Goal: Task Accomplishment & Management: Use online tool/utility

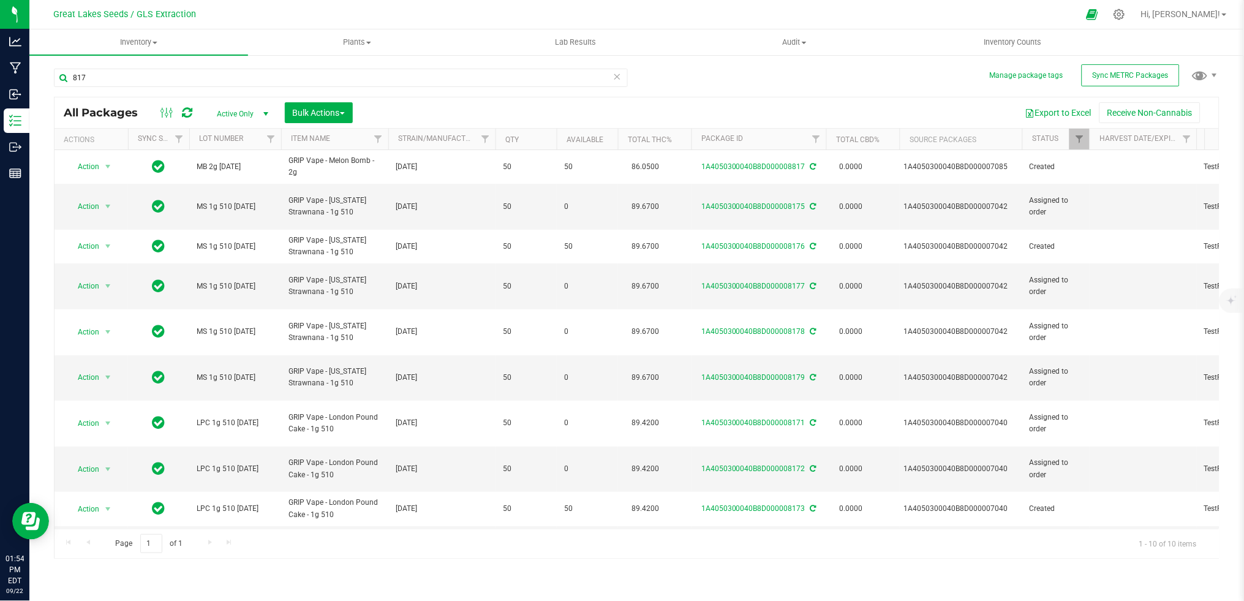
drag, startPoint x: 56, startPoint y: 72, endPoint x: 49, endPoint y: 72, distance: 6.7
click at [49, 72] on div "Manage package tags Sync METRC Packages 817 All Packages Active Only Active Onl…" at bounding box center [636, 241] width 1215 height 374
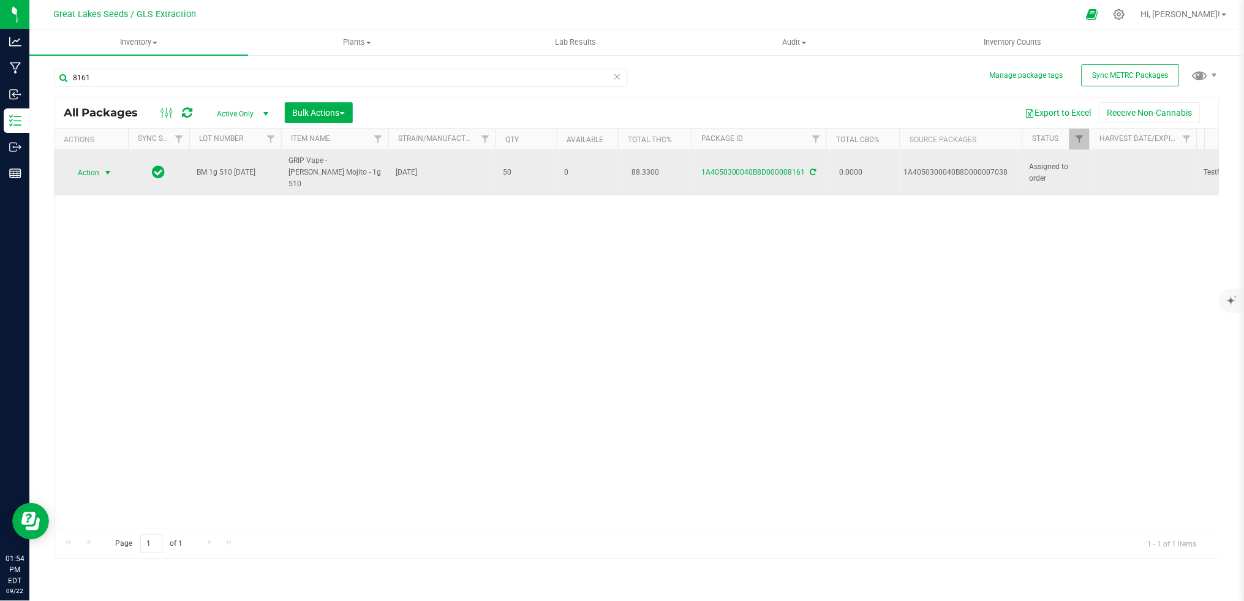
click at [94, 164] on span "Action" at bounding box center [83, 172] width 33 height 17
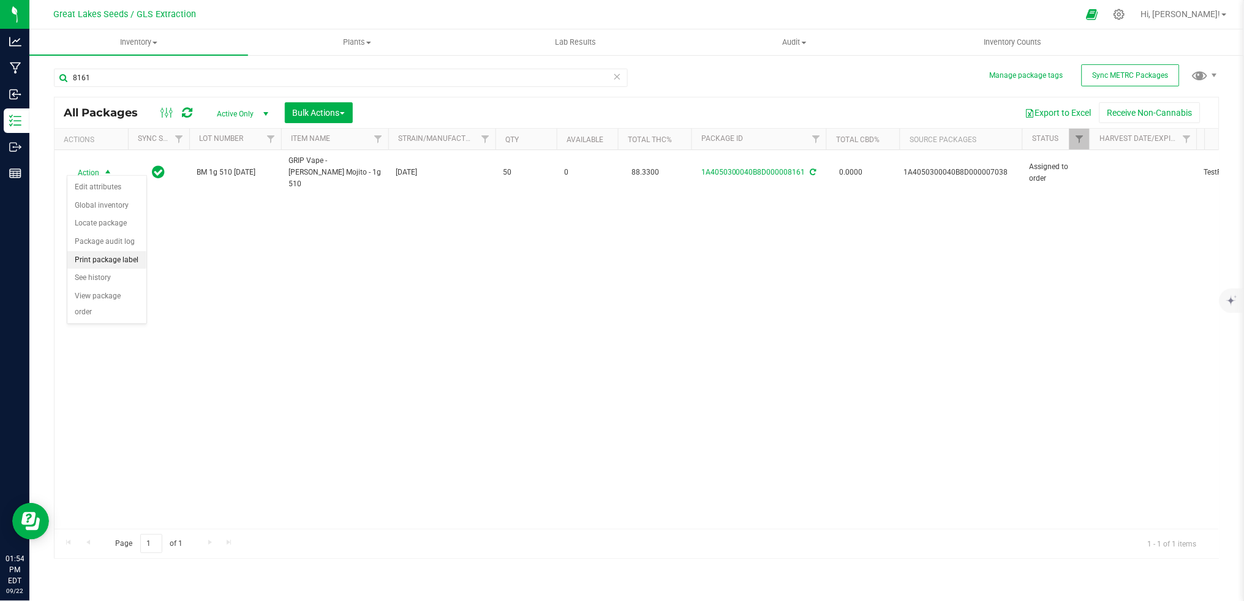
click at [105, 261] on li "Print package label" at bounding box center [106, 260] width 79 height 18
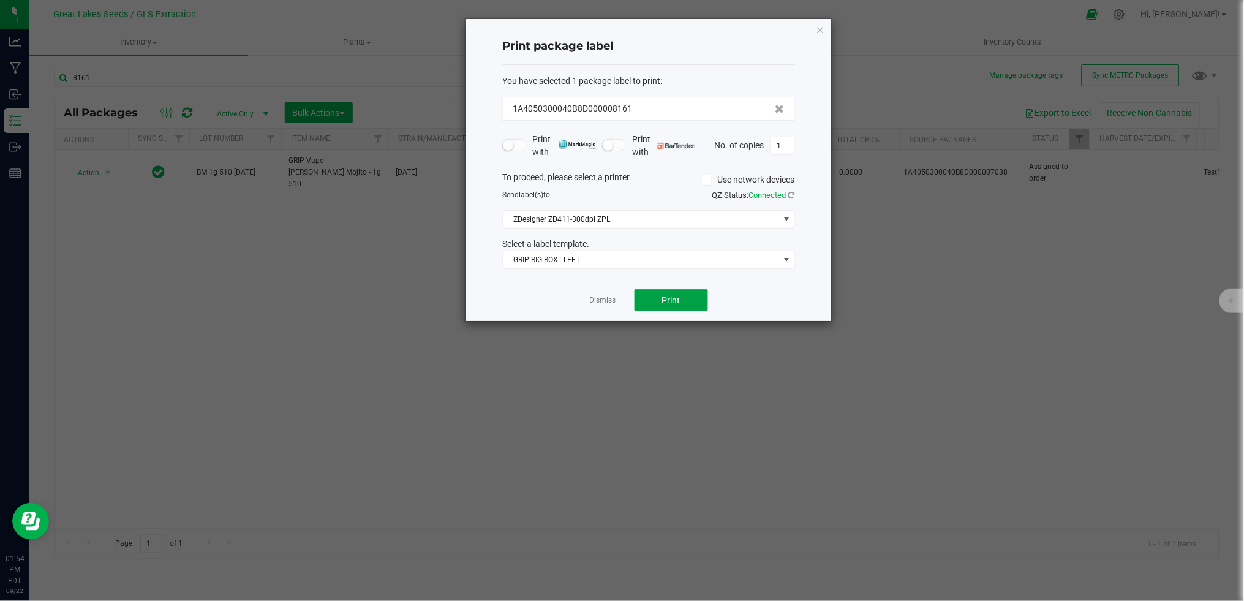
click at [685, 292] on button "Print" at bounding box center [672, 300] width 74 height 22
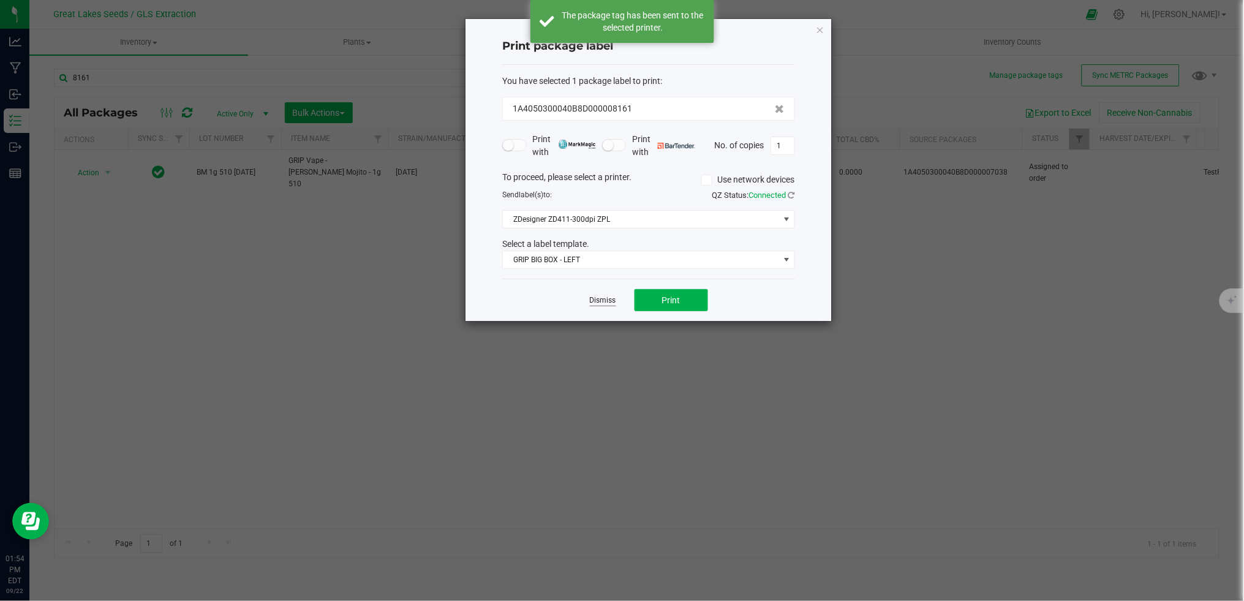
click at [599, 298] on link "Dismiss" at bounding box center [603, 300] width 26 height 10
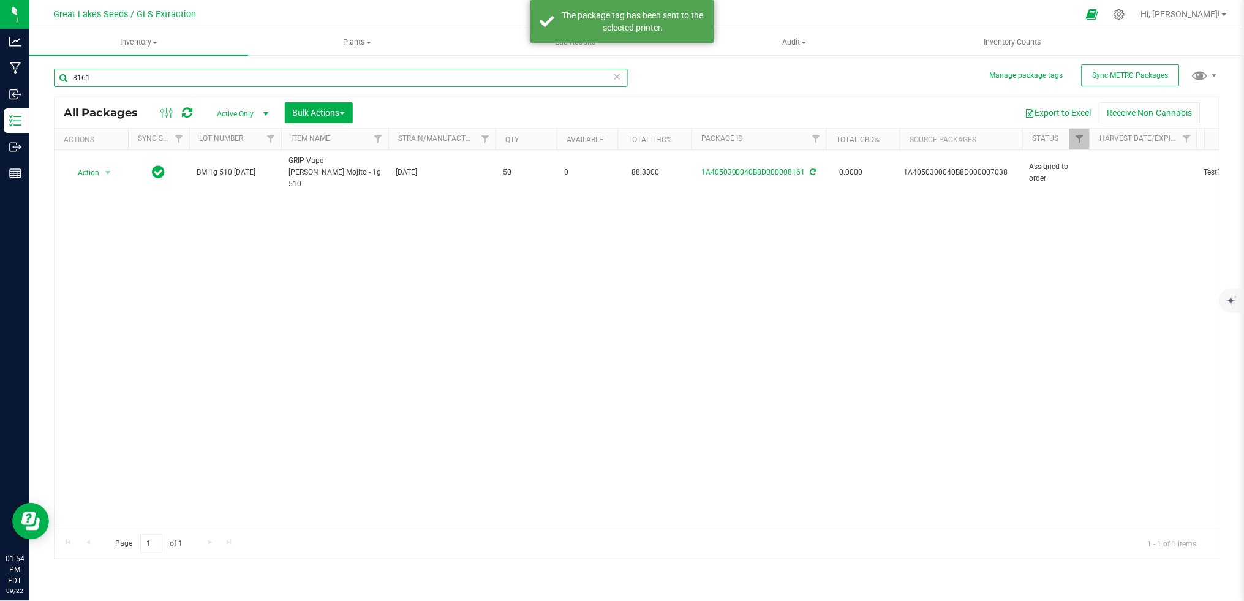
click at [112, 78] on input "8161" at bounding box center [341, 78] width 574 height 18
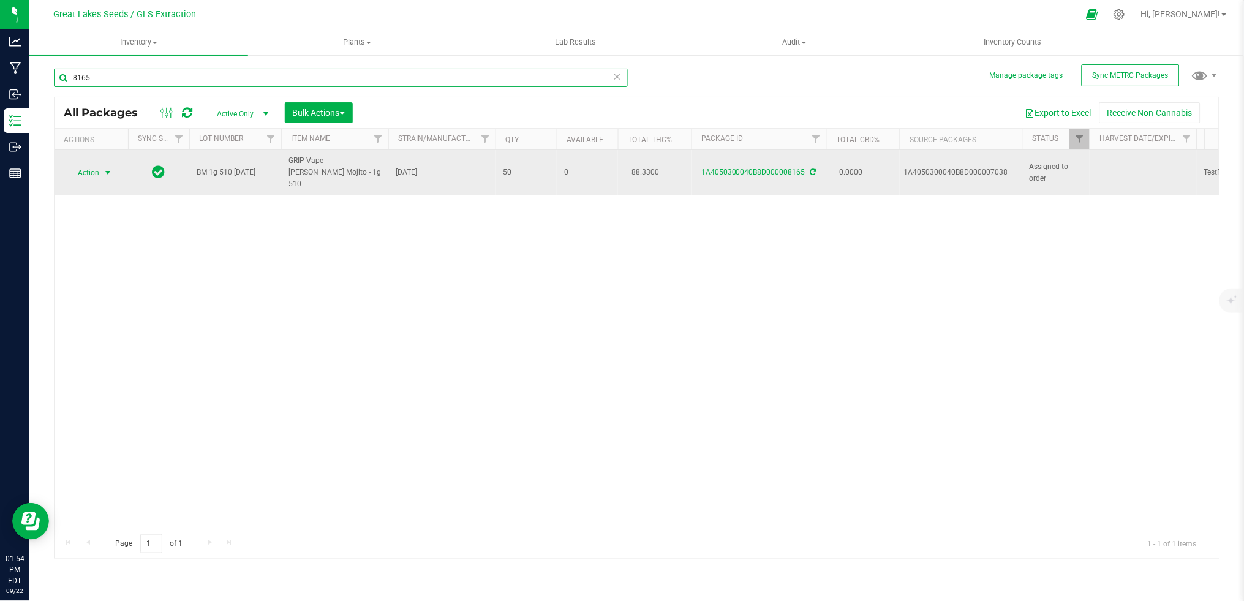
type input "8165"
click at [100, 165] on span "select" at bounding box center [107, 172] width 15 height 17
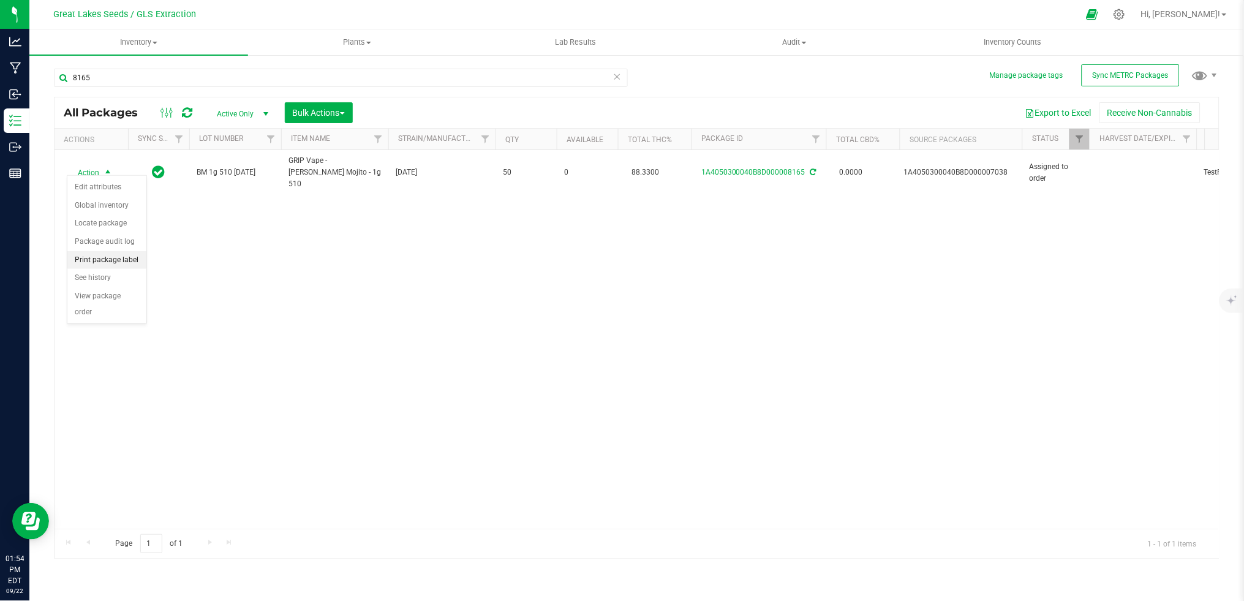
click at [116, 263] on li "Print package label" at bounding box center [106, 260] width 79 height 18
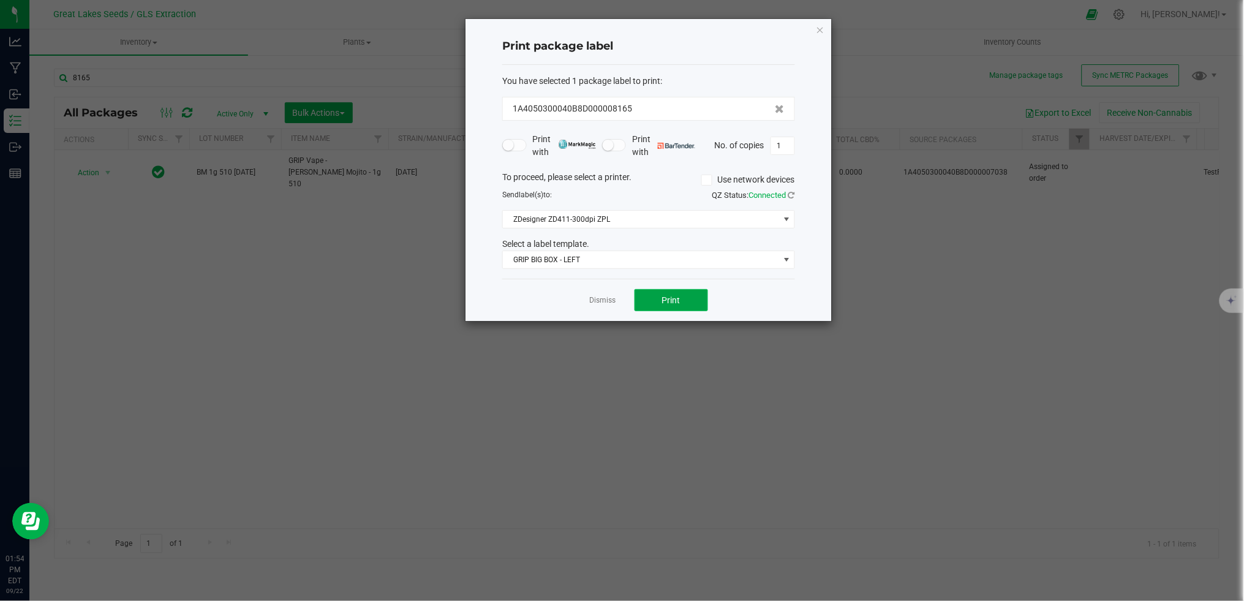
click at [678, 296] on span "Print" at bounding box center [671, 300] width 18 height 10
click at [610, 302] on link "Dismiss" at bounding box center [603, 300] width 26 height 10
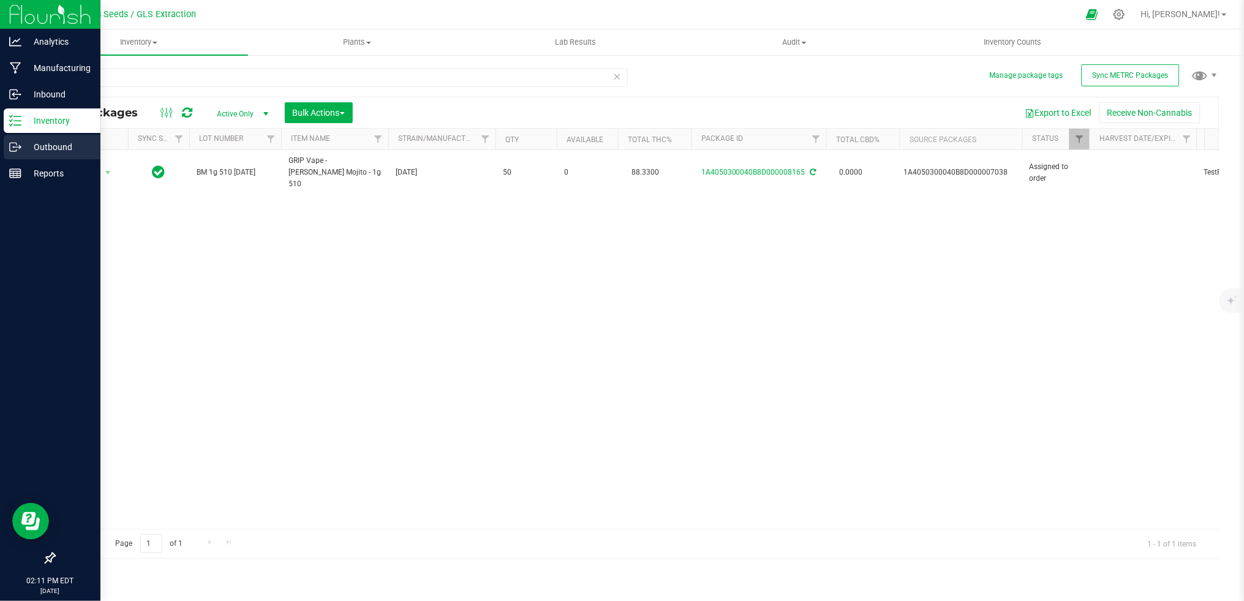
click at [39, 149] on p "Outbound" at bounding box center [58, 147] width 74 height 15
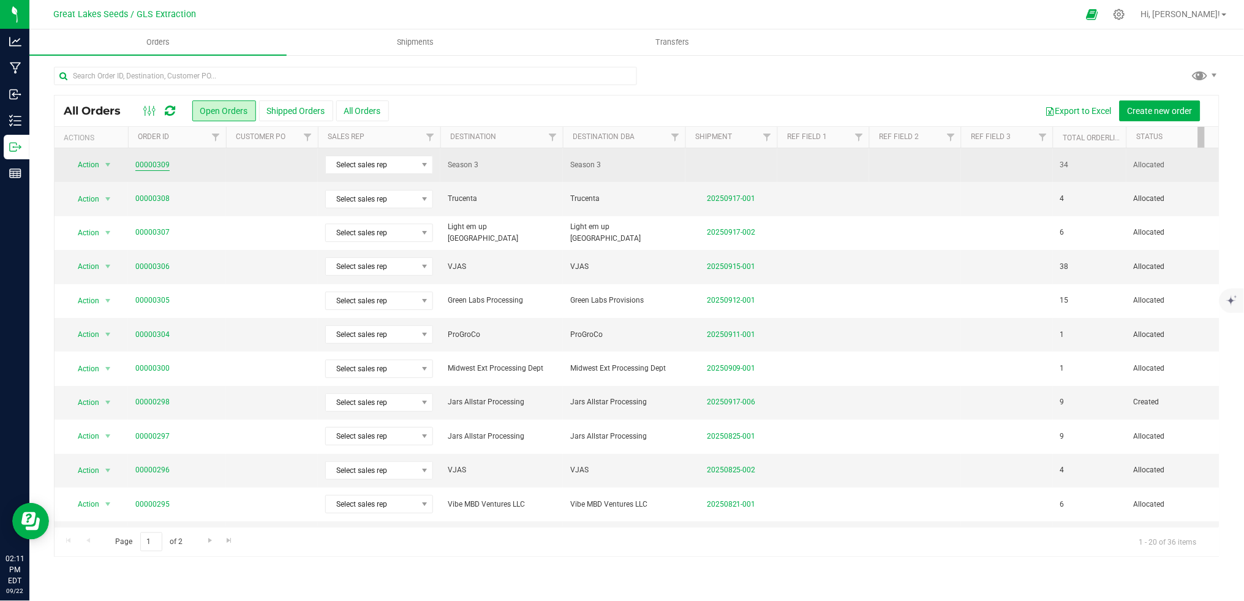
click at [145, 165] on link "00000309" at bounding box center [152, 165] width 34 height 12
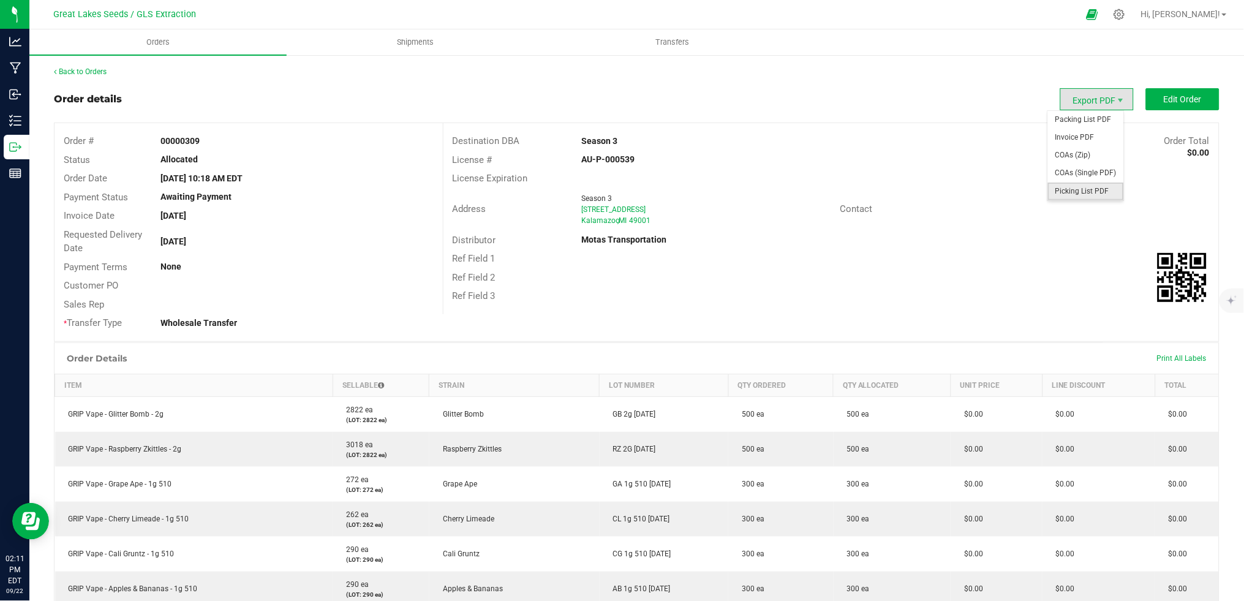
click at [1097, 187] on span "Picking List PDF" at bounding box center [1086, 192] width 76 height 18
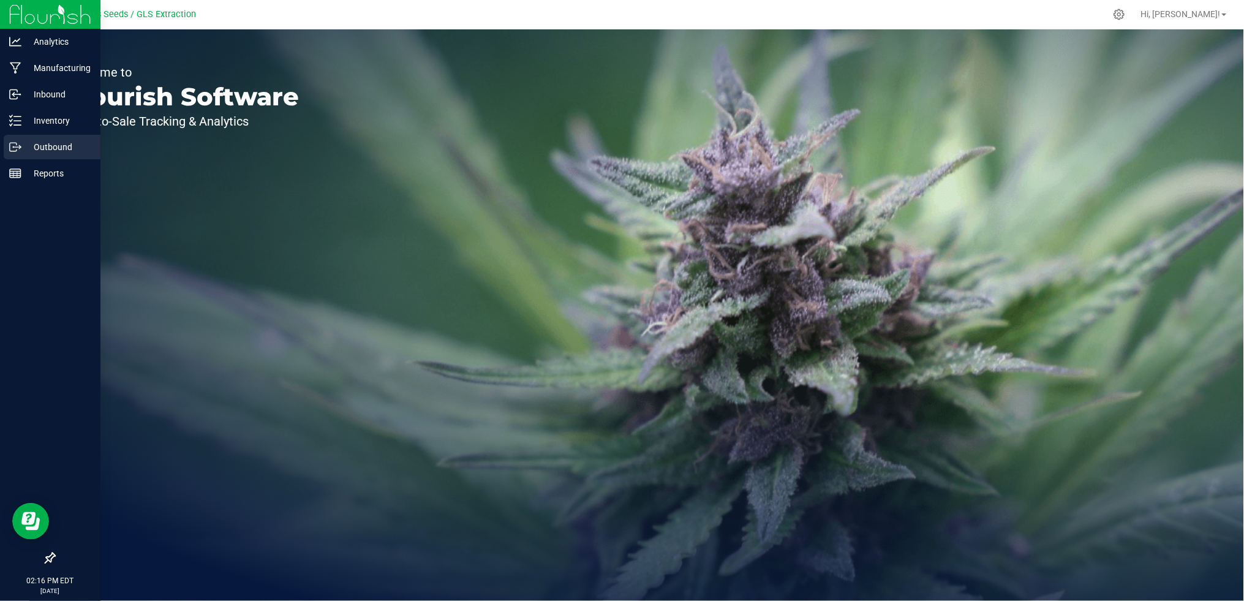
click at [63, 145] on p "Outbound" at bounding box center [58, 147] width 74 height 15
click at [42, 144] on p "Outbound" at bounding box center [58, 147] width 74 height 15
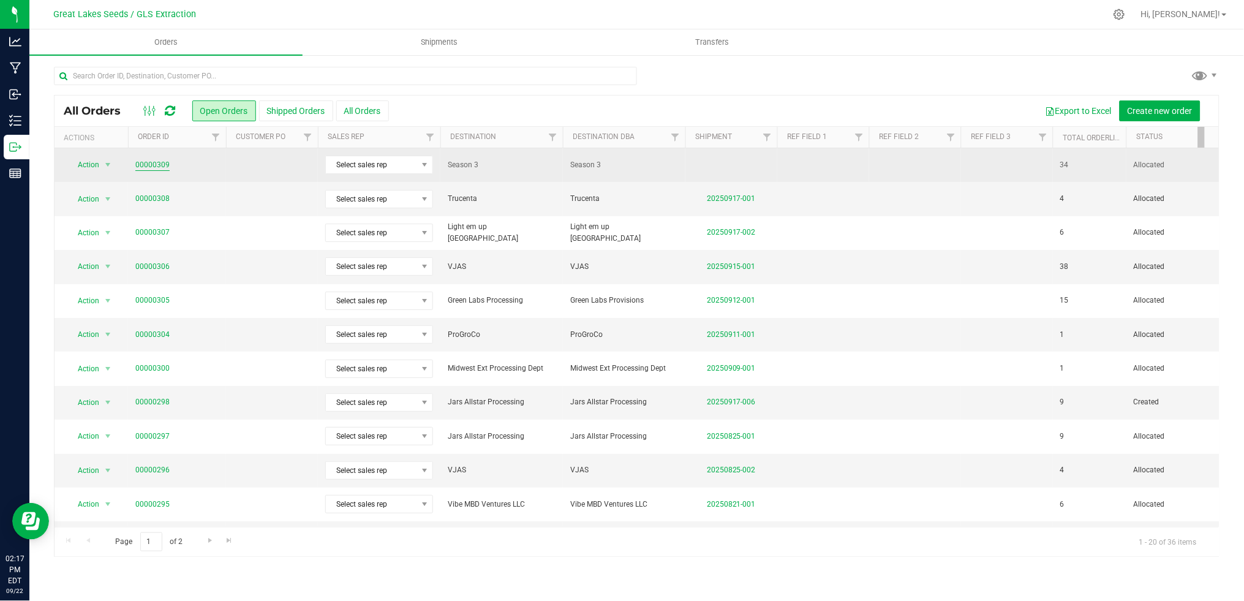
click at [152, 161] on link "00000309" at bounding box center [152, 165] width 34 height 12
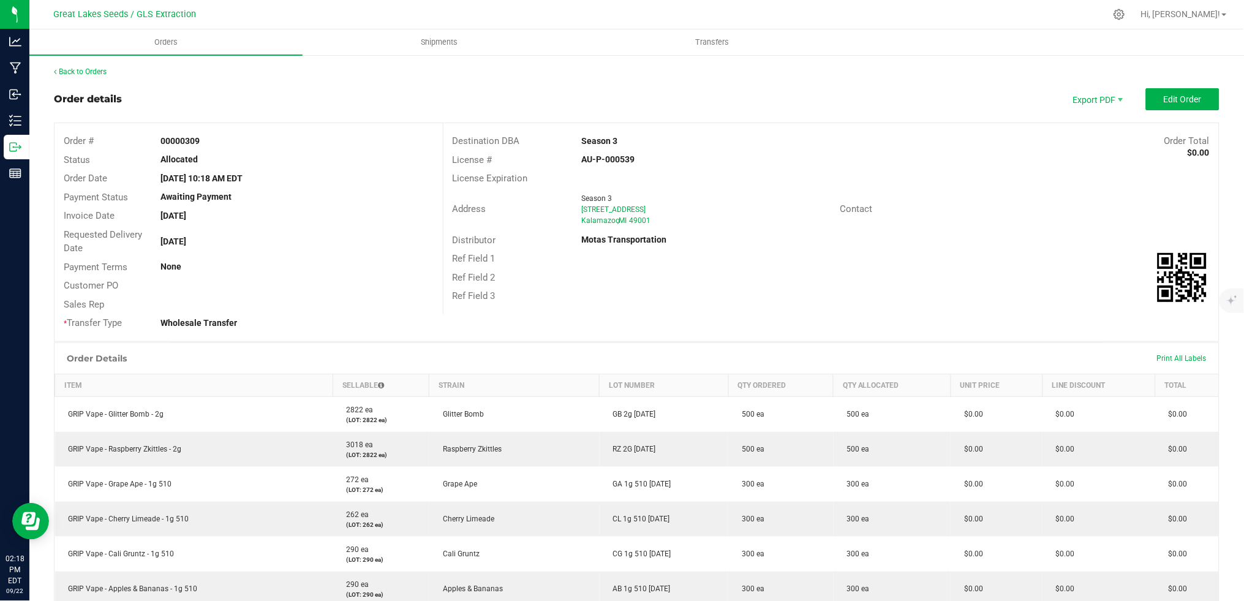
drag, startPoint x: 947, startPoint y: 205, endPoint x: 971, endPoint y: 142, distance: 67.7
click at [971, 142] on div "Order Total $0.00" at bounding box center [1058, 141] width 324 height 14
click at [1164, 102] on span "Edit Order" at bounding box center [1183, 99] width 38 height 10
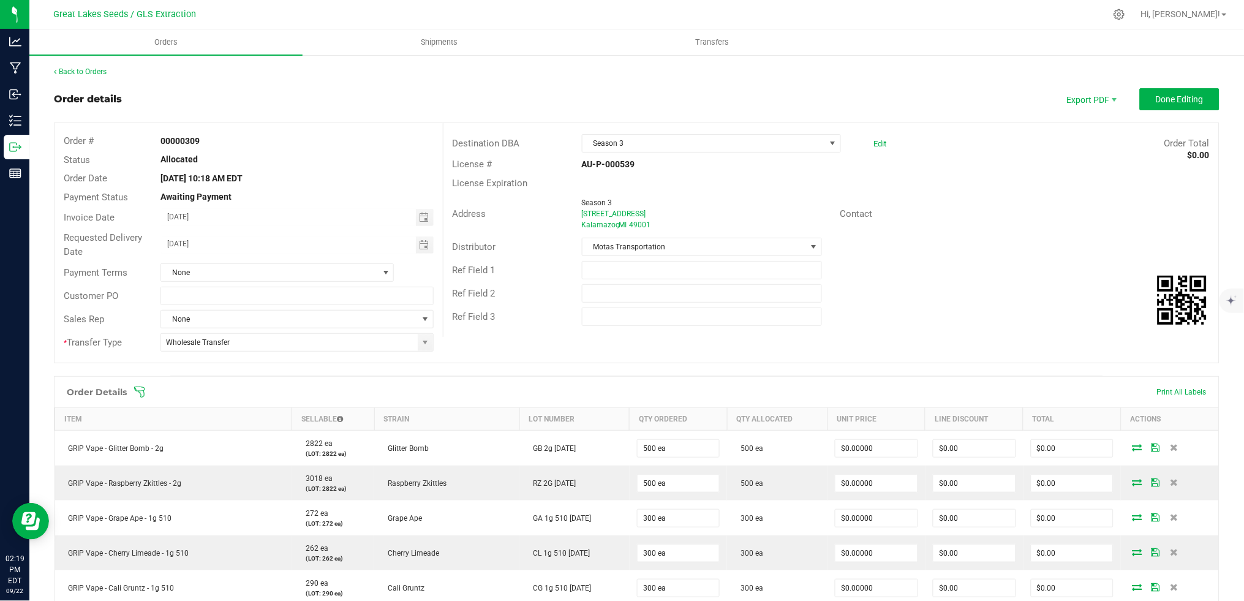
click at [140, 391] on icon at bounding box center [140, 392] width 12 height 12
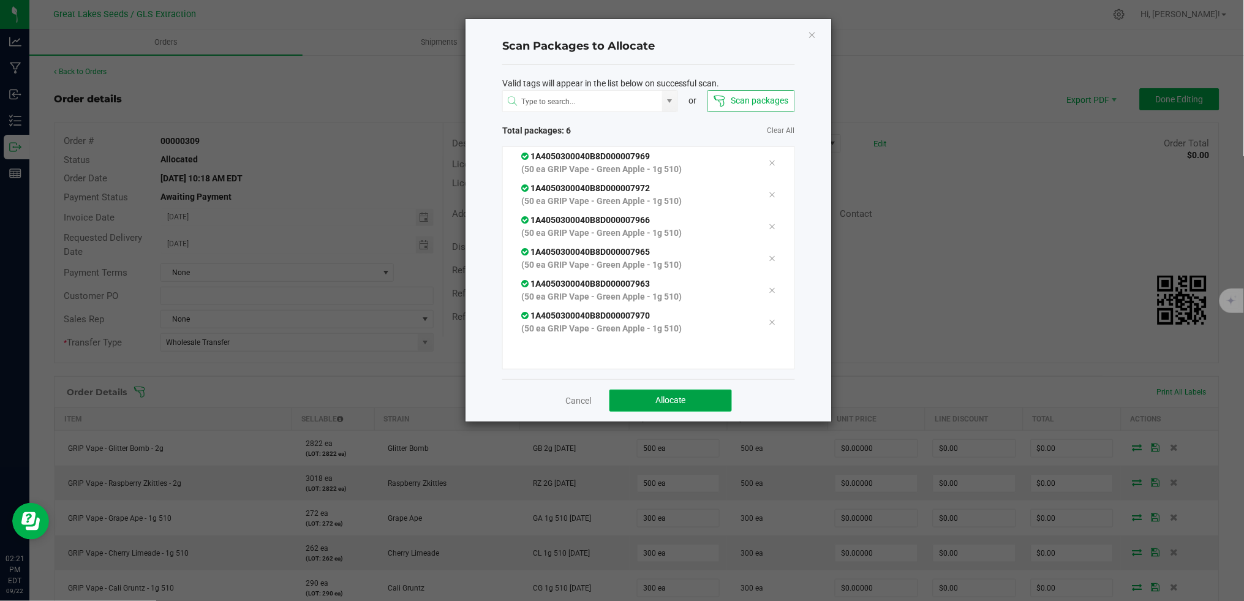
click at [649, 406] on button "Allocate" at bounding box center [671, 401] width 123 height 22
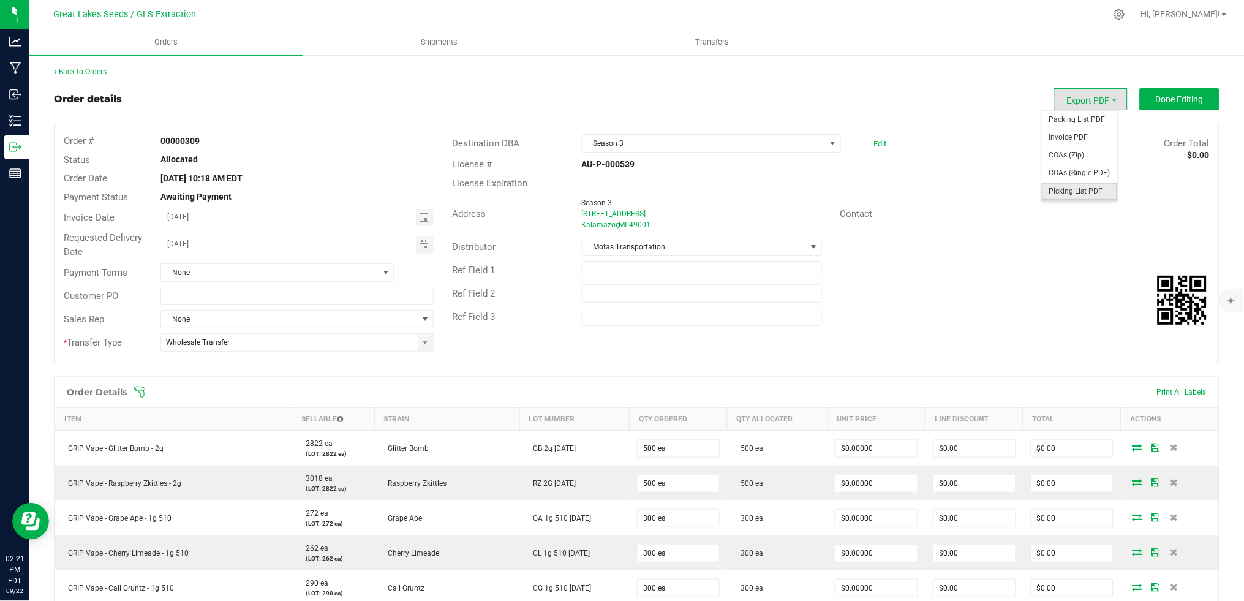
click at [1081, 186] on span "Picking List PDF" at bounding box center [1080, 192] width 76 height 18
drag, startPoint x: 1169, startPoint y: 94, endPoint x: 23, endPoint y: 129, distance: 1146.9
click at [1169, 94] on span "Done Editing" at bounding box center [1180, 99] width 48 height 10
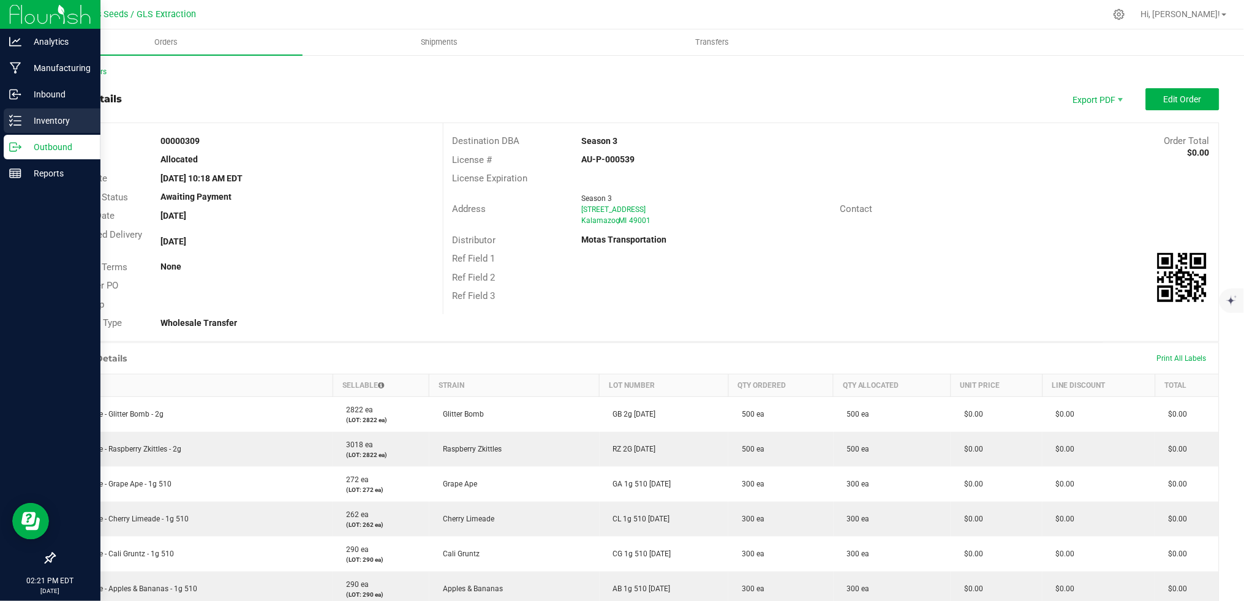
click at [40, 127] on p "Inventory" at bounding box center [58, 120] width 74 height 15
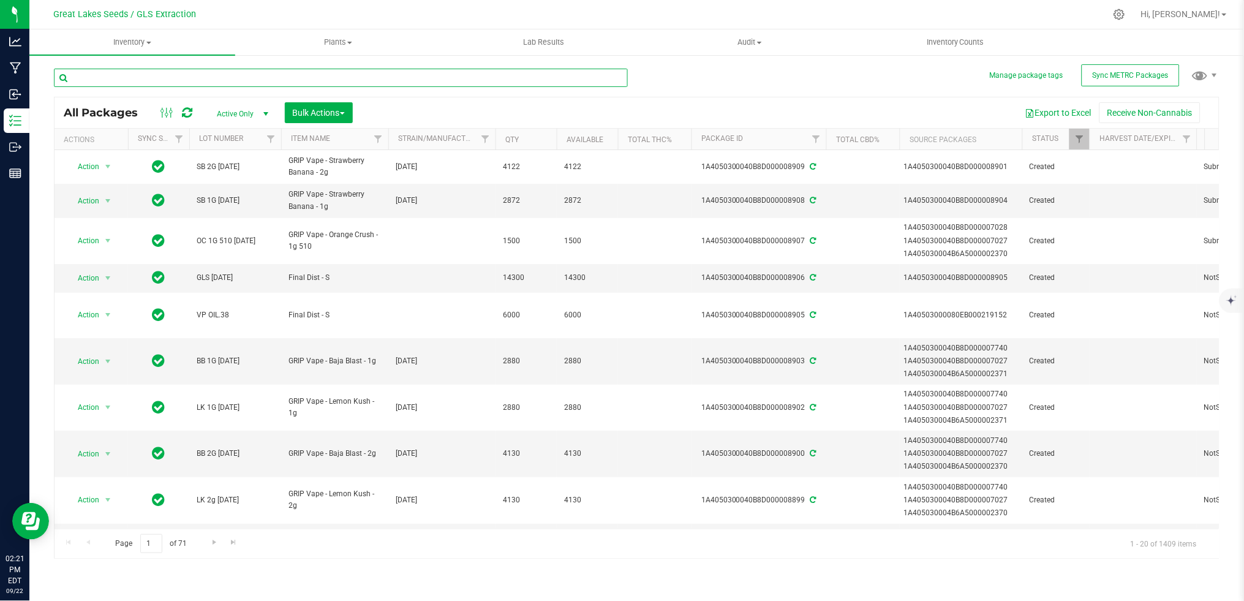
click at [151, 81] on input "text" at bounding box center [341, 78] width 574 height 18
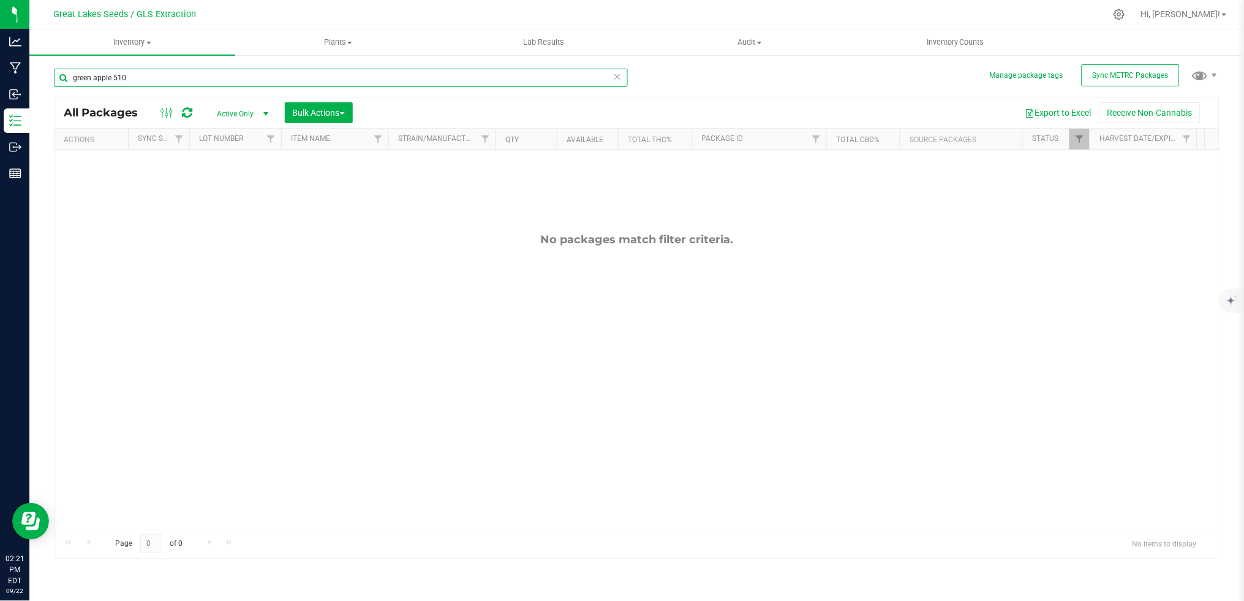
drag, startPoint x: 134, startPoint y: 83, endPoint x: 113, endPoint y: 80, distance: 21.7
click at [113, 80] on input "green apple 510" at bounding box center [341, 78] width 574 height 18
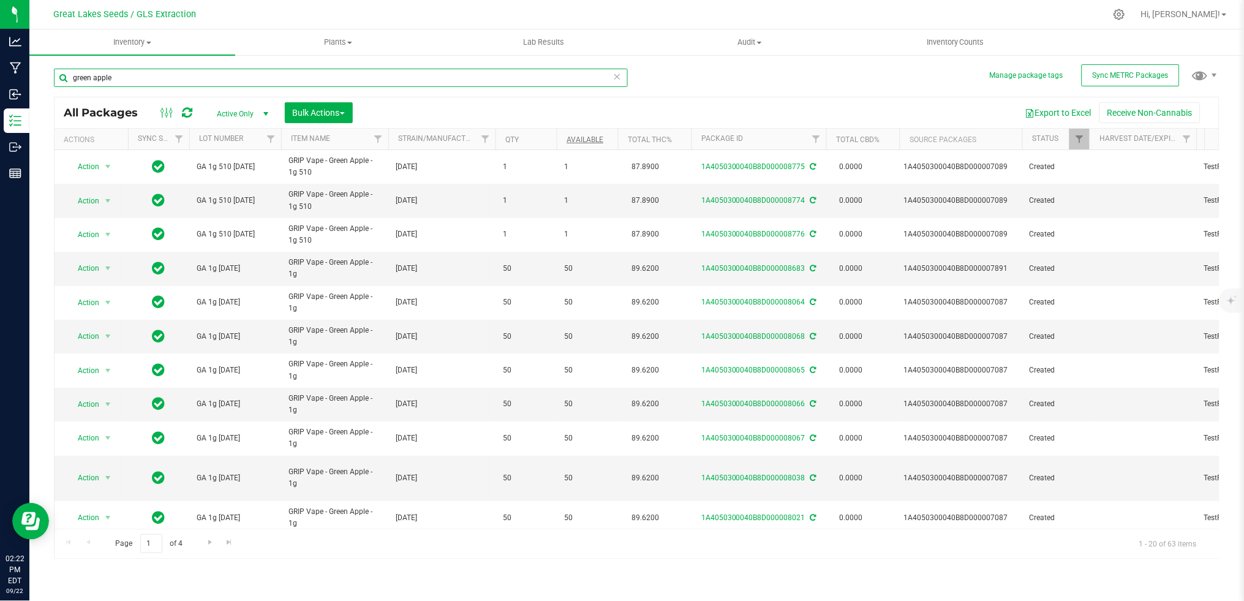
type input "green apple"
click at [582, 140] on link "Available" at bounding box center [585, 139] width 37 height 9
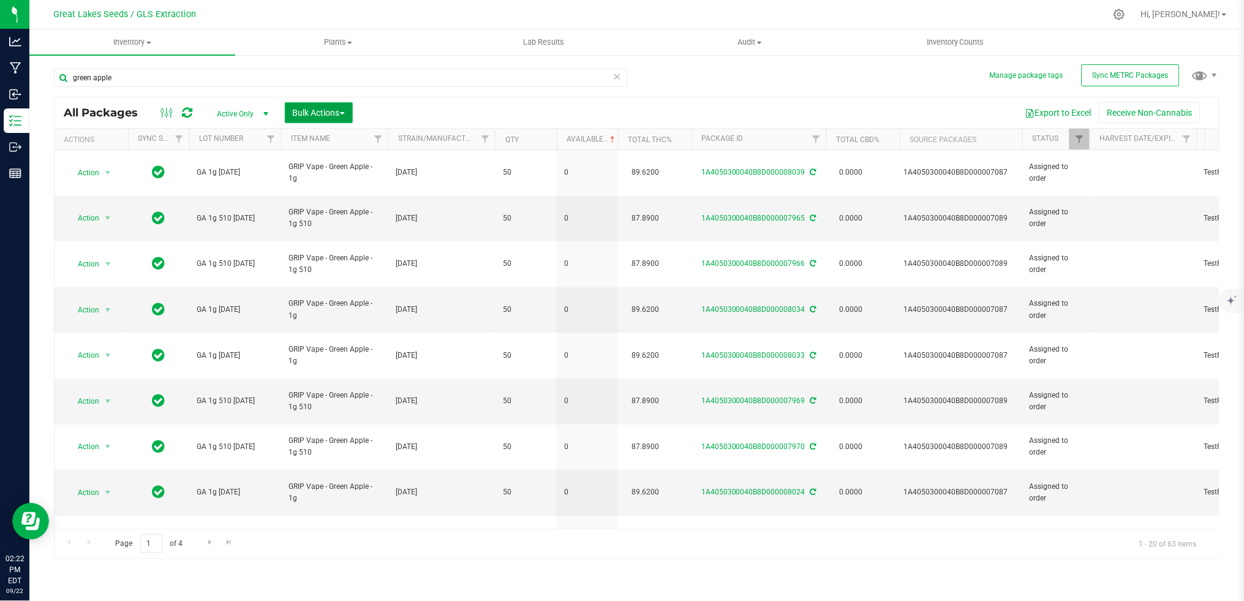
click at [342, 104] on button "Bulk Actions" at bounding box center [319, 112] width 68 height 21
click at [355, 252] on span "Print package labels" at bounding box center [329, 253] width 74 height 10
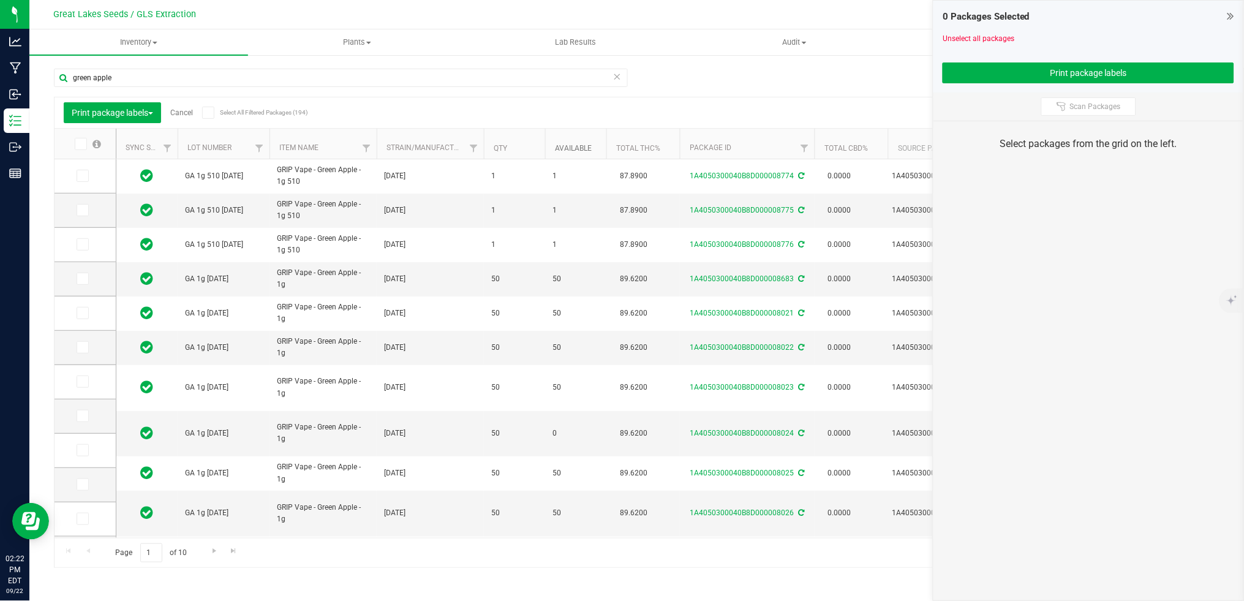
click at [564, 151] on link "Available" at bounding box center [573, 148] width 37 height 9
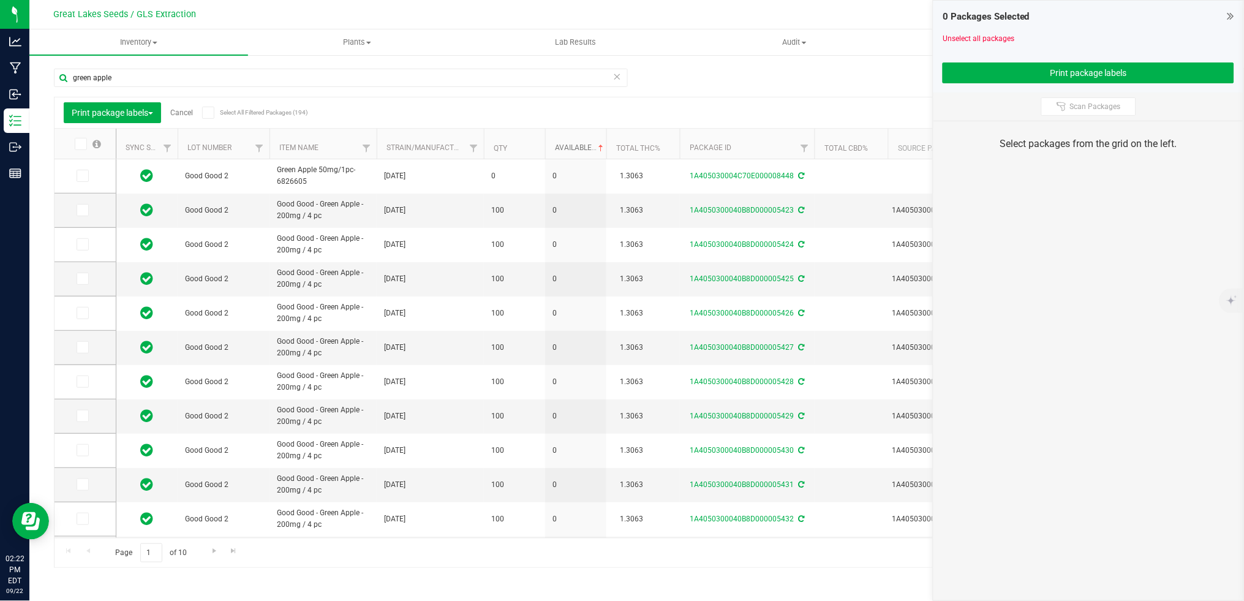
click at [569, 148] on link "Available" at bounding box center [580, 147] width 51 height 9
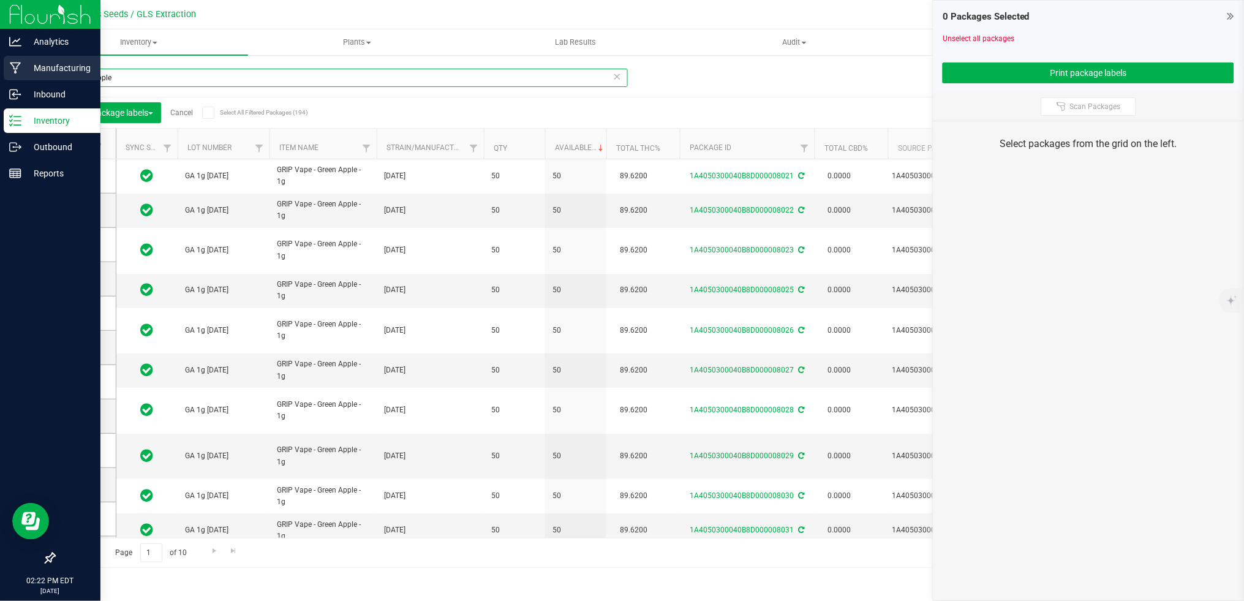
drag, startPoint x: 183, startPoint y: 76, endPoint x: 25, endPoint y: 75, distance: 158.7
click at [25, 75] on div "Analytics Manufacturing Inbound Inventory Outbound Reports 02:22 PM EDT [DATE] …" at bounding box center [622, 300] width 1244 height 601
type input "7"
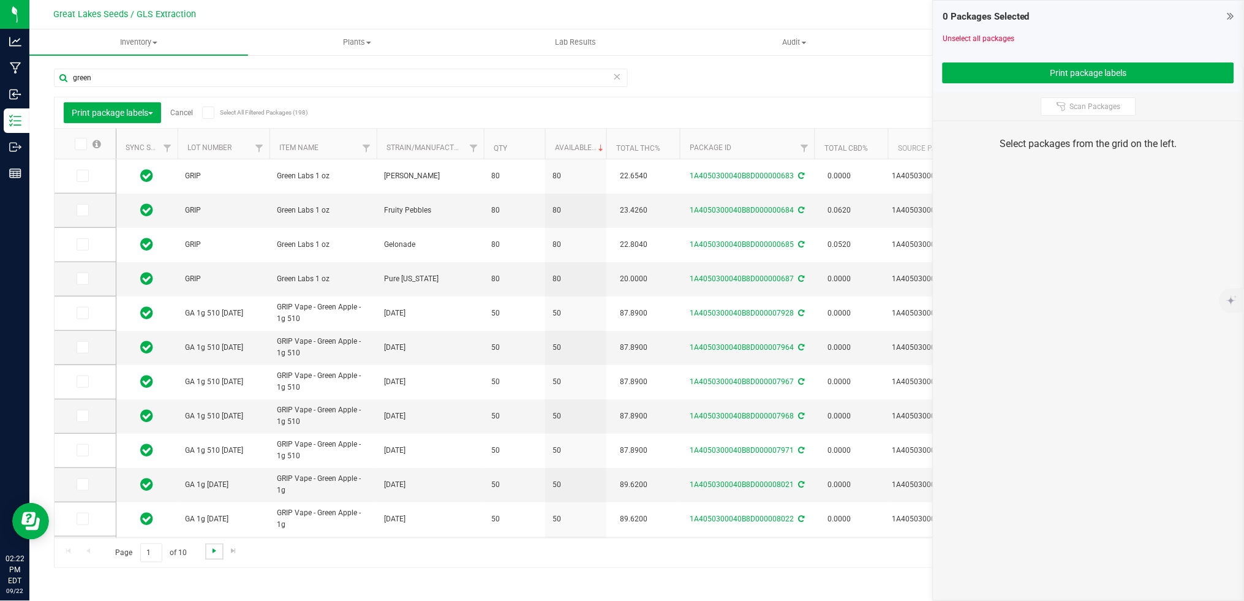
click at [213, 547] on span "Go to the next page" at bounding box center [215, 551] width 10 height 10
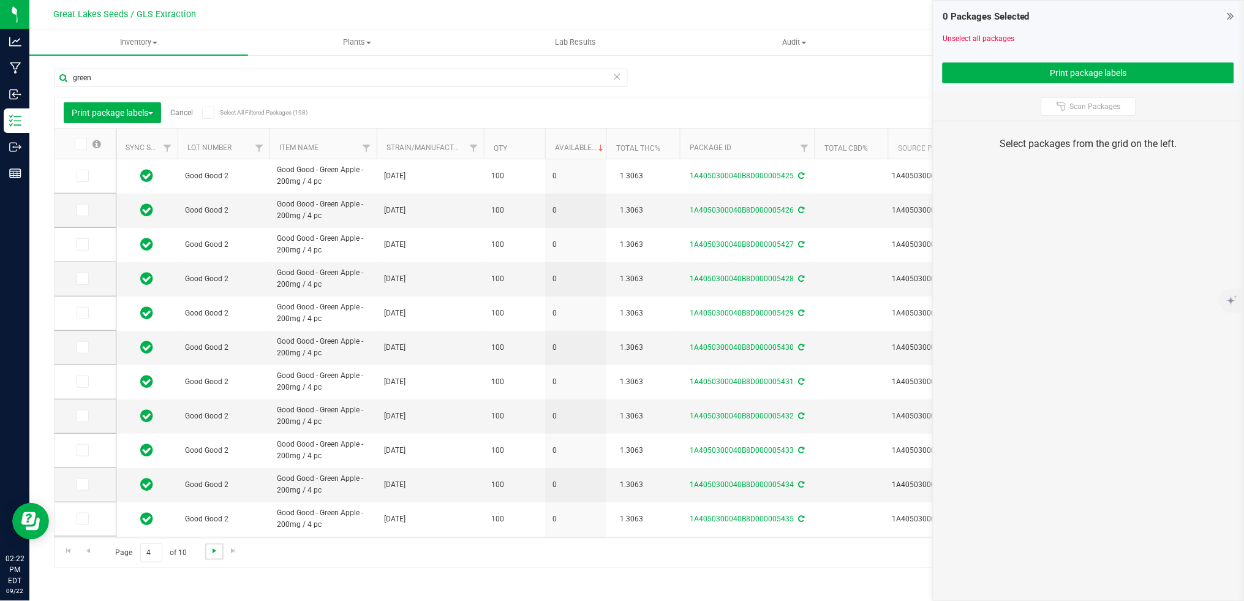
click at [213, 547] on span "Go to the next page" at bounding box center [215, 551] width 10 height 10
click at [90, 551] on span "Go to the previous page" at bounding box center [88, 551] width 10 height 10
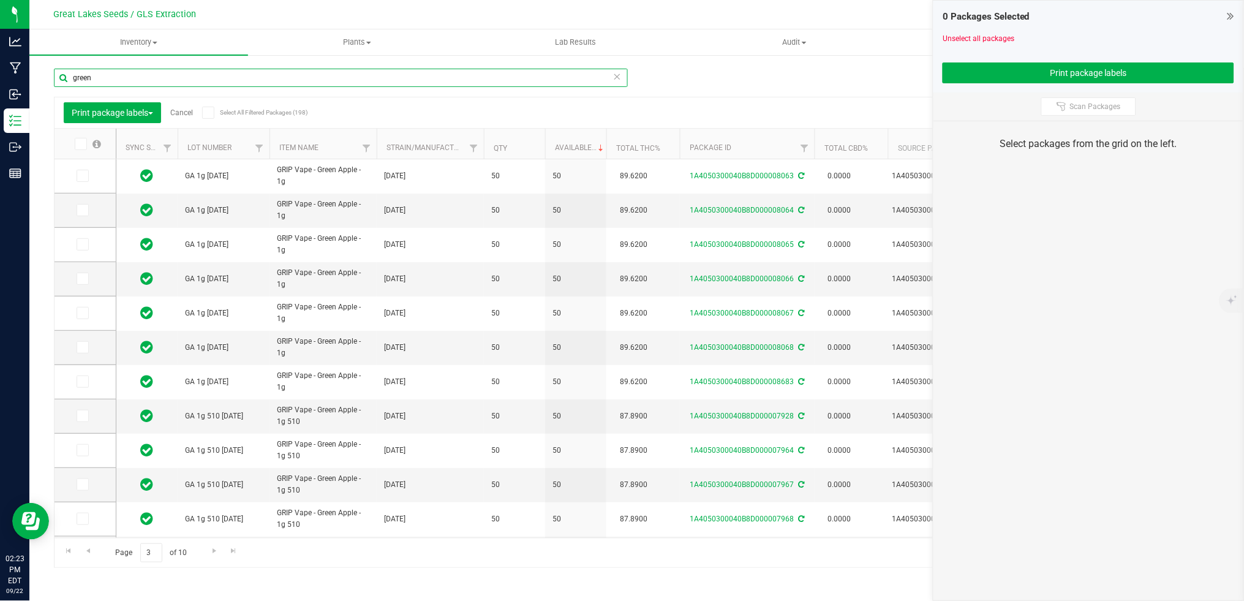
drag, startPoint x: 206, startPoint y: 77, endPoint x: -4, endPoint y: 86, distance: 209.7
click at [0, 86] on html "Analytics Manufacturing Inbound Inventory Outbound Reports 02:23 PM EDT [DATE] …" at bounding box center [622, 300] width 1244 height 601
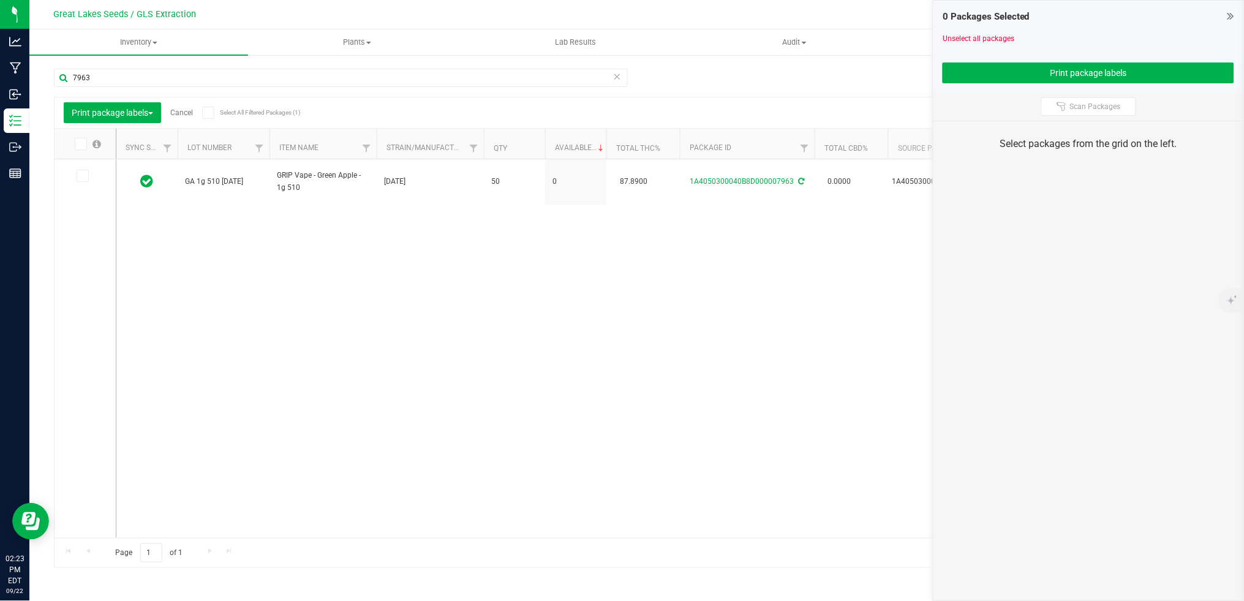
drag, startPoint x: 77, startPoint y: 171, endPoint x: 84, endPoint y: 148, distance: 23.7
click at [78, 176] on icon at bounding box center [82, 176] width 8 height 0
click at [0, 0] on input "checkbox" at bounding box center [0, 0] width 0 height 0
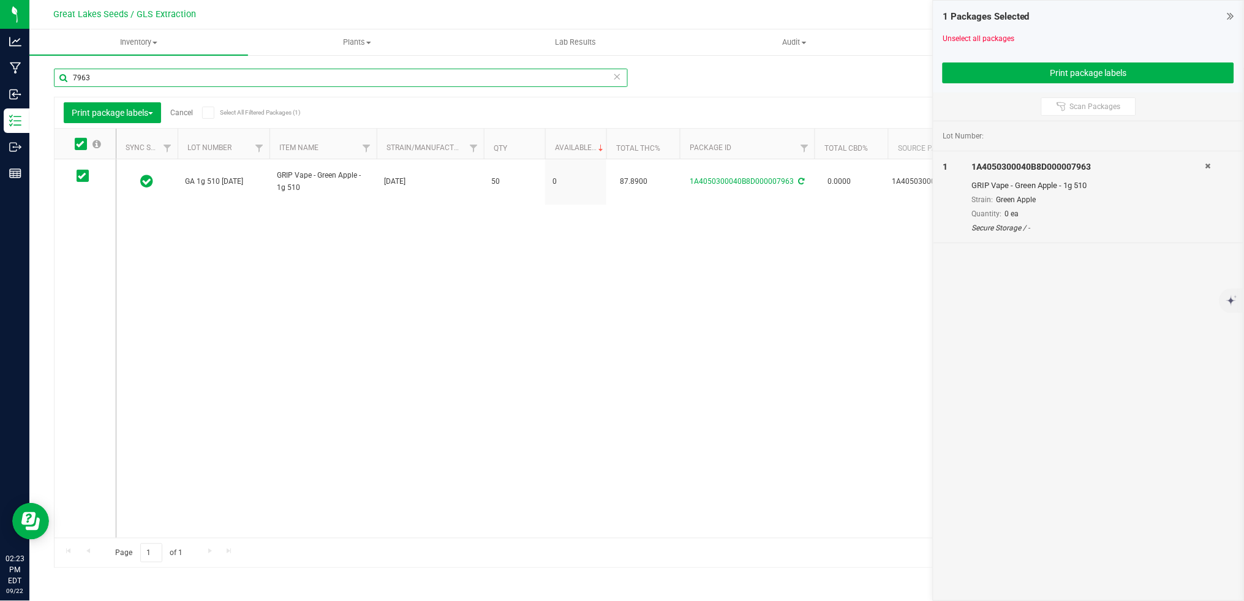
click at [100, 79] on input "7963" at bounding box center [341, 78] width 574 height 18
click at [86, 171] on span at bounding box center [83, 176] width 12 height 12
click at [0, 0] on input "checkbox" at bounding box center [0, 0] width 0 height 0
click at [119, 74] on input "7965" at bounding box center [341, 78] width 574 height 18
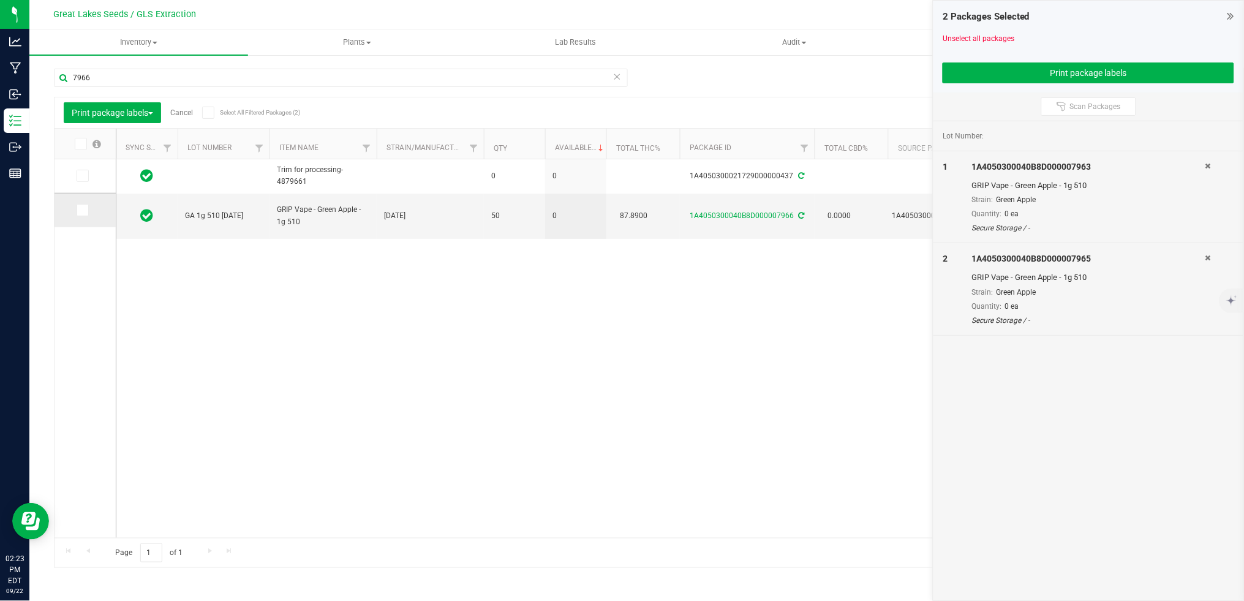
click at [82, 210] on icon at bounding box center [82, 210] width 8 height 0
click at [0, 0] on input "checkbox" at bounding box center [0, 0] width 0 height 0
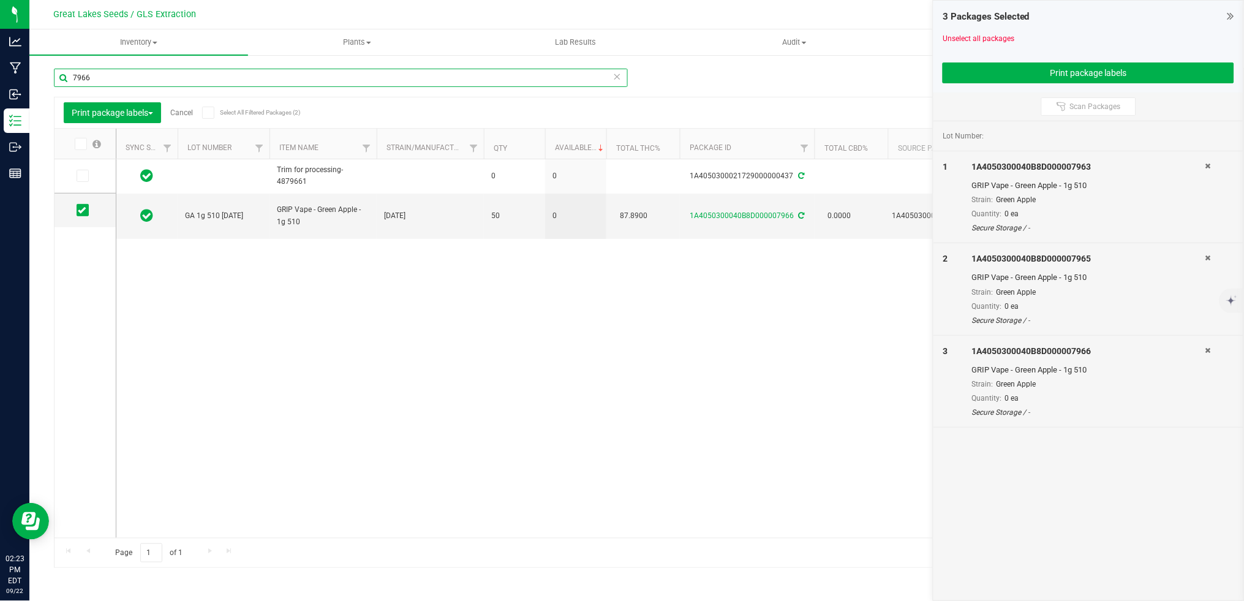
click at [100, 78] on input "7966" at bounding box center [341, 78] width 574 height 18
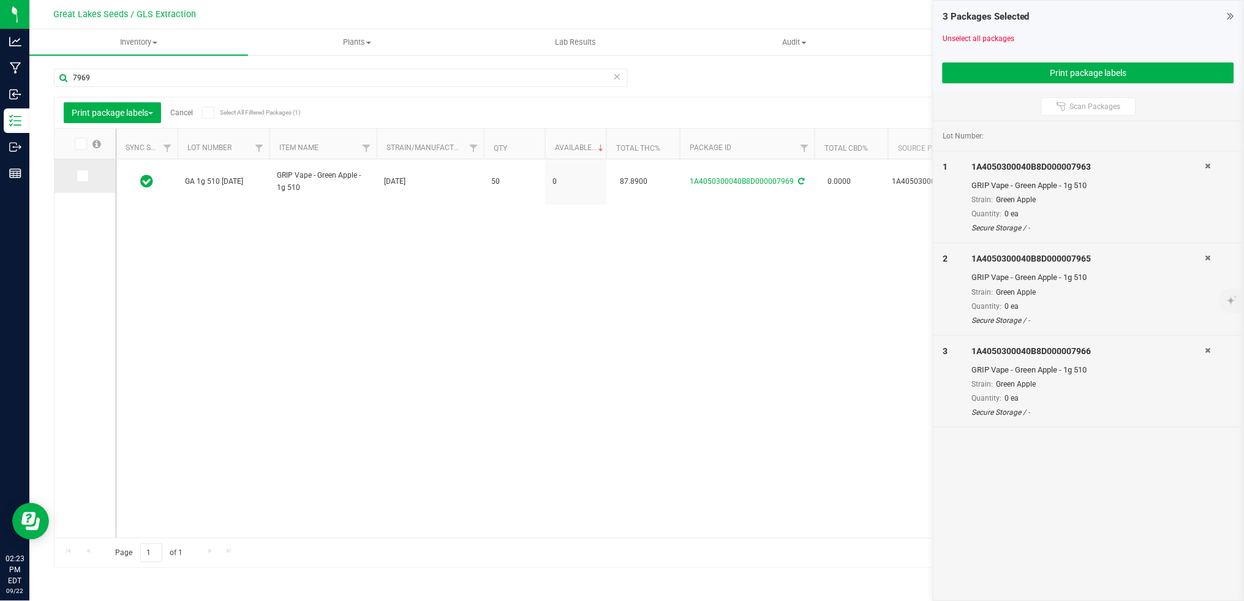
click at [80, 176] on icon at bounding box center [82, 176] width 8 height 0
click at [0, 0] on input "checkbox" at bounding box center [0, 0] width 0 height 0
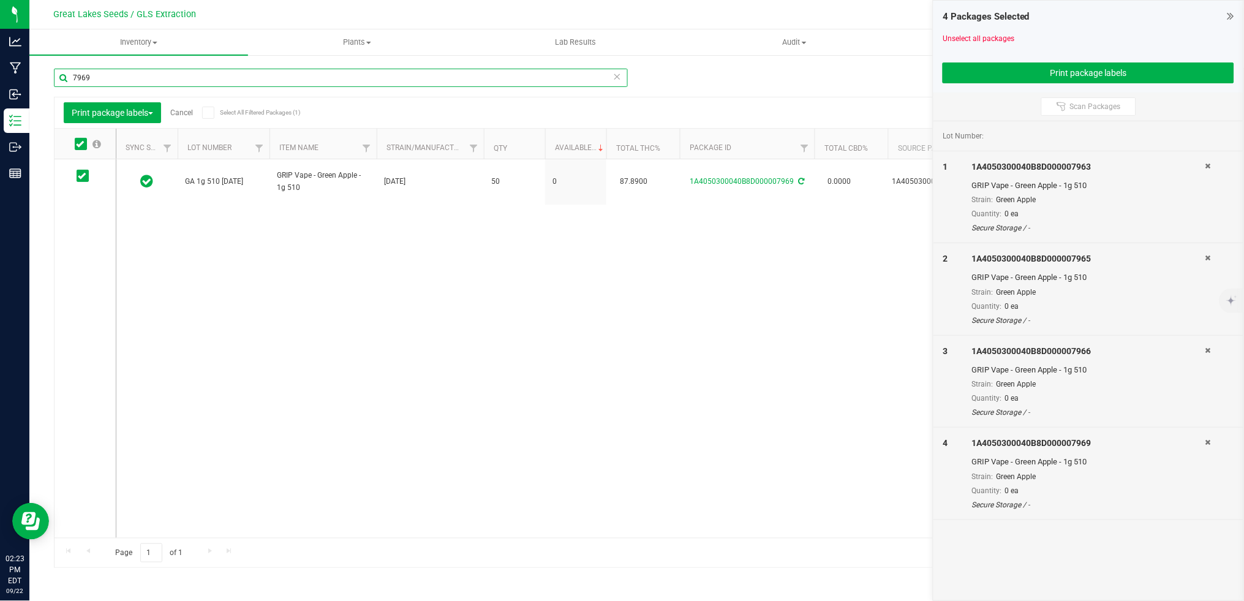
drag, startPoint x: 97, startPoint y: 80, endPoint x: 80, endPoint y: 77, distance: 17.3
click at [80, 77] on input "7969" at bounding box center [341, 78] width 574 height 18
click at [83, 176] on icon at bounding box center [82, 176] width 8 height 0
click at [0, 0] on input "checkbox" at bounding box center [0, 0] width 0 height 0
click at [111, 72] on input "7970" at bounding box center [341, 78] width 574 height 18
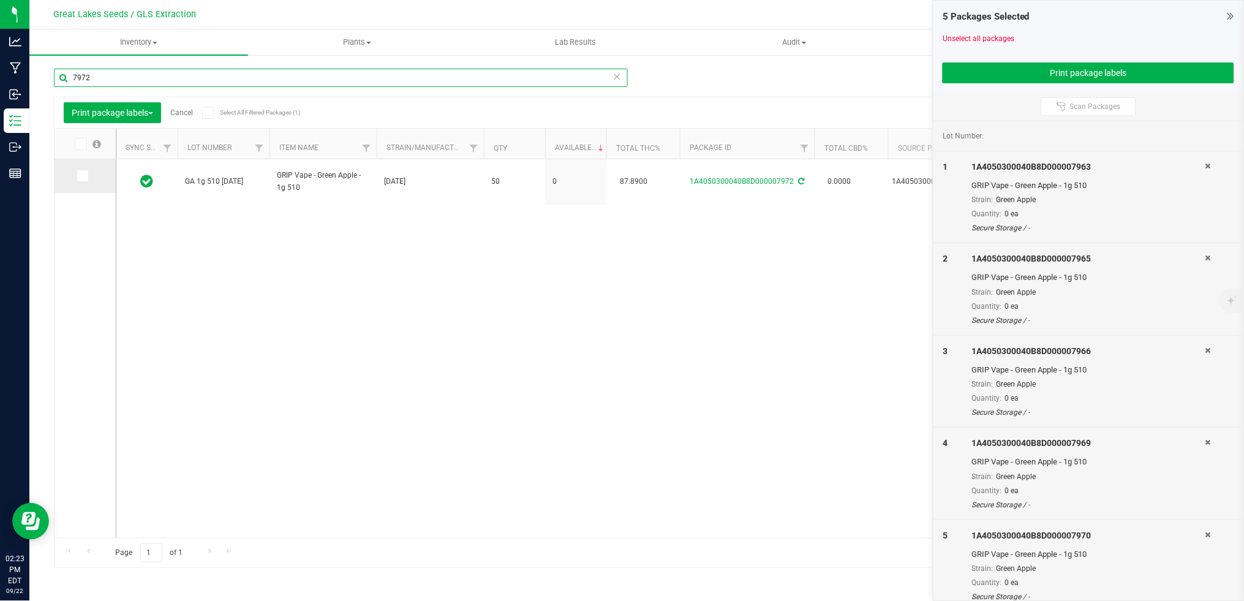
type input "7972"
click at [85, 176] on icon at bounding box center [82, 176] width 8 height 0
click at [0, 0] on input "checkbox" at bounding box center [0, 0] width 0 height 0
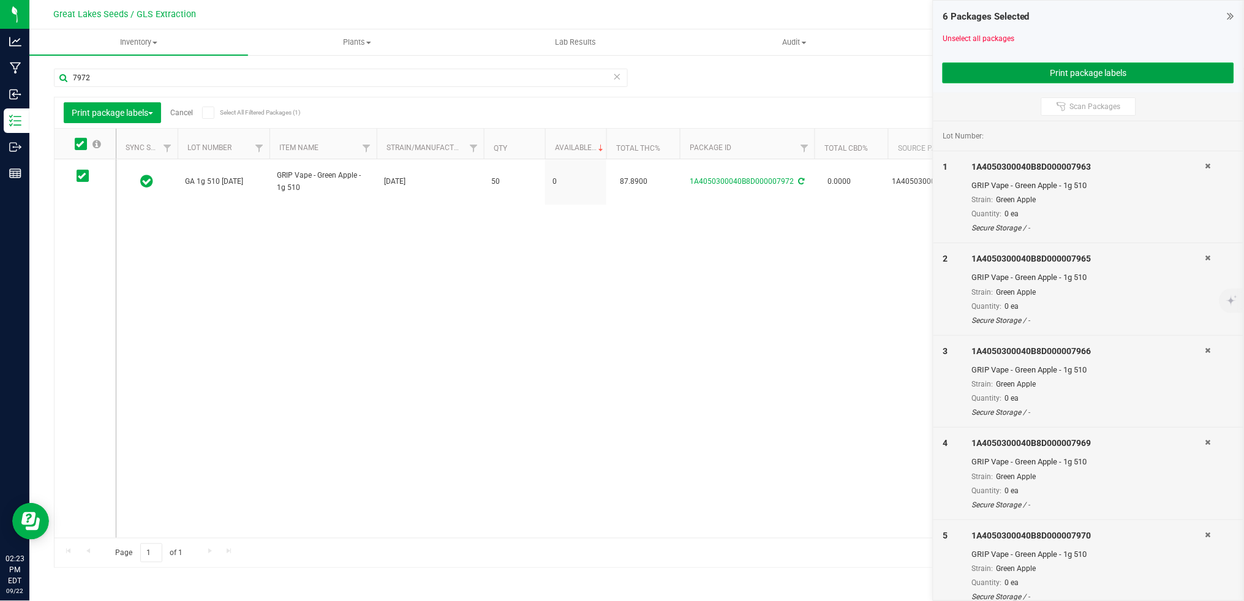
click at [983, 72] on button "Print package labels" at bounding box center [1089, 72] width 292 height 21
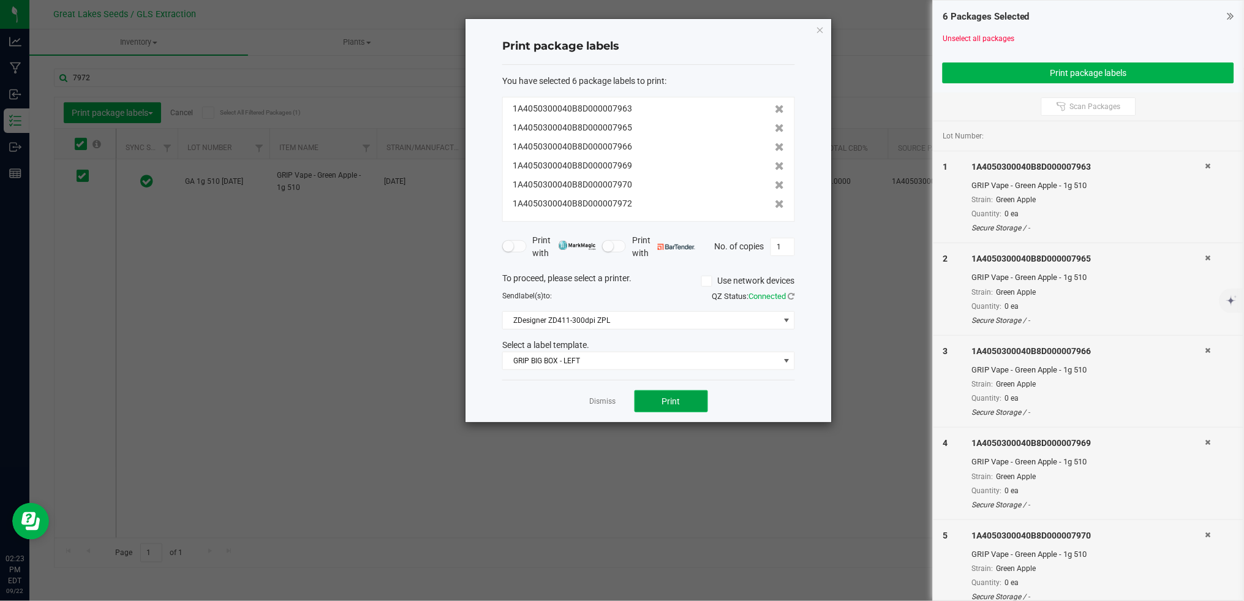
click at [667, 403] on span "Print" at bounding box center [671, 401] width 18 height 10
click at [589, 398] on div "Dismiss Print" at bounding box center [648, 401] width 293 height 42
click at [610, 407] on link "Dismiss" at bounding box center [603, 401] width 26 height 10
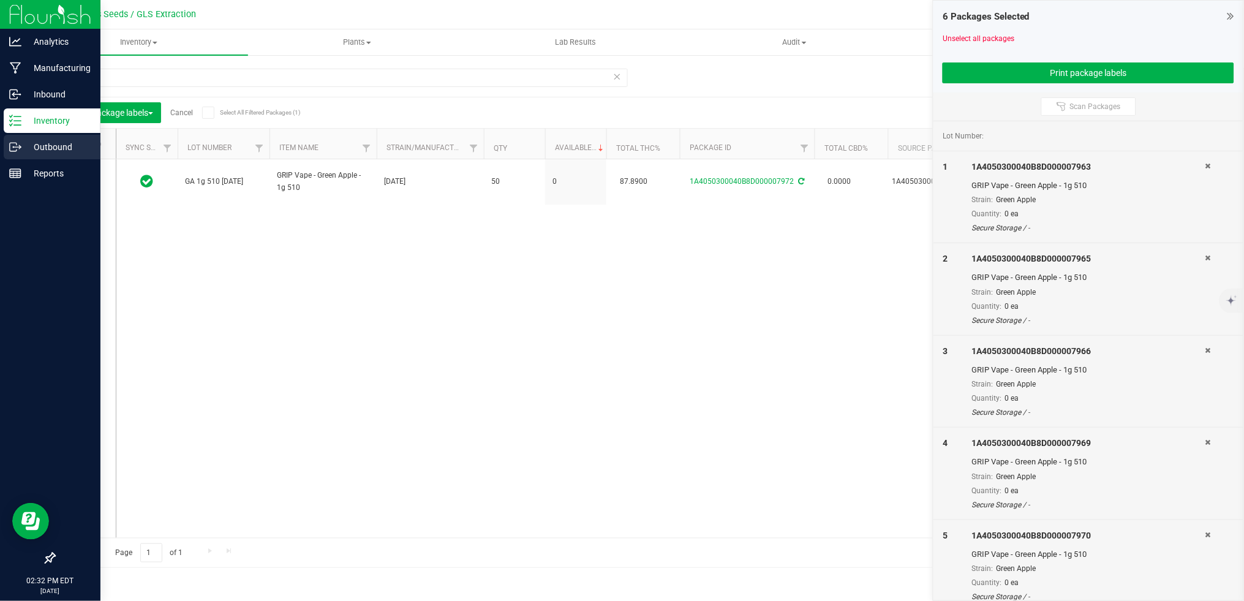
click at [48, 140] on p "Outbound" at bounding box center [58, 147] width 74 height 15
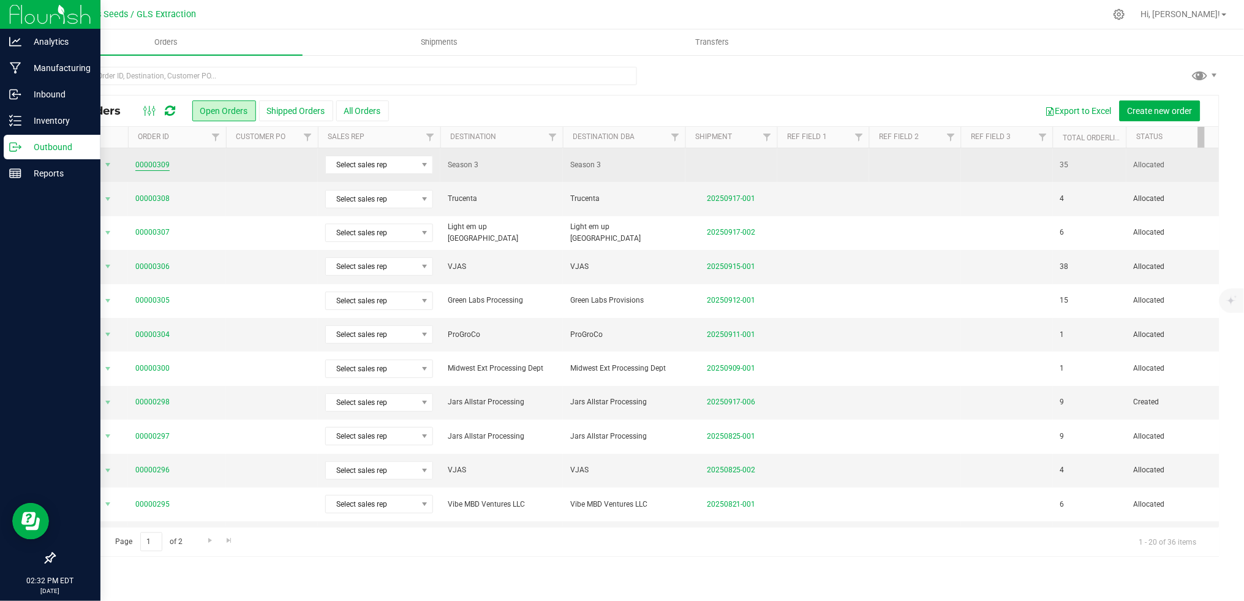
click at [153, 165] on link "00000309" at bounding box center [152, 165] width 34 height 12
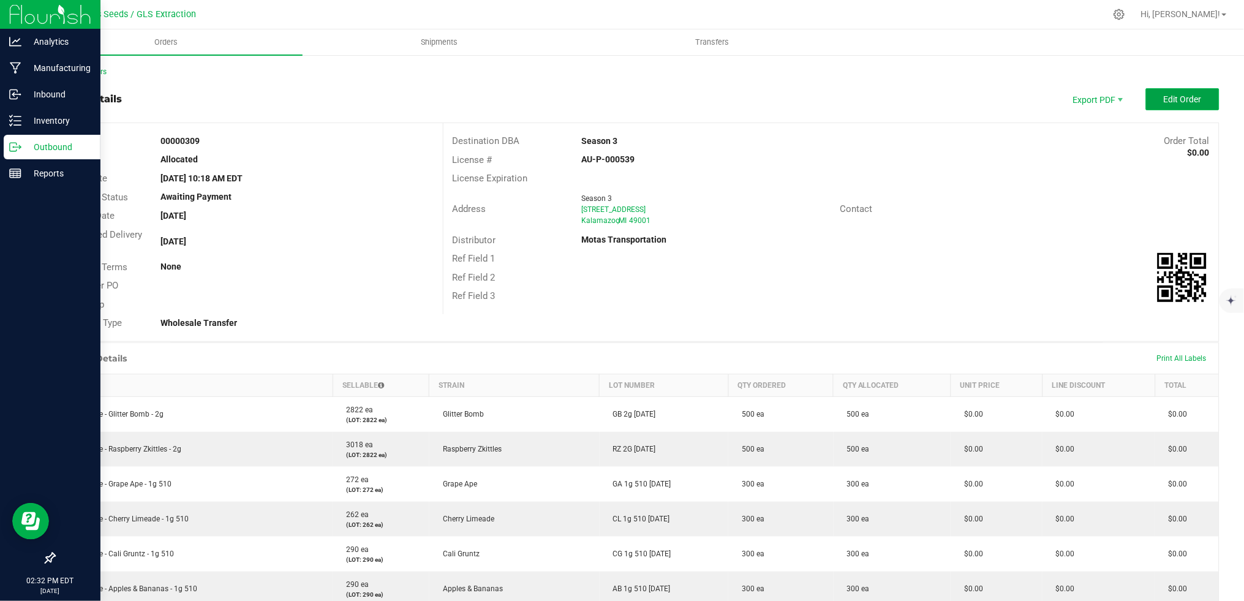
click at [1189, 102] on button "Edit Order" at bounding box center [1183, 99] width 74 height 22
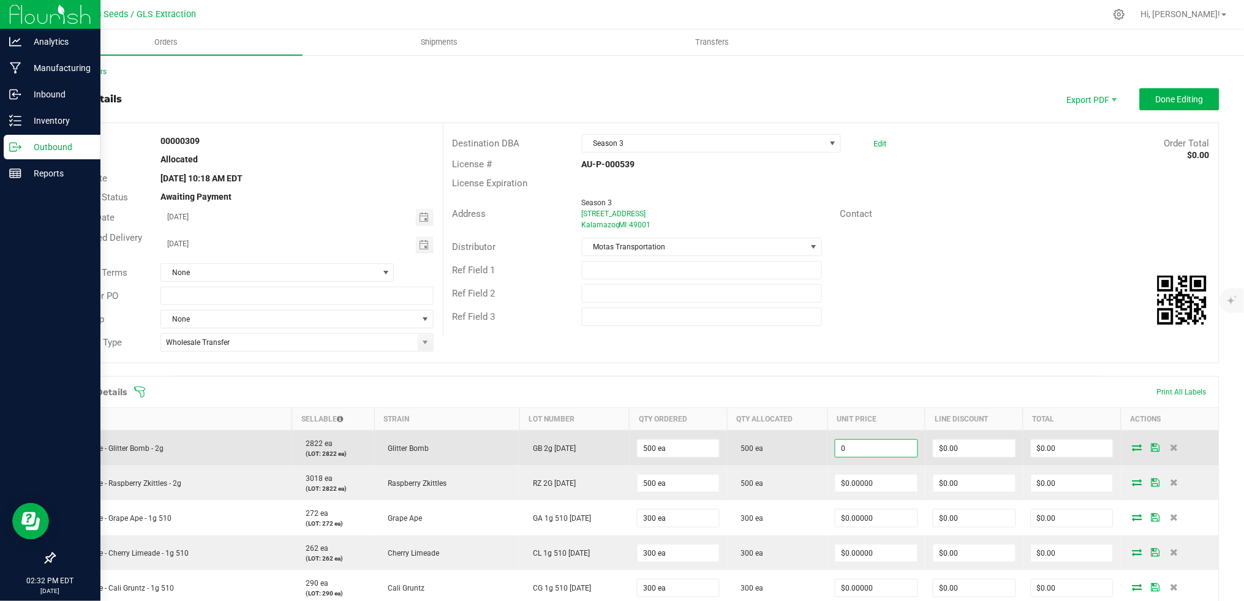
click at [868, 449] on input "0" at bounding box center [877, 448] width 82 height 17
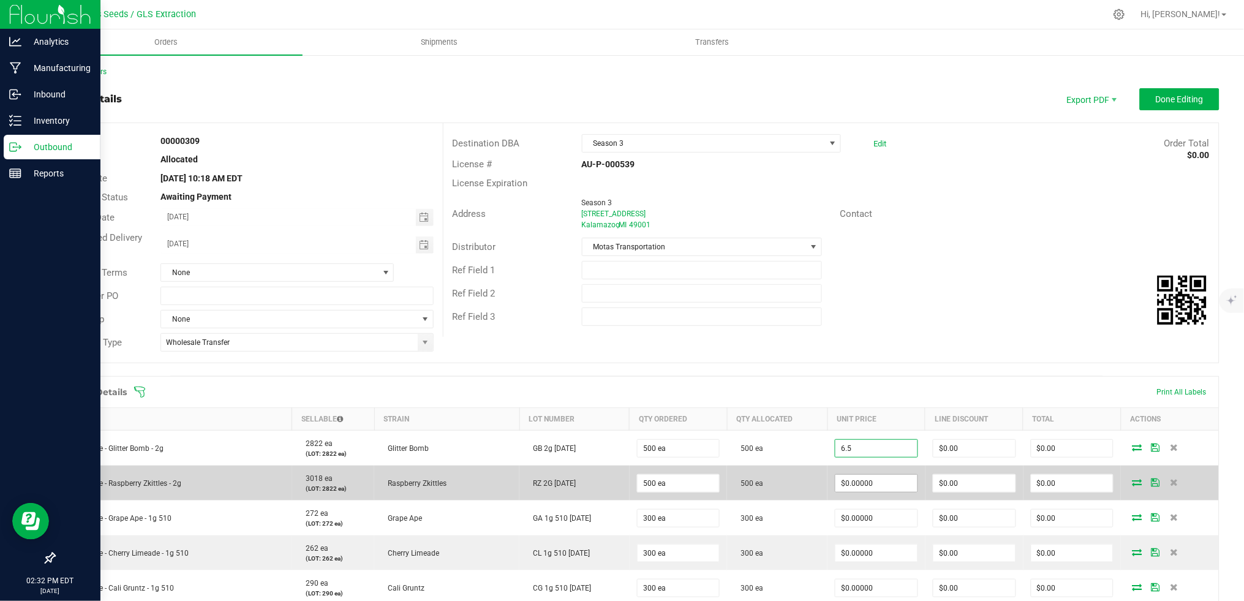
type input "$6.50000"
type input "$3,250.00"
click at [849, 479] on input "0" at bounding box center [877, 483] width 82 height 17
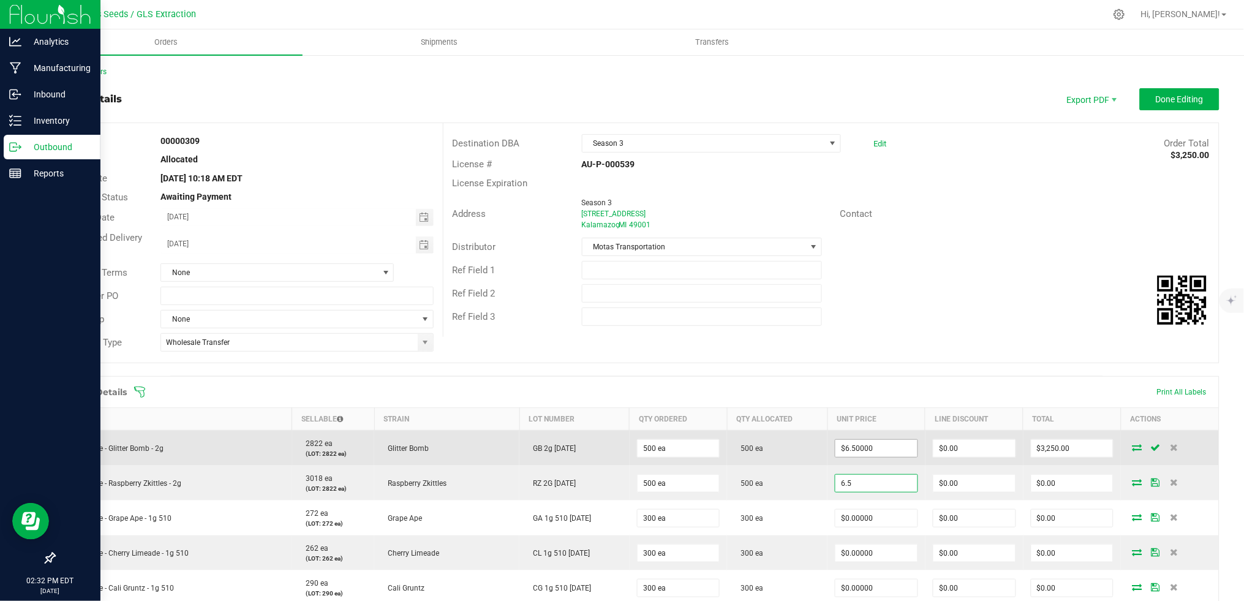
type input "$6.50000"
type input "$3,250.00"
type input "6.5"
click at [853, 453] on input "6.5" at bounding box center [877, 448] width 82 height 17
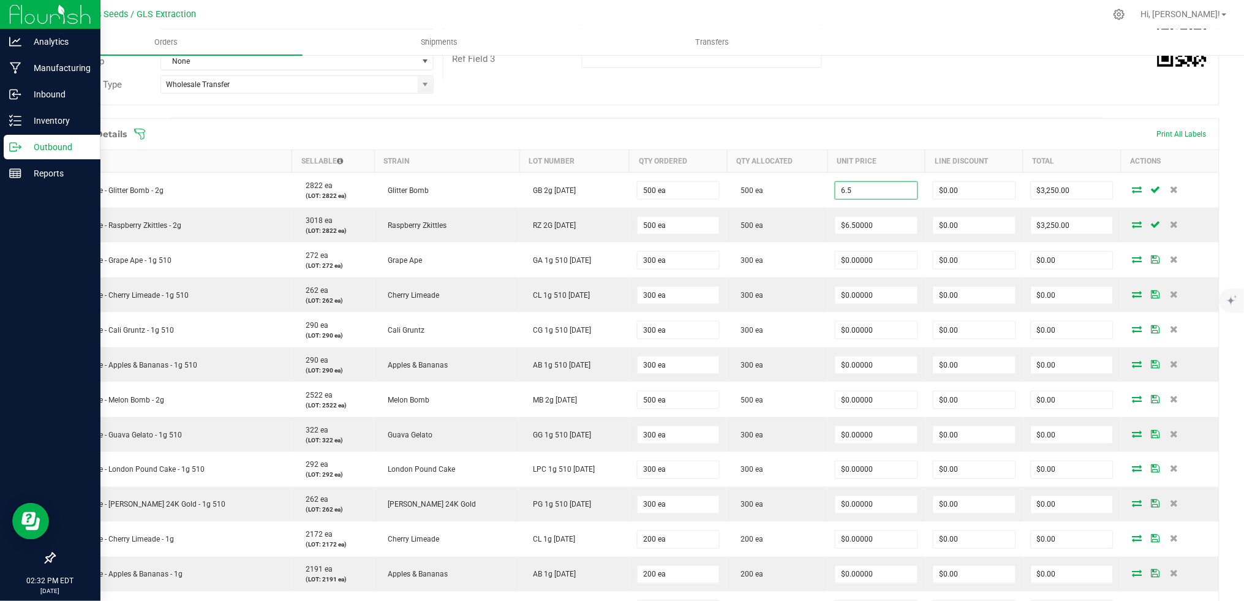
scroll to position [368, 0]
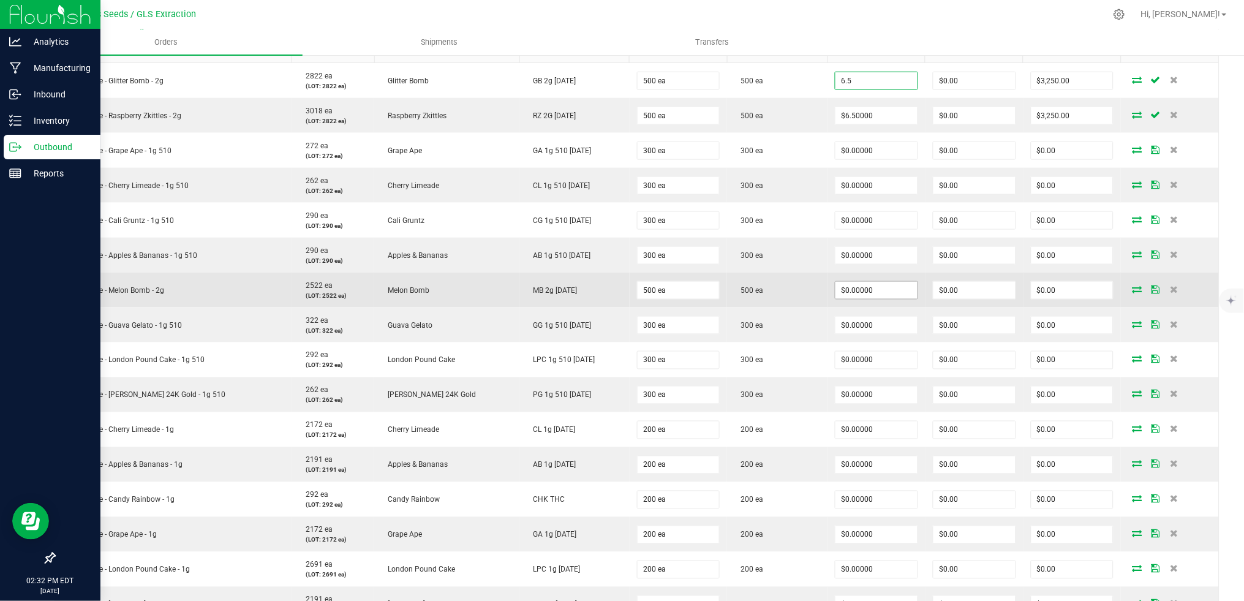
type input "0"
type input "$6.50000"
click at [865, 287] on input "0" at bounding box center [877, 290] width 82 height 17
paste input "6.5"
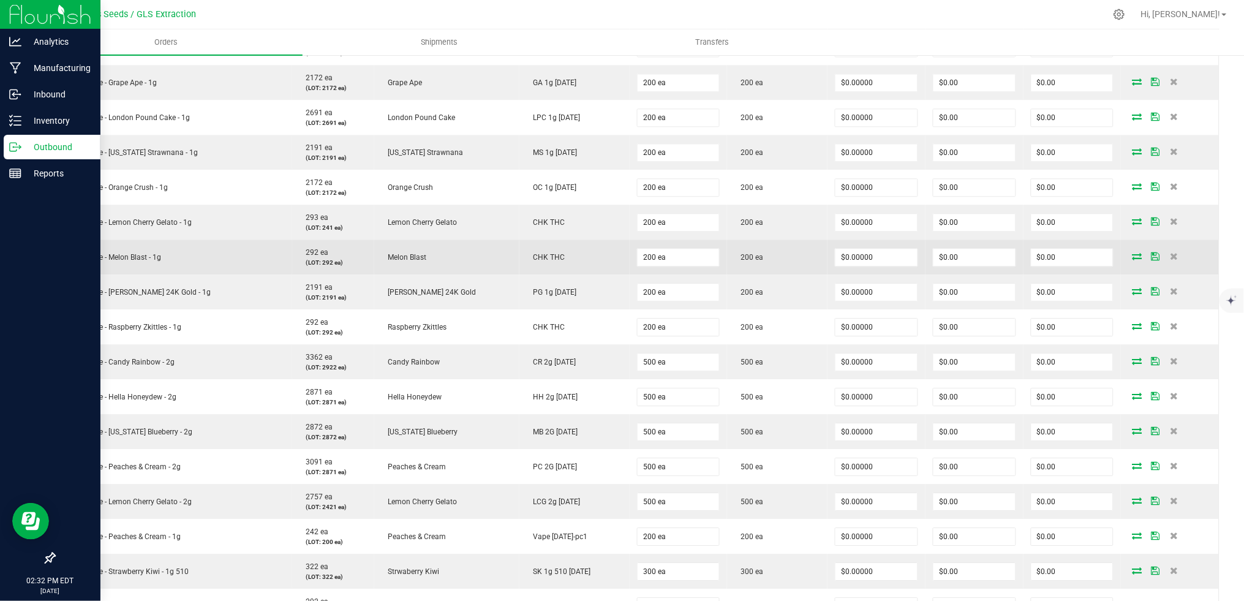
scroll to position [827, 0]
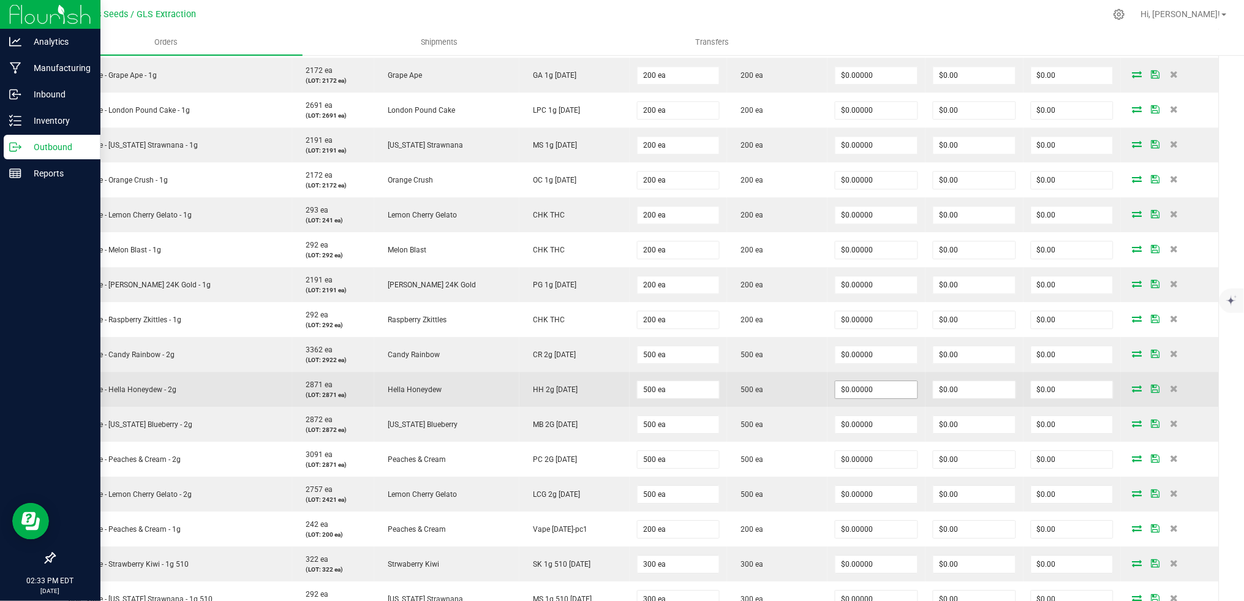
type input "$6.50000"
type input "$3,250.00"
click at [872, 387] on input "0" at bounding box center [877, 389] width 82 height 17
paste input "6.5"
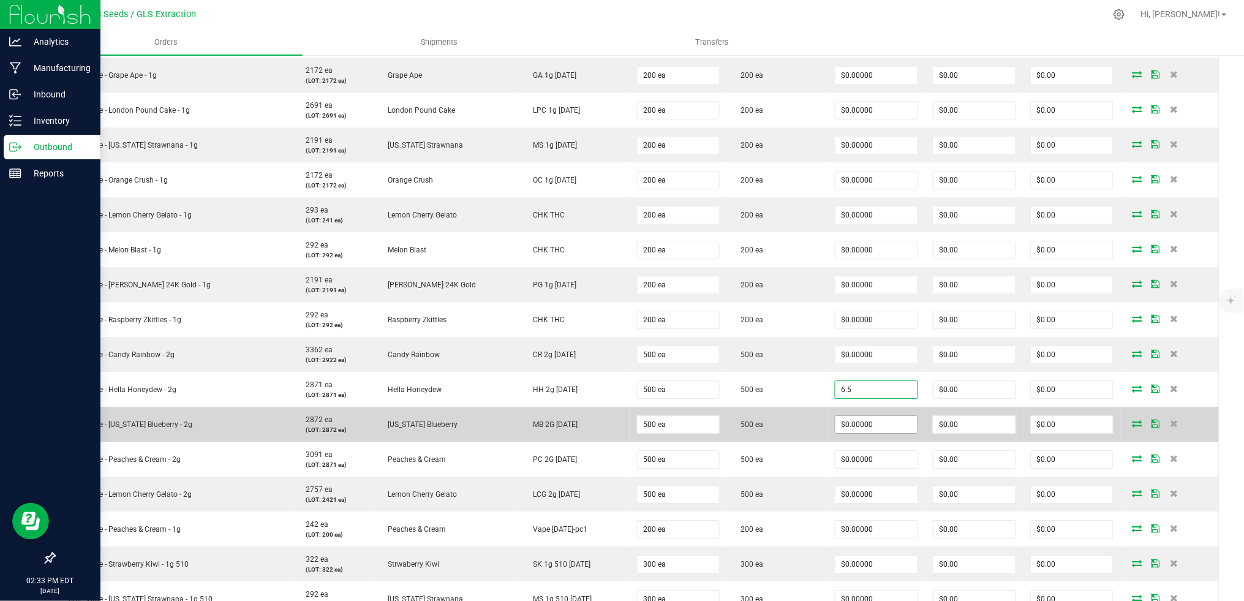
type input "$6.50000"
type input "$3,250.00"
click at [851, 421] on input "0" at bounding box center [877, 424] width 82 height 17
paste input "6.5"
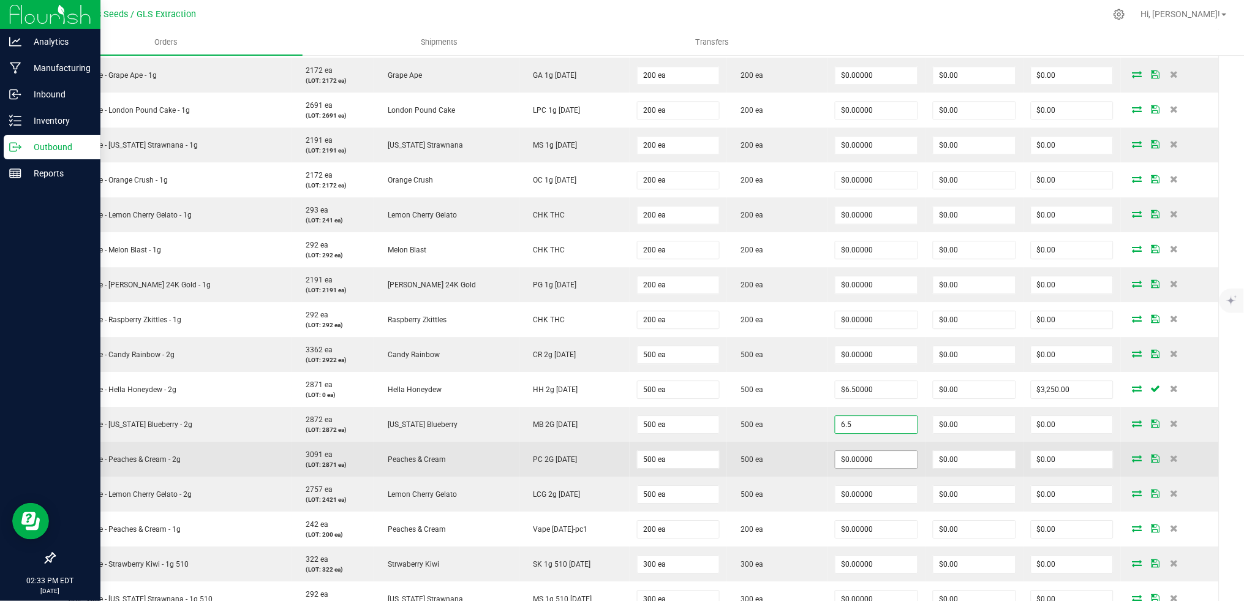
type input "$6.50000"
type input "$3,250.00"
click at [845, 453] on input "0" at bounding box center [877, 459] width 82 height 17
paste input "6.5"
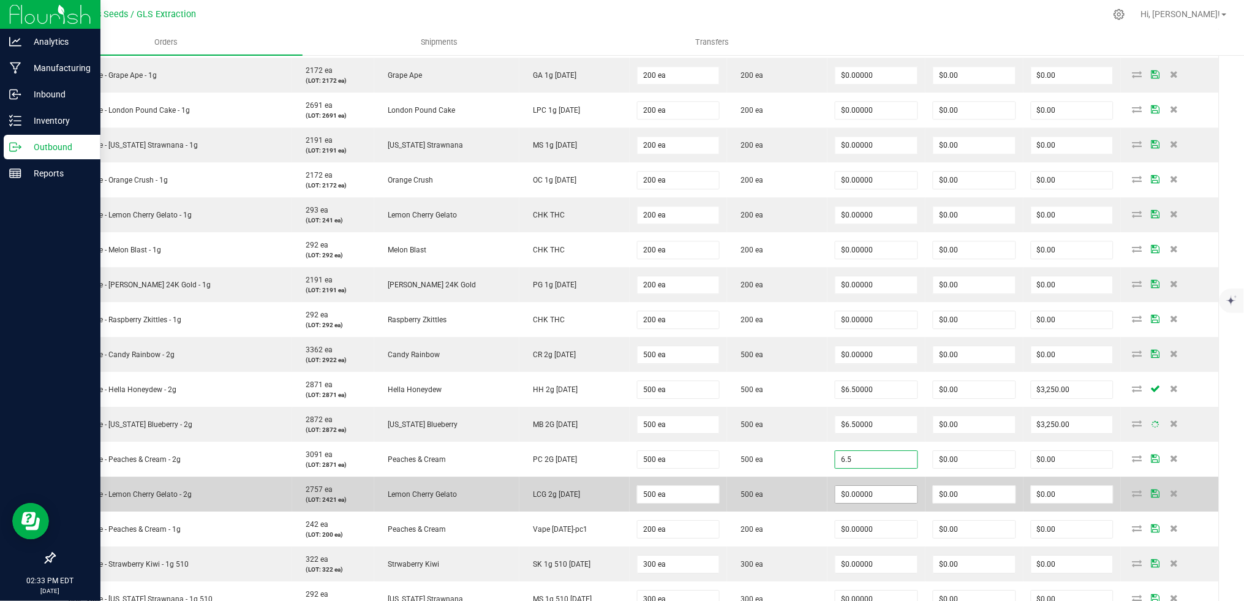
type input "$6.50000"
type input "$3,250.00"
click at [843, 494] on input "0" at bounding box center [877, 494] width 82 height 17
paste input "6.5"
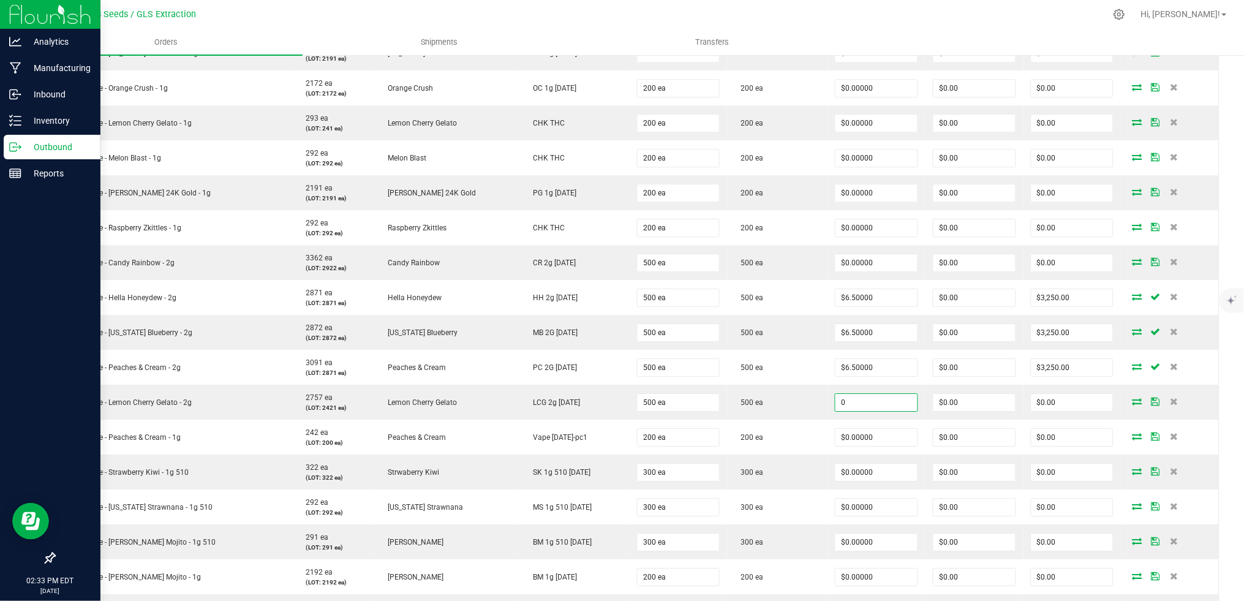
scroll to position [1195, 0]
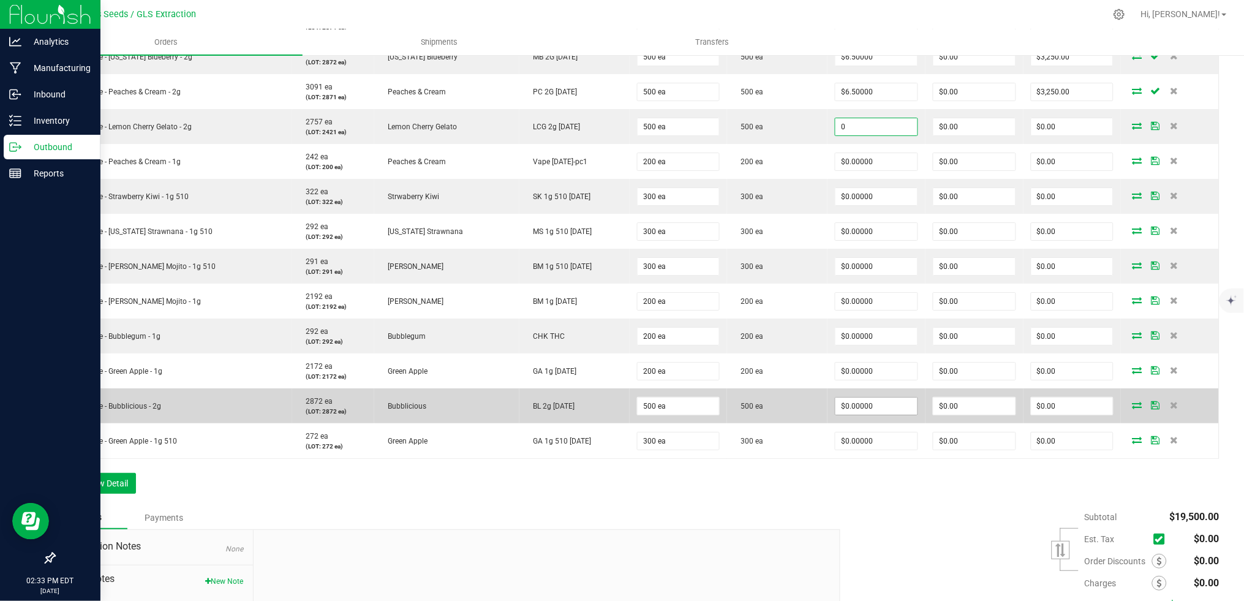
type input "$0.00000"
click at [869, 409] on input "0" at bounding box center [877, 406] width 82 height 17
paste input "6.5"
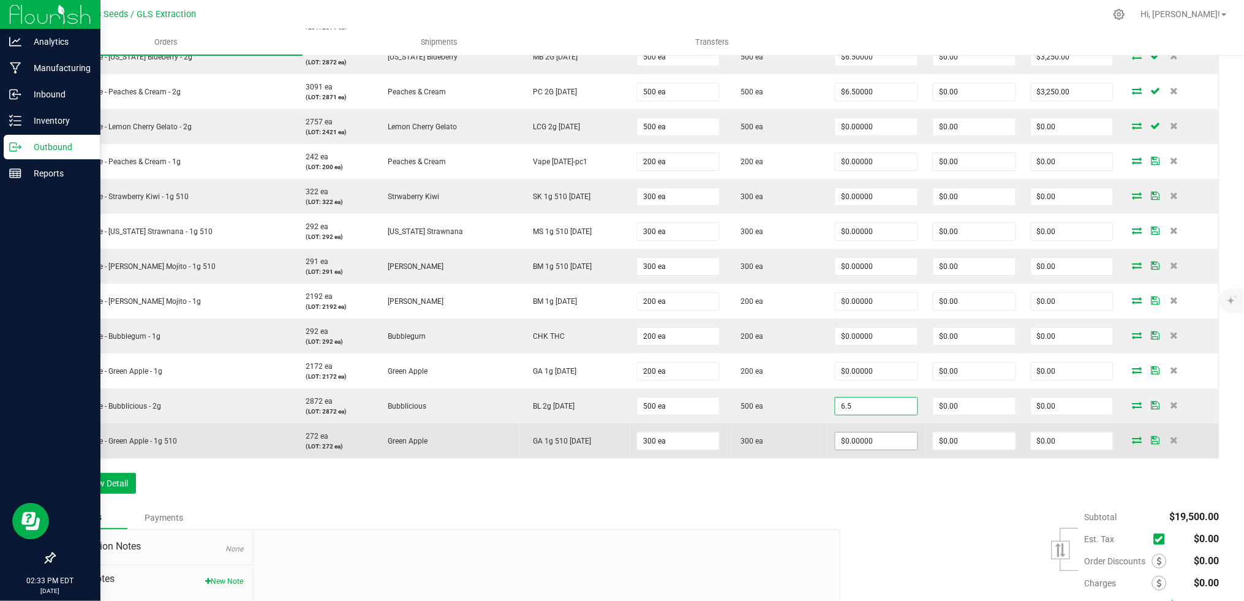
type input "$6.50000"
type input "$3,250.00"
click at [869, 446] on input "0" at bounding box center [877, 441] width 82 height 17
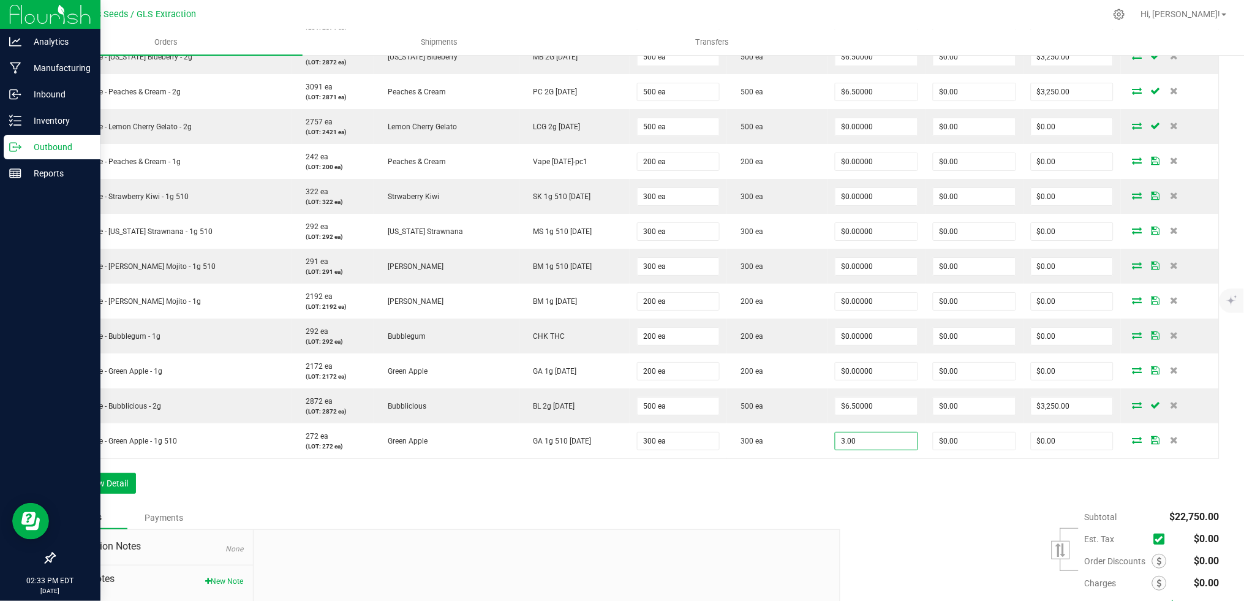
type input "$3.00000"
type input "$900.00"
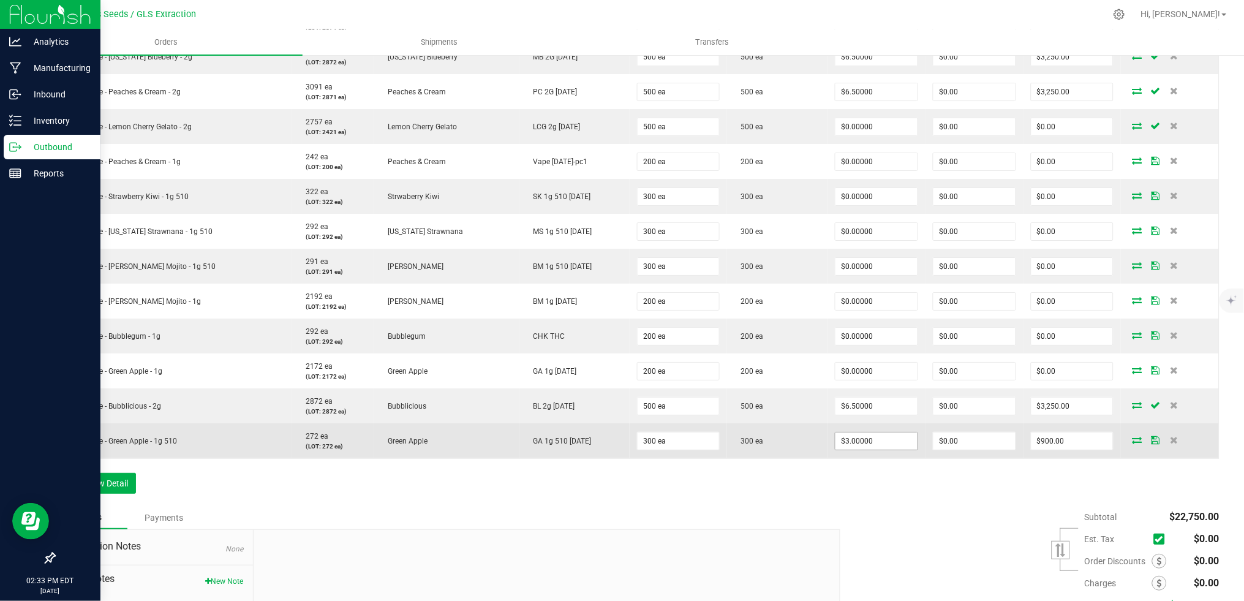
type input "3"
click at [836, 437] on input "33" at bounding box center [877, 441] width 82 height 17
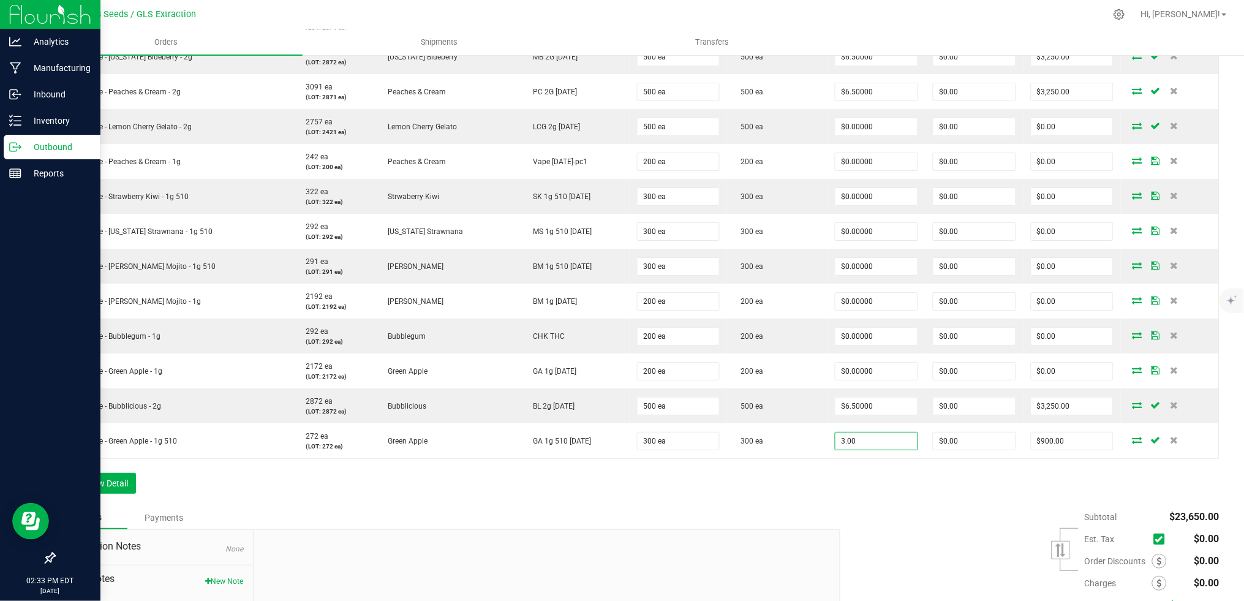
type input "$3.00000"
click at [920, 533] on div "Subtotal $23,650.00 Est. Tax" at bounding box center [1025, 583] width 388 height 155
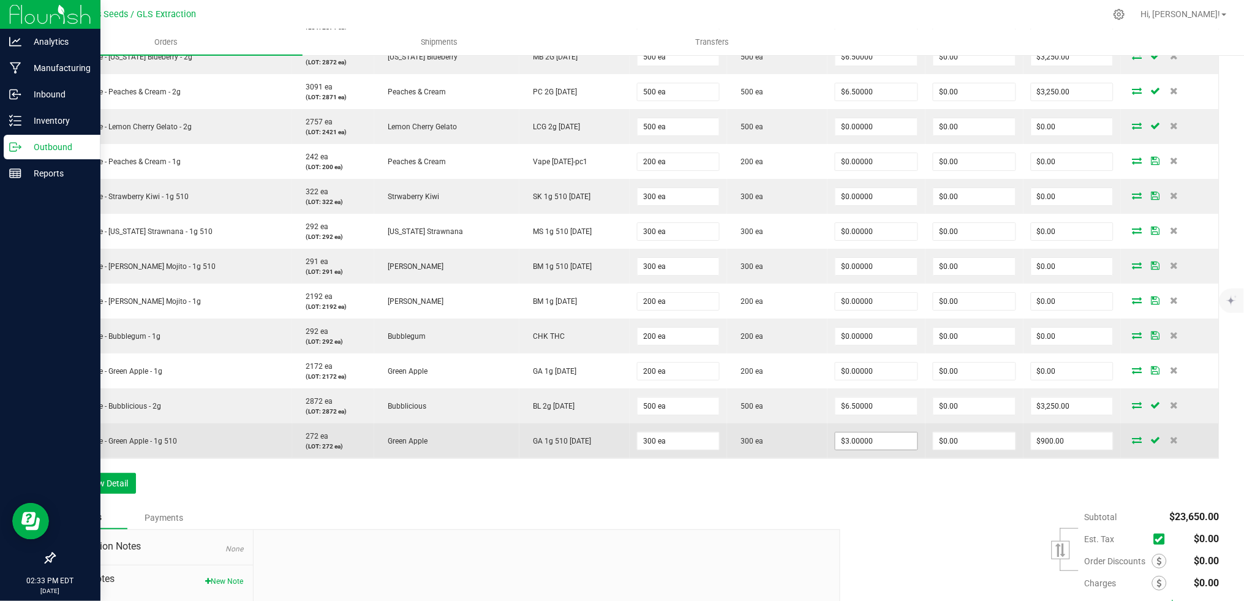
type input "3"
click at [836, 440] on input "3" at bounding box center [877, 441] width 82 height 17
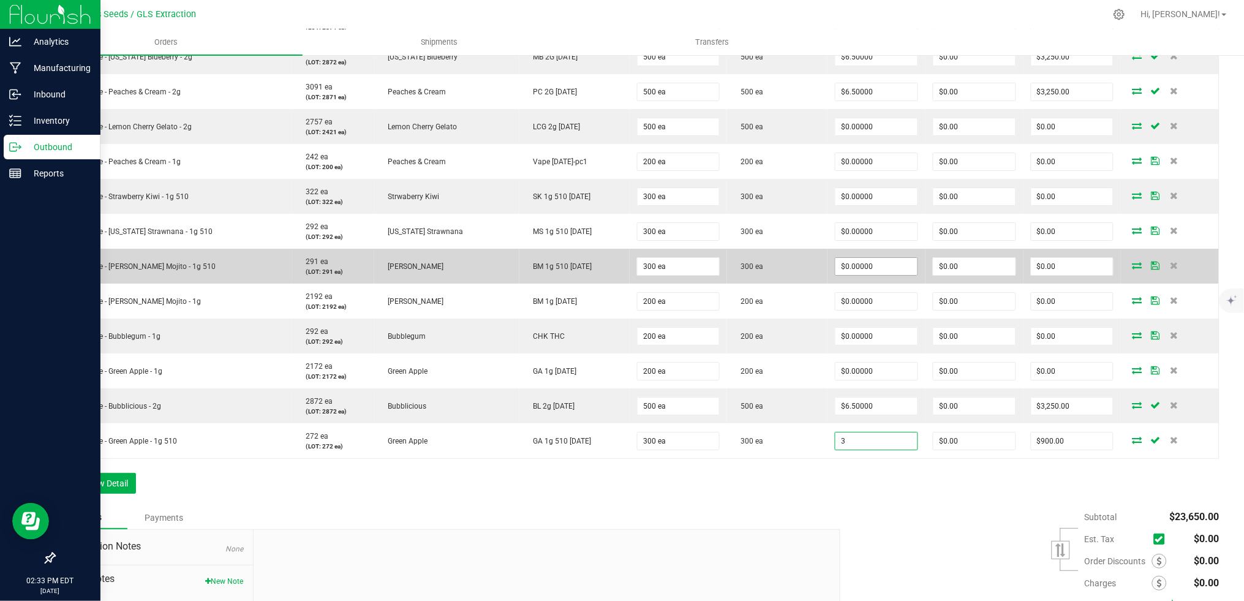
type input "0"
type input "$3.00000"
click at [876, 263] on input "0" at bounding box center [877, 266] width 82 height 17
paste input "3"
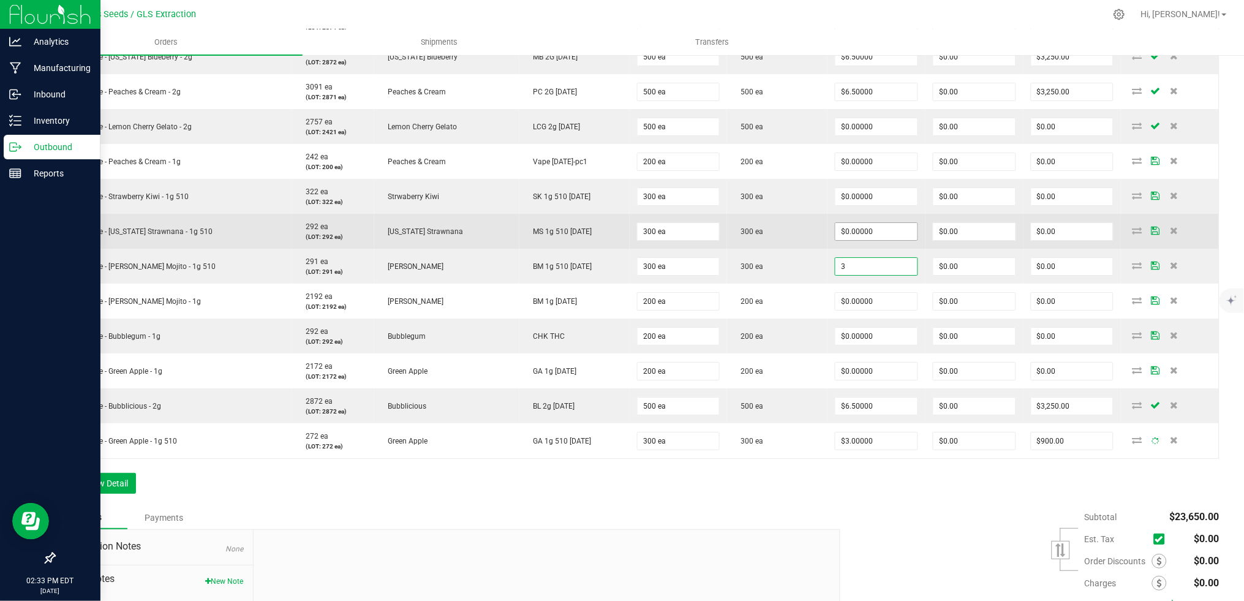
type input "3"
type input "0"
type input "$3.00000"
type input "$900.00"
click at [855, 227] on input "0" at bounding box center [877, 231] width 82 height 17
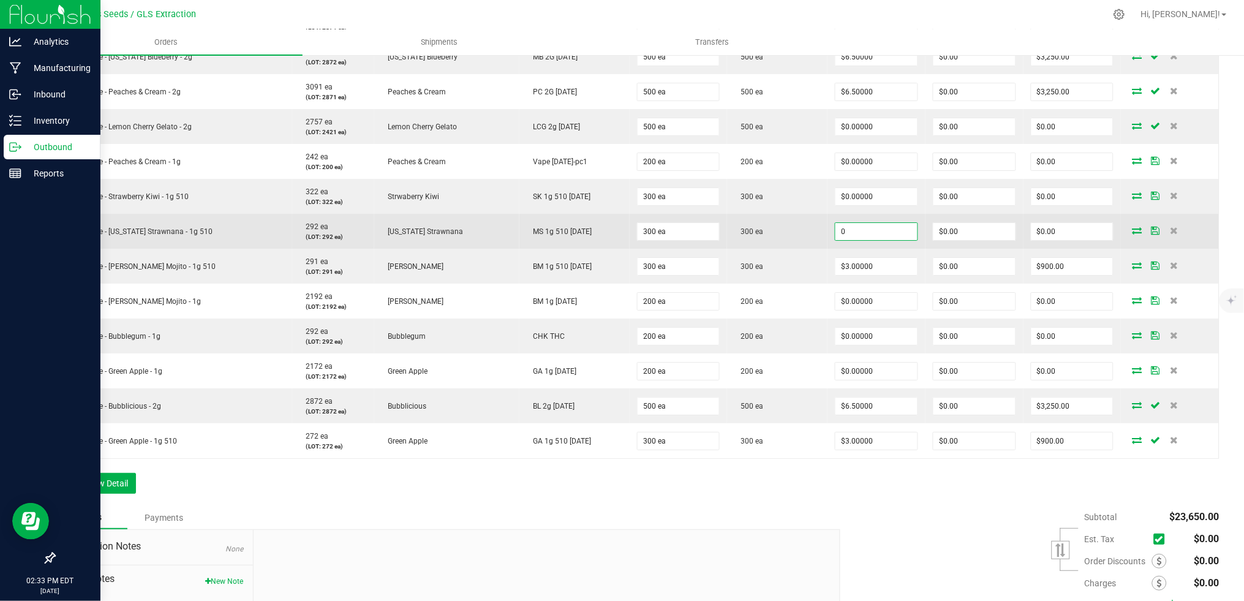
paste input "3"
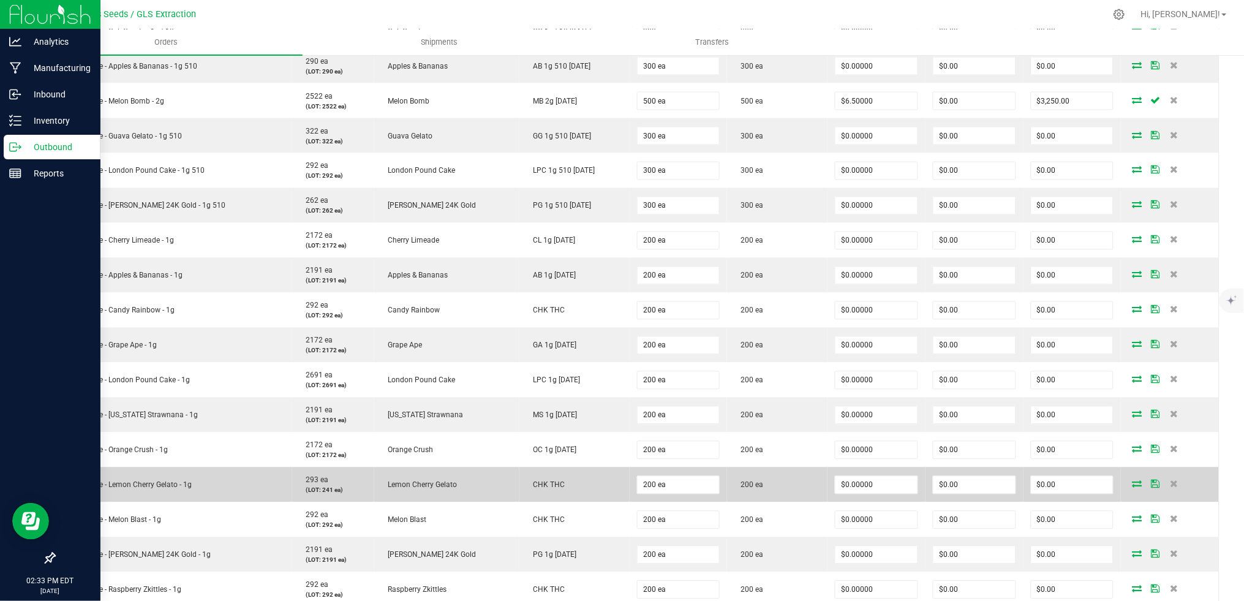
scroll to position [551, 0]
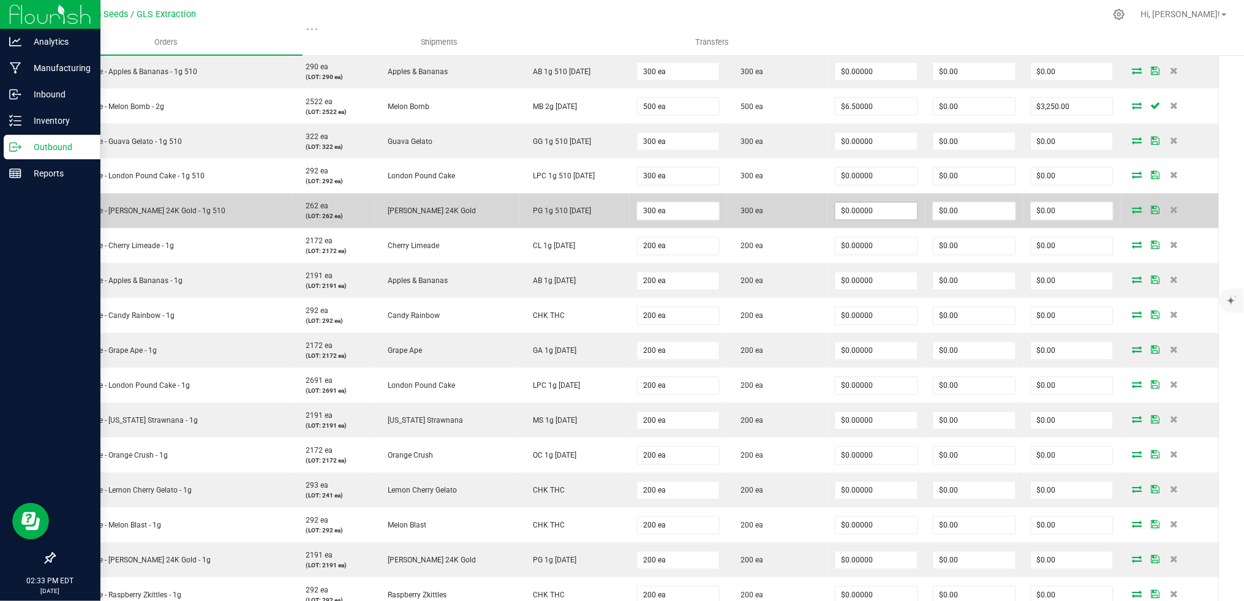
type input "11"
type input "0"
type input "$11.00000"
type input "$3,300.00"
click at [846, 210] on input "0" at bounding box center [877, 211] width 82 height 17
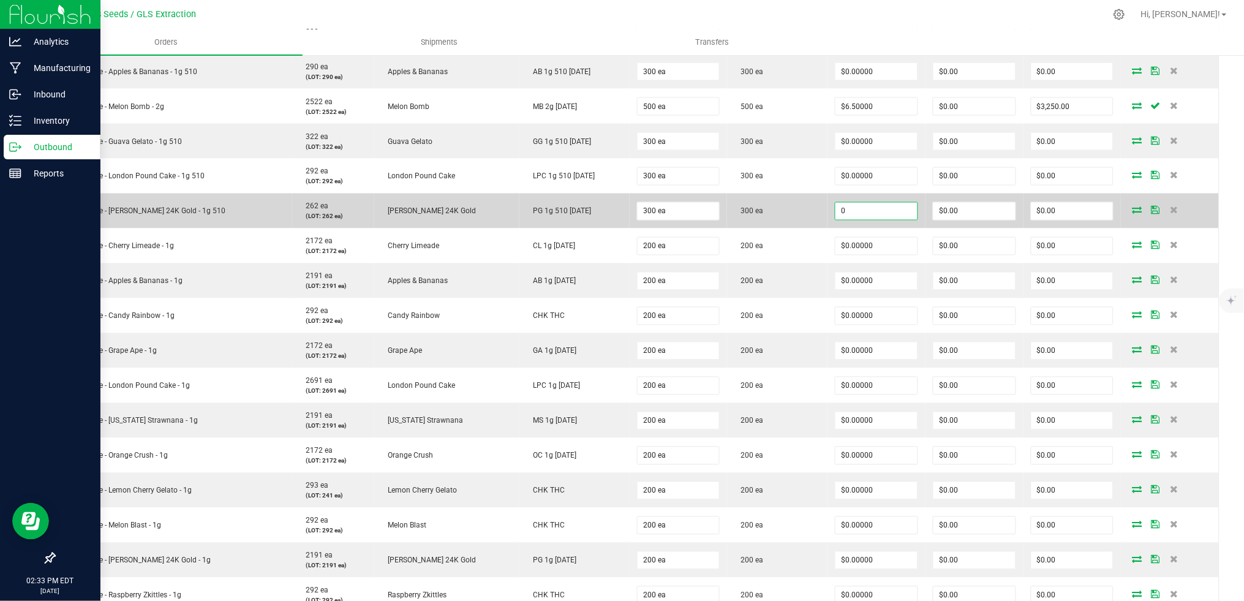
paste input "3"
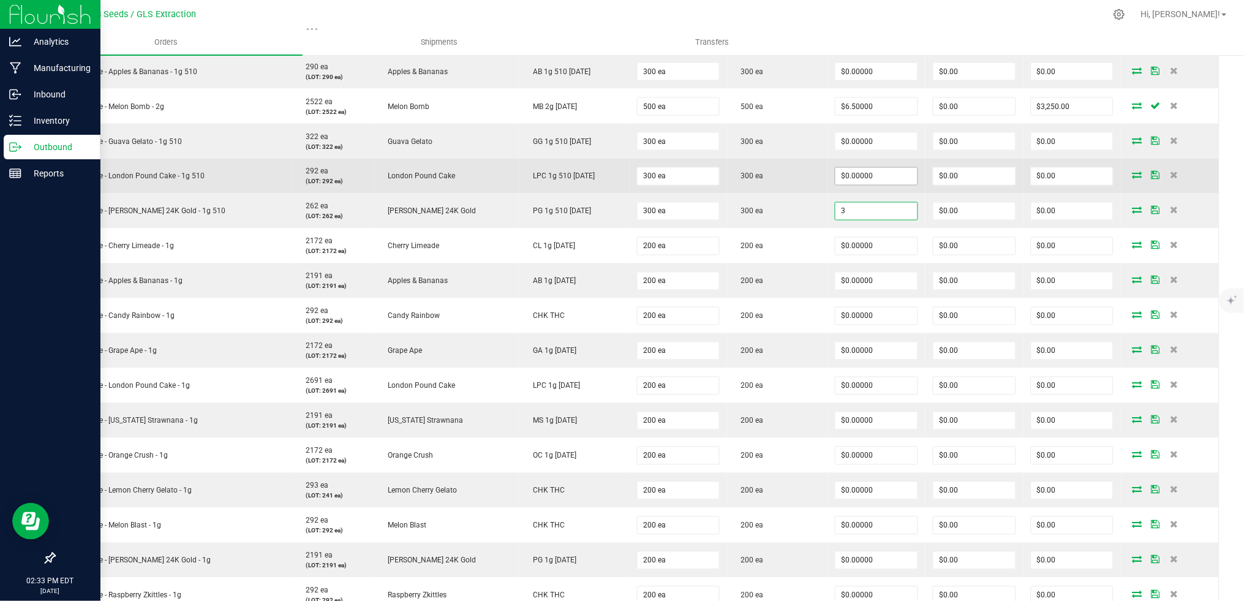
type input "3"
type input "0"
type input "$3.00000"
type input "$900.00"
click at [844, 173] on input "0" at bounding box center [877, 176] width 82 height 17
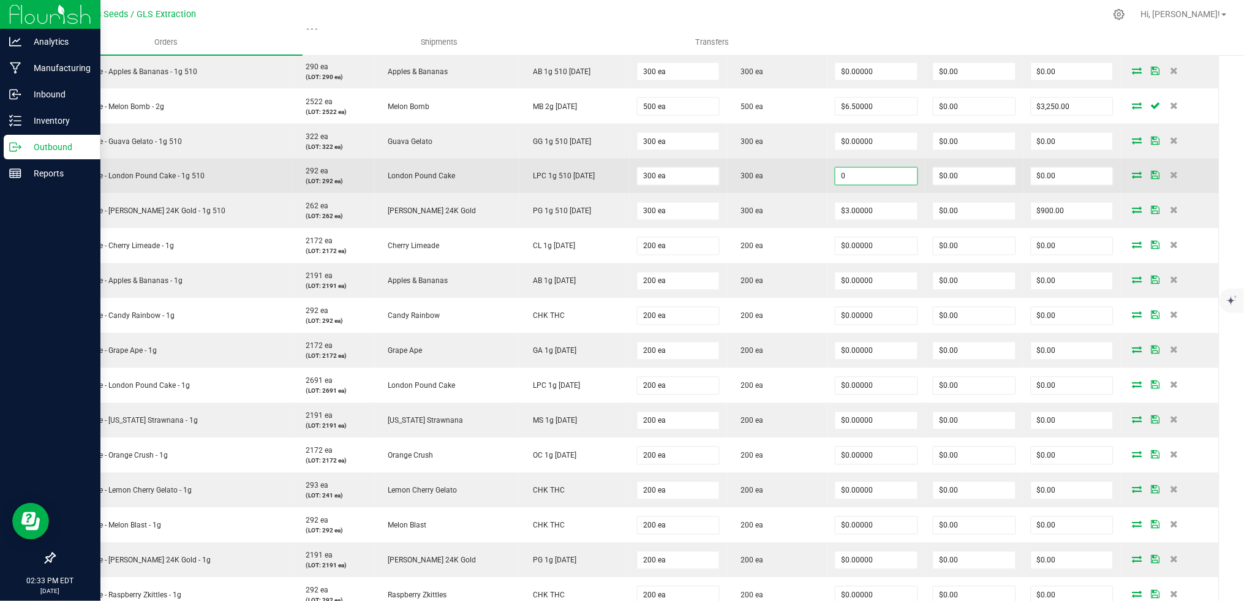
paste input "3"
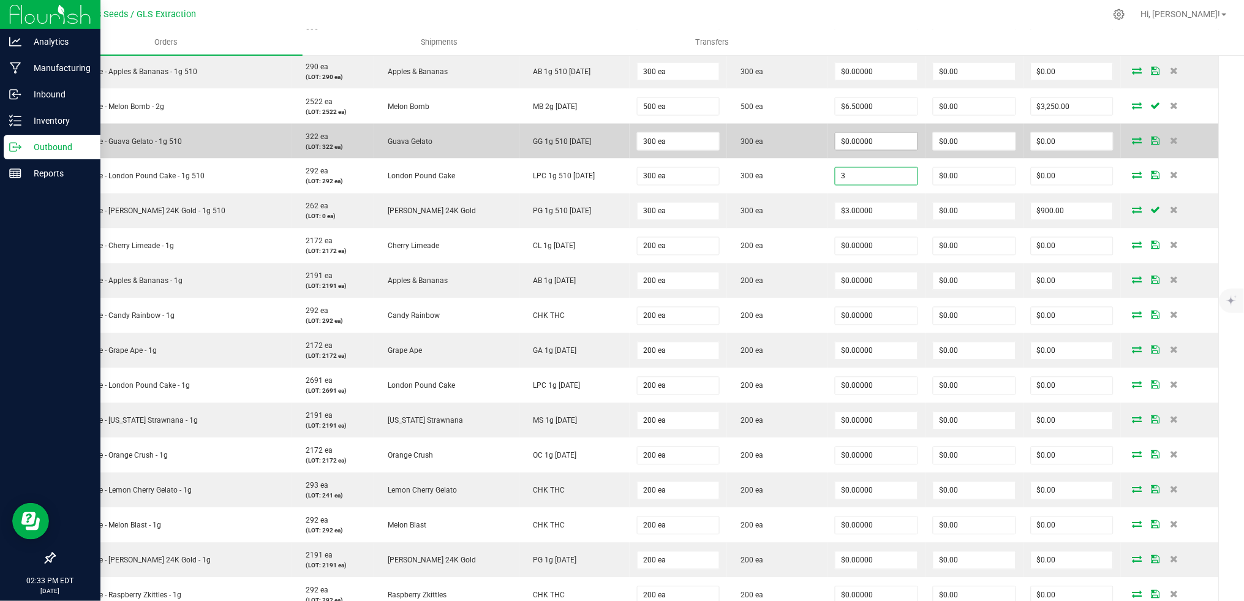
type input "3"
type input "0"
type input "$3.00000"
type input "$900.00"
click at [841, 140] on input "0" at bounding box center [877, 141] width 82 height 17
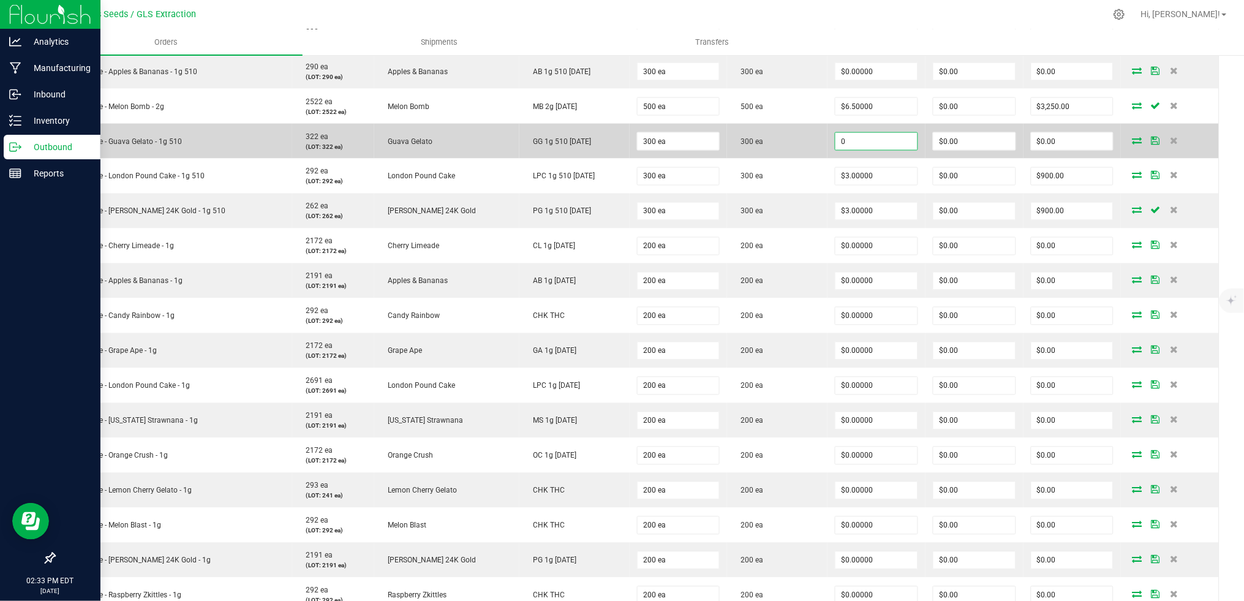
paste input "3"
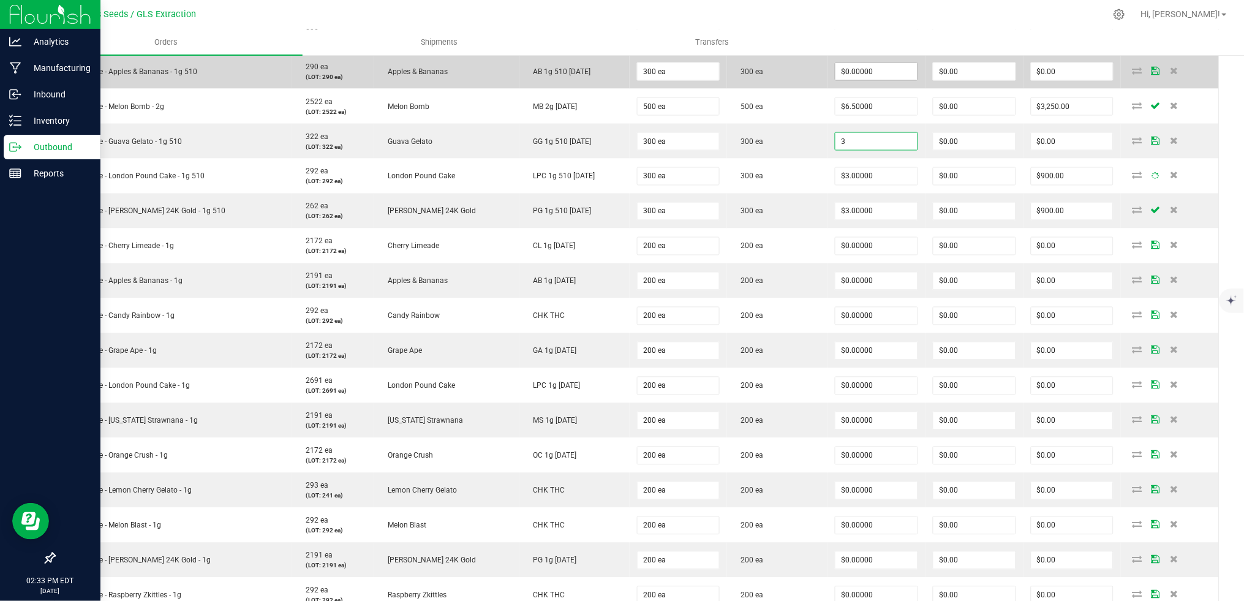
type input "3"
type input "0"
type input "$3.00000"
type input "$900.00"
click at [852, 71] on input "0" at bounding box center [877, 71] width 82 height 17
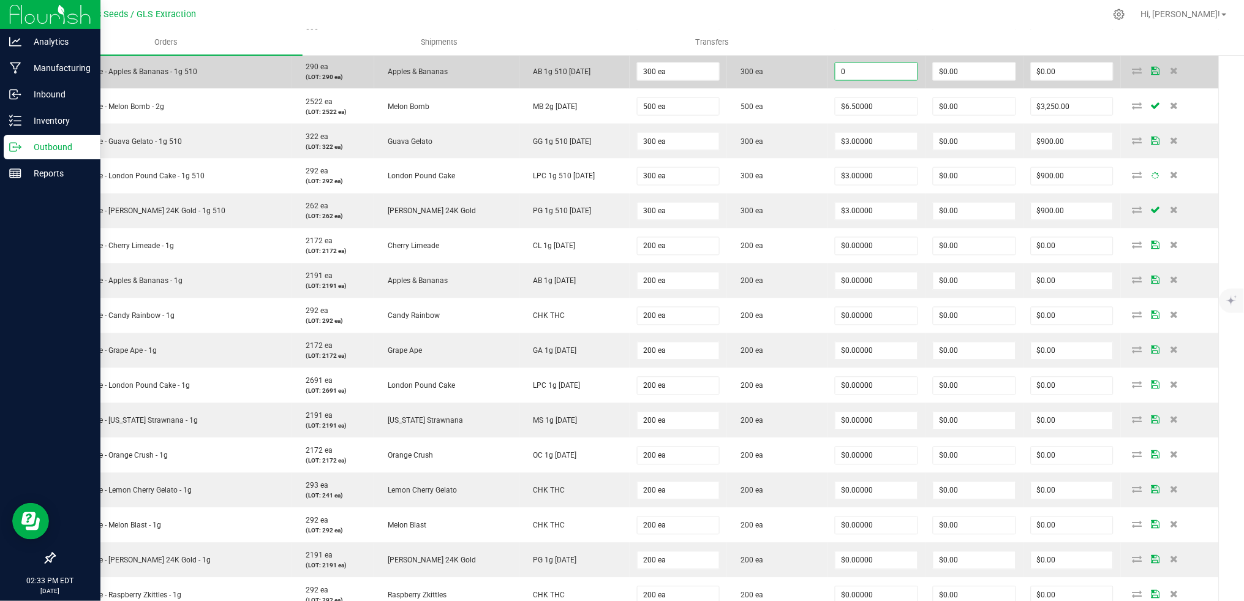
paste input "3"
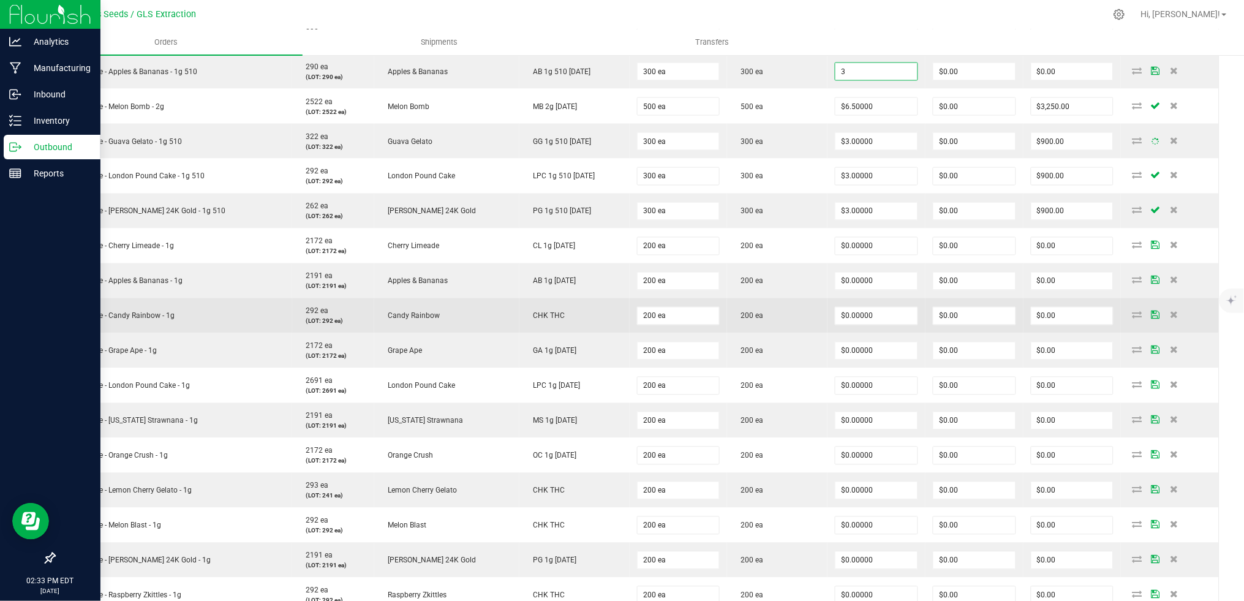
scroll to position [276, 0]
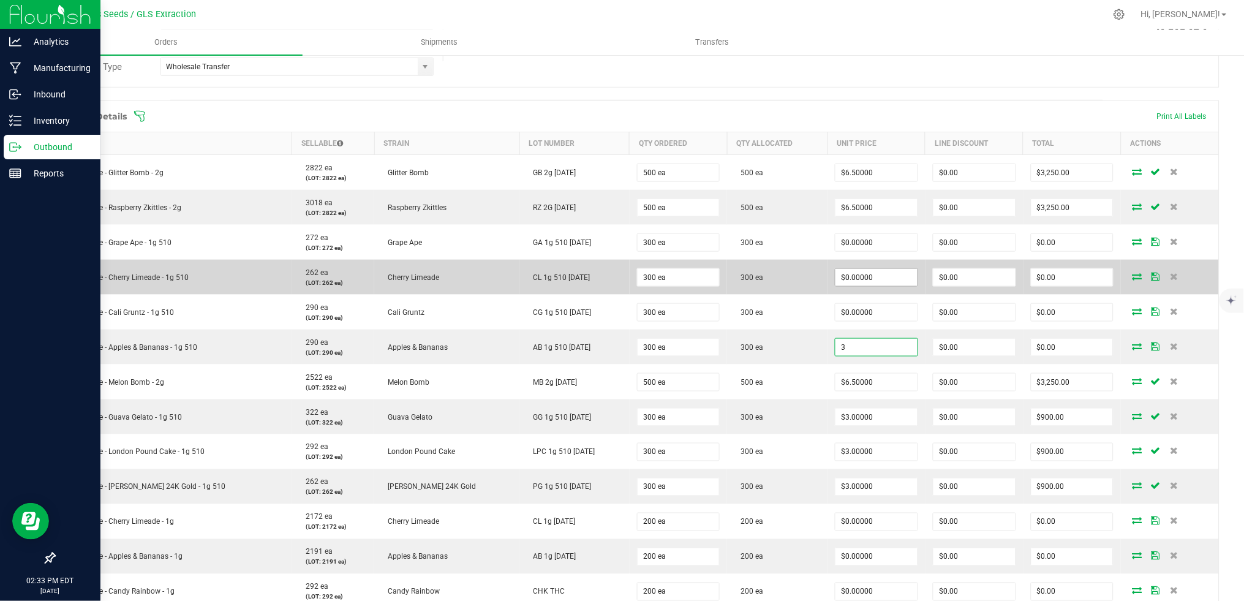
type input "3"
type input "0"
type input "$3.00000"
type input "$900.00"
click at [836, 278] on input "0" at bounding box center [877, 277] width 82 height 17
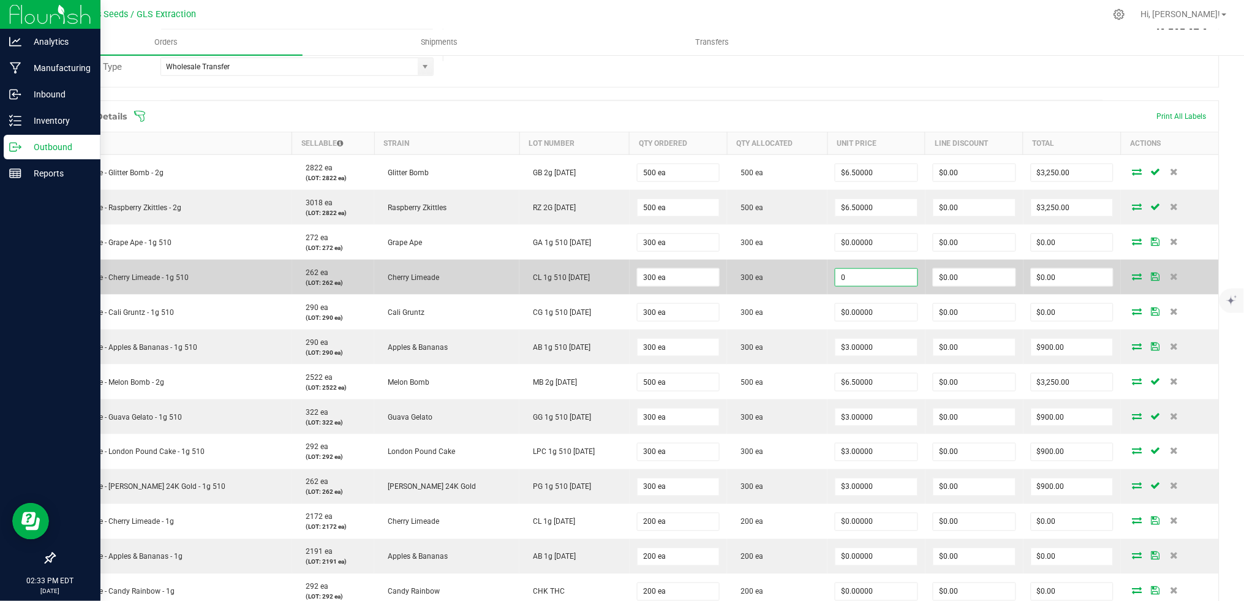
paste input "3"
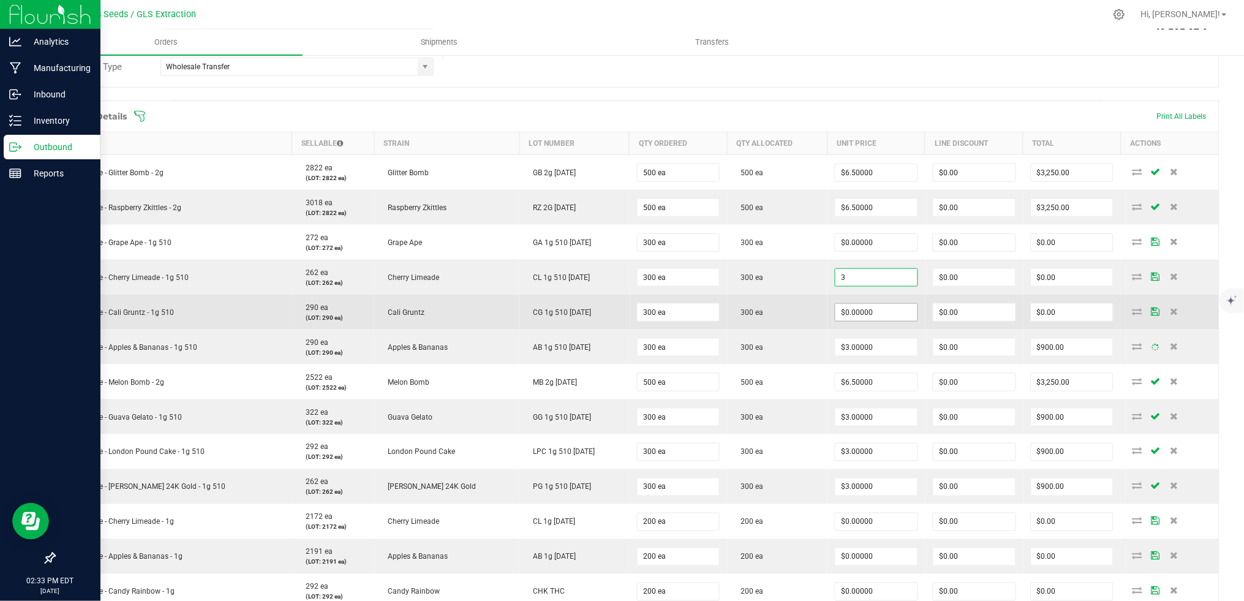
type input "$3.00000"
type input "$900.00"
click at [841, 308] on input "0" at bounding box center [877, 312] width 82 height 17
paste input "3"
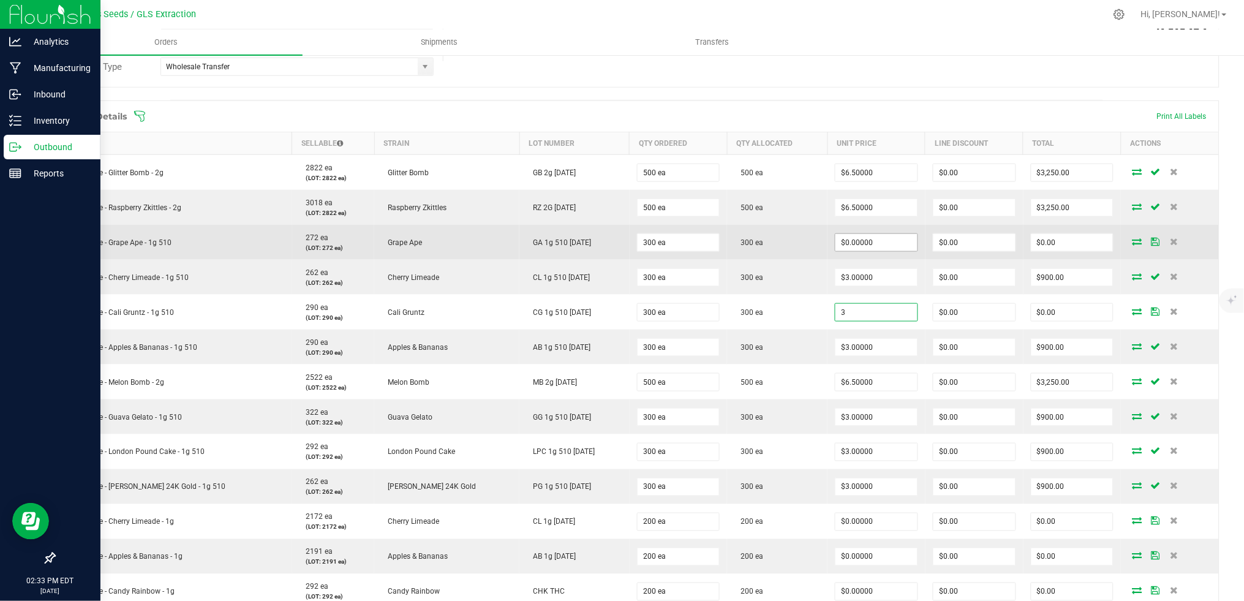
type input "3"
type input "0"
type input "$3.00000"
type input "$900.00"
click at [836, 243] on input "0" at bounding box center [877, 242] width 82 height 17
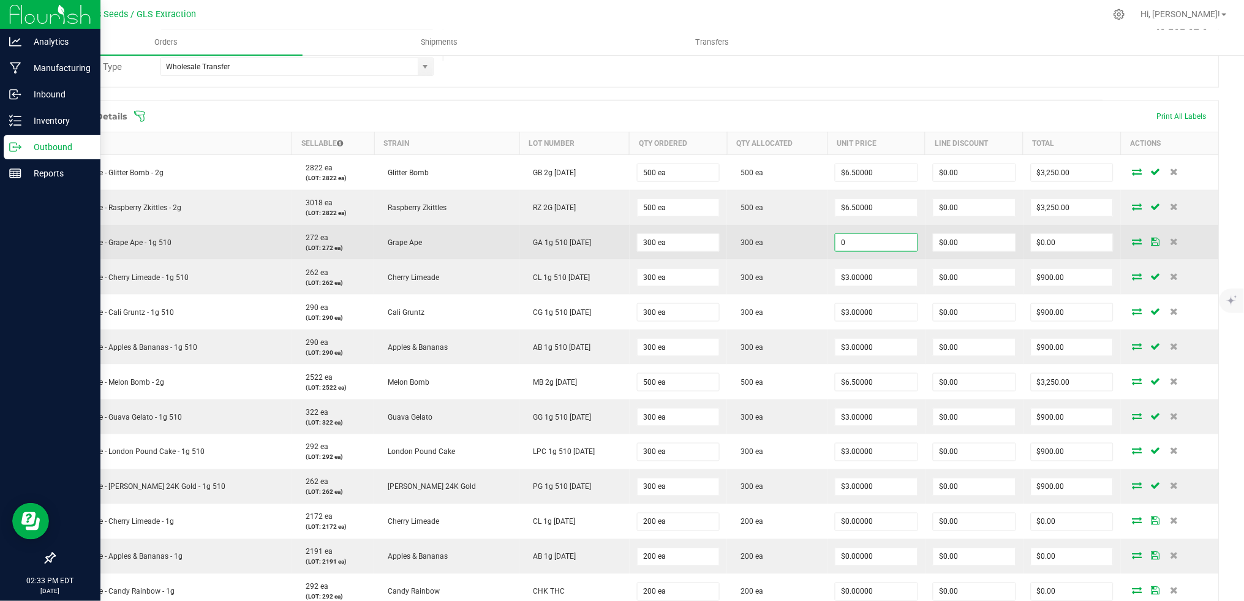
paste input "3"
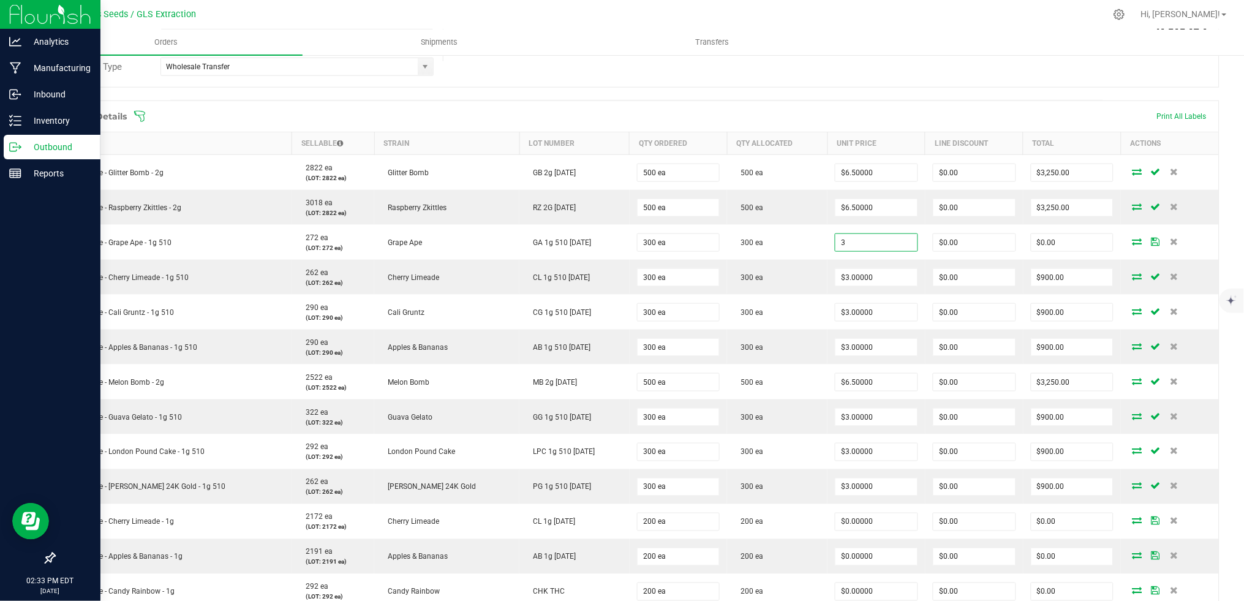
type input "$3.00000"
type input "$900.00"
click at [850, 104] on div "Order Details Print All Labels" at bounding box center [637, 116] width 1165 height 31
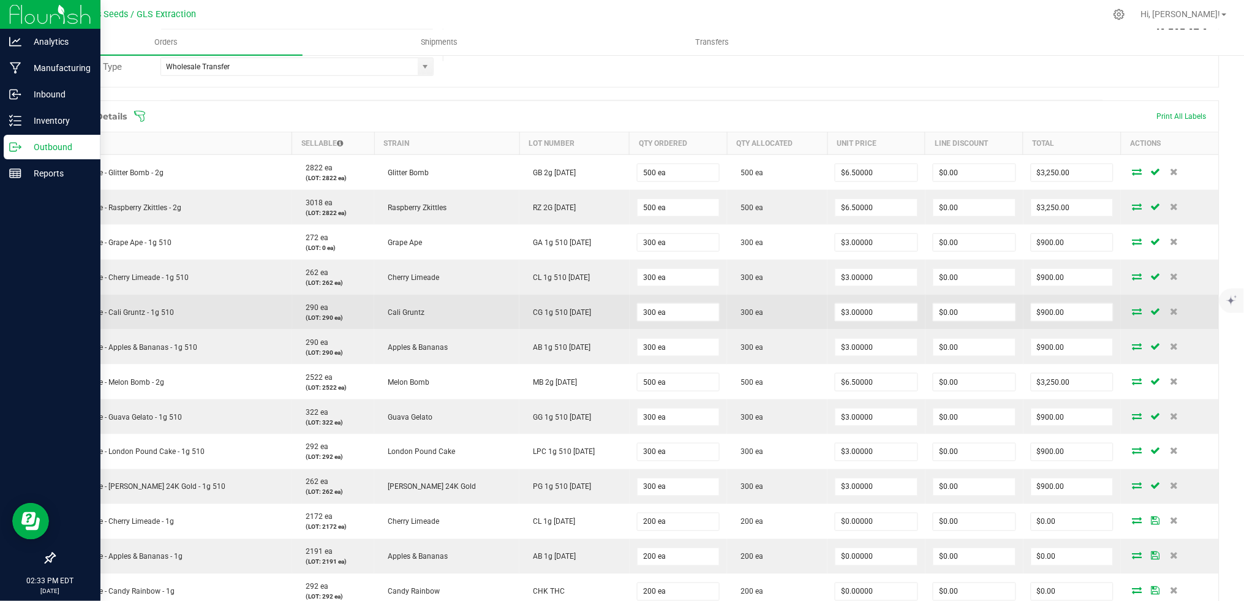
scroll to position [368, 0]
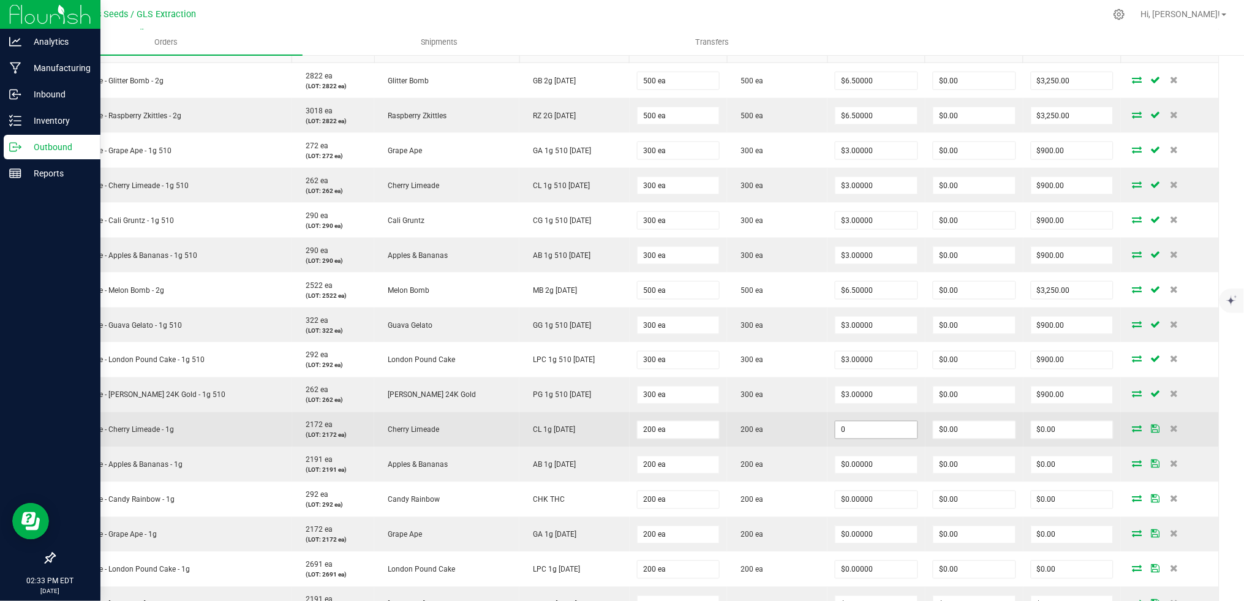
click at [845, 428] on input "0" at bounding box center [877, 430] width 82 height 17
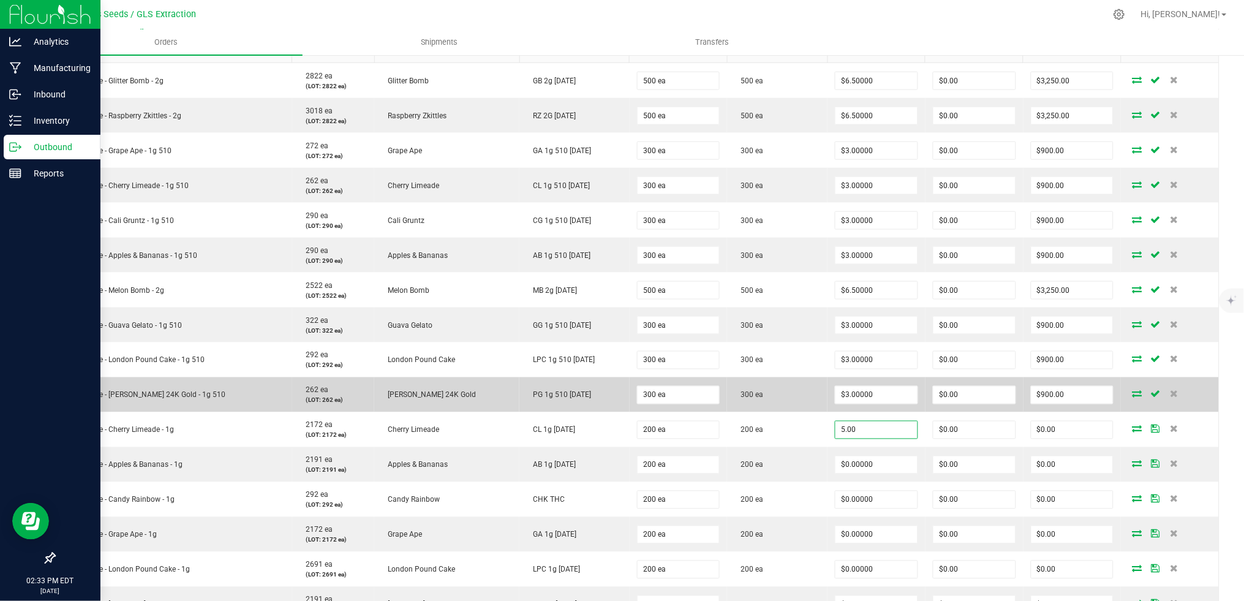
type input "$5.00000"
type input "$1,000.00"
click at [768, 411] on td "300 ea" at bounding box center [777, 394] width 100 height 35
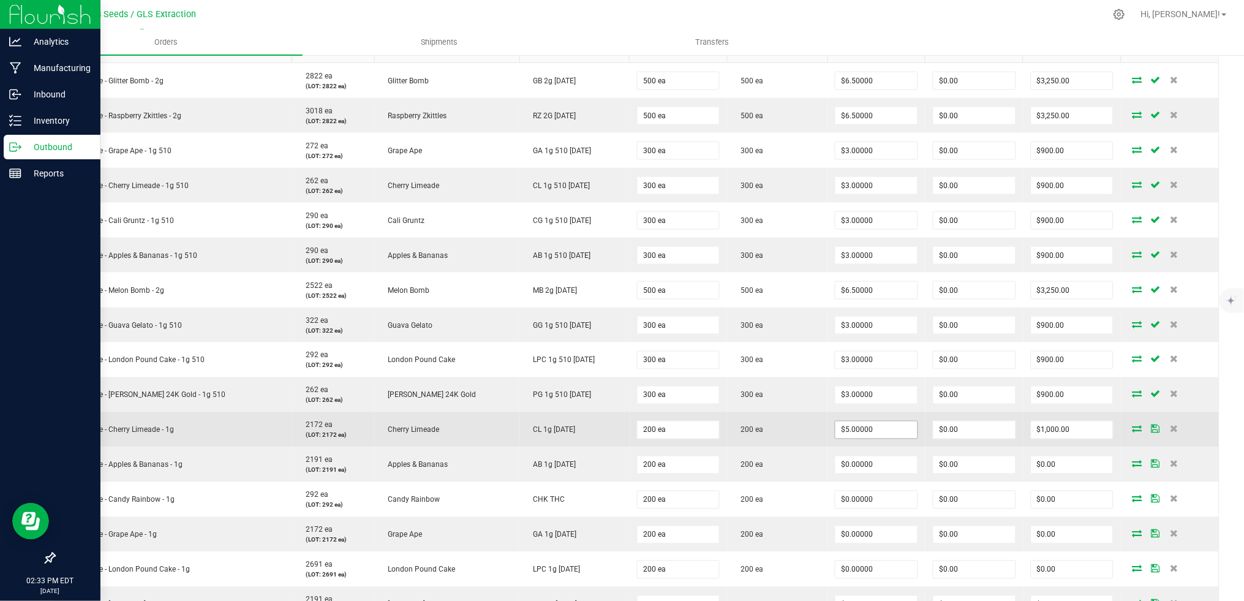
type input "5"
click at [842, 429] on input "5" at bounding box center [877, 430] width 82 height 17
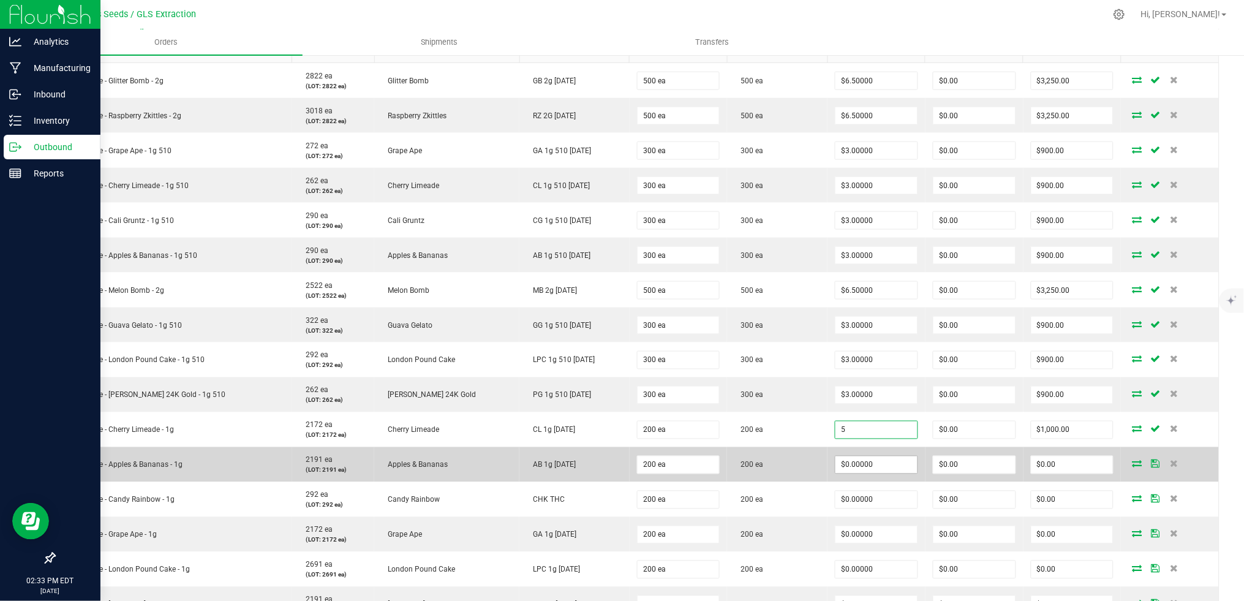
type input "0"
type input "$5.00000"
click at [839, 466] on input "0" at bounding box center [877, 464] width 82 height 17
paste input "5"
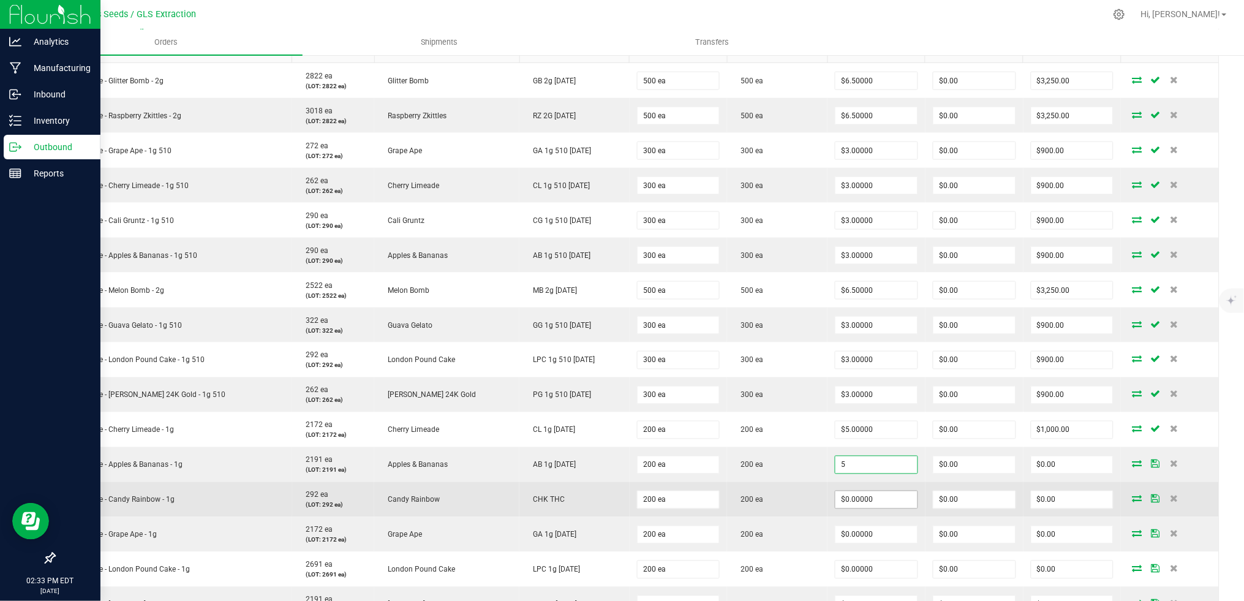
type input "$5.00000"
type input "$1,000.00"
click at [836, 496] on input "0" at bounding box center [877, 499] width 82 height 17
paste input "5"
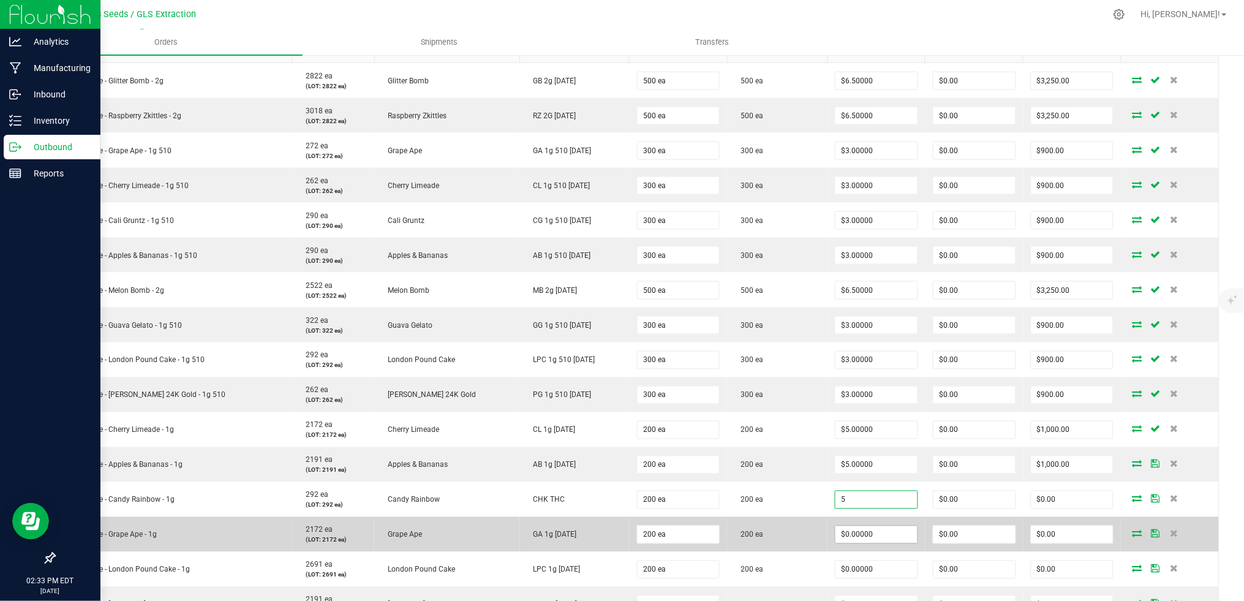
type input "$5.00000"
type input "$1,000.00"
click at [839, 531] on input "0" at bounding box center [877, 534] width 82 height 17
paste input "5"
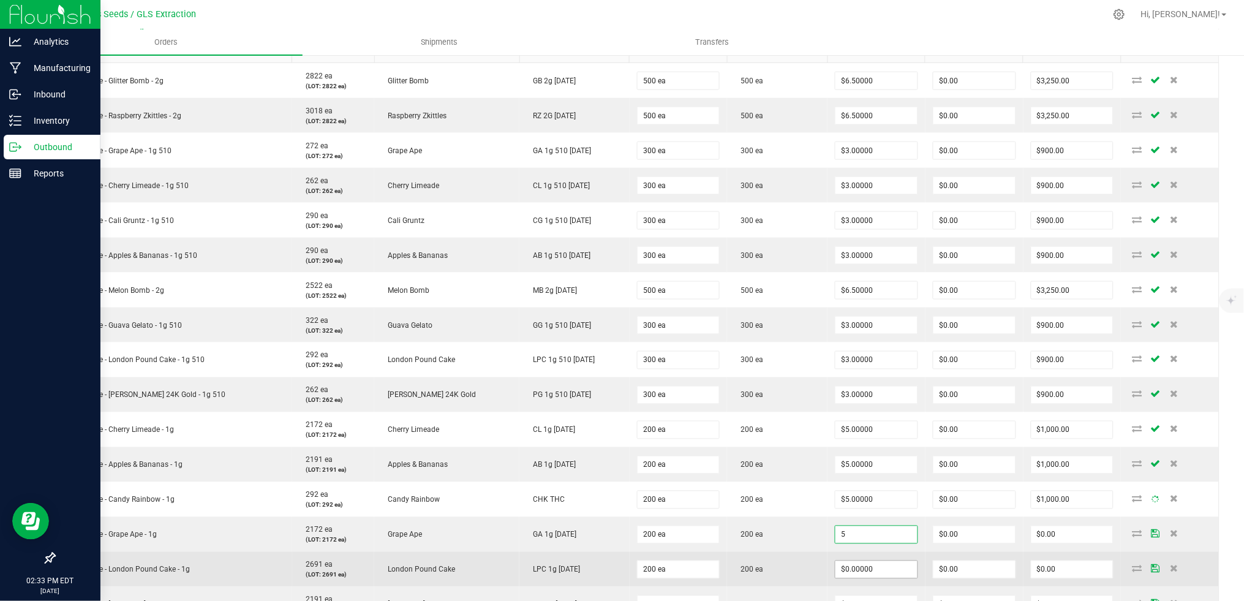
click at [846, 566] on input "$0.00000" at bounding box center [877, 569] width 82 height 17
type input "$5.00000"
type input "$1,000.00"
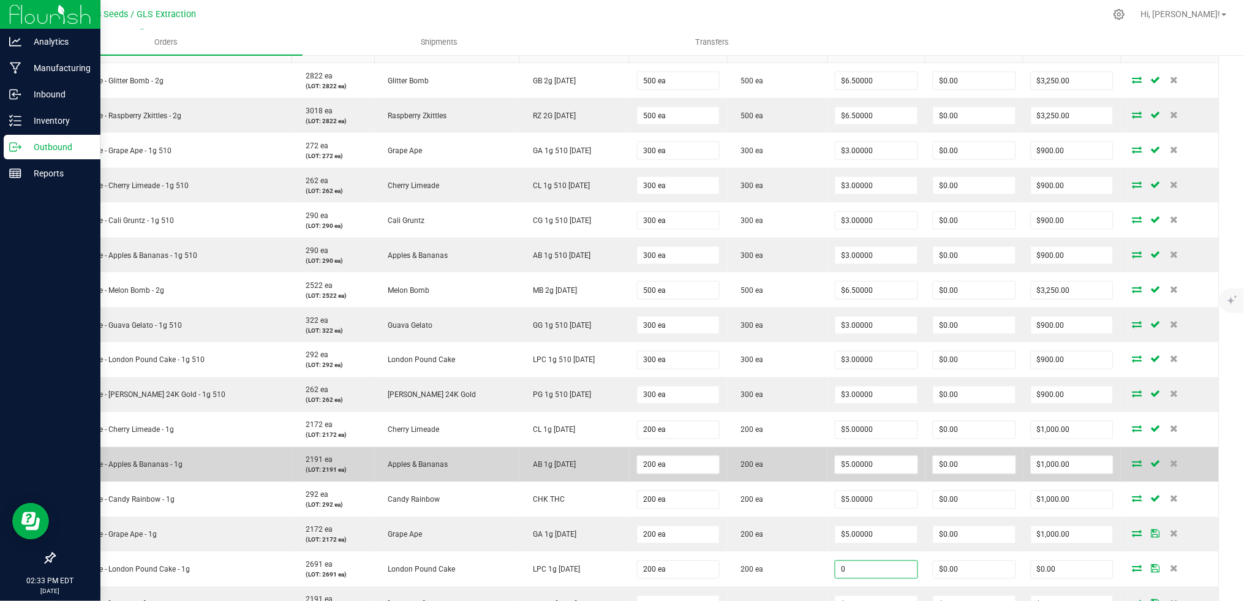
paste input "5"
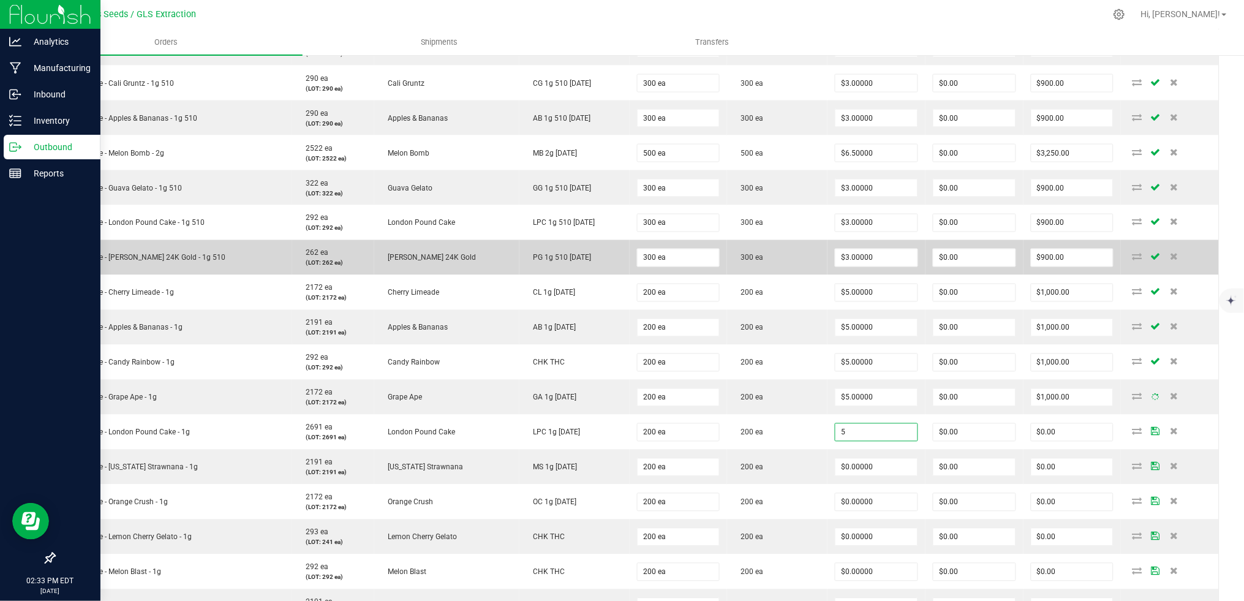
scroll to position [643, 0]
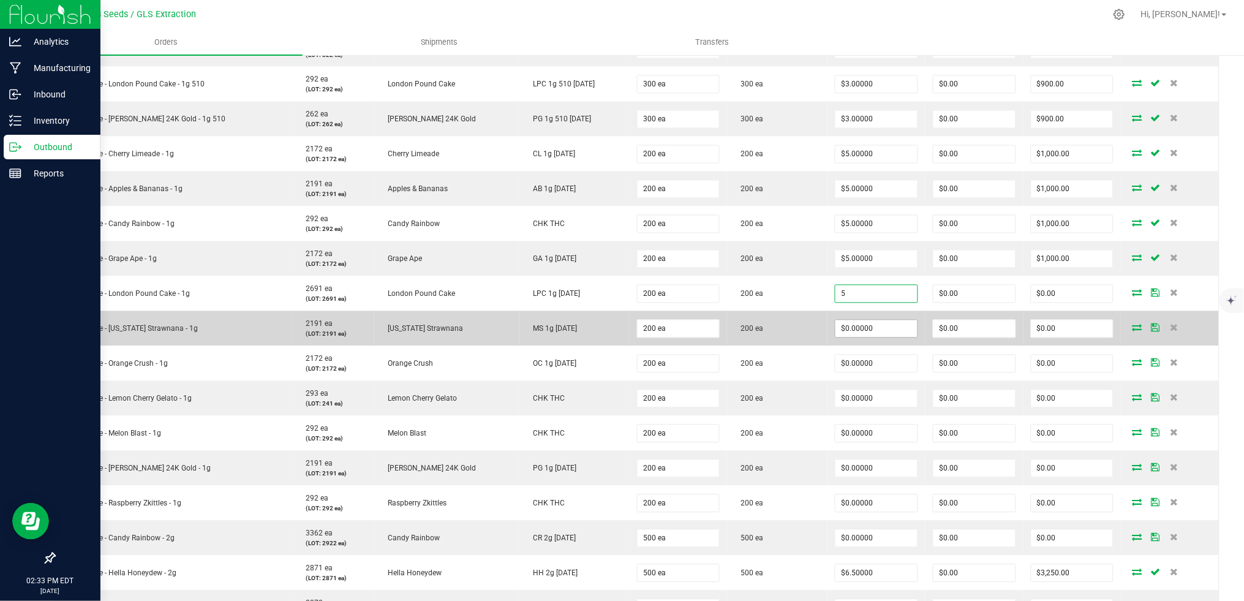
type input "$5.00000"
type input "$1,000.00"
click at [836, 324] on input "0" at bounding box center [877, 328] width 82 height 17
paste input "5"
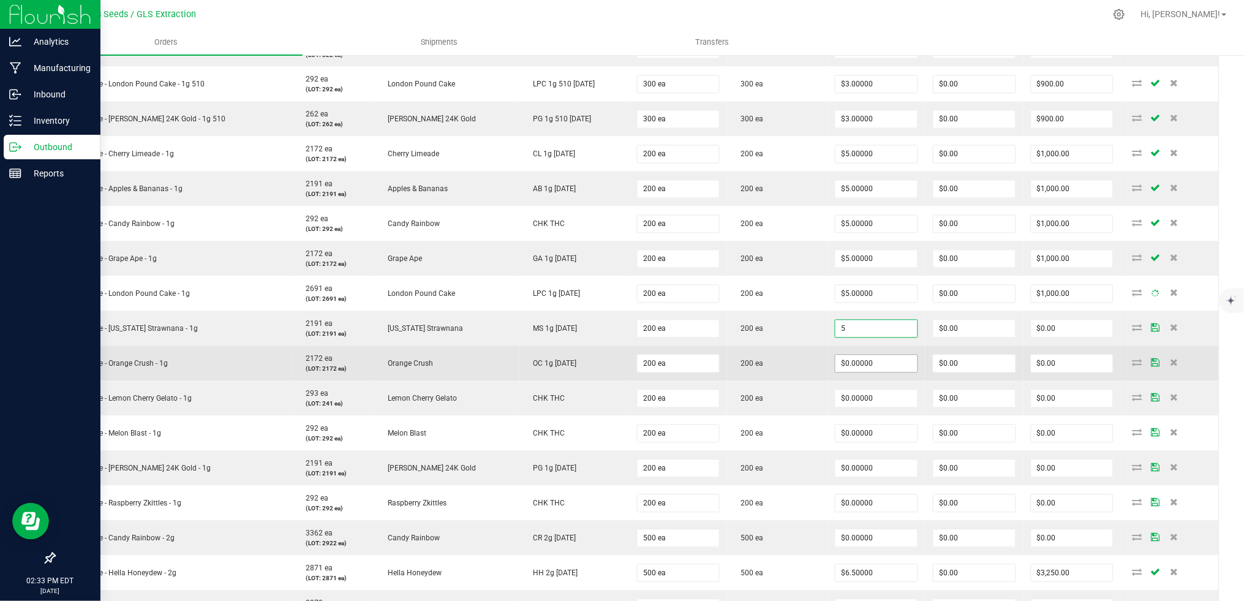
type input "$5.00000"
type input "$1,000.00"
click at [836, 365] on input "0" at bounding box center [877, 363] width 82 height 17
paste input "5"
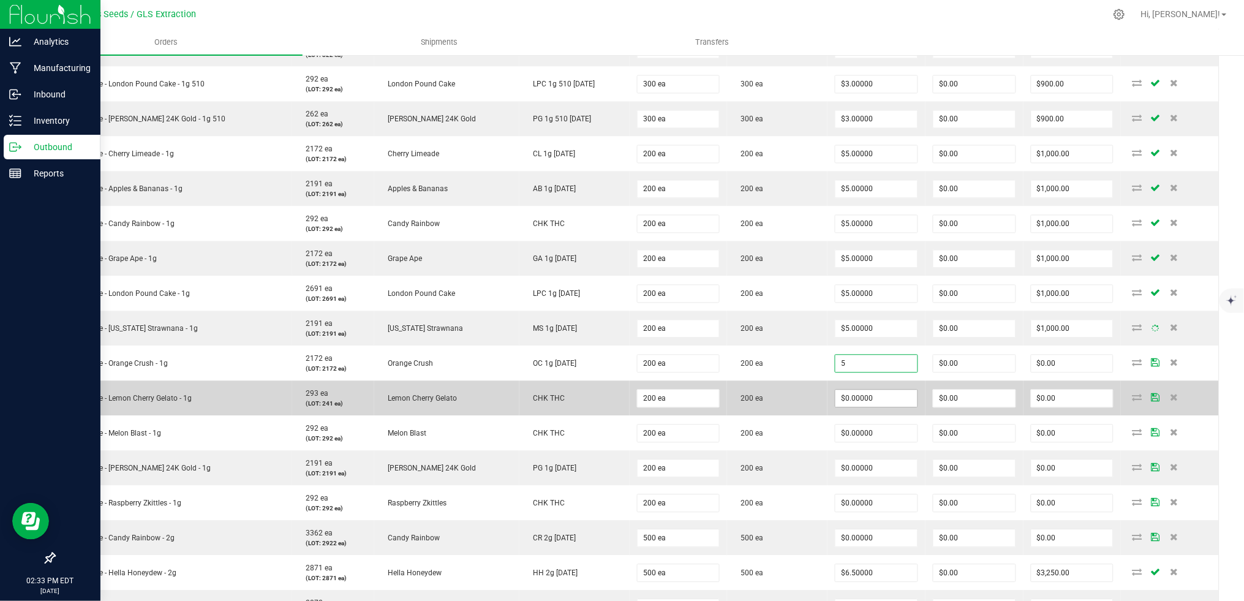
type input "$5.00000"
type input "$1,000.00"
click at [841, 399] on input "0" at bounding box center [877, 398] width 82 height 17
paste input "5"
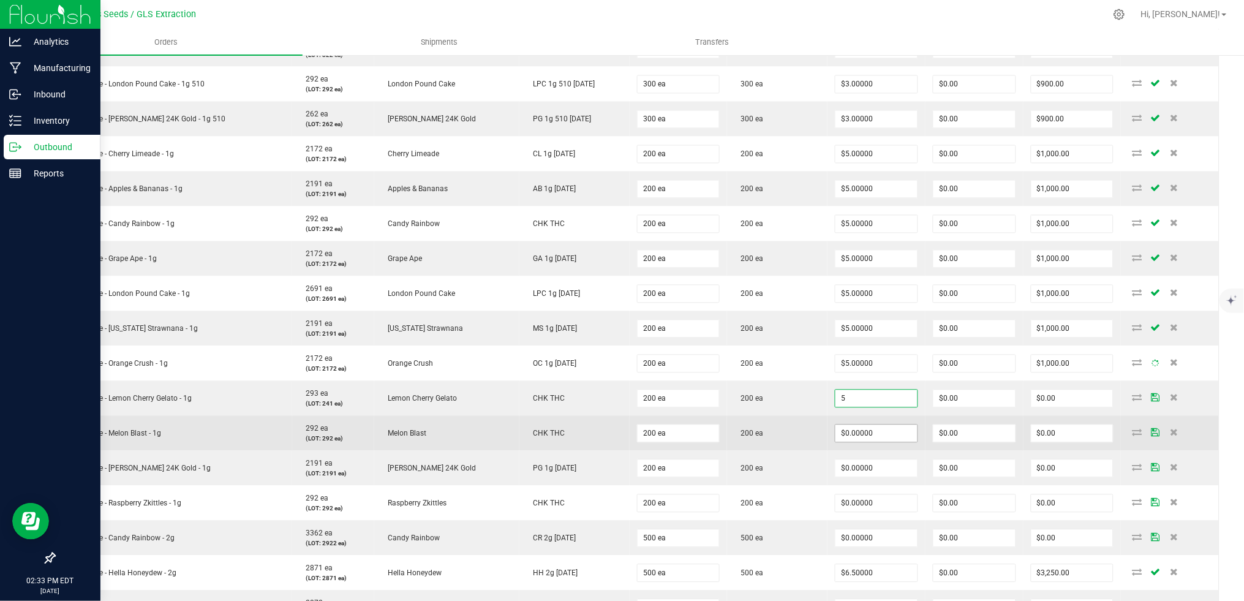
type input "$5.00000"
type input "$1,000.00"
click at [841, 429] on input "0" at bounding box center [877, 433] width 82 height 17
paste input "5"
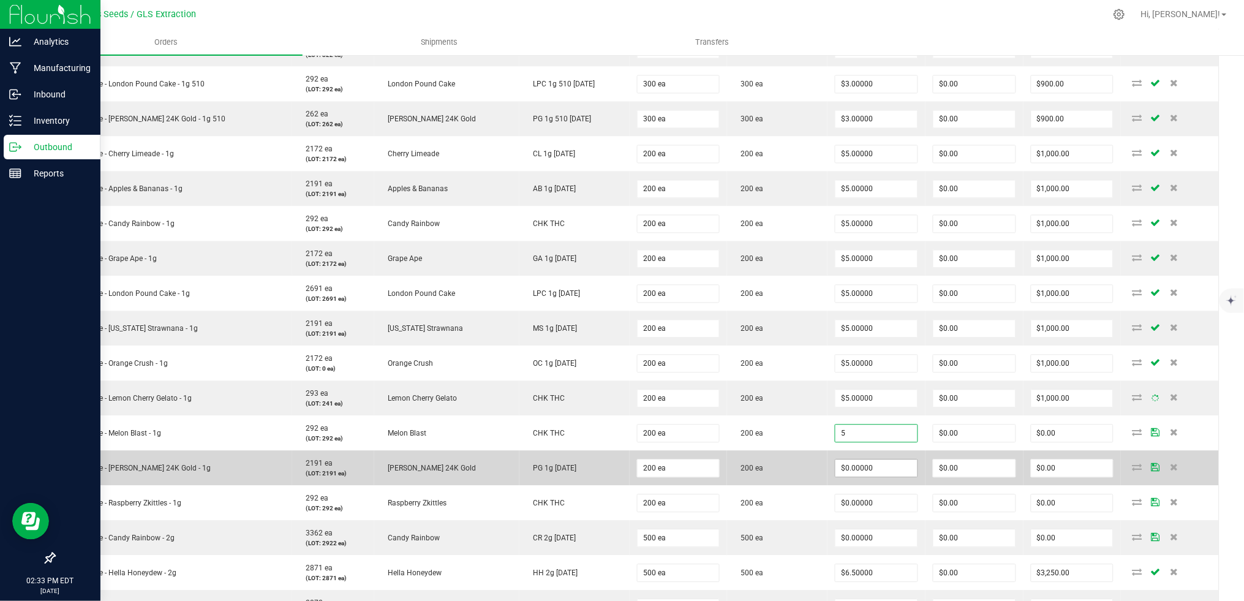
type input "$5.00000"
type input "$1,000.00"
click at [844, 474] on input "0" at bounding box center [877, 468] width 82 height 17
paste input "5"
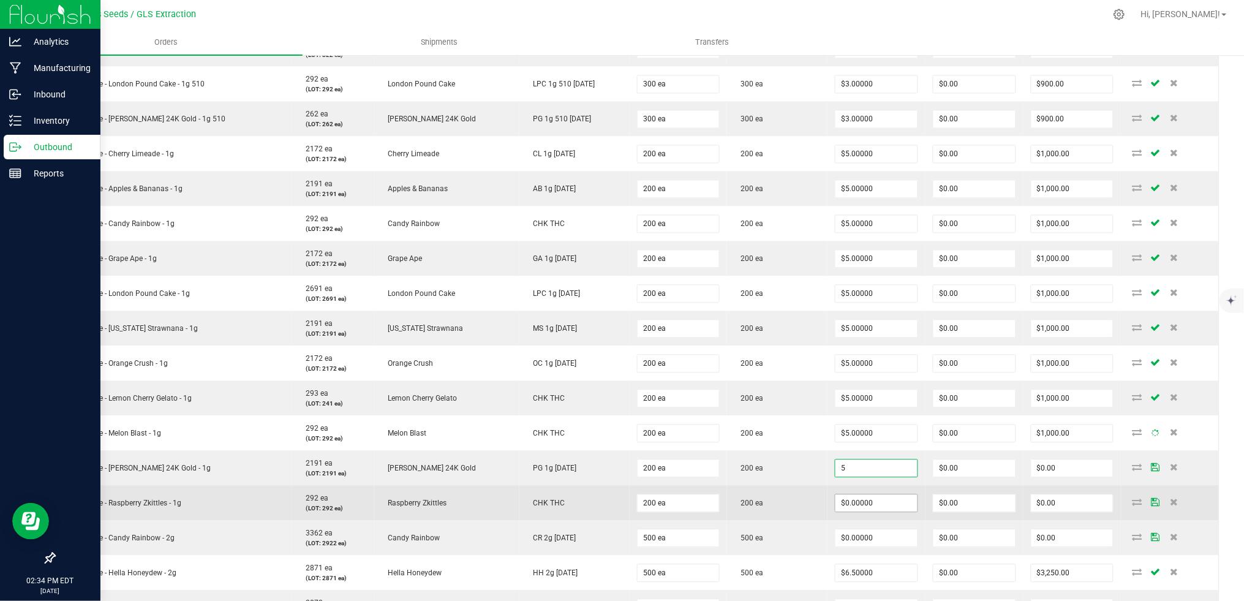
click at [846, 500] on input "$0.00000" at bounding box center [877, 503] width 82 height 17
type input "$5.00000"
type input "$1,000.00"
paste input "5"
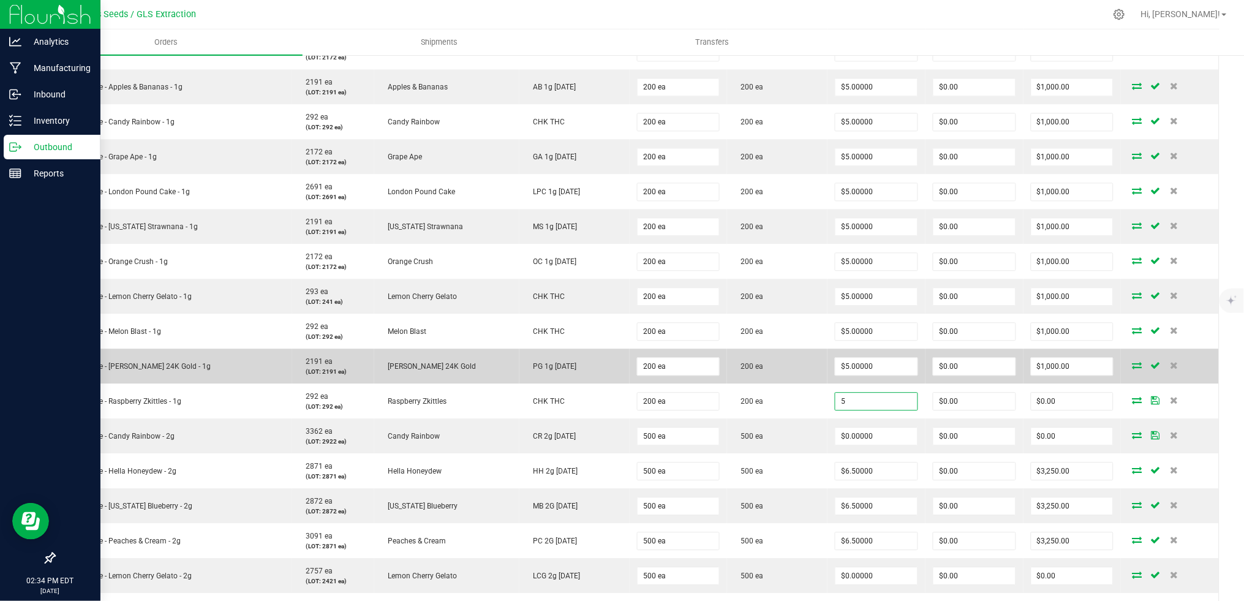
scroll to position [827, 0]
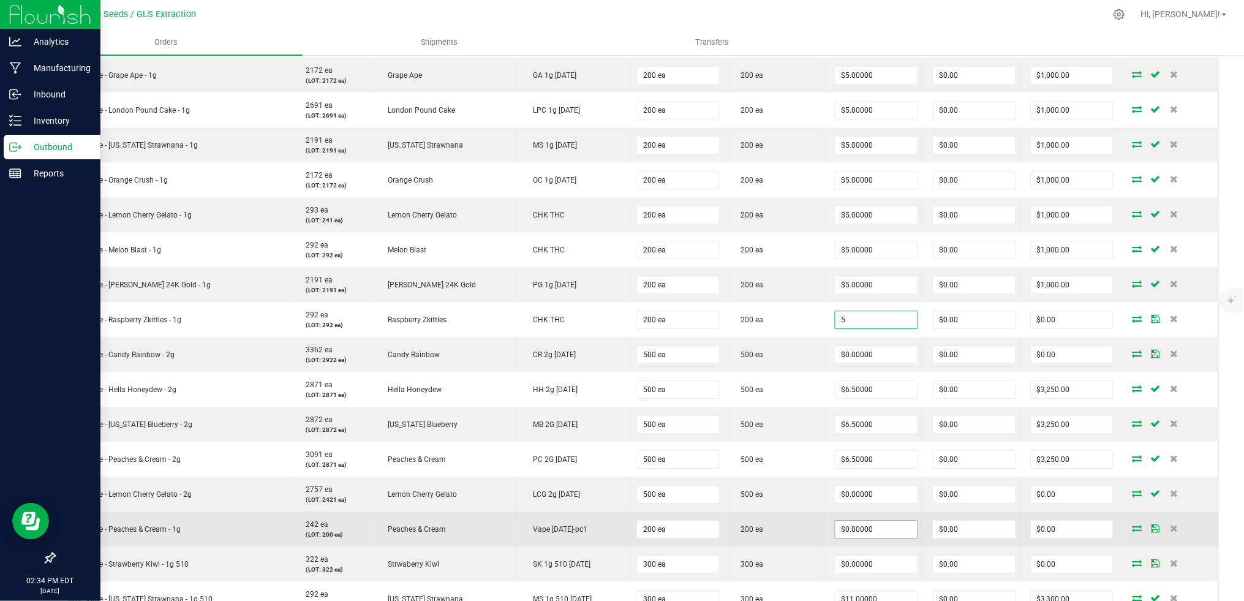
click at [836, 526] on input "$0.00000" at bounding box center [877, 529] width 82 height 17
type input "$5.00000"
type input "$1,000.00"
paste input "5"
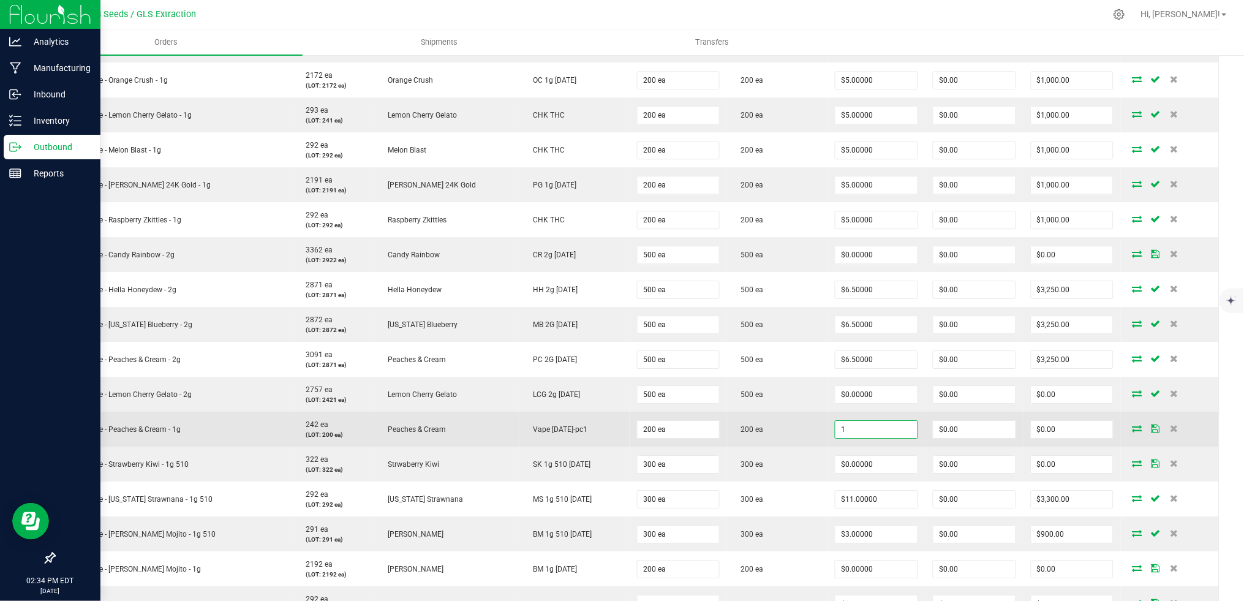
scroll to position [1011, 0]
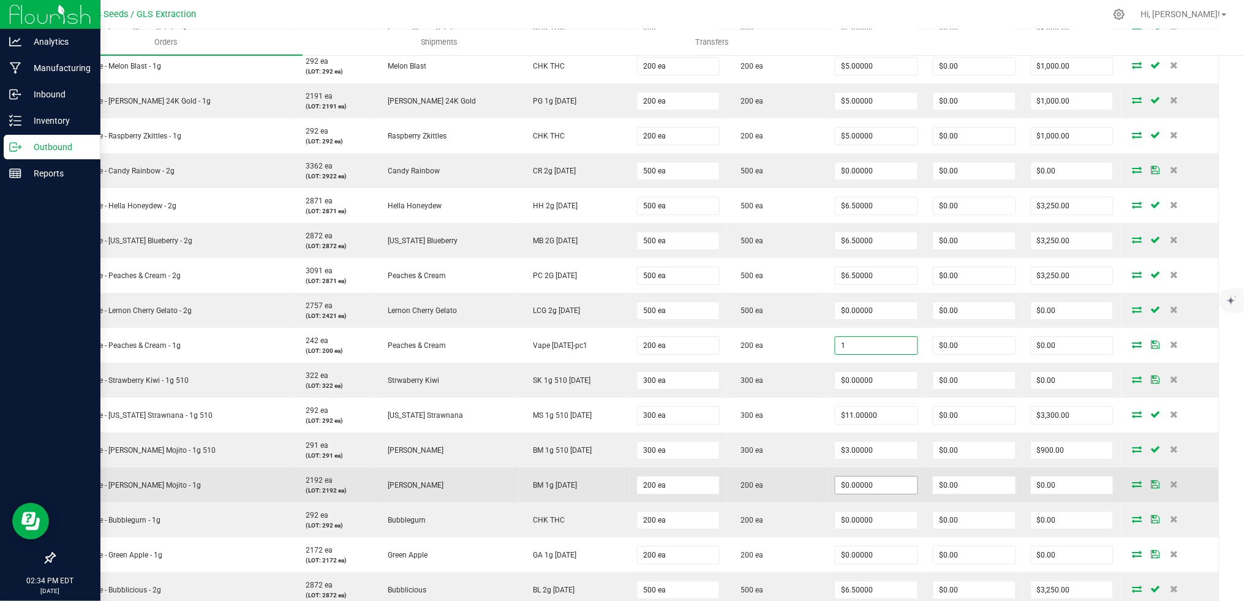
type input "$1.00000"
type input "$200.00"
click at [840, 484] on input "0" at bounding box center [877, 485] width 82 height 17
paste input "5"
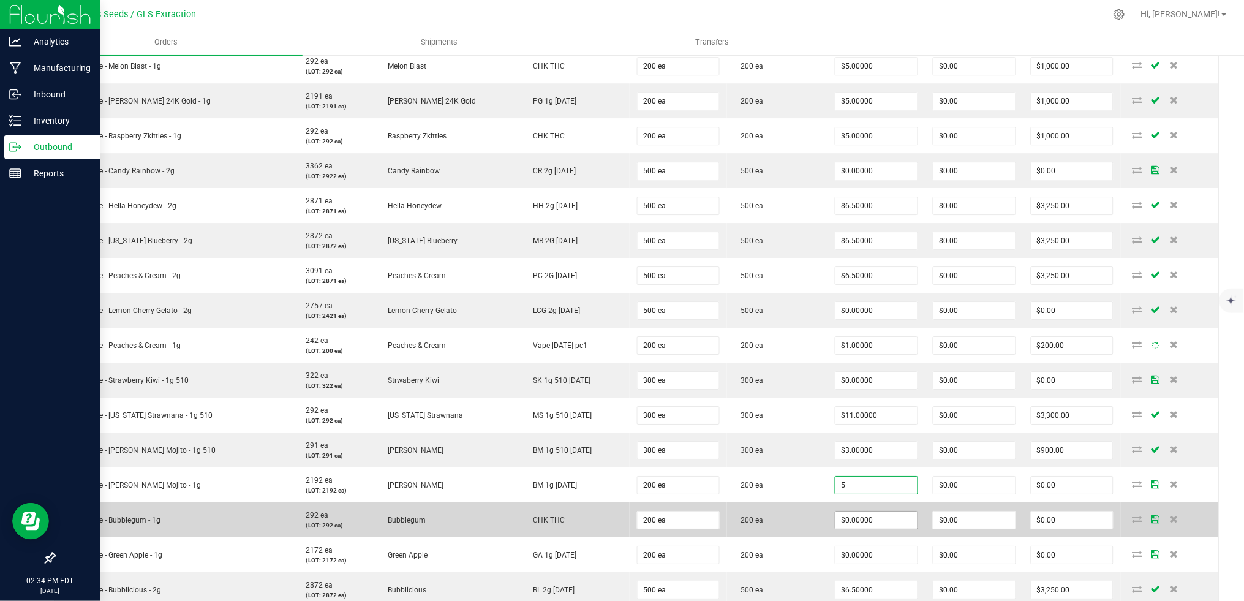
type input "$5.00000"
type input "$1,000.00"
click at [842, 520] on input "0" at bounding box center [877, 520] width 82 height 17
paste input "5"
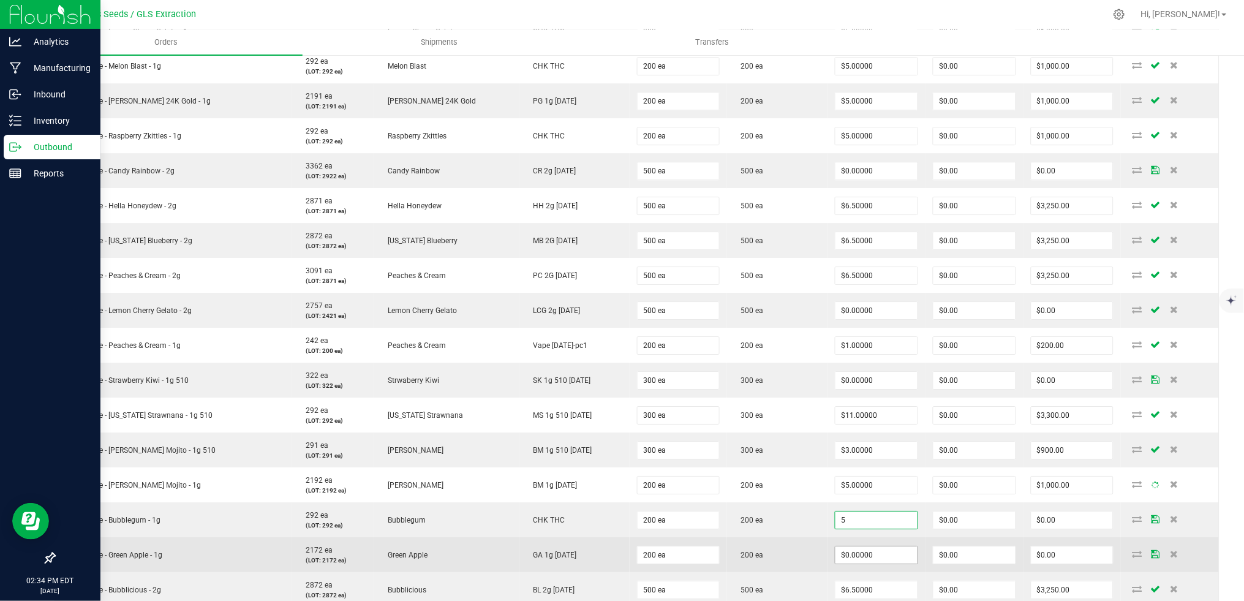
type input "$5.00000"
type input "$1,000.00"
click at [842, 550] on input "0" at bounding box center [877, 555] width 82 height 17
paste input "5"
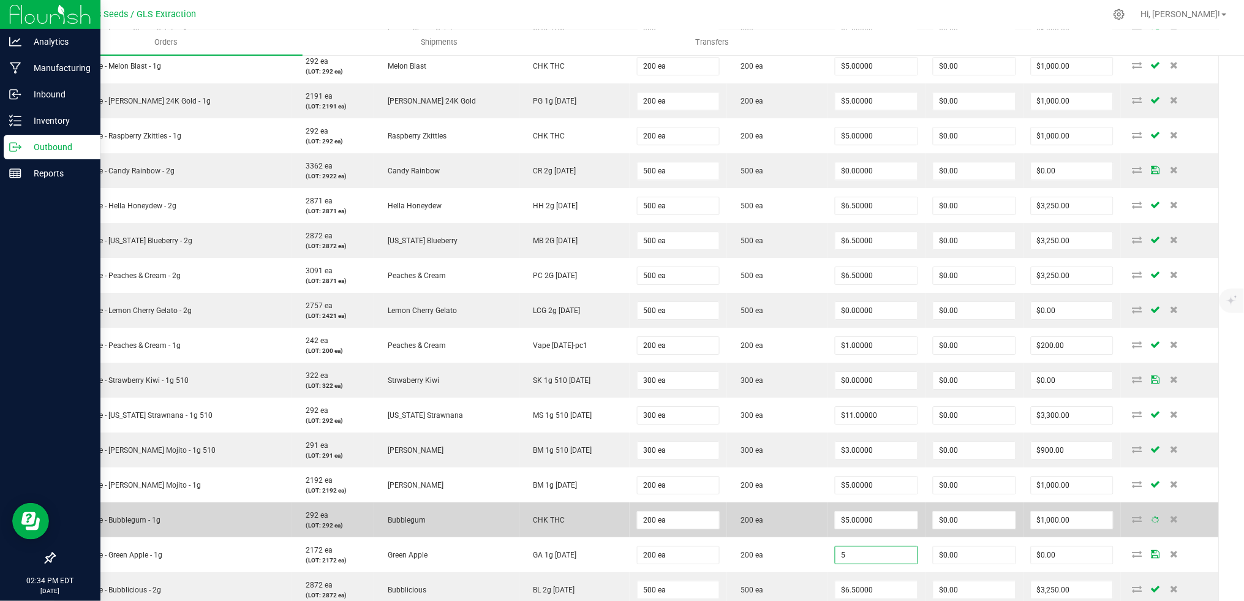
scroll to position [1195, 0]
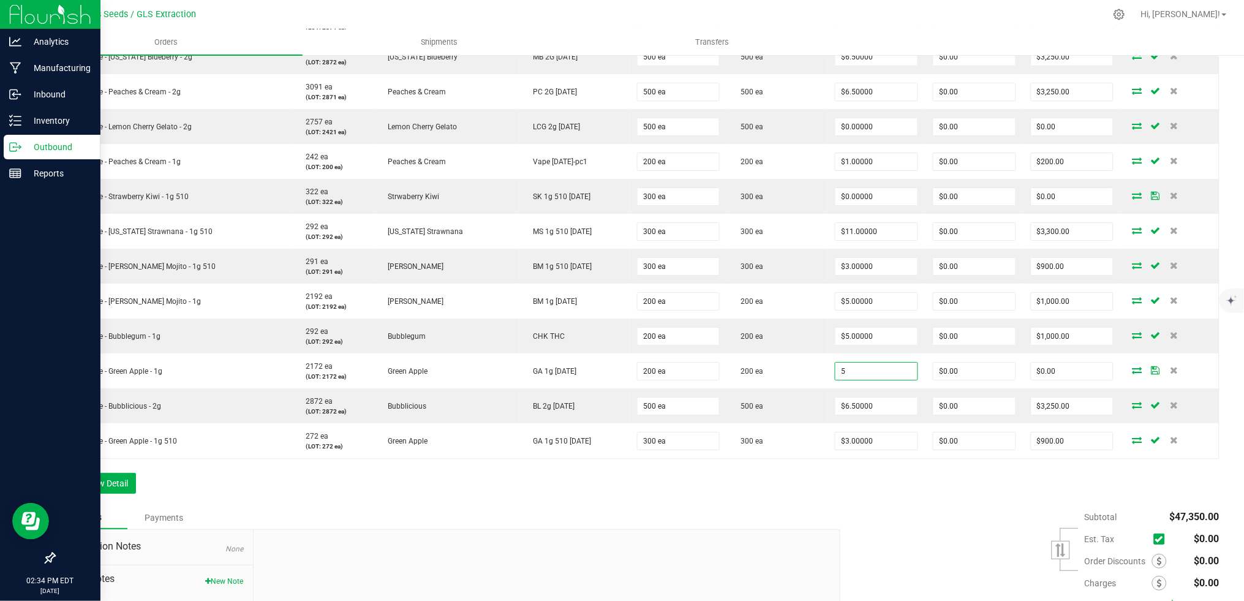
type input "$5.00000"
type input "$1,000.00"
click at [732, 512] on div "Notes Payments" at bounding box center [443, 517] width 778 height 23
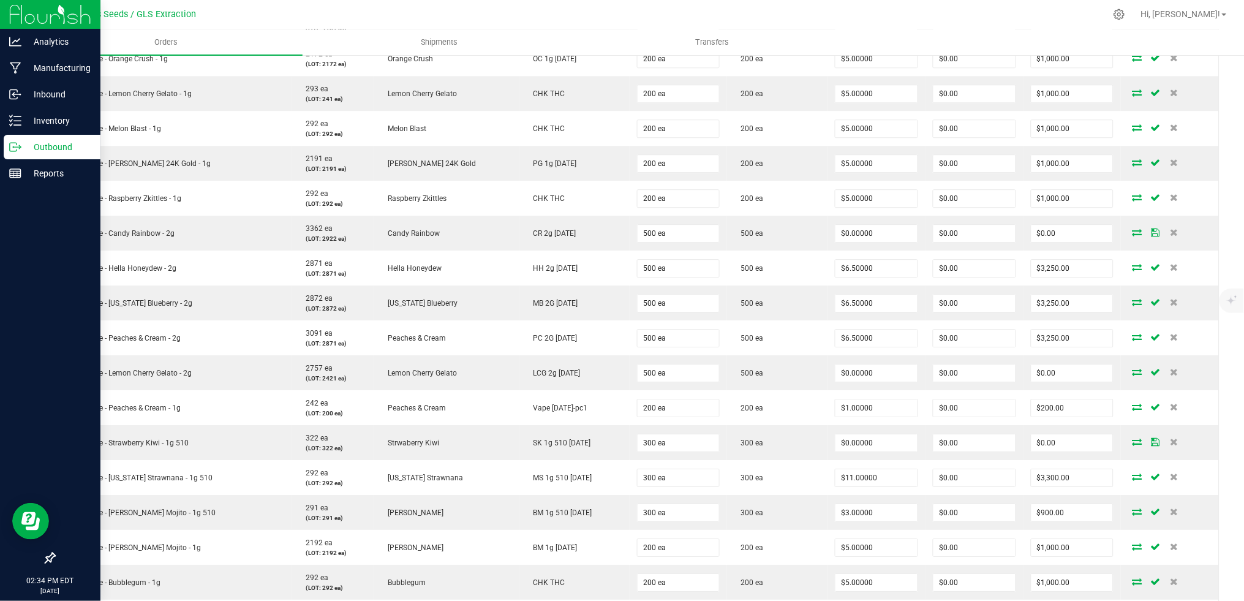
scroll to position [919, 0]
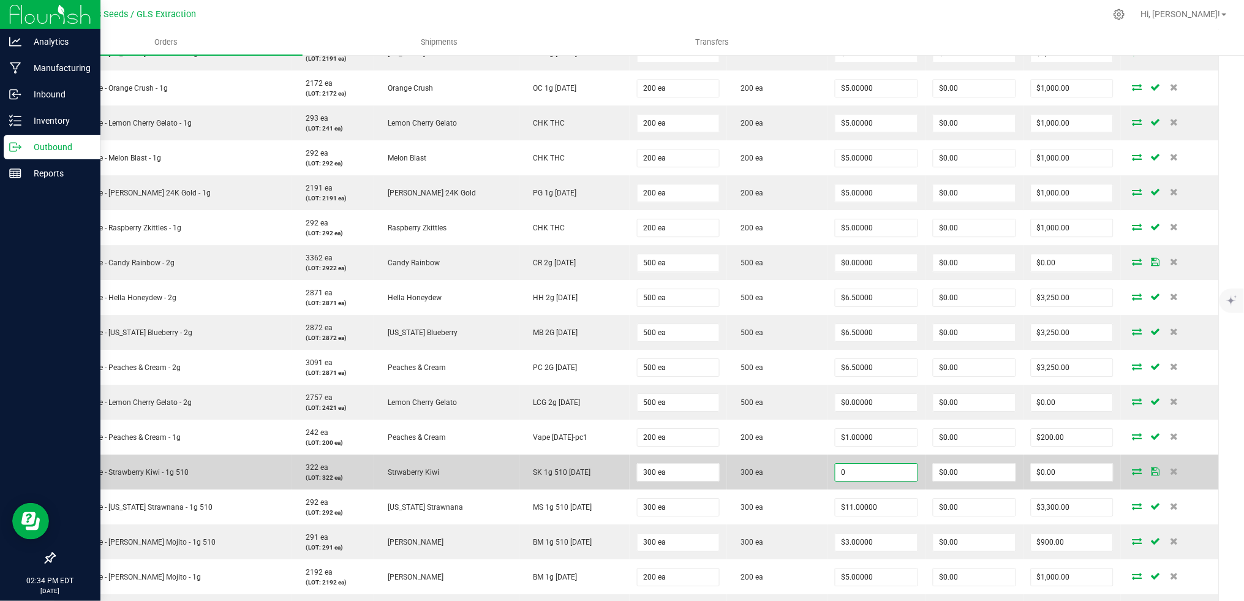
click at [836, 477] on input "0" at bounding box center [877, 472] width 82 height 17
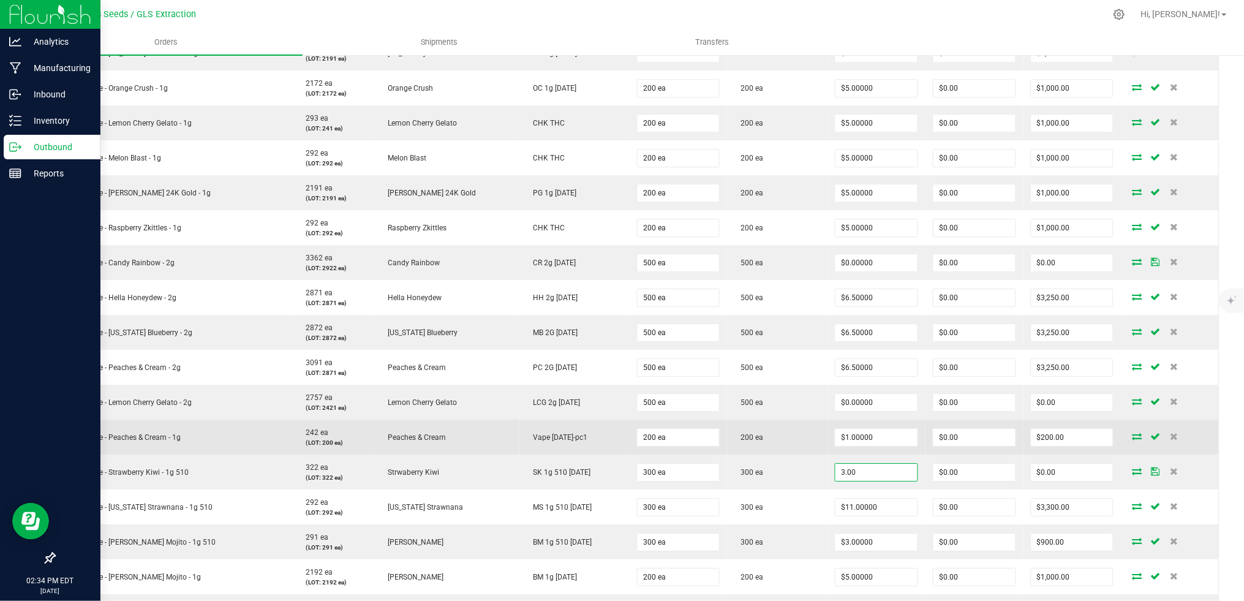
type input "$3.00000"
type input "$900.00"
click at [771, 444] on td "200 ea" at bounding box center [777, 437] width 100 height 35
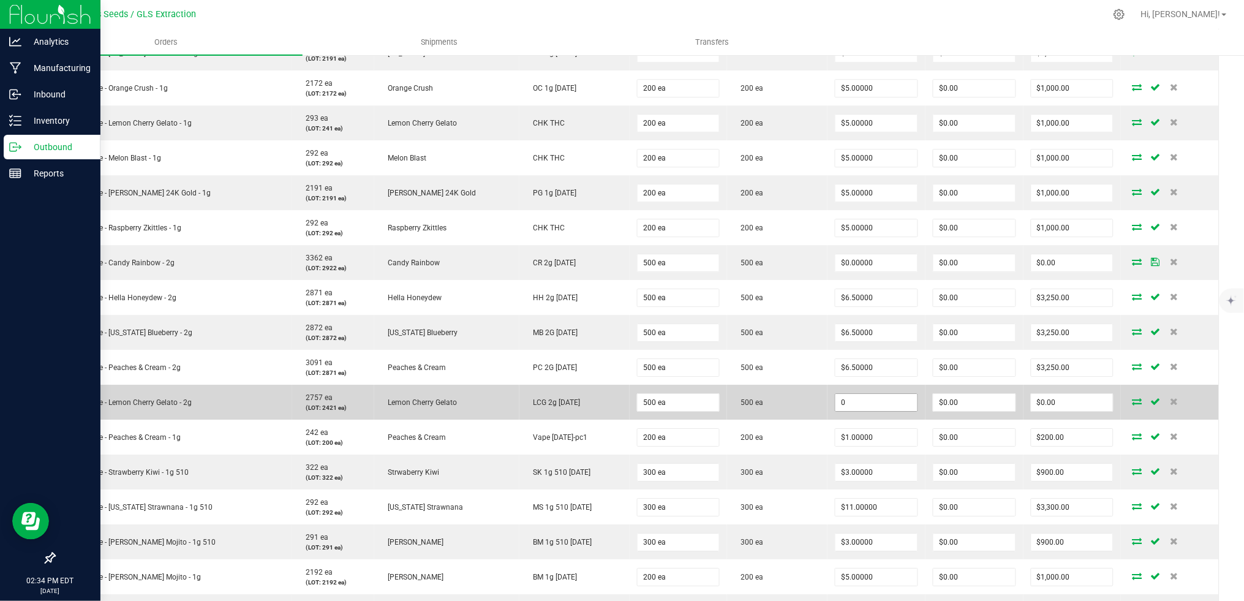
click at [836, 403] on input "0" at bounding box center [877, 402] width 82 height 17
type input "6"
type input "500"
type input "$6.00000"
type input "$3,000.00"
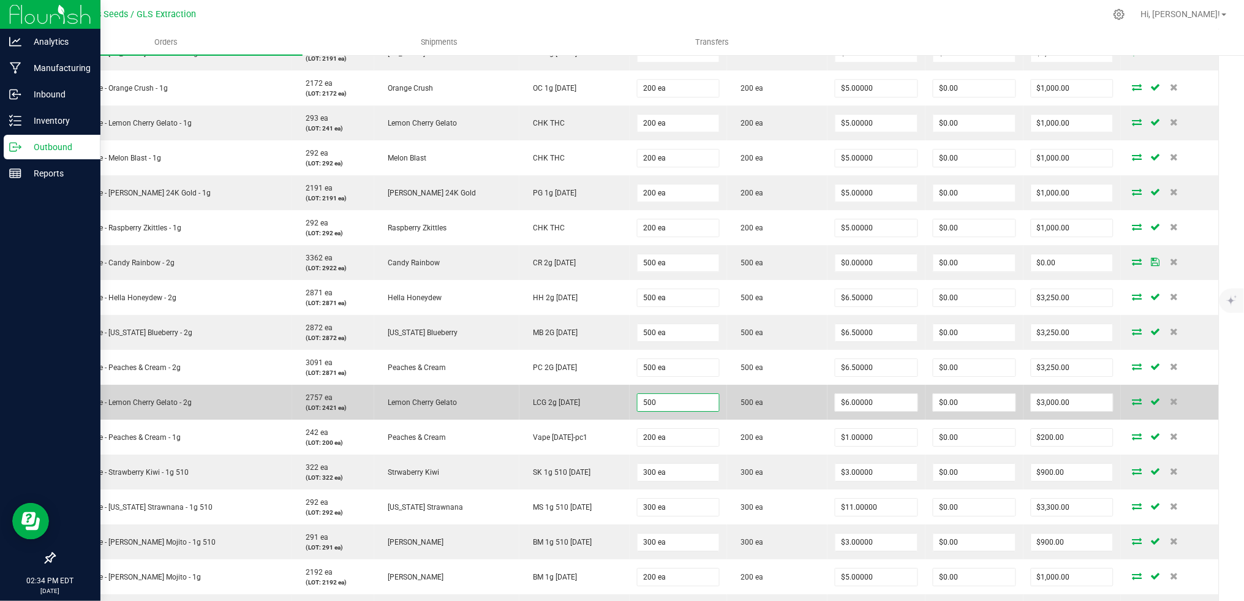
click at [638, 404] on input "500" at bounding box center [679, 402] width 82 height 17
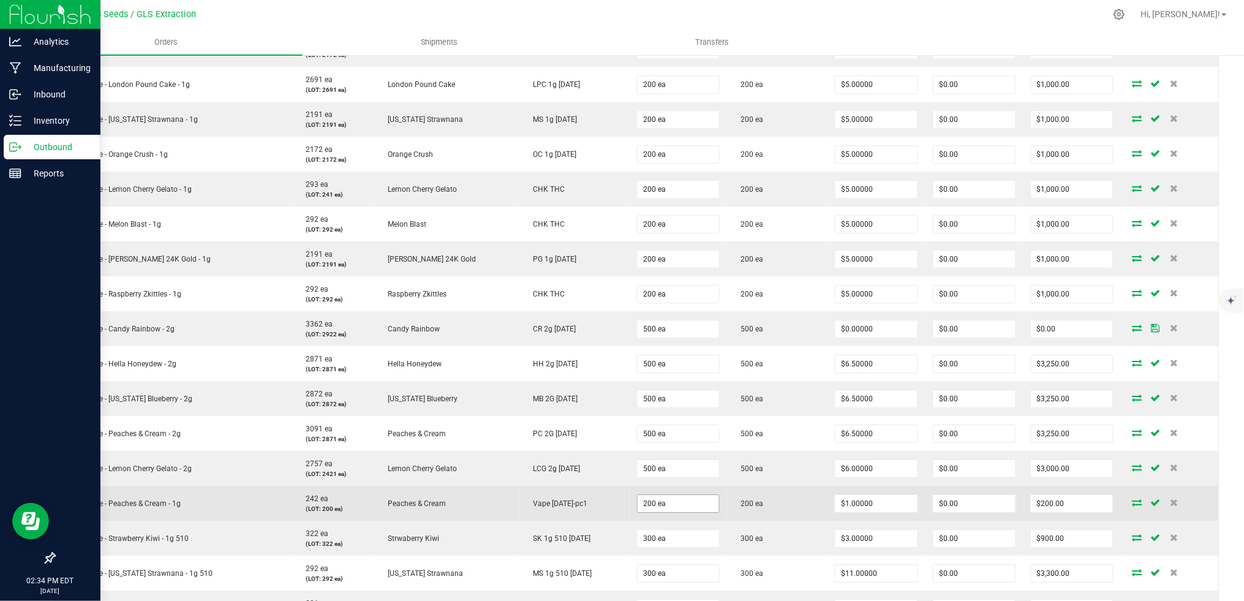
scroll to position [827, 0]
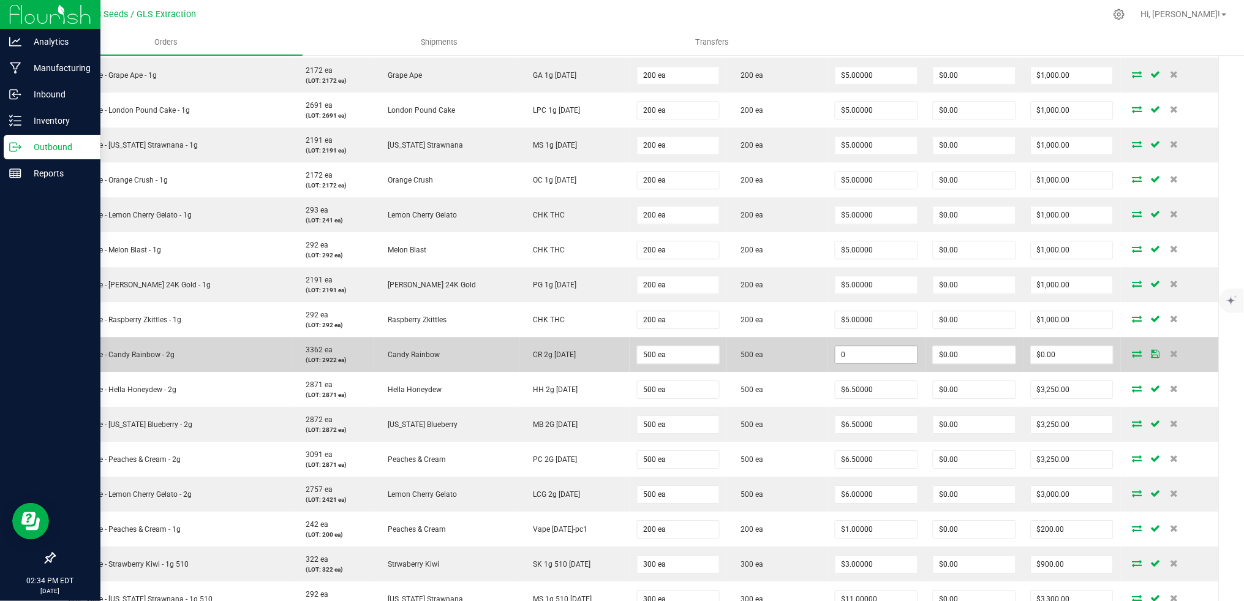
click at [836, 355] on input "0" at bounding box center [877, 354] width 82 height 17
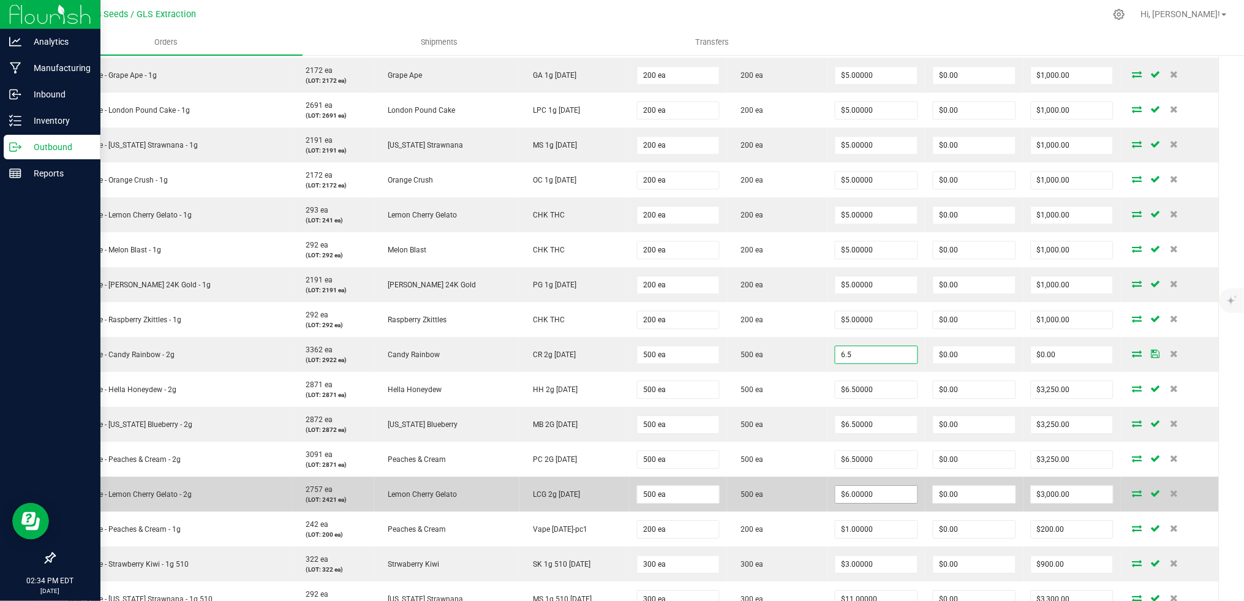
type input "$6.50000"
type input "$3,250.00"
click at [849, 494] on input "6" at bounding box center [877, 494] width 82 height 17
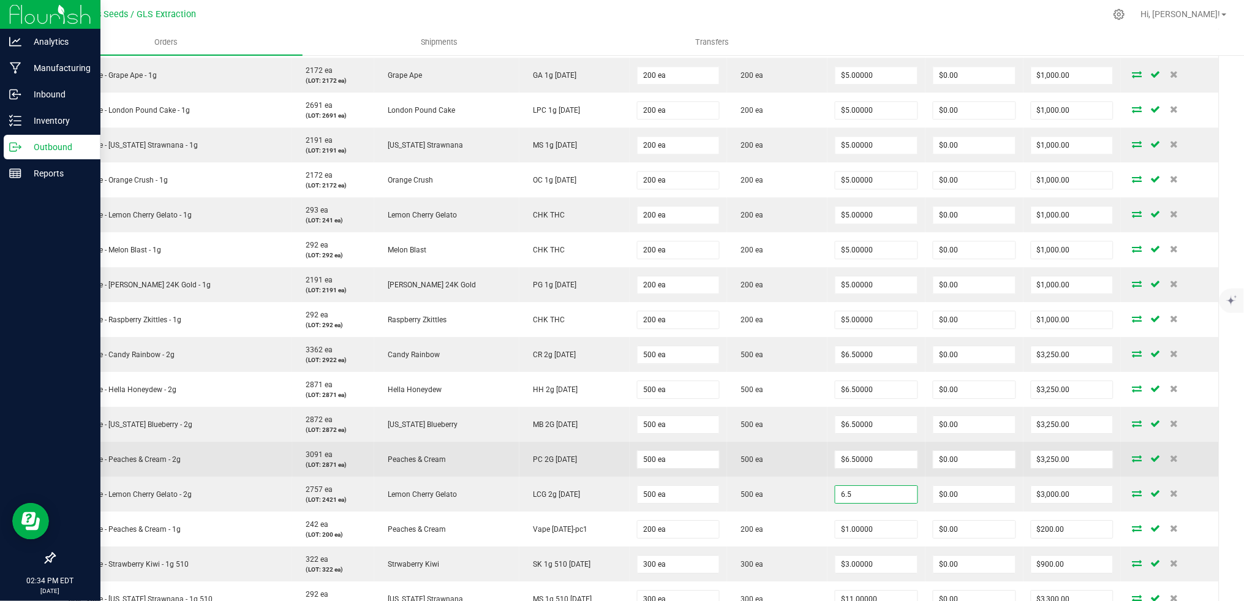
type input "$6.50000"
type input "$3,250.00"
click at [744, 457] on td "500 ea" at bounding box center [777, 459] width 100 height 35
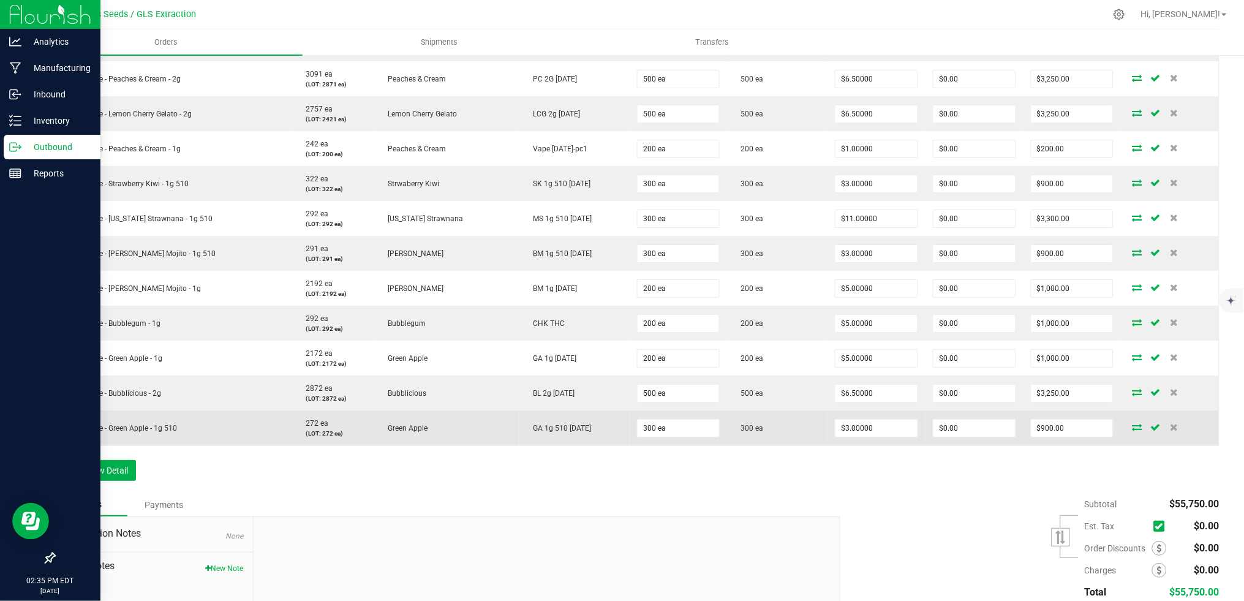
scroll to position [1116, 0]
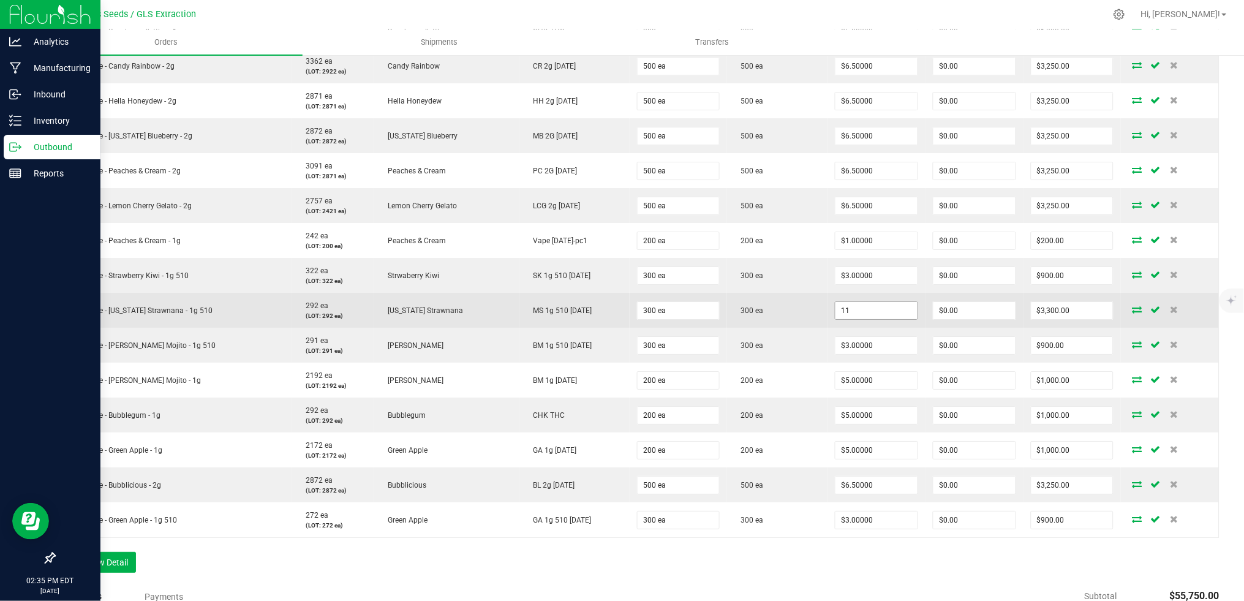
click at [842, 313] on input "11" at bounding box center [877, 310] width 82 height 17
type input "$3.00000"
type input "$900.00"
click at [777, 328] on td "300 ea" at bounding box center [777, 345] width 100 height 35
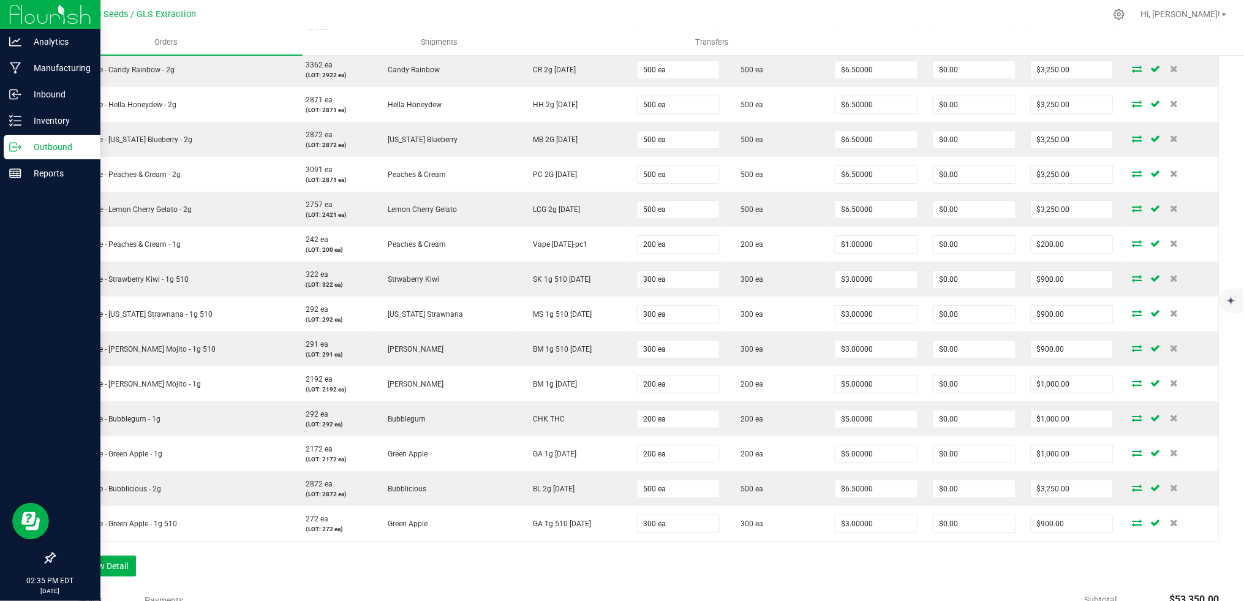
scroll to position [1094, 0]
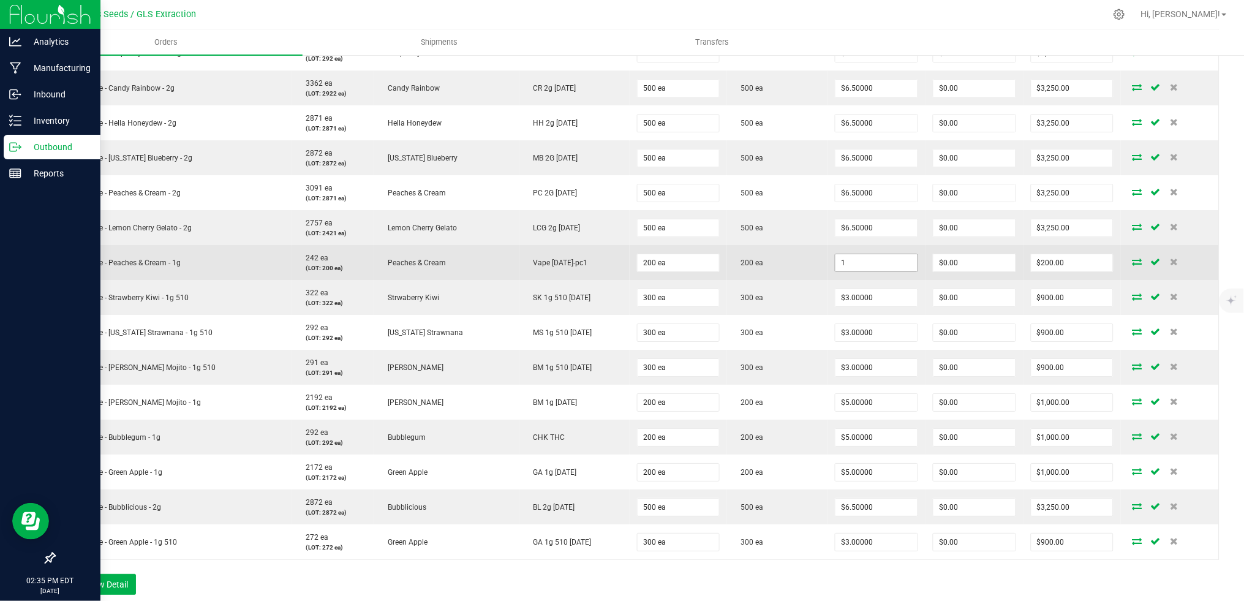
click at [840, 257] on input "1" at bounding box center [877, 262] width 82 height 17
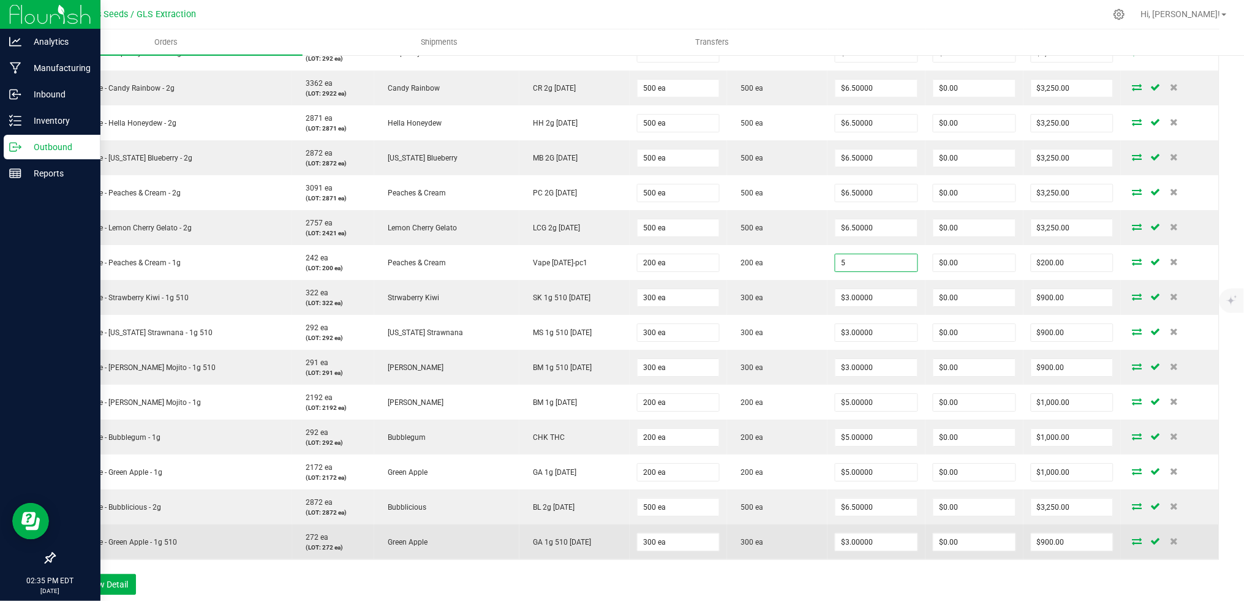
type input "$5.00000"
type input "$1,000.00"
click at [754, 558] on td "300 ea" at bounding box center [777, 541] width 100 height 35
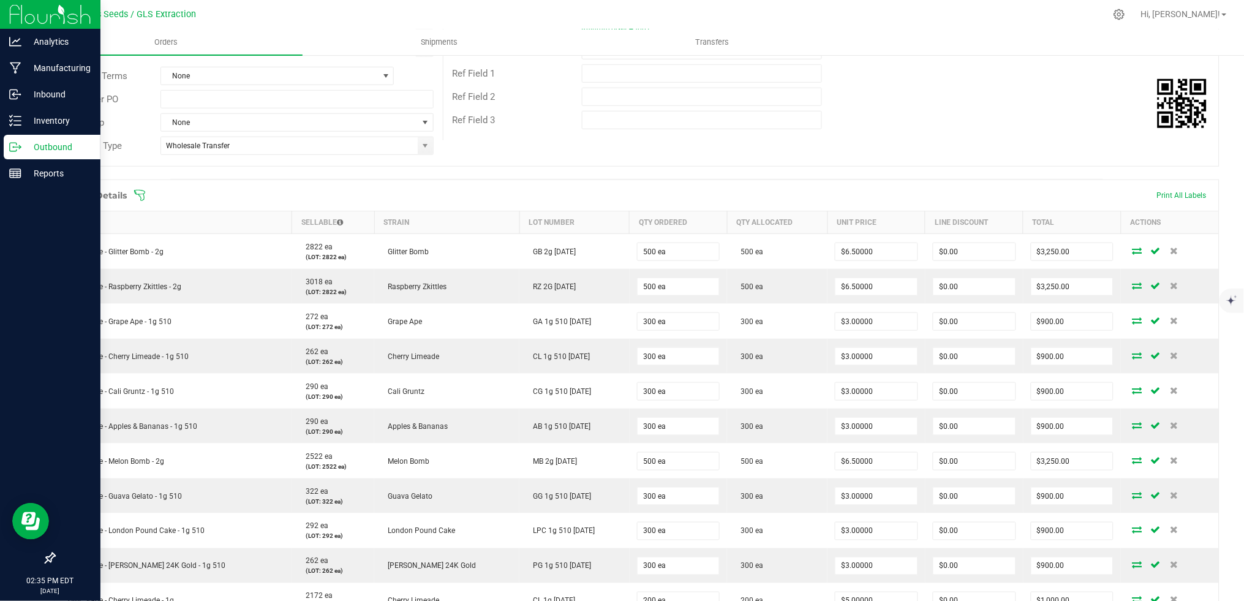
scroll to position [0, 0]
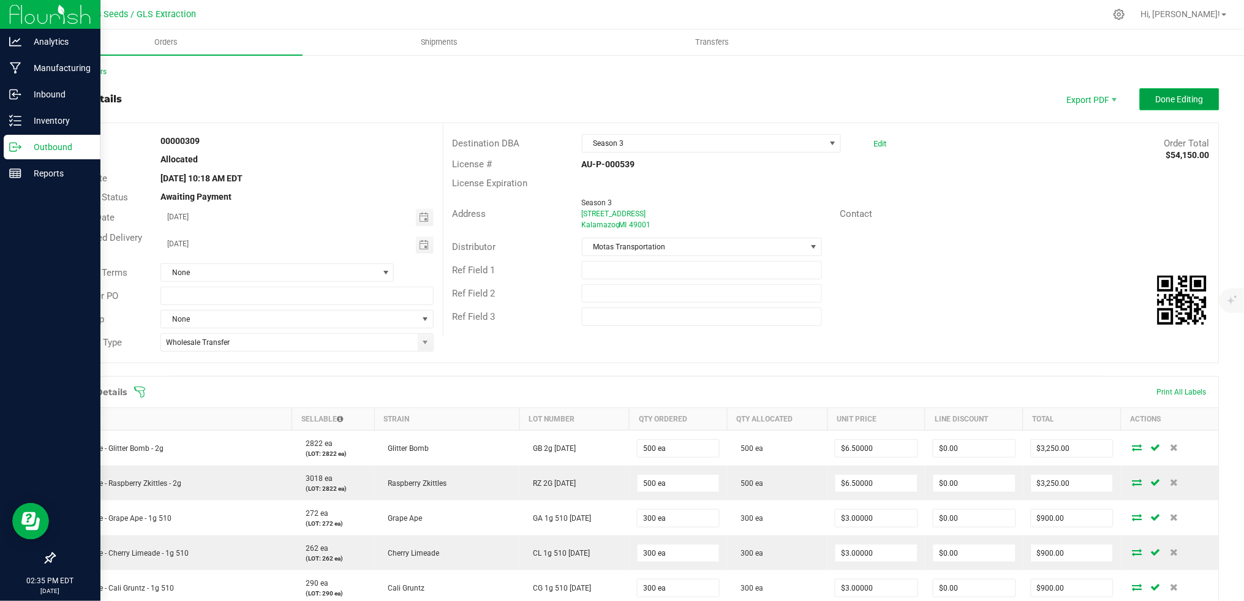
click at [1172, 100] on span "Done Editing" at bounding box center [1180, 99] width 48 height 10
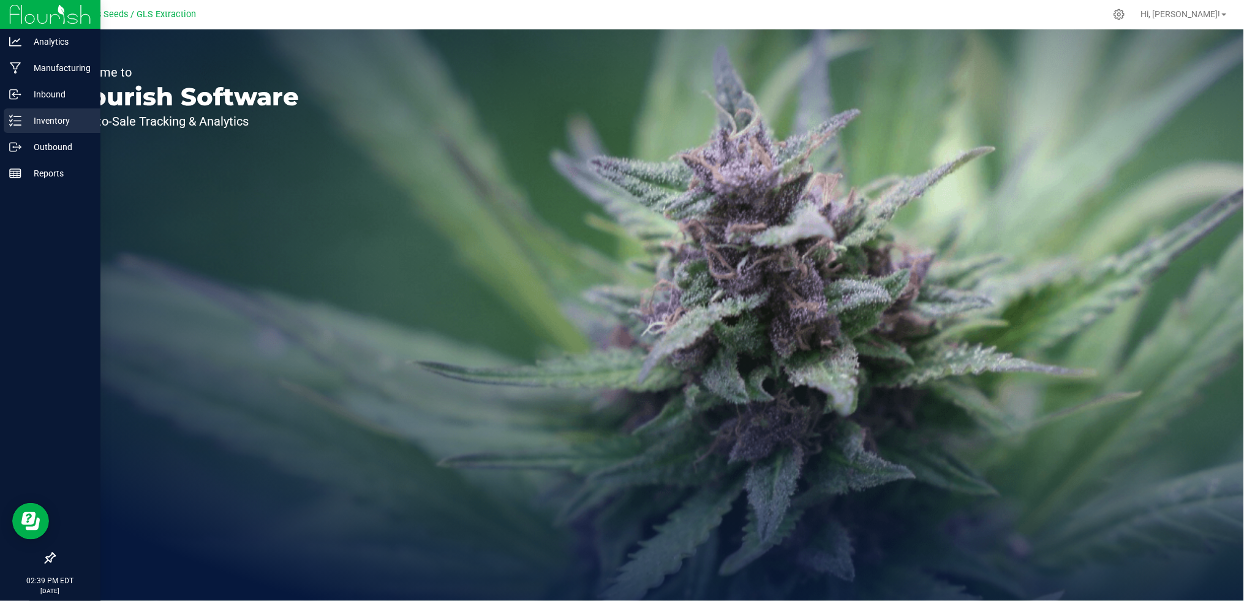
click at [32, 123] on p "Inventory" at bounding box center [58, 120] width 74 height 15
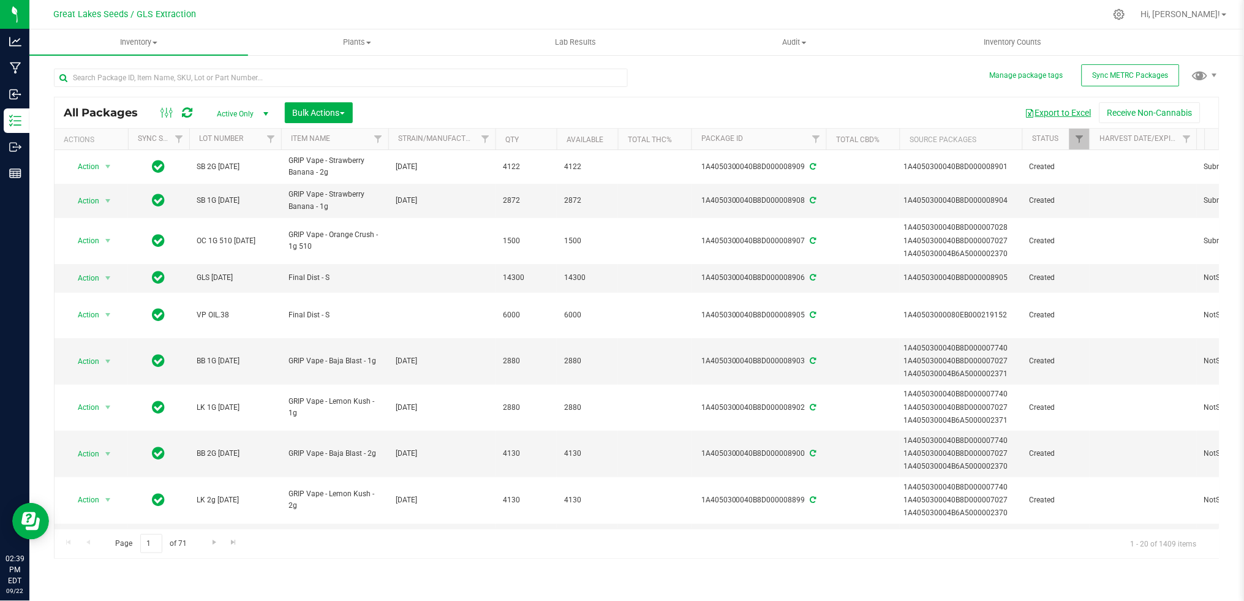
click at [1066, 109] on button "Export to Excel" at bounding box center [1059, 112] width 82 height 21
click at [89, 83] on input "text" at bounding box center [341, 78] width 574 height 18
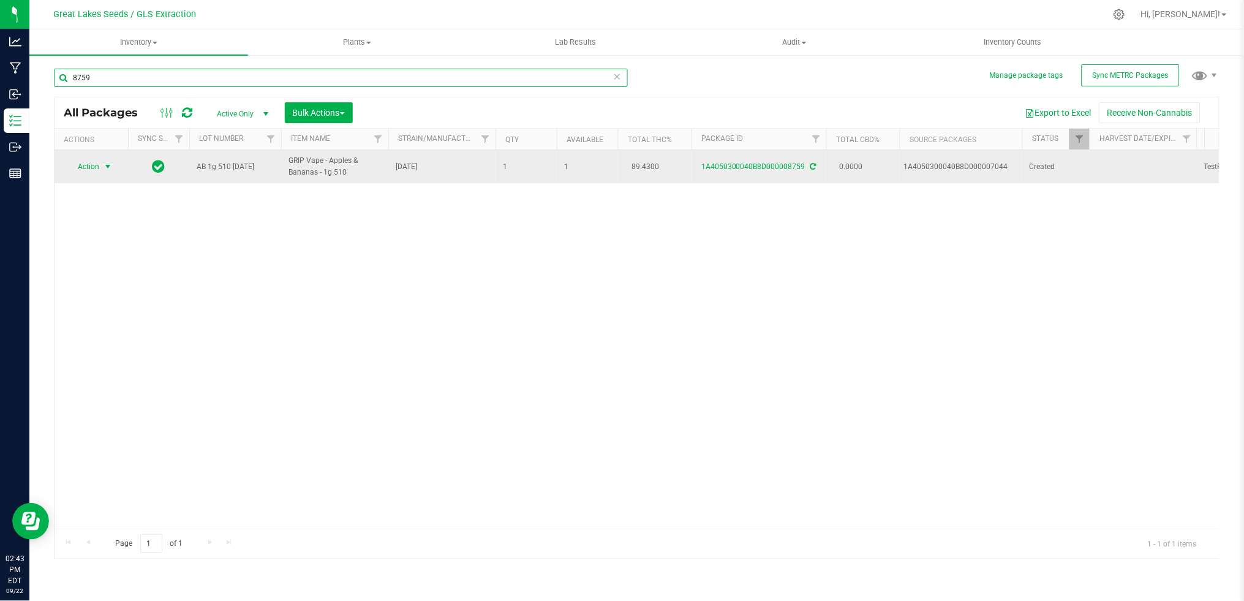
type input "8759"
click at [94, 168] on span "Action" at bounding box center [83, 166] width 33 height 17
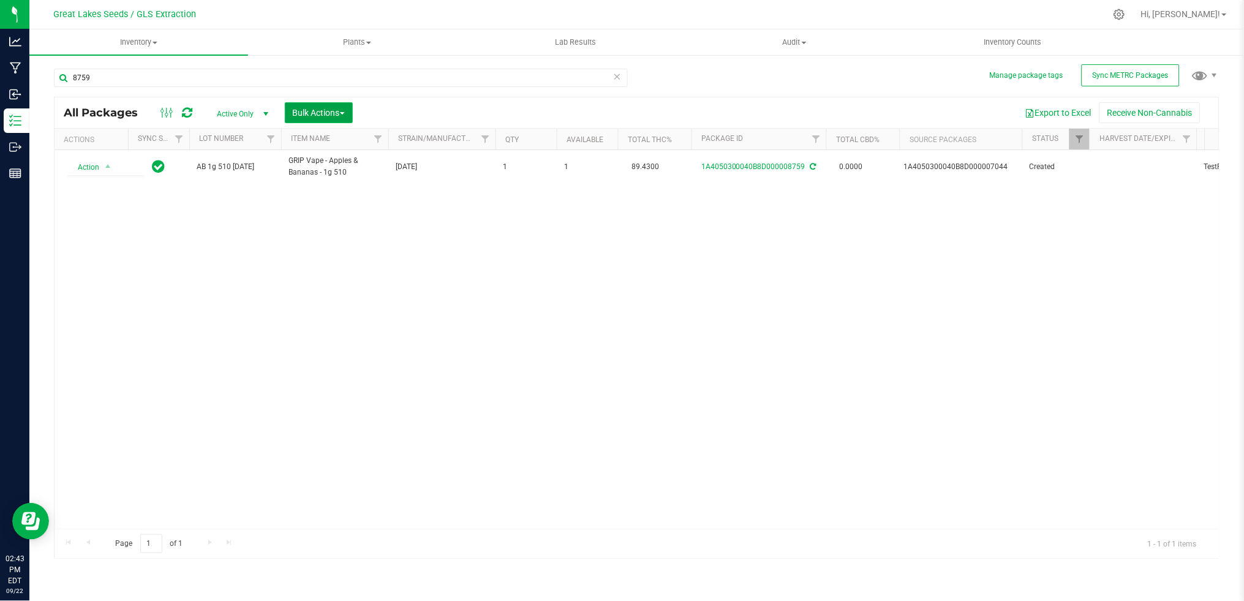
click at [307, 111] on span "Bulk Actions" at bounding box center [319, 113] width 52 height 10
click at [319, 257] on span "Print package labels" at bounding box center [329, 253] width 74 height 10
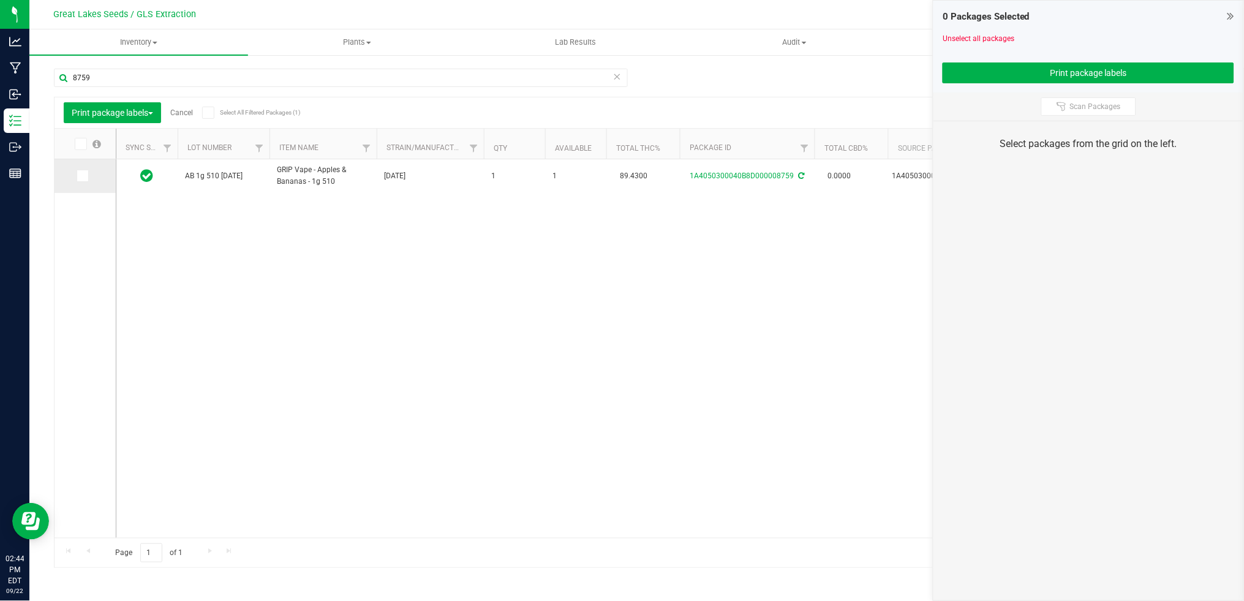
click at [85, 176] on icon at bounding box center [82, 176] width 8 height 0
click at [0, 0] on input "checkbox" at bounding box center [0, 0] width 0 height 0
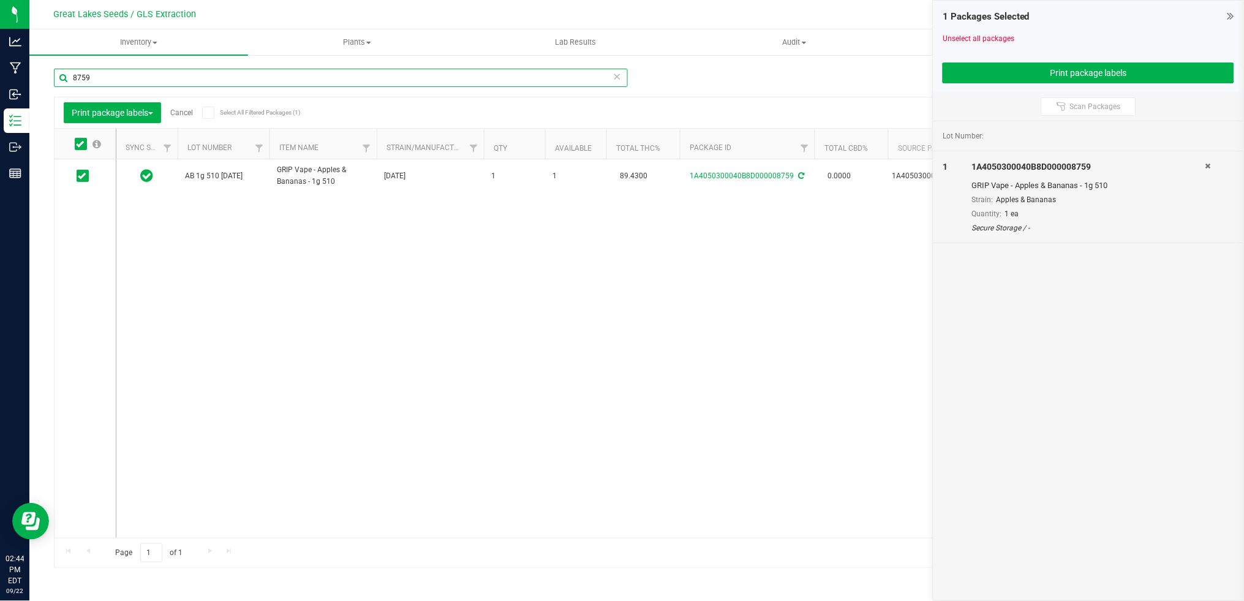
drag, startPoint x: 106, startPoint y: 80, endPoint x: 46, endPoint y: 73, distance: 60.5
click at [46, 73] on div "Manage package tags Sync METRC Packages 8759 Print package labels Cancel Select…" at bounding box center [636, 241] width 1215 height 374
click at [82, 176] on icon at bounding box center [82, 176] width 8 height 0
click at [0, 0] on input "checkbox" at bounding box center [0, 0] width 0 height 0
click at [109, 80] on input "8760" at bounding box center [341, 78] width 574 height 18
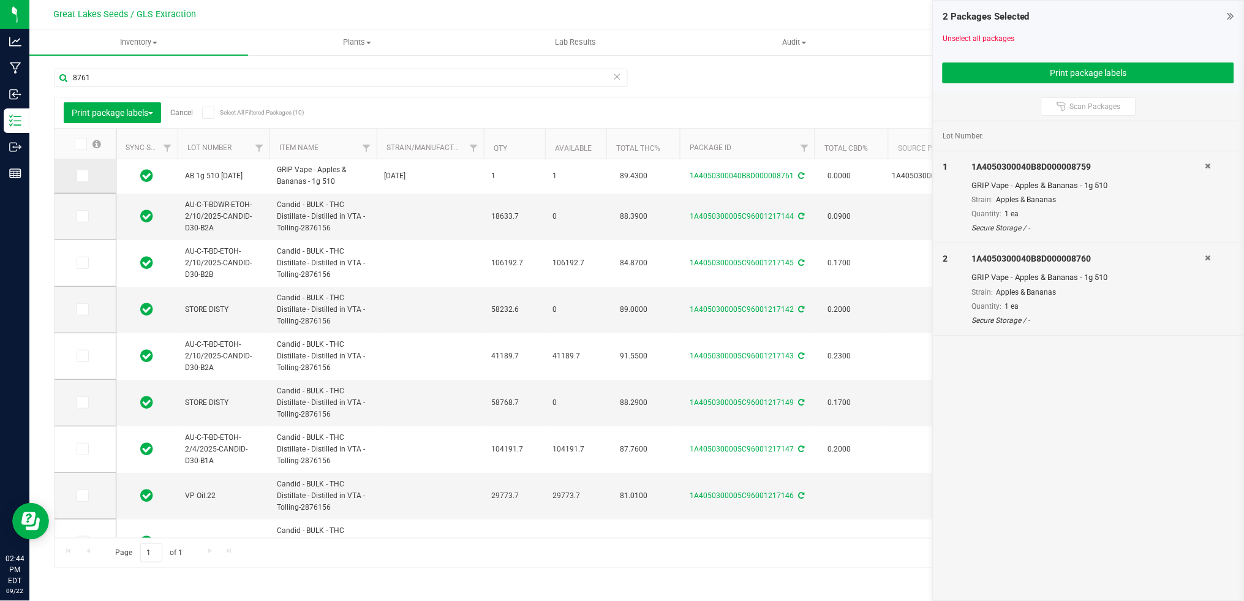
click at [83, 176] on icon at bounding box center [82, 176] width 8 height 0
click at [0, 0] on input "checkbox" at bounding box center [0, 0] width 0 height 0
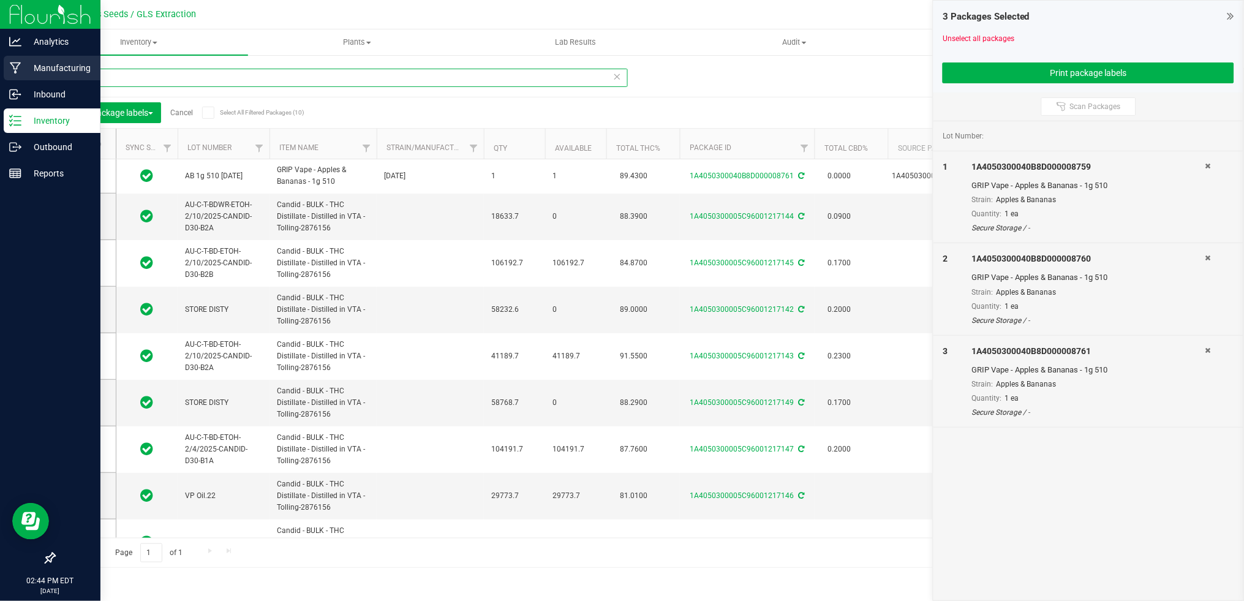
drag, startPoint x: 116, startPoint y: 83, endPoint x: 20, endPoint y: 70, distance: 97.7
click at [21, 73] on div "Analytics Manufacturing Inbound Inventory Outbound Reports 02:44 PM EDT 09/22/2…" at bounding box center [622, 300] width 1244 height 601
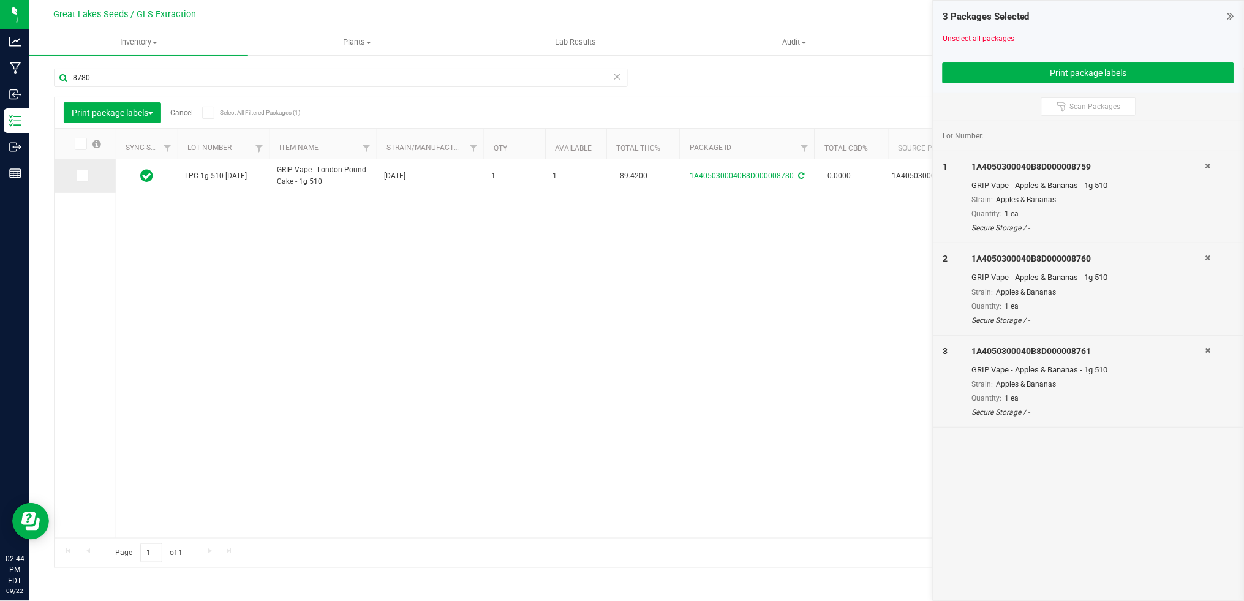
click at [86, 173] on span at bounding box center [83, 176] width 12 height 12
click at [0, 0] on input "checkbox" at bounding box center [0, 0] width 0 height 0
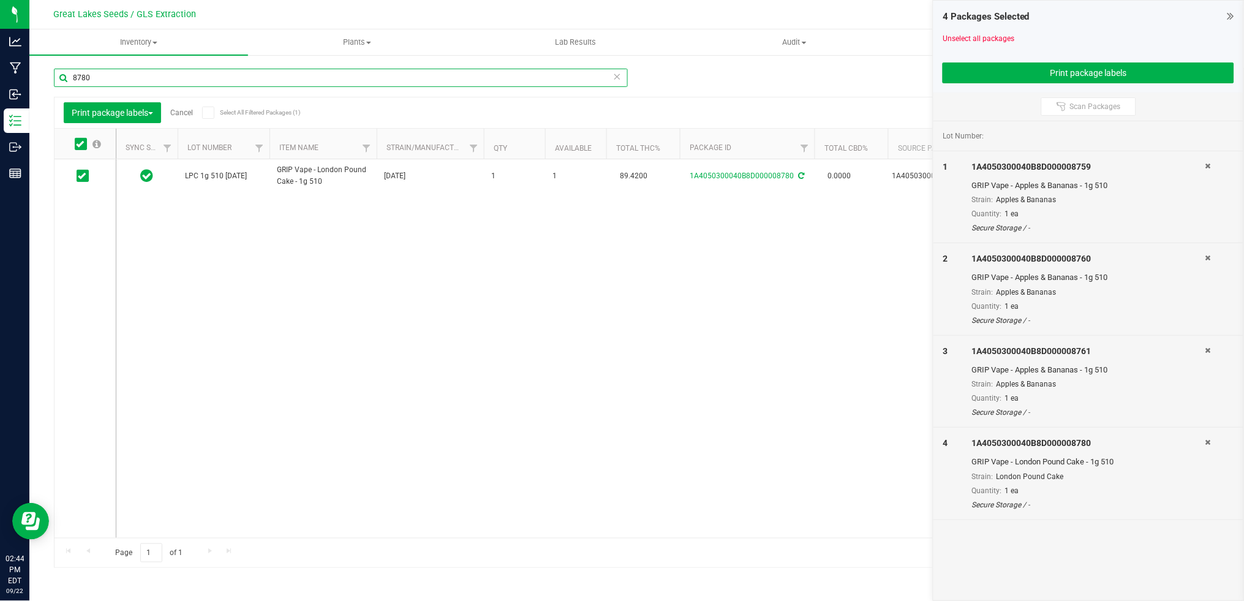
click at [105, 72] on input "8780" at bounding box center [341, 78] width 574 height 18
click at [82, 176] on icon at bounding box center [82, 176] width 8 height 0
click at [0, 0] on input "checkbox" at bounding box center [0, 0] width 0 height 0
click at [100, 83] on input "8781" at bounding box center [341, 78] width 574 height 18
type input "8782"
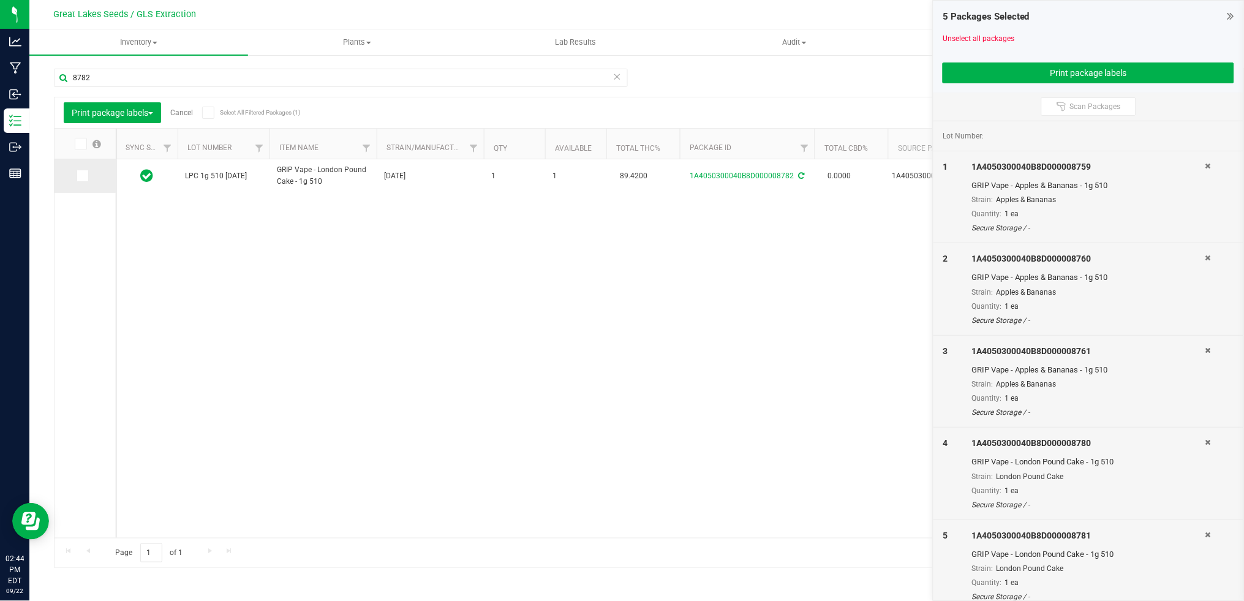
click at [83, 176] on icon at bounding box center [82, 176] width 8 height 0
click at [0, 0] on input "checkbox" at bounding box center [0, 0] width 0 height 0
click at [1081, 69] on button "Print package labels" at bounding box center [1089, 72] width 292 height 21
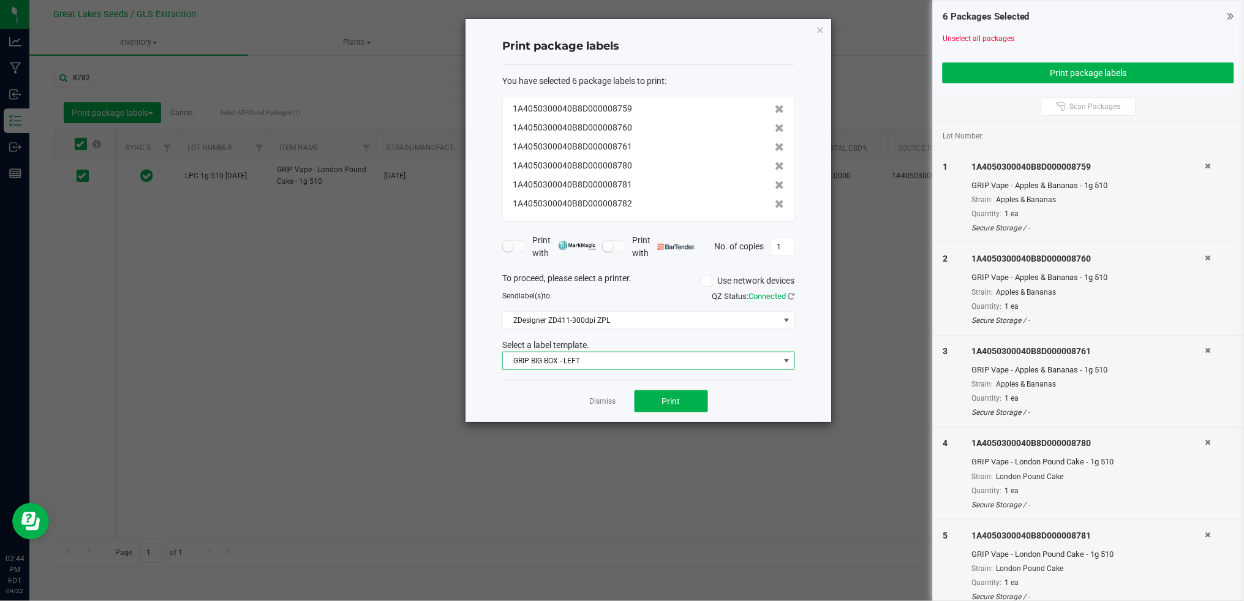
click at [743, 356] on span "GRIP BIG BOX - LEFT" at bounding box center [641, 360] width 276 height 17
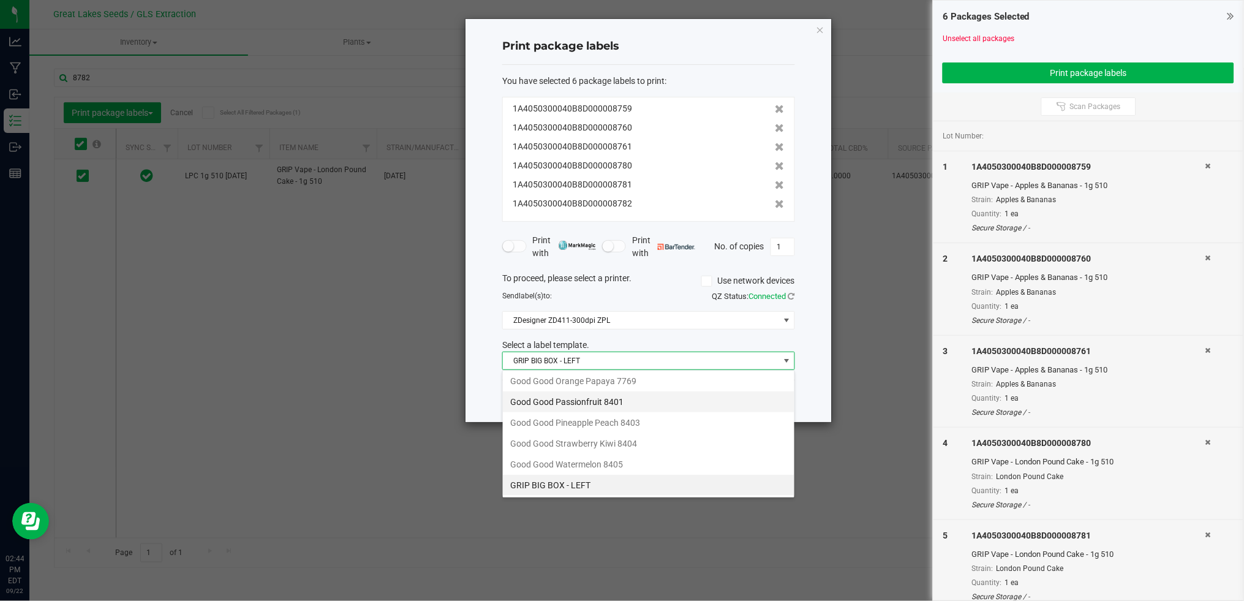
scroll to position [219, 0]
click at [616, 449] on li "Grip Vape Left" at bounding box center [649, 455] width 292 height 21
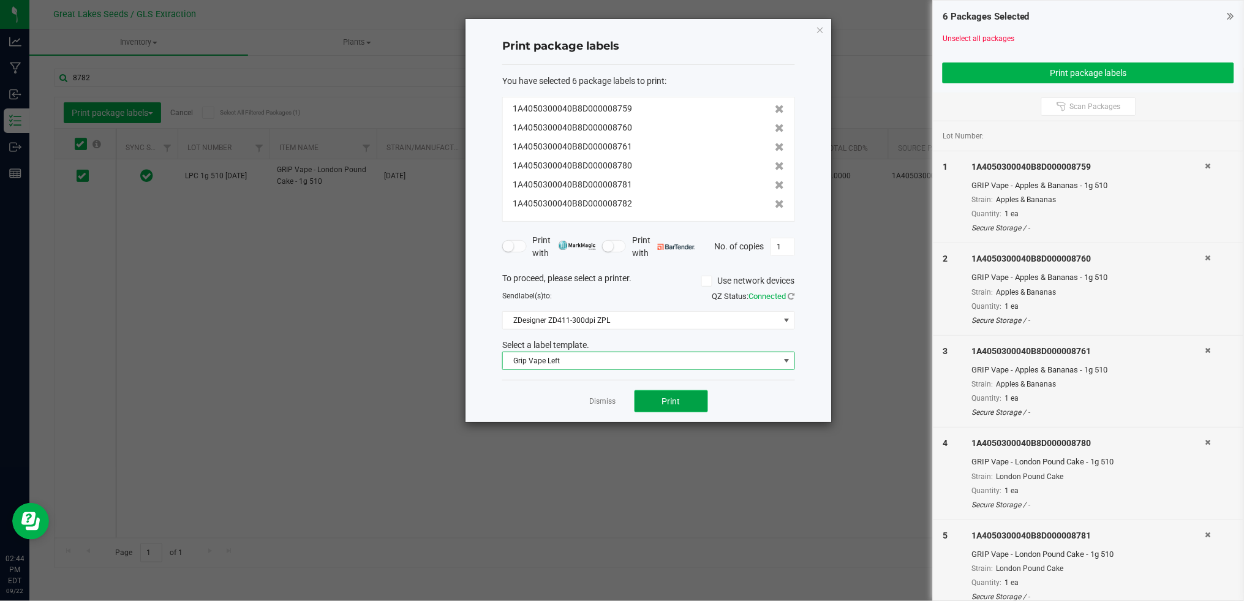
click at [665, 407] on button "Print" at bounding box center [672, 401] width 74 height 22
click at [598, 398] on link "Dismiss" at bounding box center [603, 401] width 26 height 10
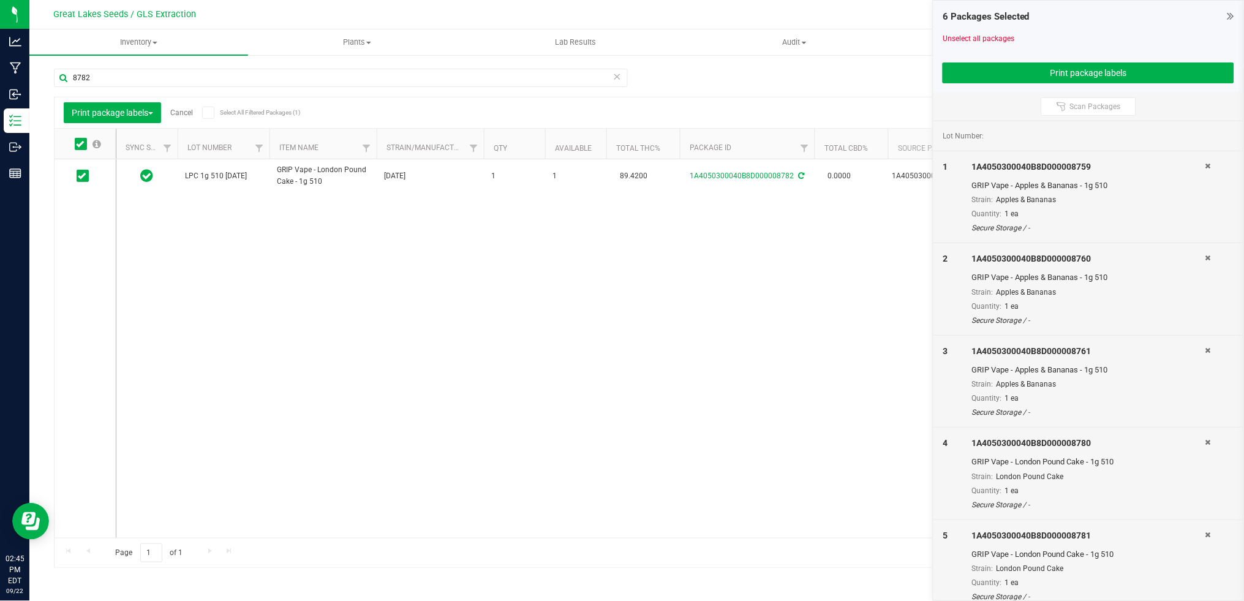
click at [177, 113] on link "Cancel" at bounding box center [181, 112] width 23 height 9
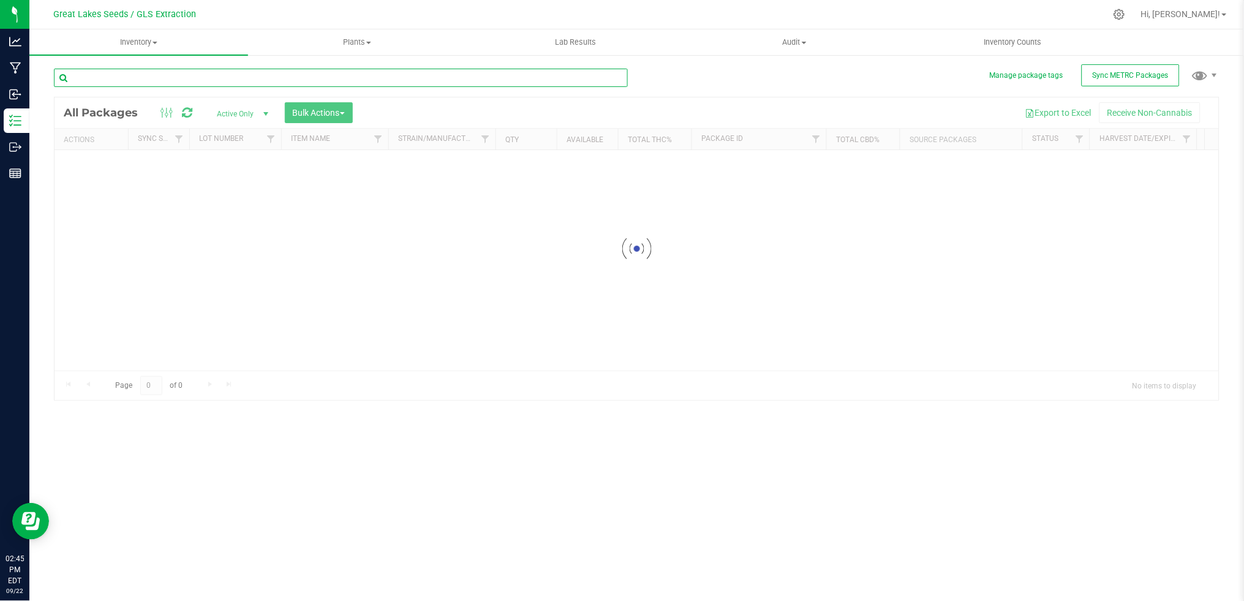
click at [161, 78] on input "text" at bounding box center [341, 78] width 574 height 18
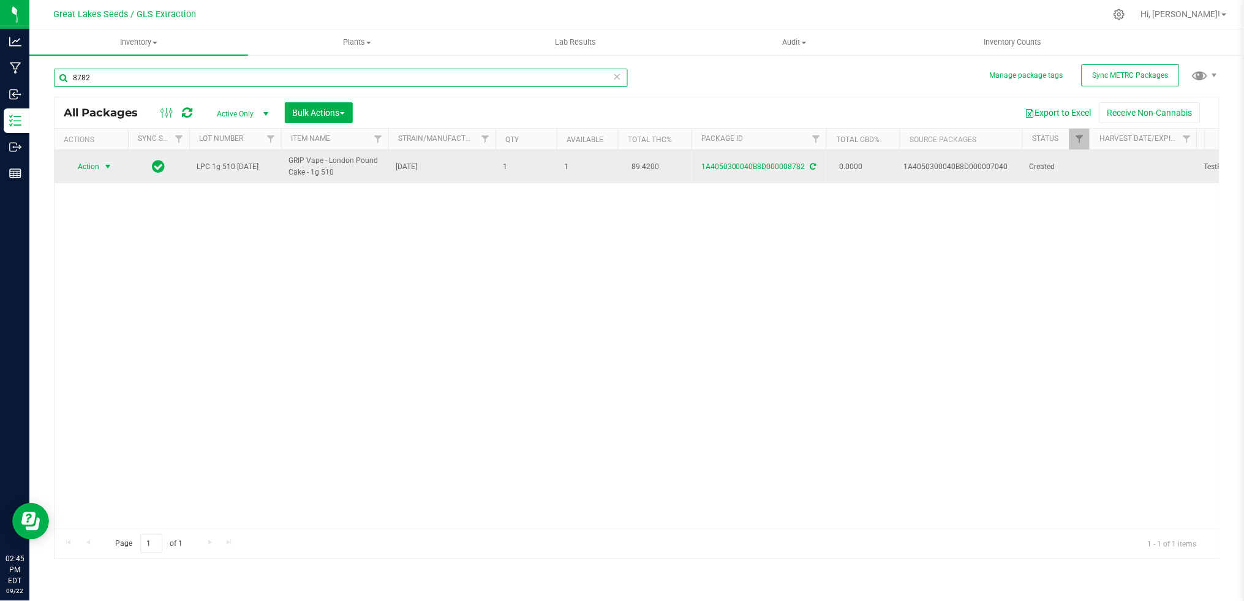
type input "8782"
click at [105, 170] on span "select" at bounding box center [108, 167] width 10 height 10
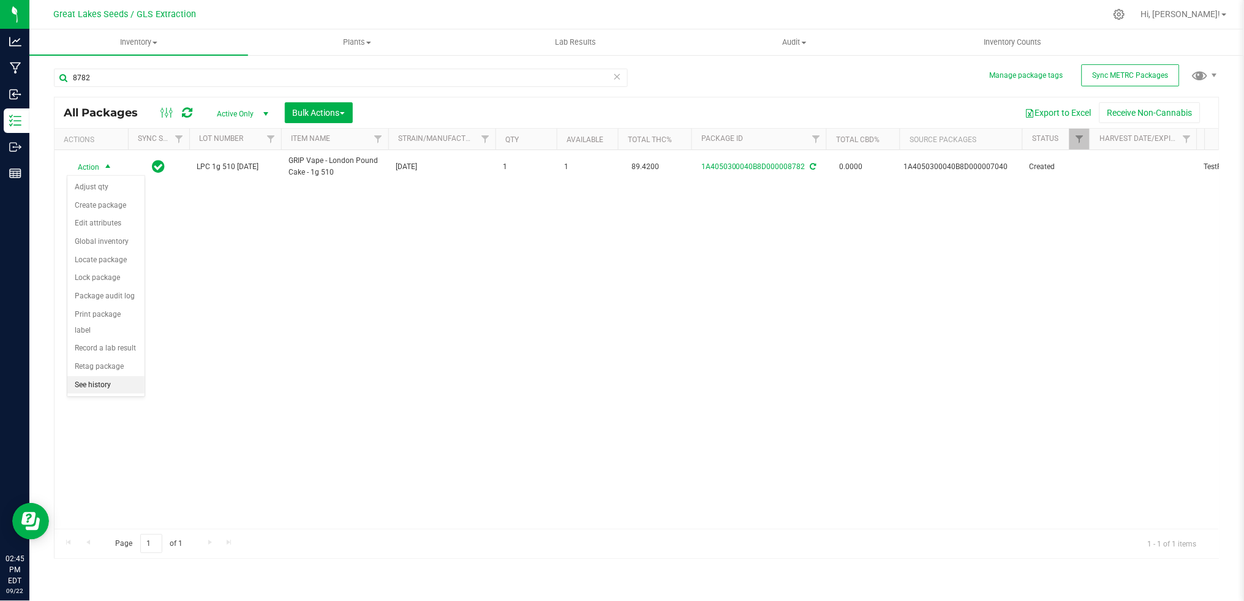
click at [96, 385] on li "See history" at bounding box center [105, 385] width 77 height 18
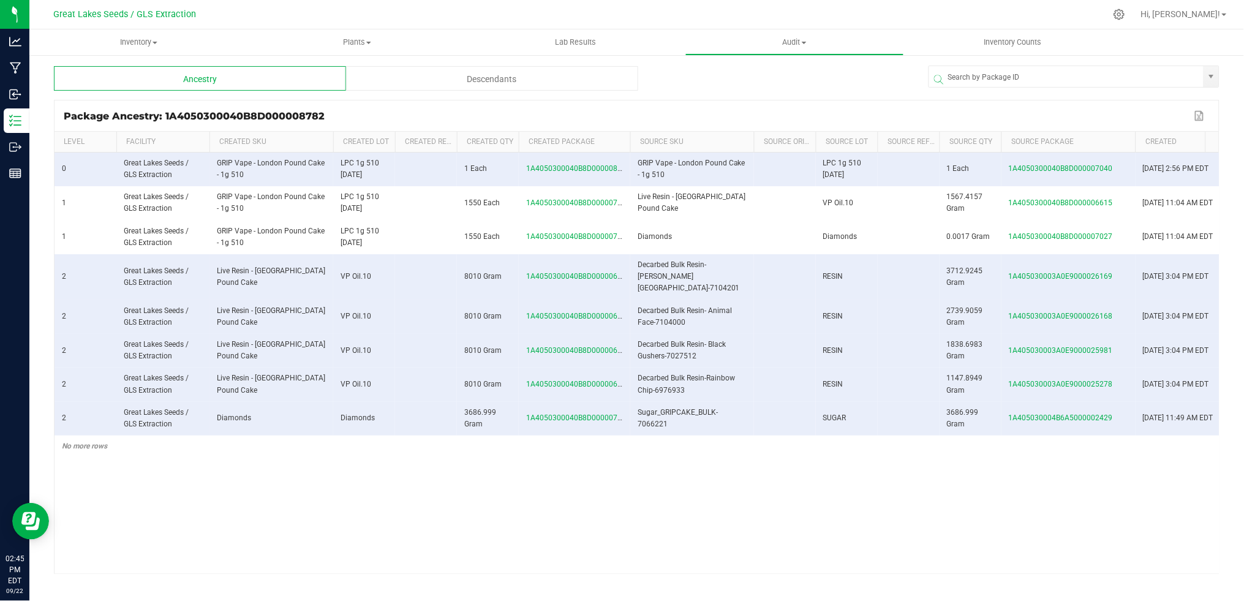
click at [1134, 142] on span at bounding box center [1134, 232] width 4 height 201
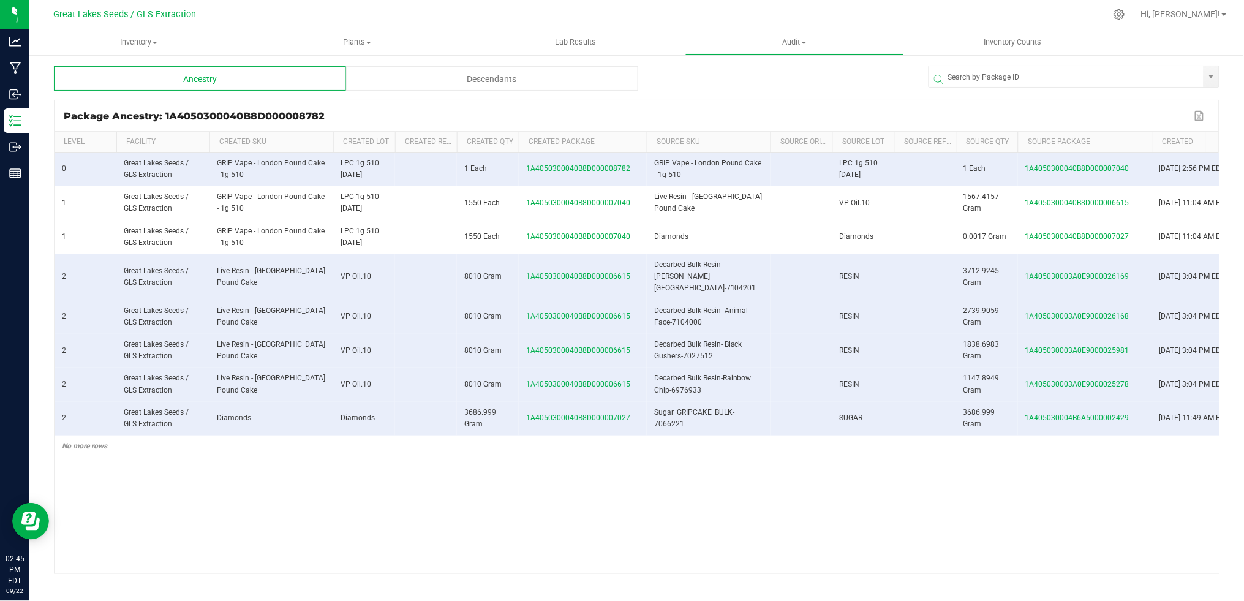
click at [643, 141] on span at bounding box center [645, 232] width 4 height 201
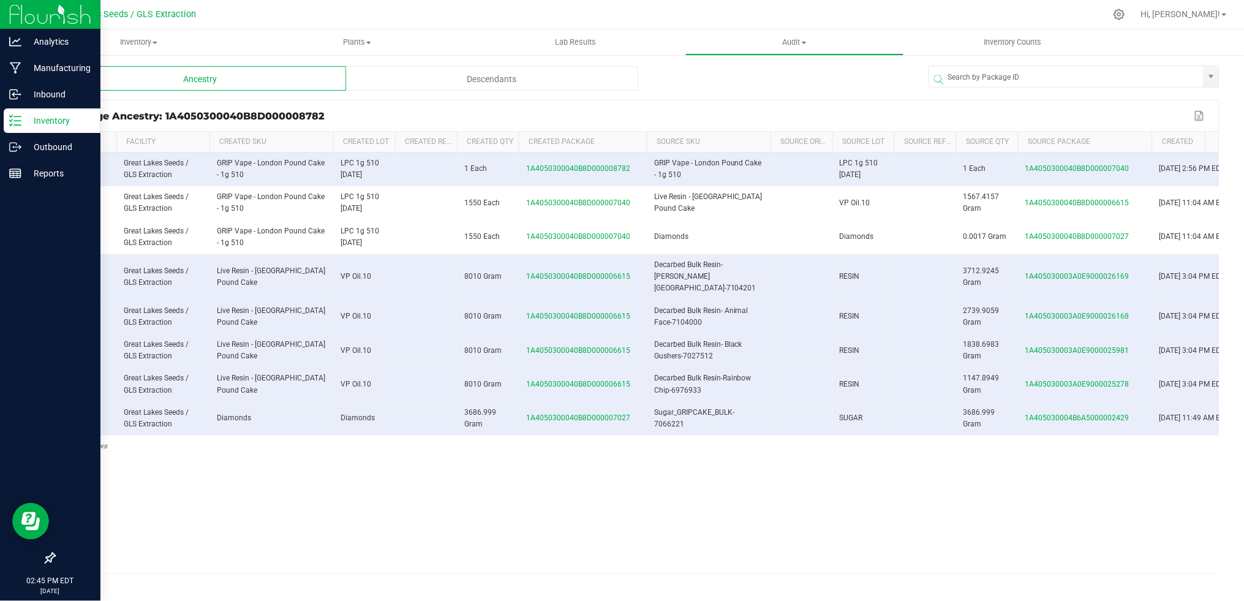
click at [40, 128] on div "Inventory" at bounding box center [52, 120] width 97 height 25
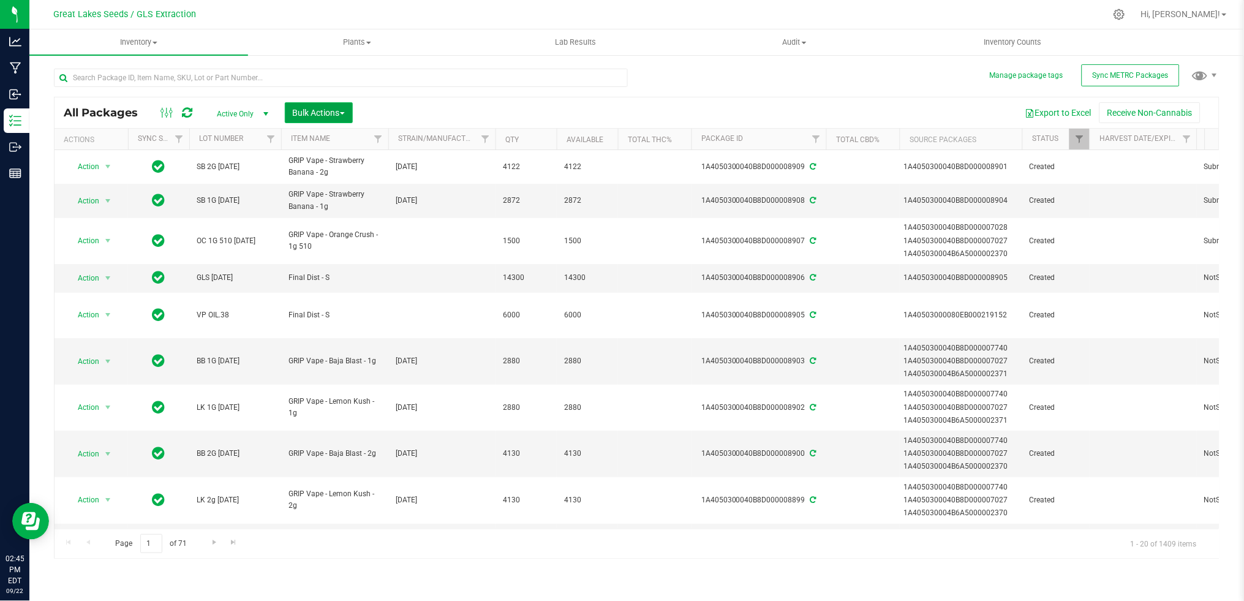
click at [331, 111] on span "Bulk Actions" at bounding box center [319, 113] width 52 height 10
click at [319, 252] on span "Print package labels" at bounding box center [329, 253] width 74 height 10
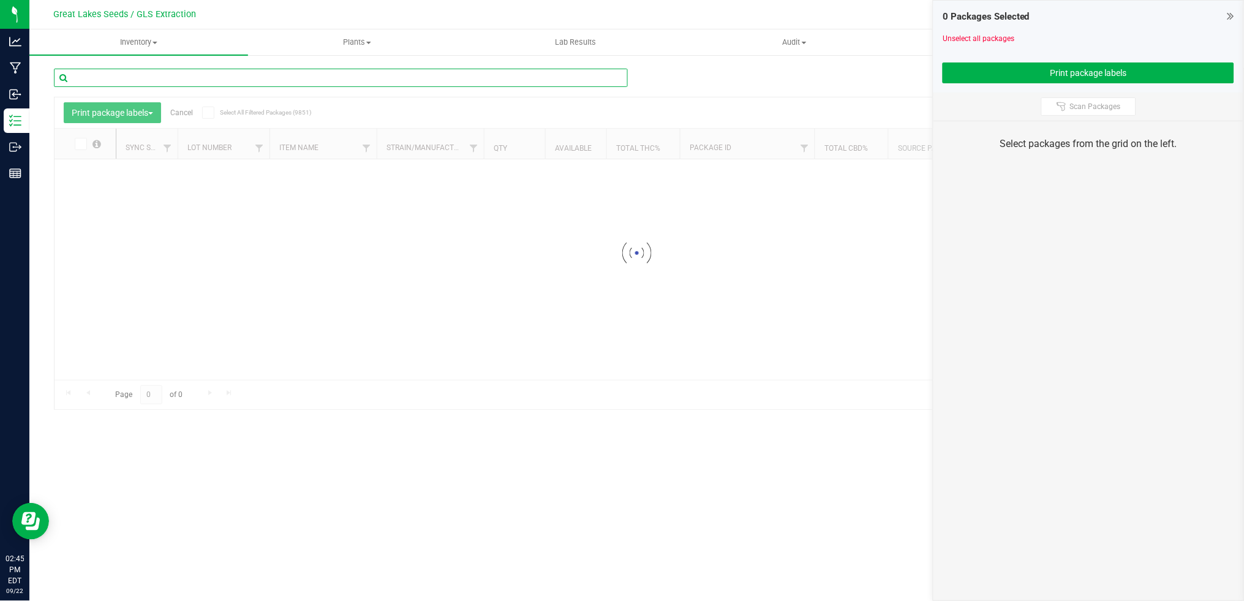
click at [176, 78] on input "text" at bounding box center [341, 78] width 574 height 18
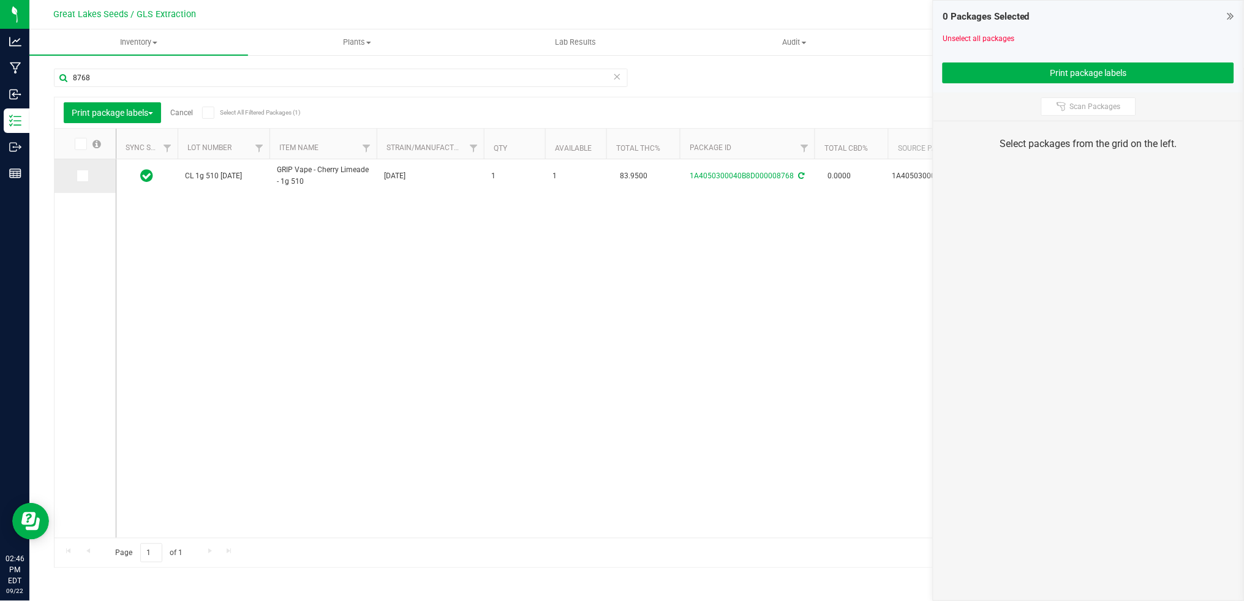
click at [82, 176] on icon at bounding box center [82, 176] width 8 height 0
click at [0, 0] on input "checkbox" at bounding box center [0, 0] width 0 height 0
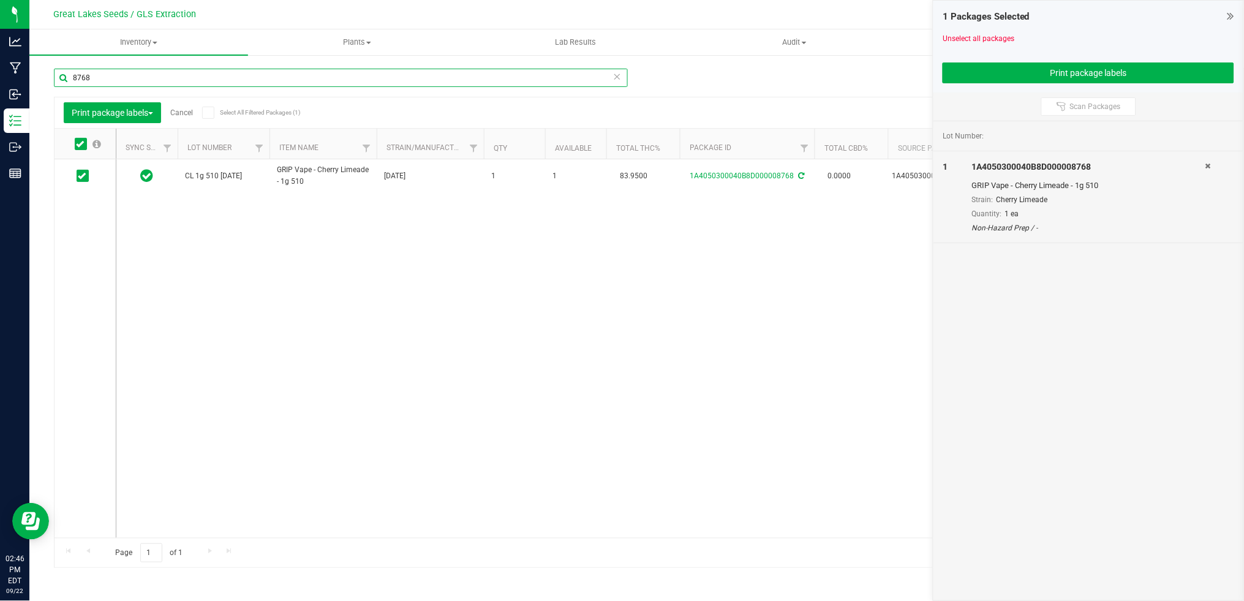
drag, startPoint x: 102, startPoint y: 80, endPoint x: 45, endPoint y: 80, distance: 56.4
click at [45, 80] on div "Manage package tags Sync METRC Packages 8768 Print package labels Cancel Select…" at bounding box center [636, 241] width 1215 height 374
click at [81, 176] on icon at bounding box center [82, 176] width 8 height 0
click at [0, 0] on input "checkbox" at bounding box center [0, 0] width 0 height 0
drag, startPoint x: 103, startPoint y: 76, endPoint x: 50, endPoint y: 76, distance: 53.3
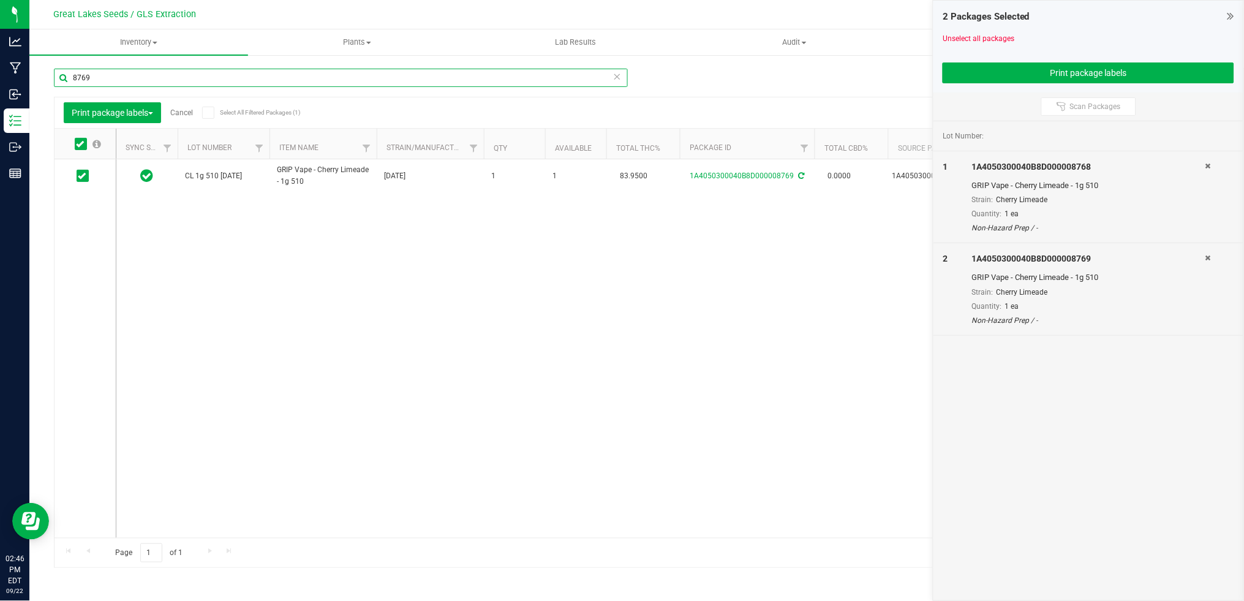
click at [50, 76] on div "Manage package tags Sync METRC Packages 8769 Print package labels Cancel Select…" at bounding box center [636, 241] width 1215 height 374
type input "8782"
click at [86, 179] on span at bounding box center [83, 176] width 12 height 12
click at [0, 0] on input "checkbox" at bounding box center [0, 0] width 0 height 0
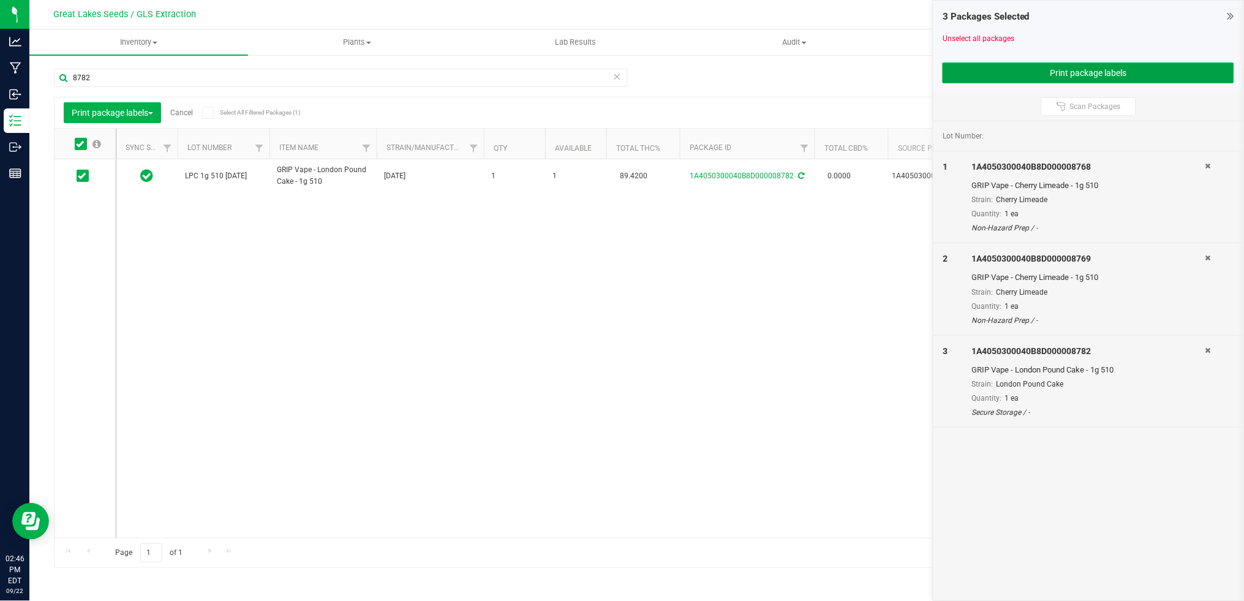
click at [1087, 65] on button "Print package labels" at bounding box center [1089, 72] width 292 height 21
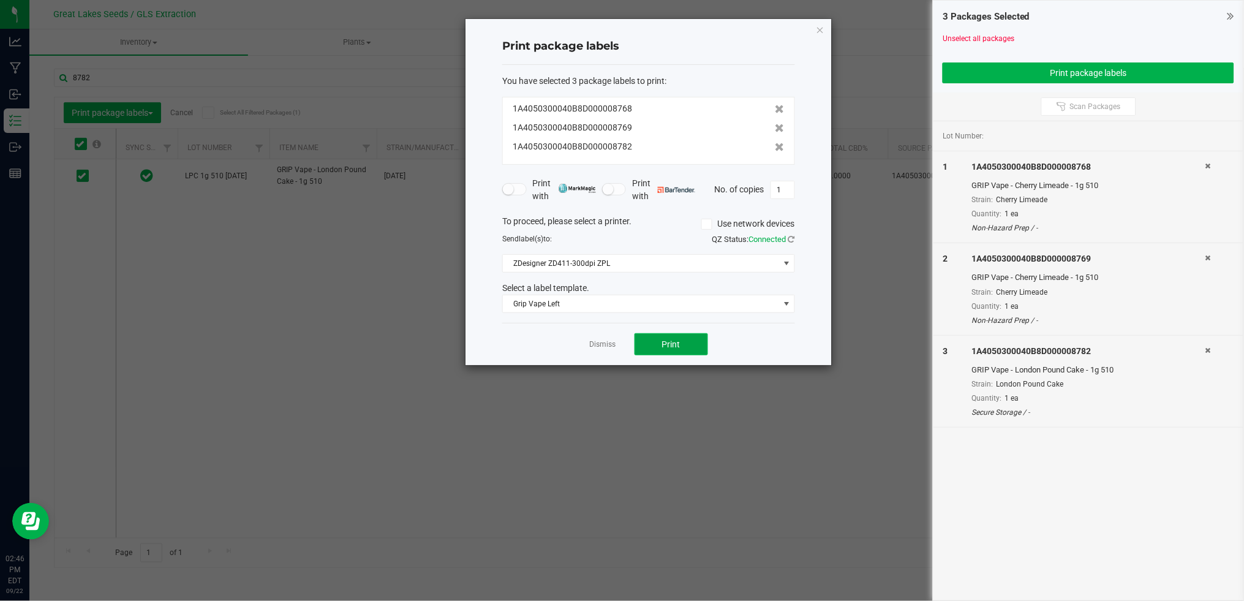
click at [659, 344] on button "Print" at bounding box center [672, 344] width 74 height 22
click at [611, 345] on link "Dismiss" at bounding box center [603, 344] width 26 height 10
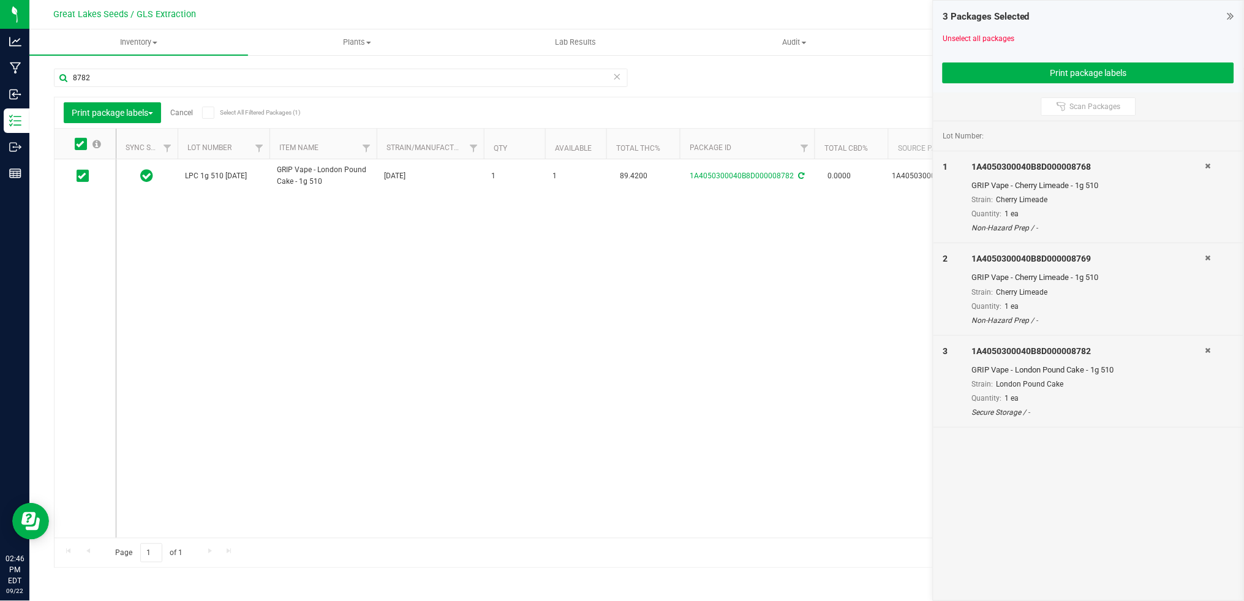
click at [1233, 15] on icon at bounding box center [1231, 16] width 7 height 12
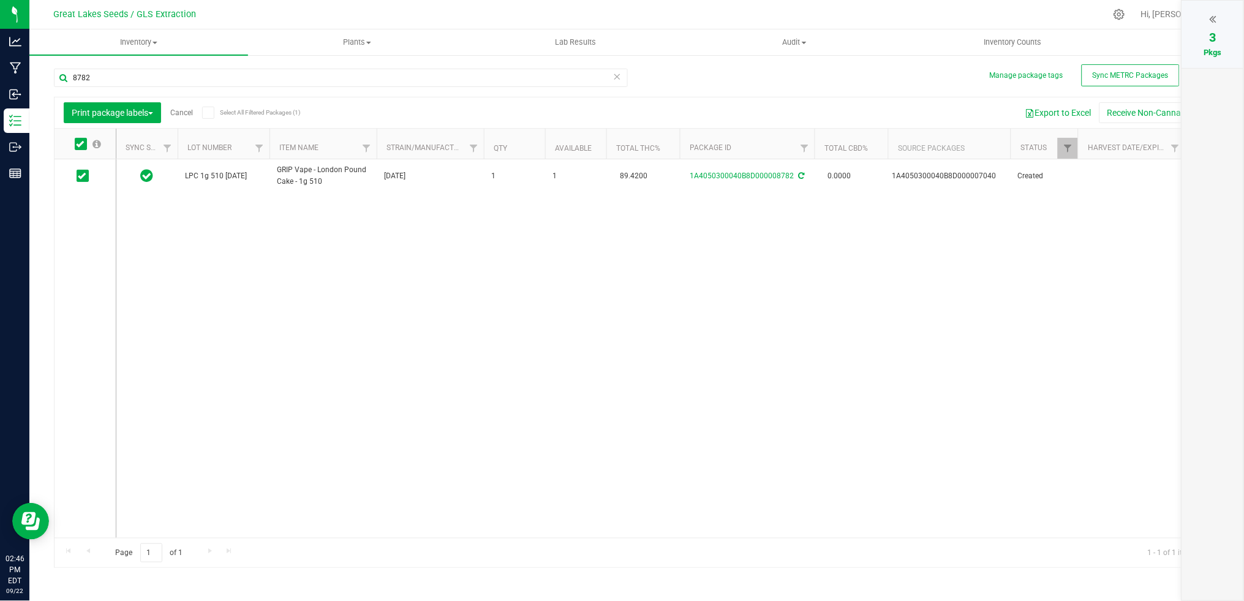
click at [185, 112] on link "Cancel" at bounding box center [181, 112] width 23 height 9
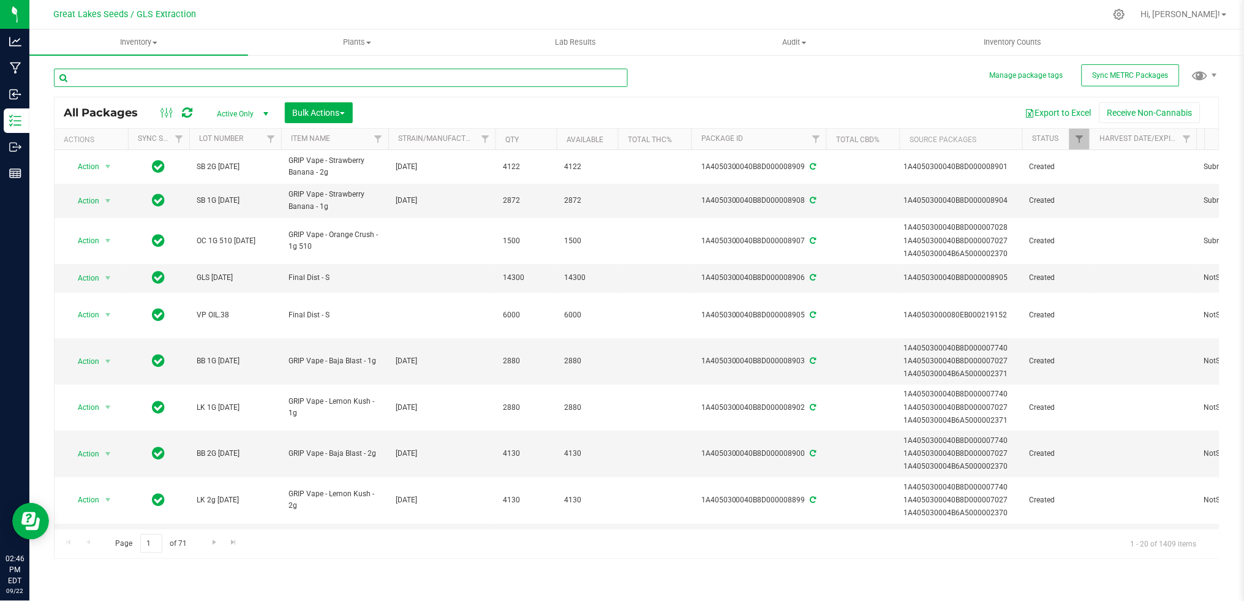
click at [191, 80] on input "text" at bounding box center [341, 78] width 574 height 18
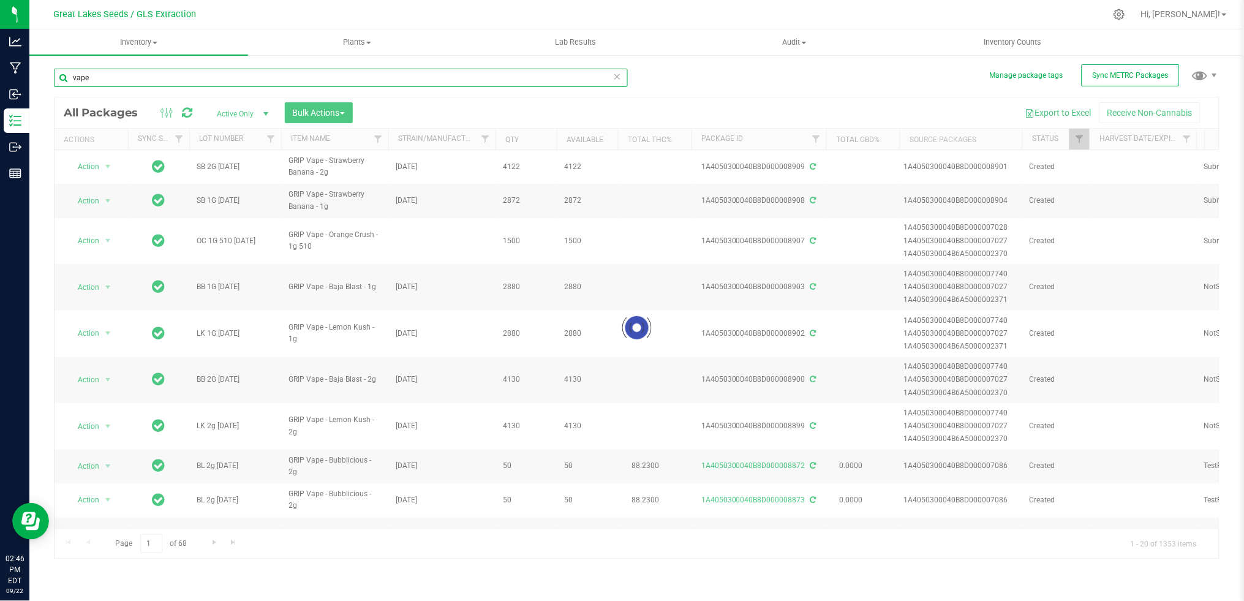
type input "vape"
click at [336, 113] on span "Bulk Actions" at bounding box center [319, 113] width 52 height 10
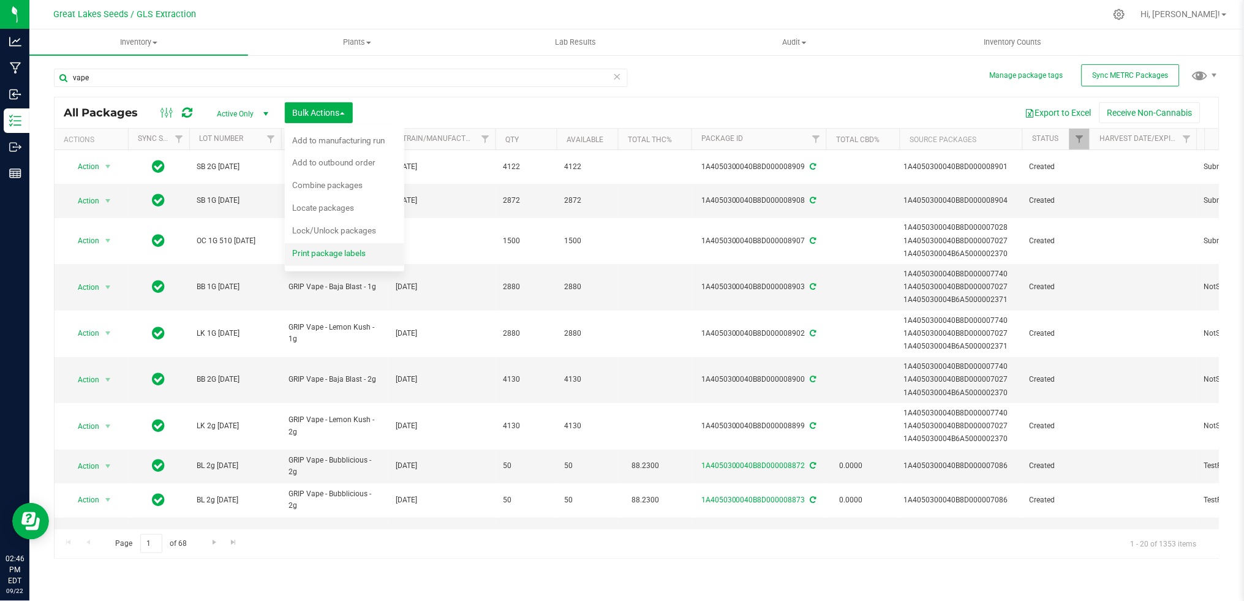
click at [349, 246] on div "Print package labels" at bounding box center [337, 255] width 90 height 20
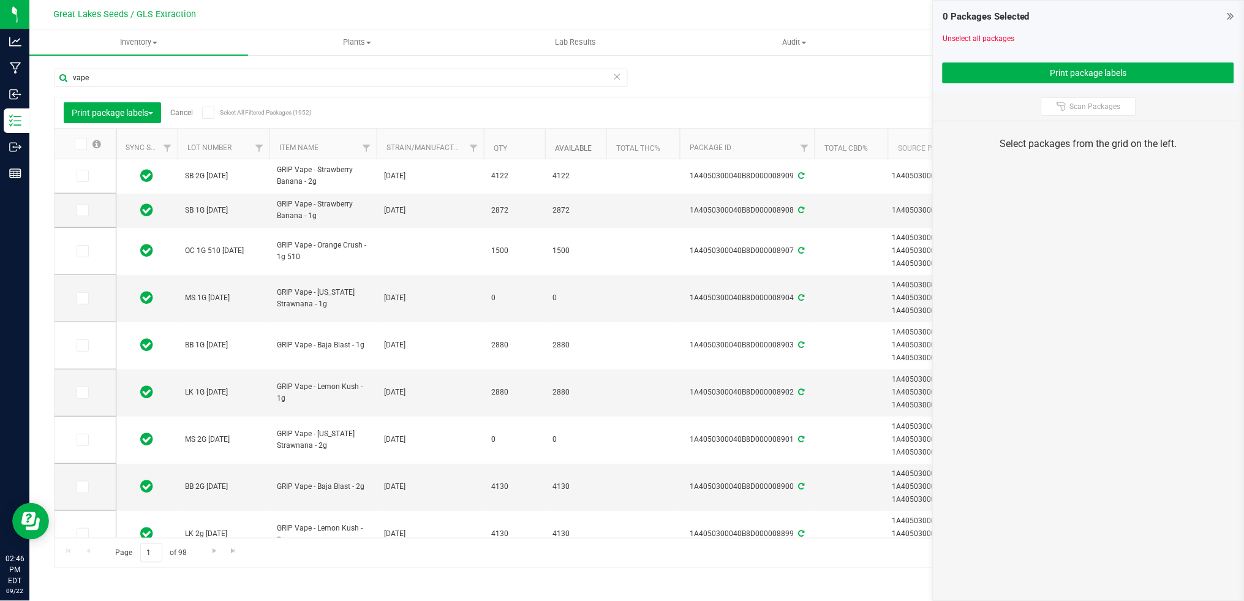
click at [574, 149] on link "Available" at bounding box center [573, 148] width 37 height 9
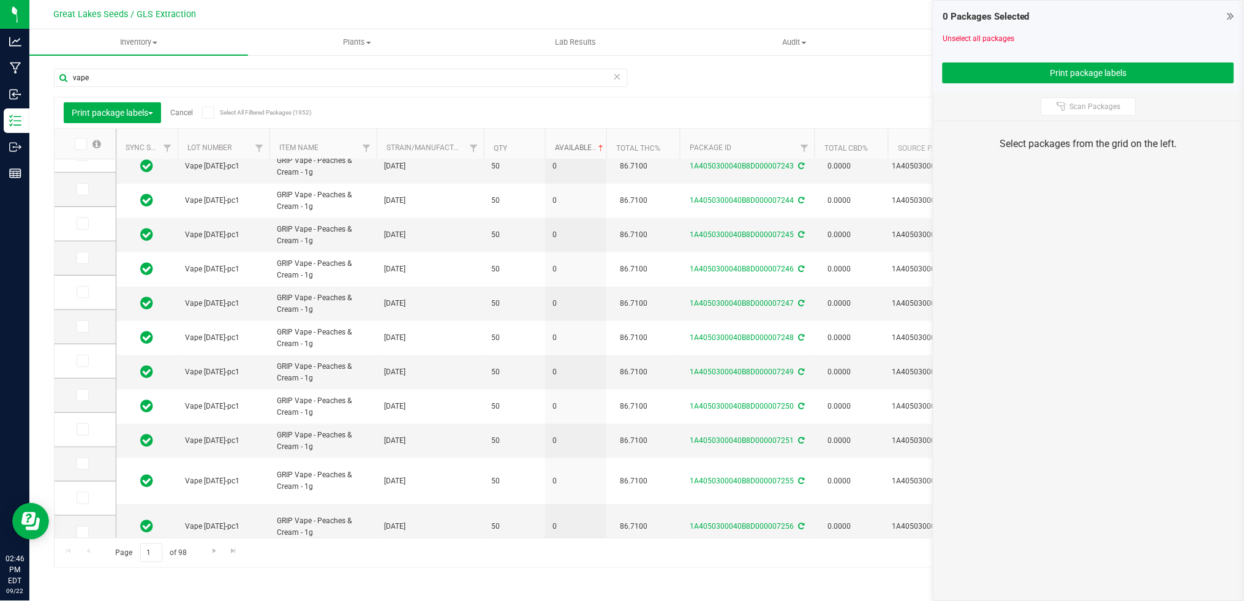
scroll to position [307, 0]
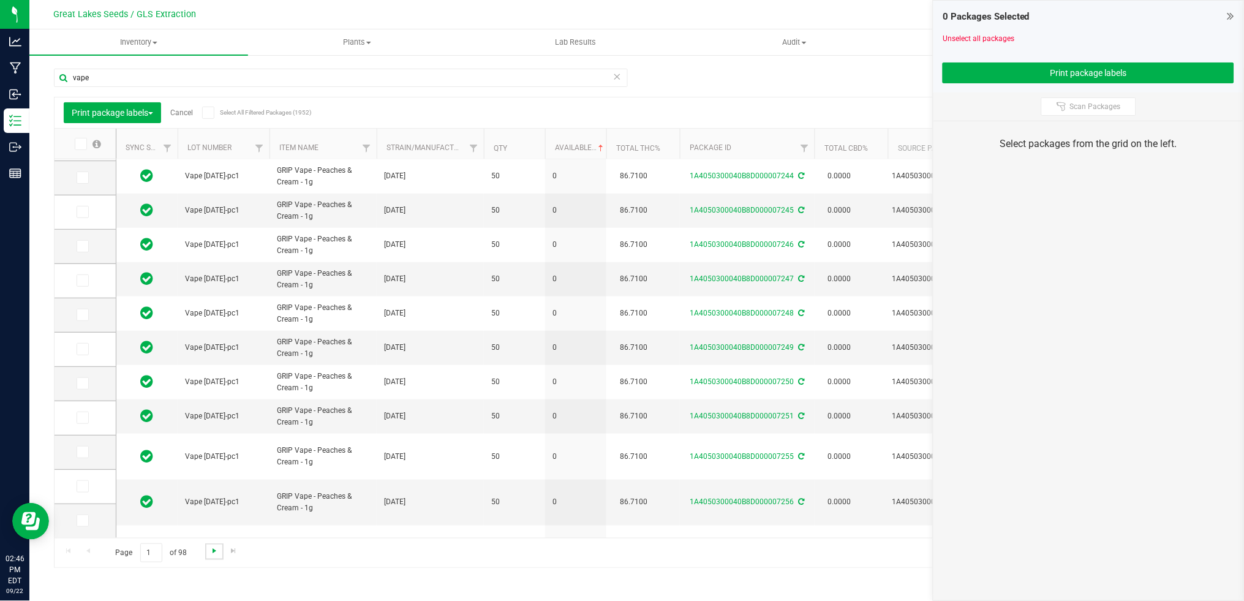
click at [216, 555] on span "Go to the next page" at bounding box center [215, 551] width 10 height 10
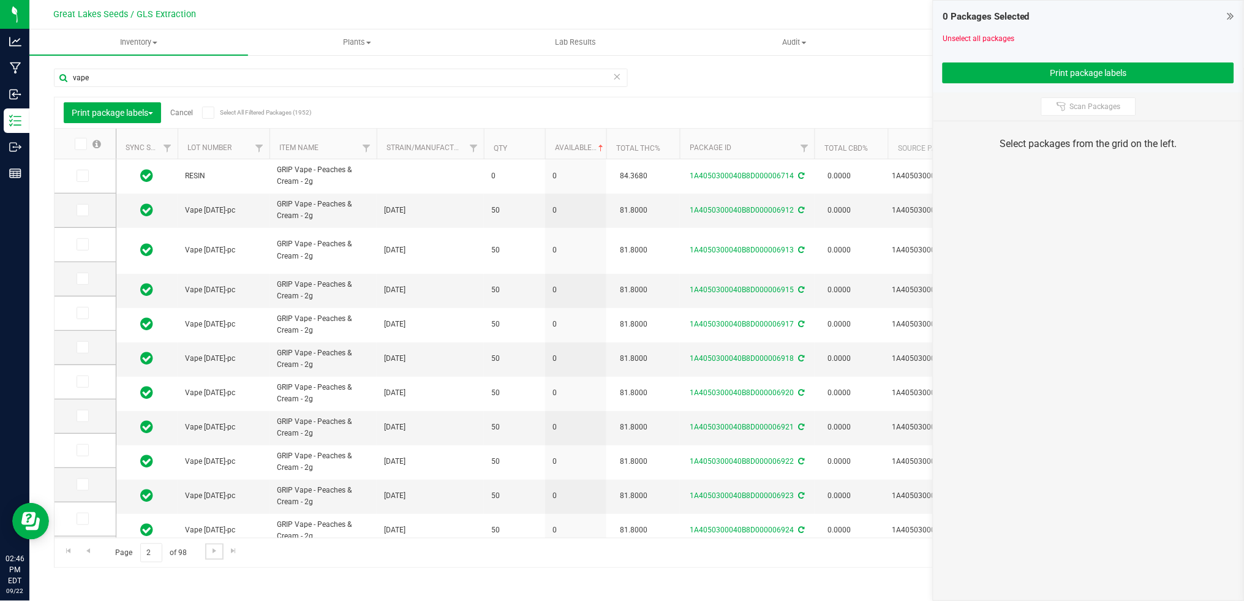
click at [216, 554] on span "Go to the next page" at bounding box center [215, 551] width 10 height 10
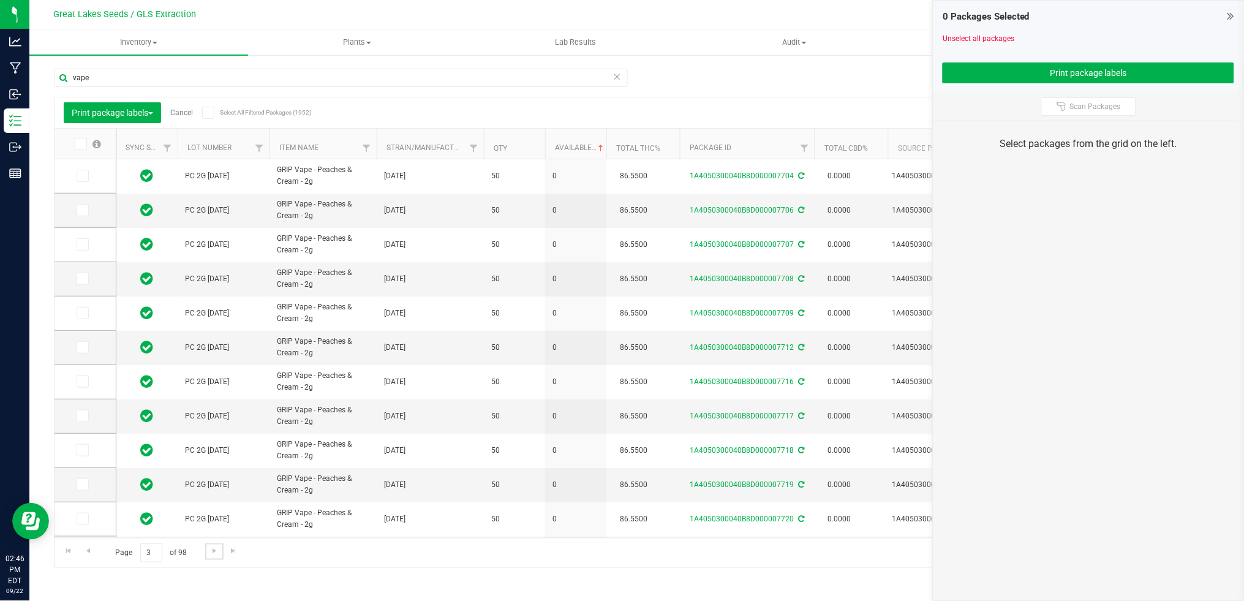
click at [216, 554] on span "Go to the next page" at bounding box center [215, 551] width 10 height 10
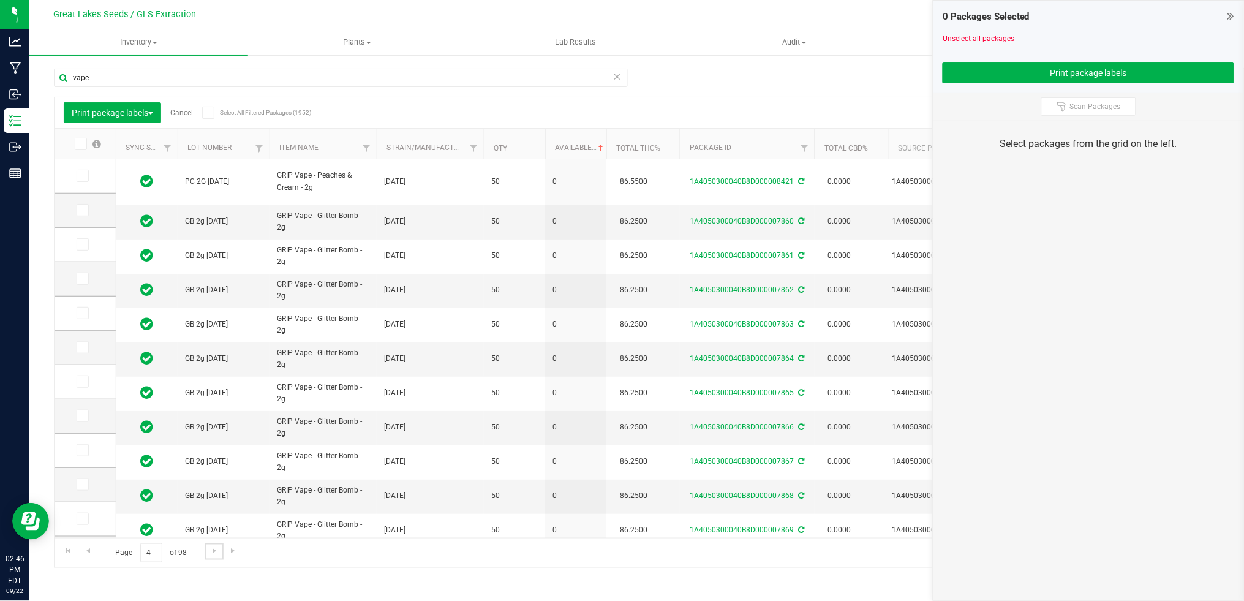
click at [216, 554] on span "Go to the next page" at bounding box center [215, 551] width 10 height 10
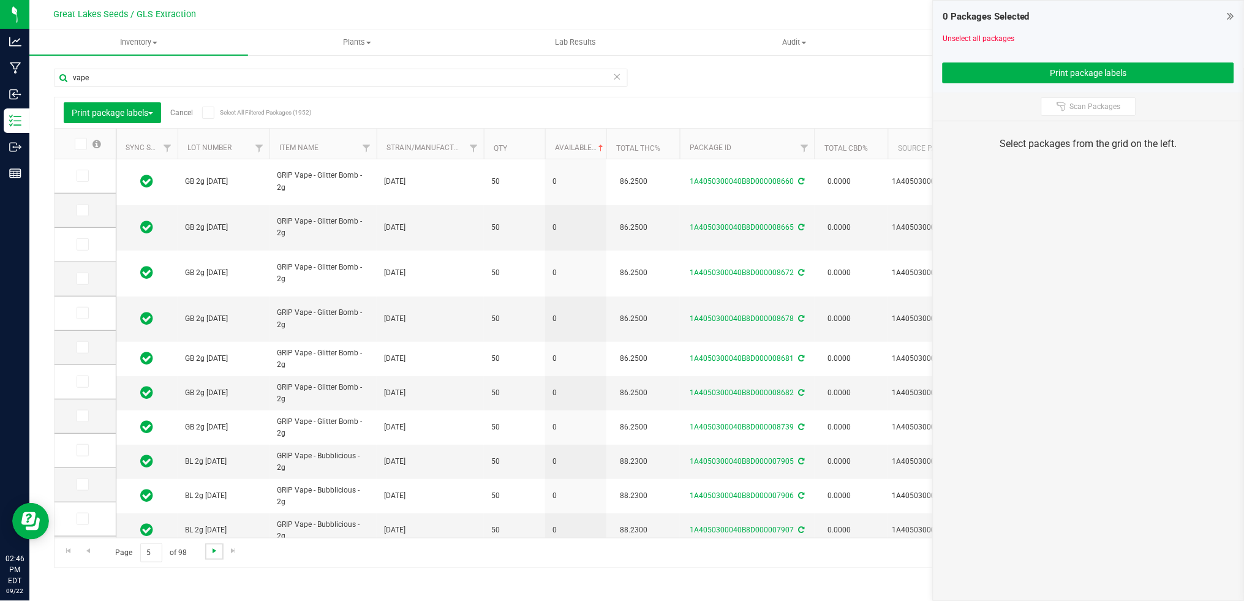
click at [216, 554] on span "Go to the next page" at bounding box center [215, 551] width 10 height 10
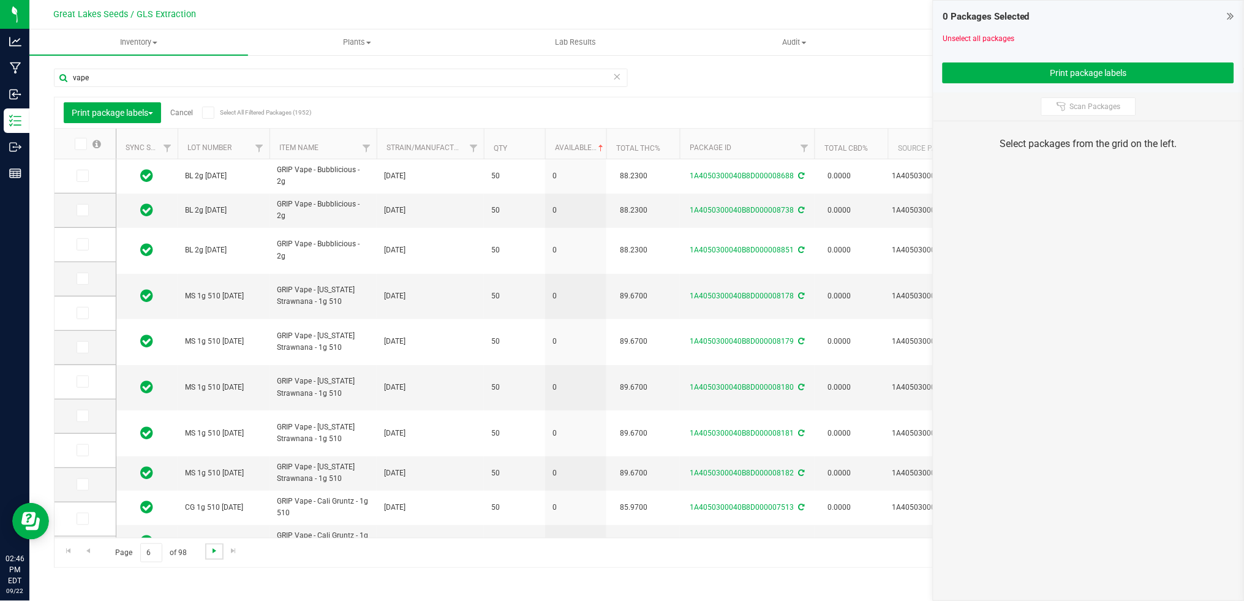
click at [216, 554] on span "Go to the next page" at bounding box center [215, 551] width 10 height 10
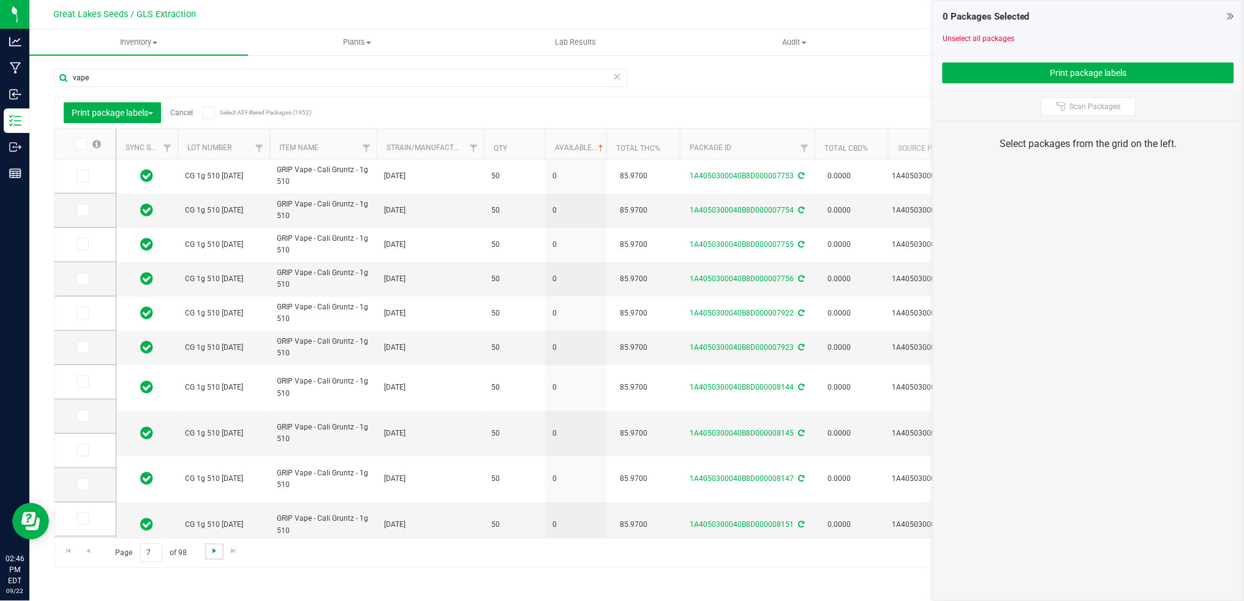
click at [216, 554] on span "Go to the next page" at bounding box center [215, 551] width 10 height 10
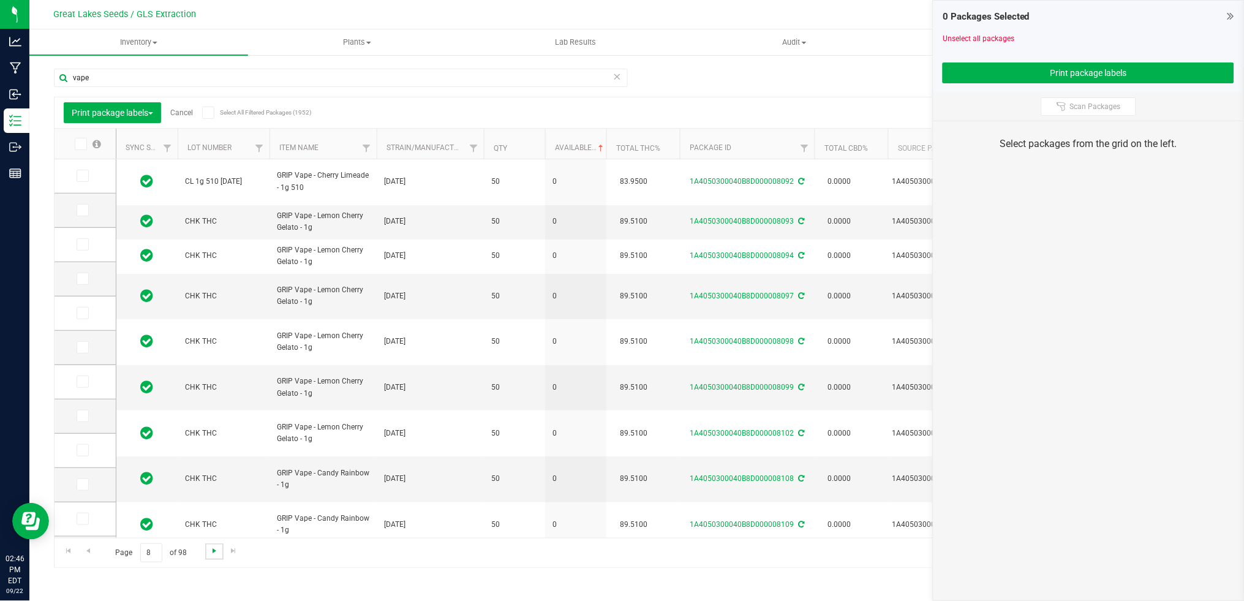
click at [216, 554] on span "Go to the next page" at bounding box center [215, 551] width 10 height 10
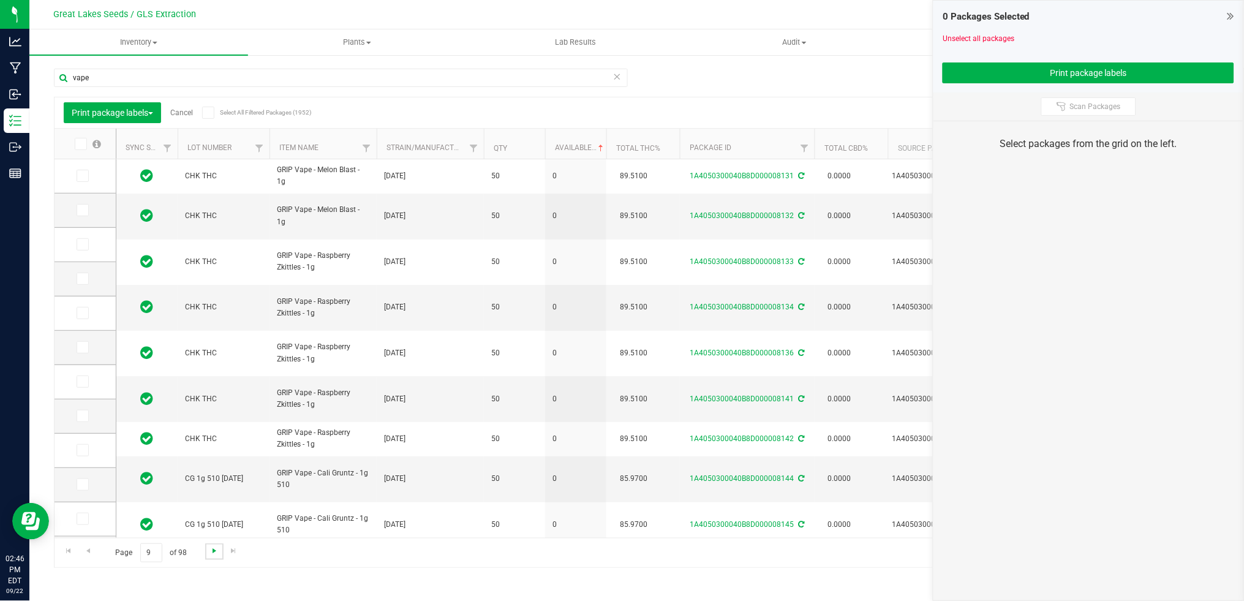
click at [216, 554] on span "Go to the next page" at bounding box center [215, 551] width 10 height 10
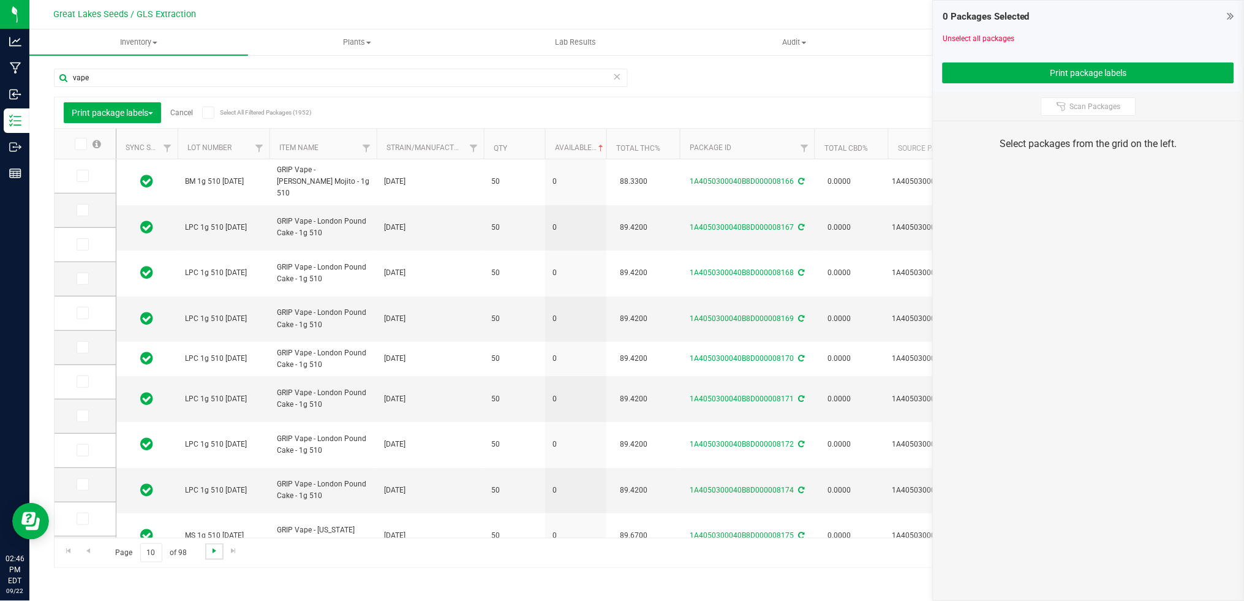
click at [216, 554] on span "Go to the next page" at bounding box center [215, 551] width 10 height 10
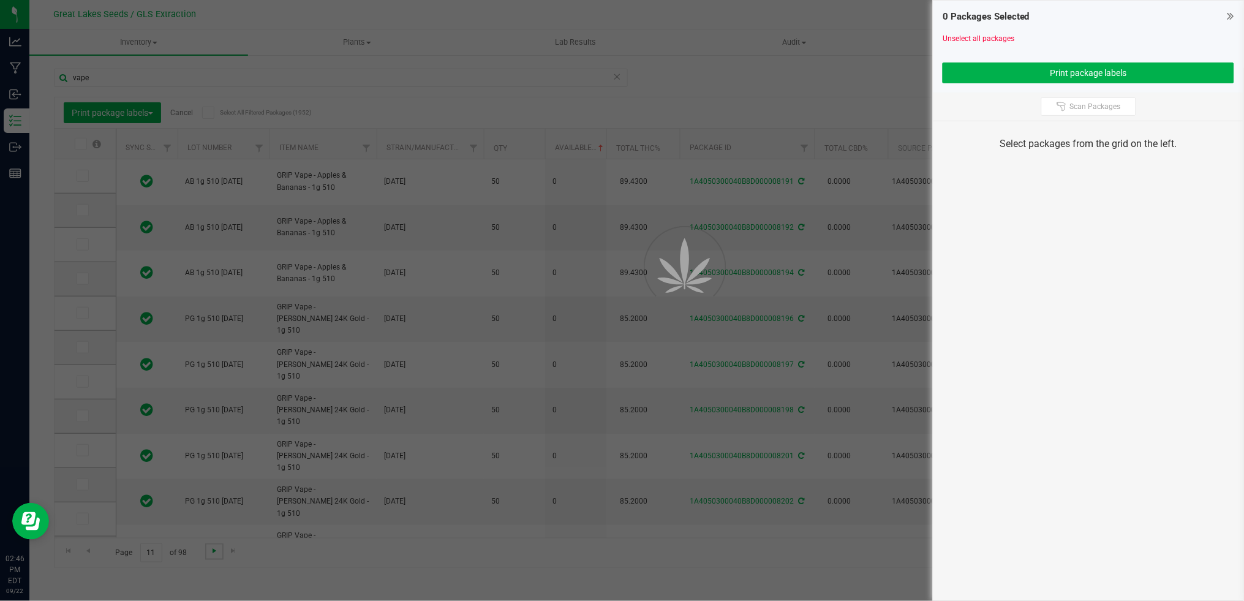
click at [216, 554] on span "Go to the next page" at bounding box center [215, 551] width 10 height 10
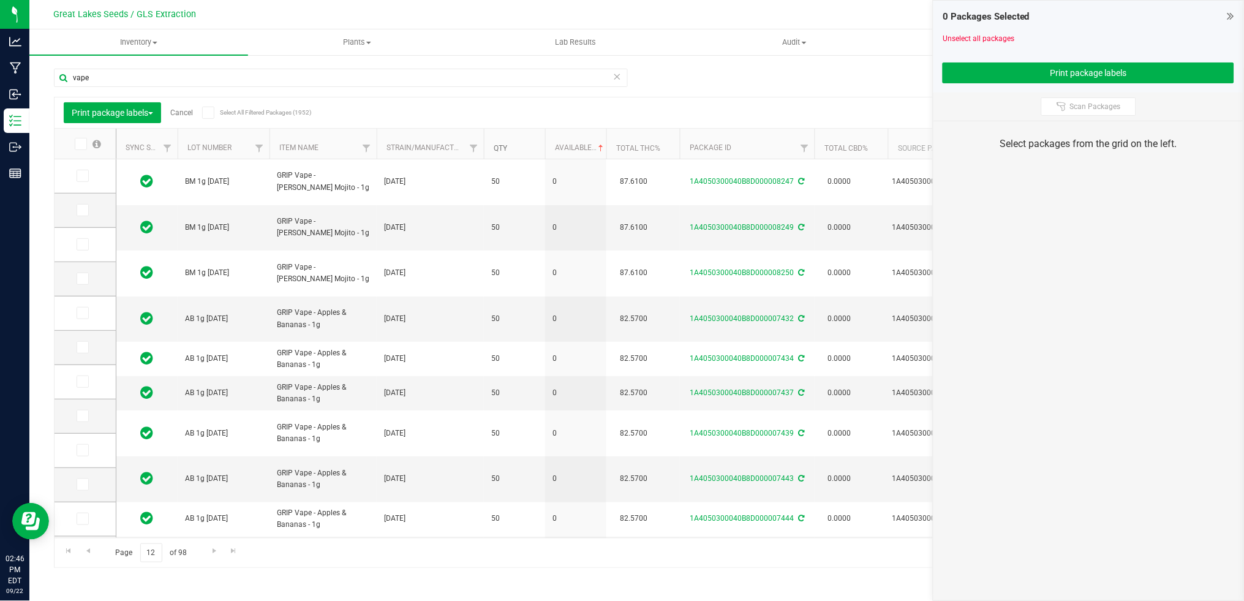
click at [505, 150] on link "Qty" at bounding box center [500, 148] width 13 height 9
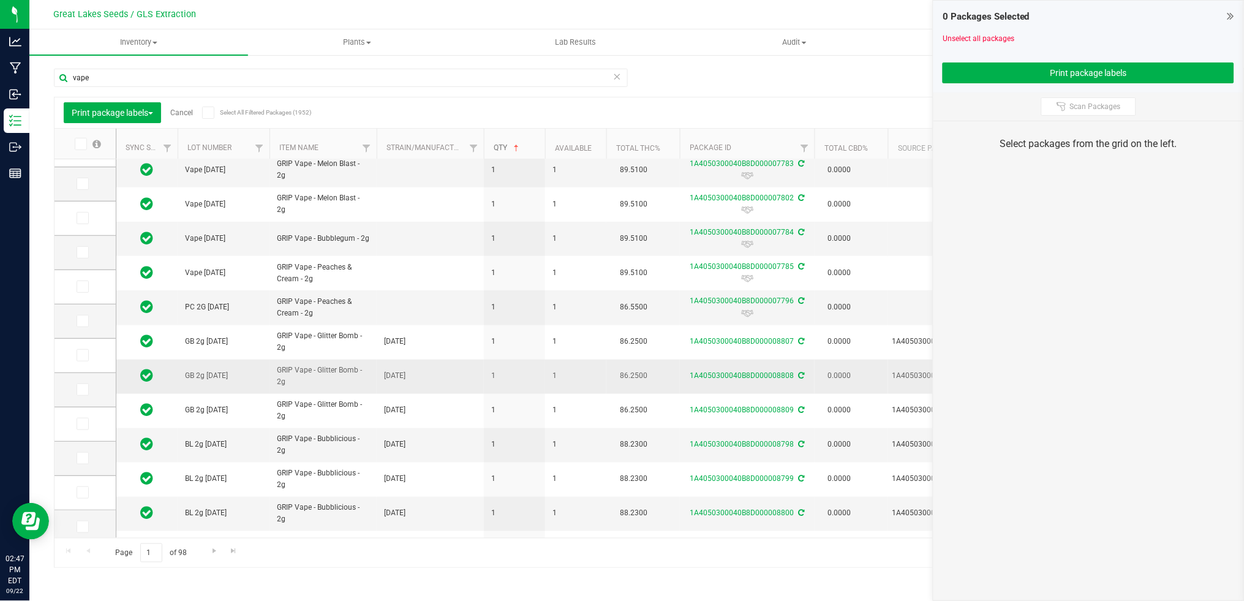
scroll to position [254, 0]
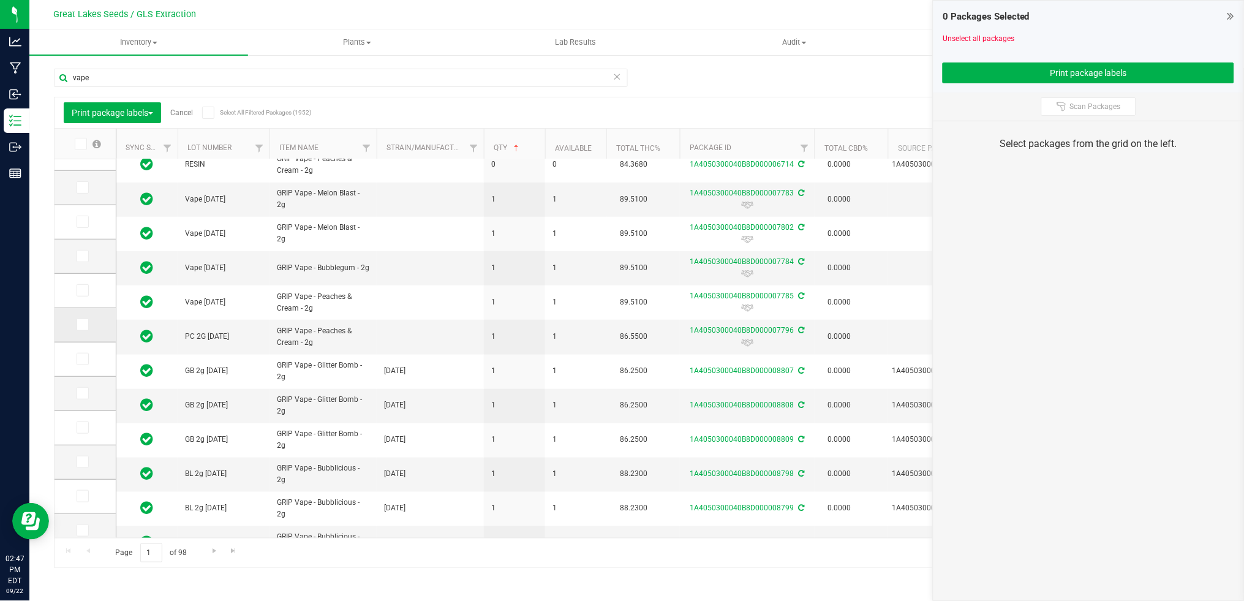
click at [83, 325] on icon at bounding box center [82, 325] width 8 height 0
click at [0, 0] on input "checkbox" at bounding box center [0, 0] width 0 height 0
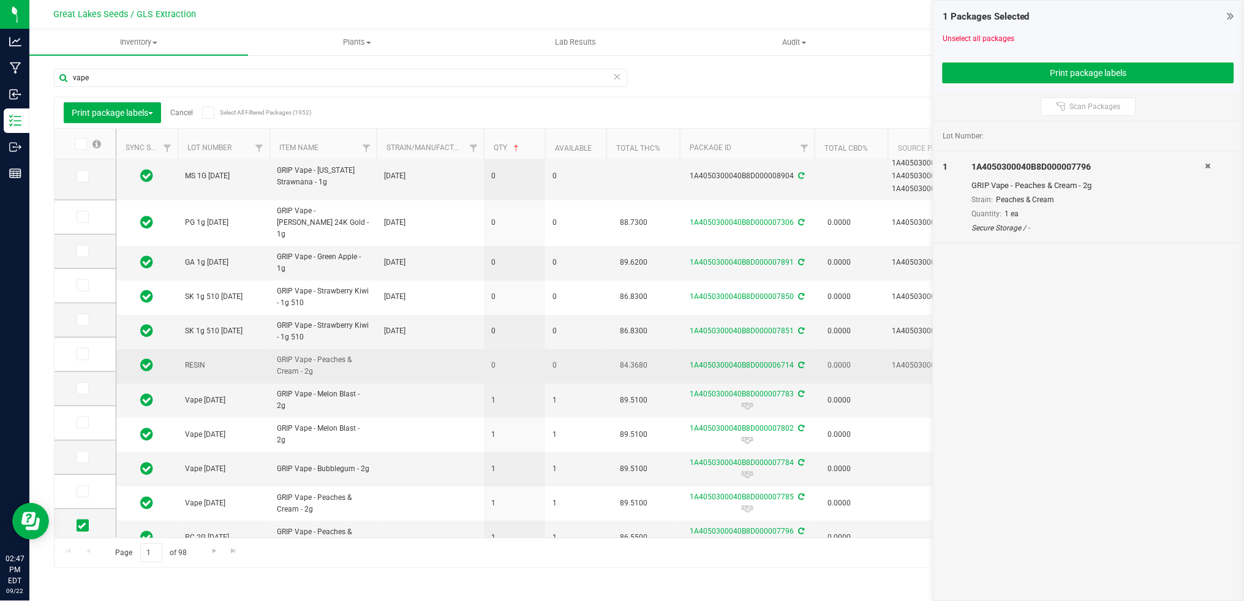
scroll to position [145, 0]
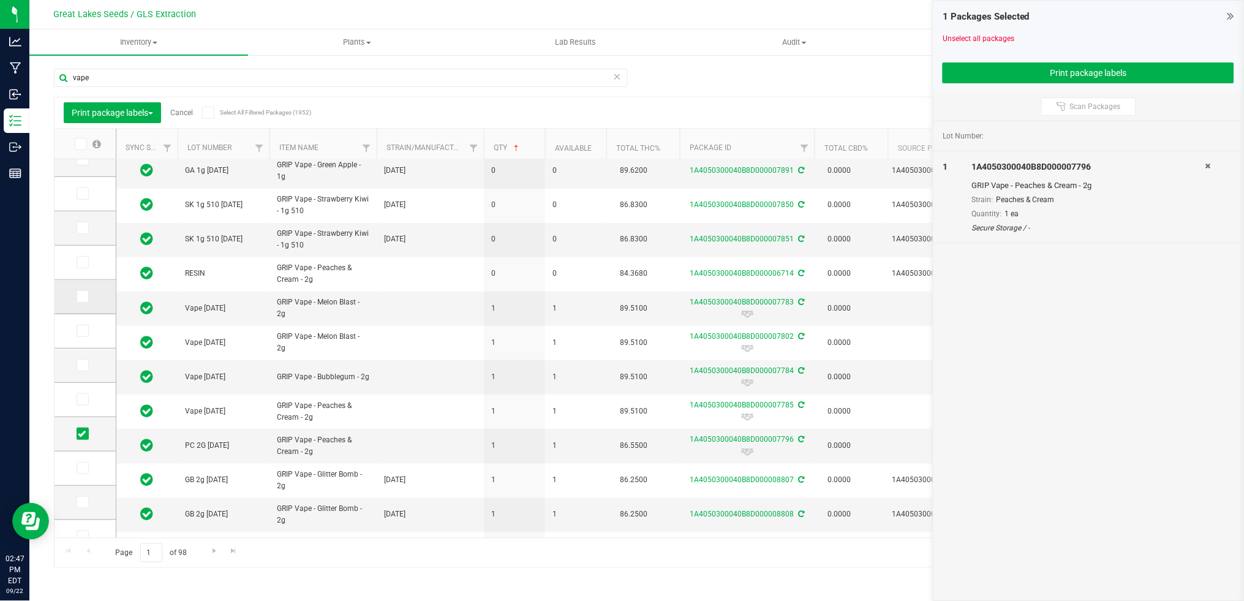
click at [80, 297] on icon at bounding box center [82, 297] width 8 height 0
click at [0, 0] on input "checkbox" at bounding box center [0, 0] width 0 height 0
click at [83, 331] on icon at bounding box center [82, 331] width 8 height 0
click at [0, 0] on input "checkbox" at bounding box center [0, 0] width 0 height 0
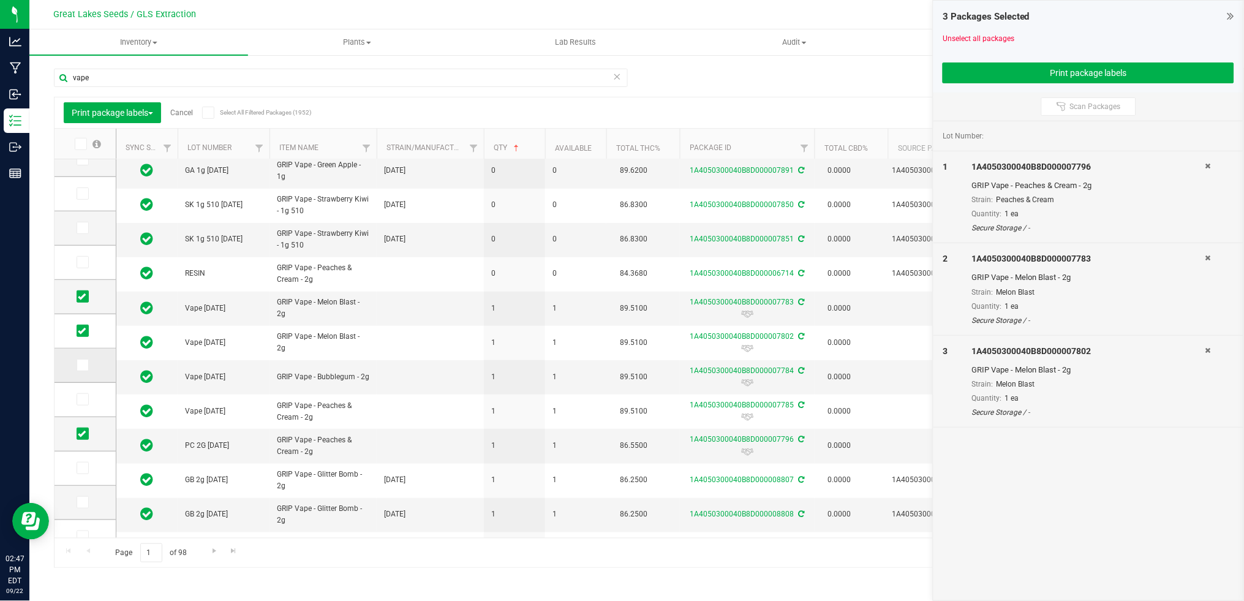
click at [83, 365] on icon at bounding box center [82, 365] width 8 height 0
click at [0, 0] on input "checkbox" at bounding box center [0, 0] width 0 height 0
click at [80, 399] on icon at bounding box center [82, 399] width 8 height 0
click at [0, 0] on input "checkbox" at bounding box center [0, 0] width 0 height 0
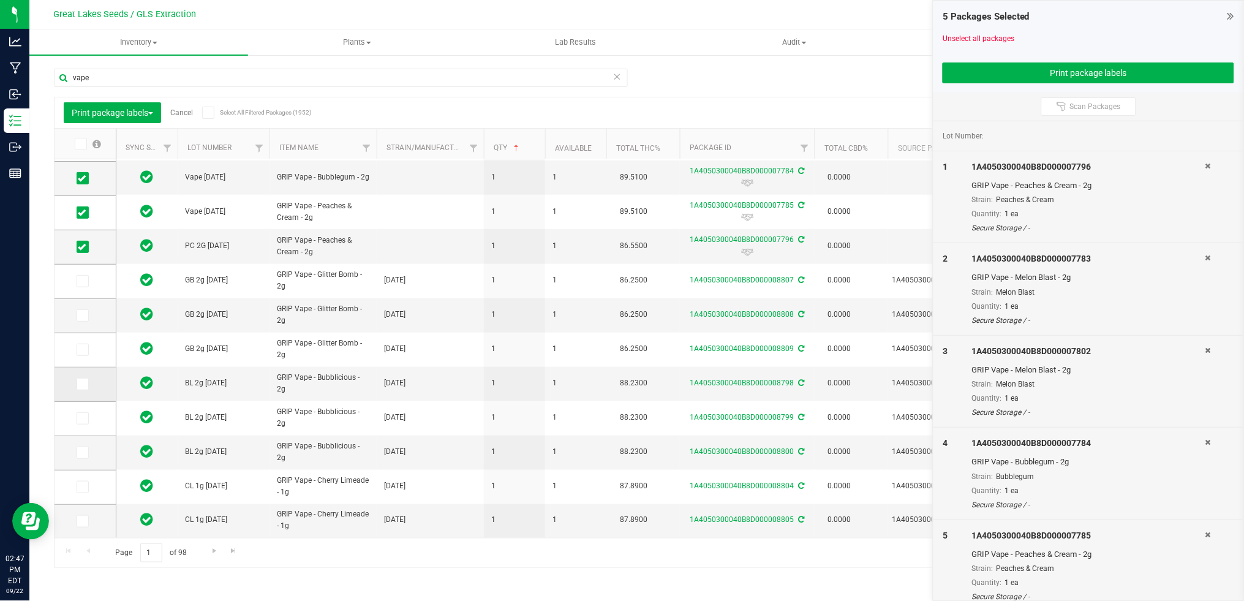
scroll to position [346, 0]
click at [81, 281] on icon at bounding box center [82, 281] width 8 height 0
click at [0, 0] on input "checkbox" at bounding box center [0, 0] width 0 height 0
click at [80, 316] on icon at bounding box center [82, 316] width 8 height 0
click at [0, 0] on input "checkbox" at bounding box center [0, 0] width 0 height 0
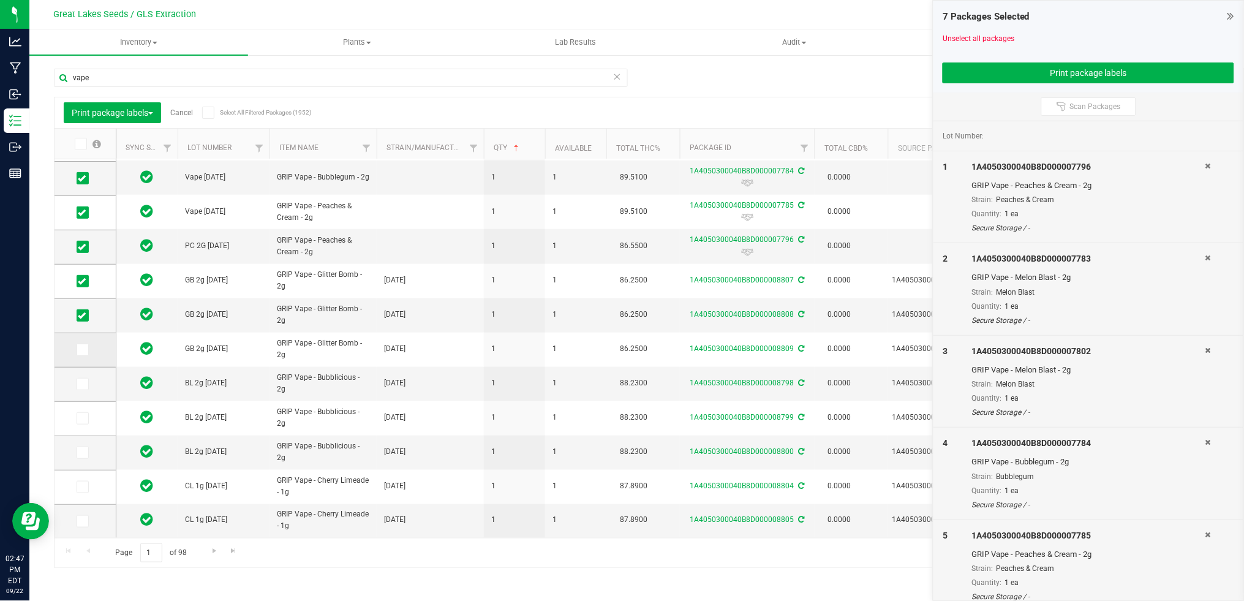
click at [89, 353] on label at bounding box center [86, 350] width 18 height 12
click at [0, 0] on input "checkbox" at bounding box center [0, 0] width 0 height 0
click at [83, 384] on icon at bounding box center [82, 384] width 8 height 0
click at [0, 0] on input "checkbox" at bounding box center [0, 0] width 0 height 0
click at [83, 418] on icon at bounding box center [82, 418] width 8 height 0
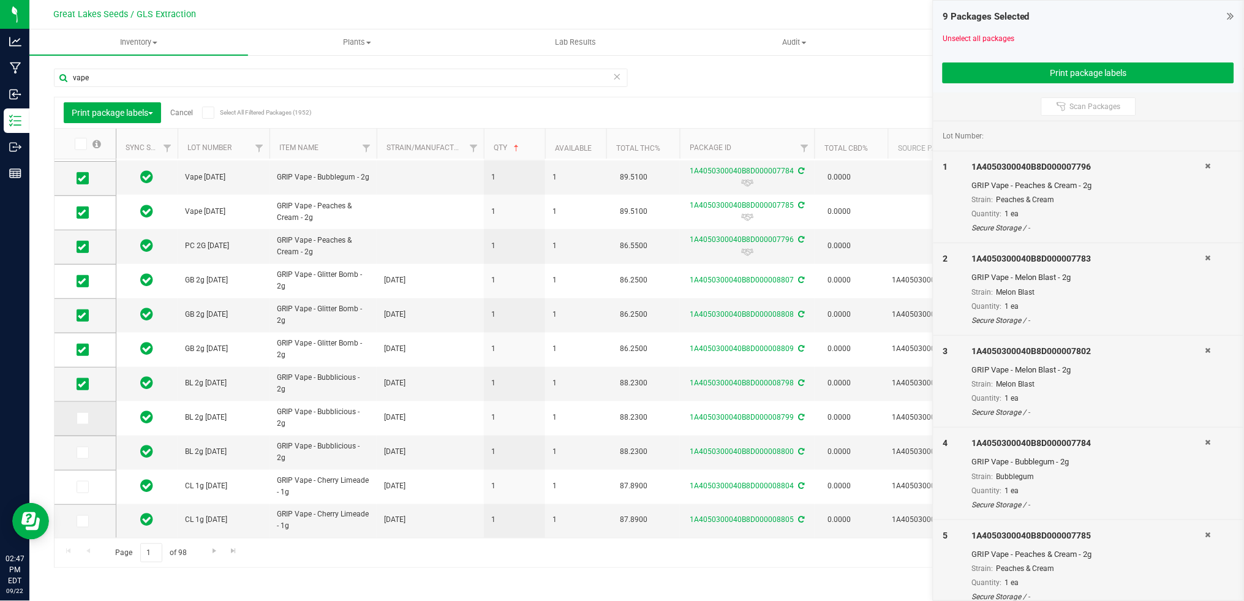
click at [0, 0] on input "checkbox" at bounding box center [0, 0] width 0 height 0
click at [82, 453] on icon at bounding box center [82, 453] width 8 height 0
click at [0, 0] on input "checkbox" at bounding box center [0, 0] width 0 height 0
click at [89, 490] on label at bounding box center [86, 487] width 18 height 12
click at [0, 0] on input "checkbox" at bounding box center [0, 0] width 0 height 0
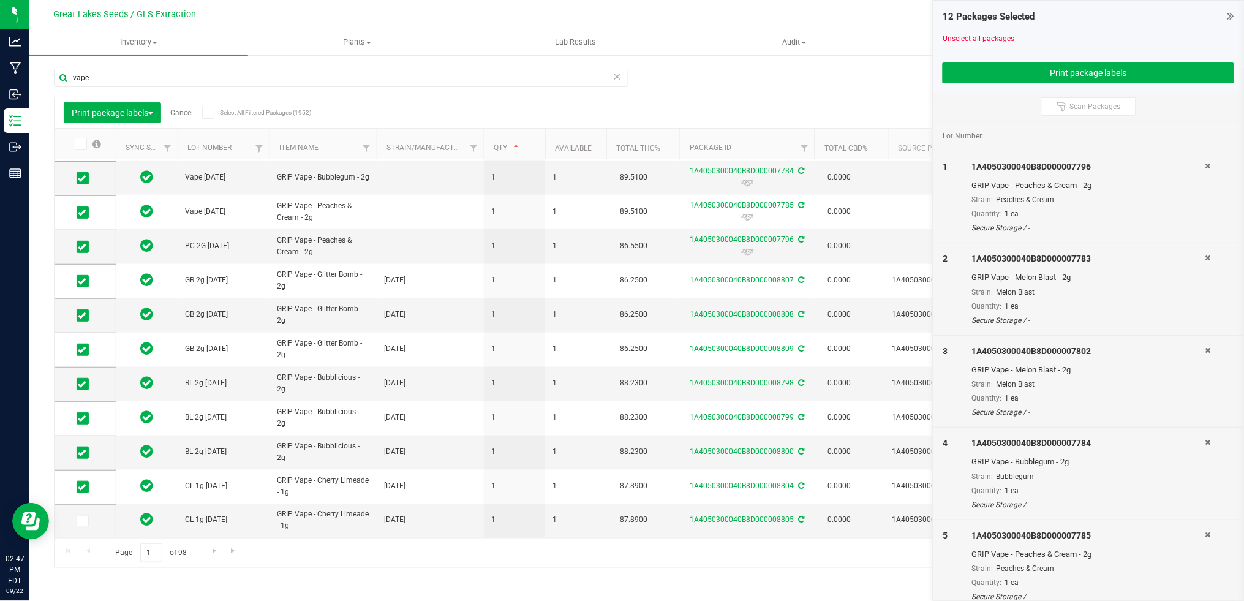
drag, startPoint x: 86, startPoint y: 517, endPoint x: 178, endPoint y: 525, distance: 92.9
click at [86, 517] on span at bounding box center [83, 521] width 12 height 12
click at [0, 0] on input "checkbox" at bounding box center [0, 0] width 0 height 0
click at [211, 554] on span "Go to the next page" at bounding box center [215, 551] width 10 height 10
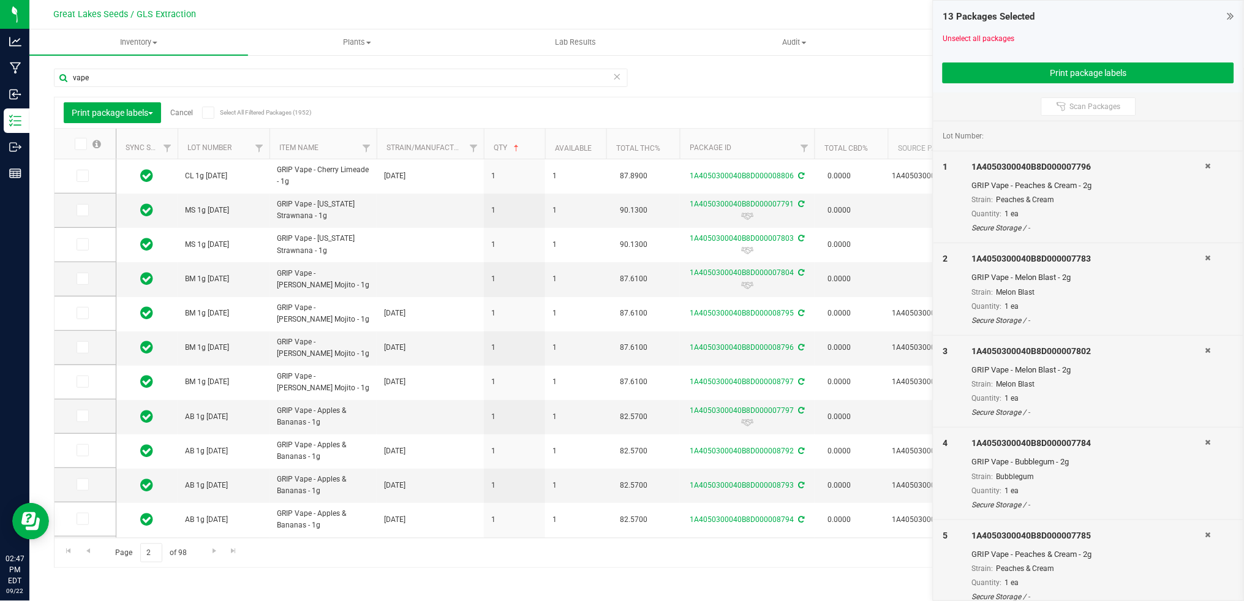
click at [77, 144] on icon at bounding box center [80, 144] width 8 height 0
click at [0, 0] on input "checkbox" at bounding box center [0, 0] width 0 height 0
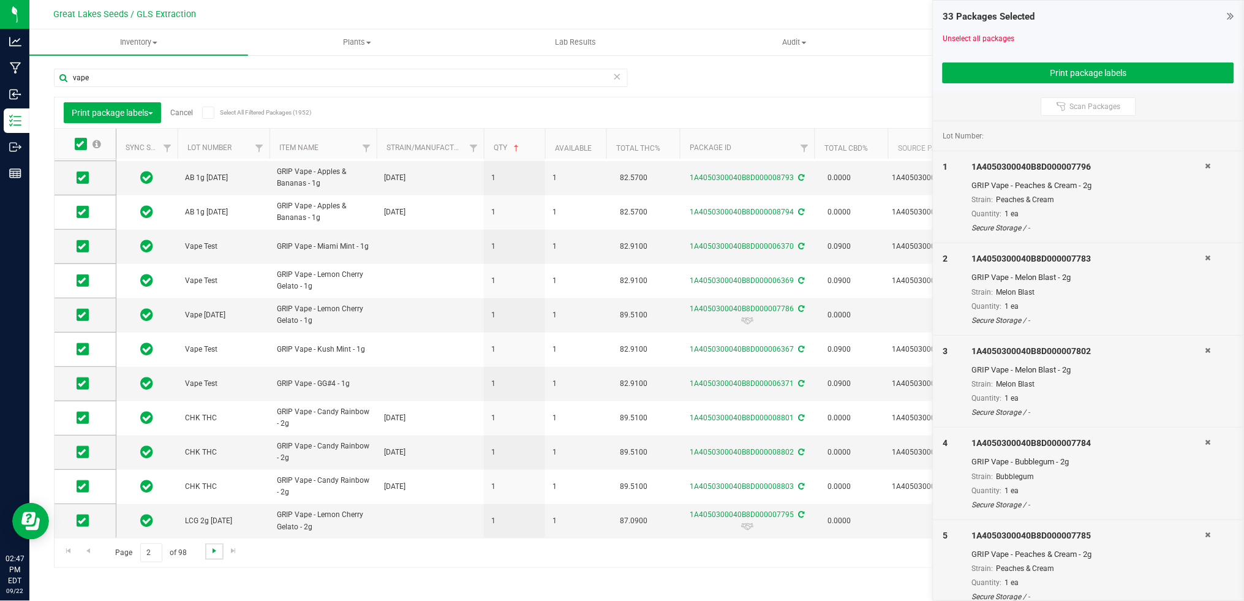
click at [215, 550] on span "Go to the next page" at bounding box center [215, 551] width 10 height 10
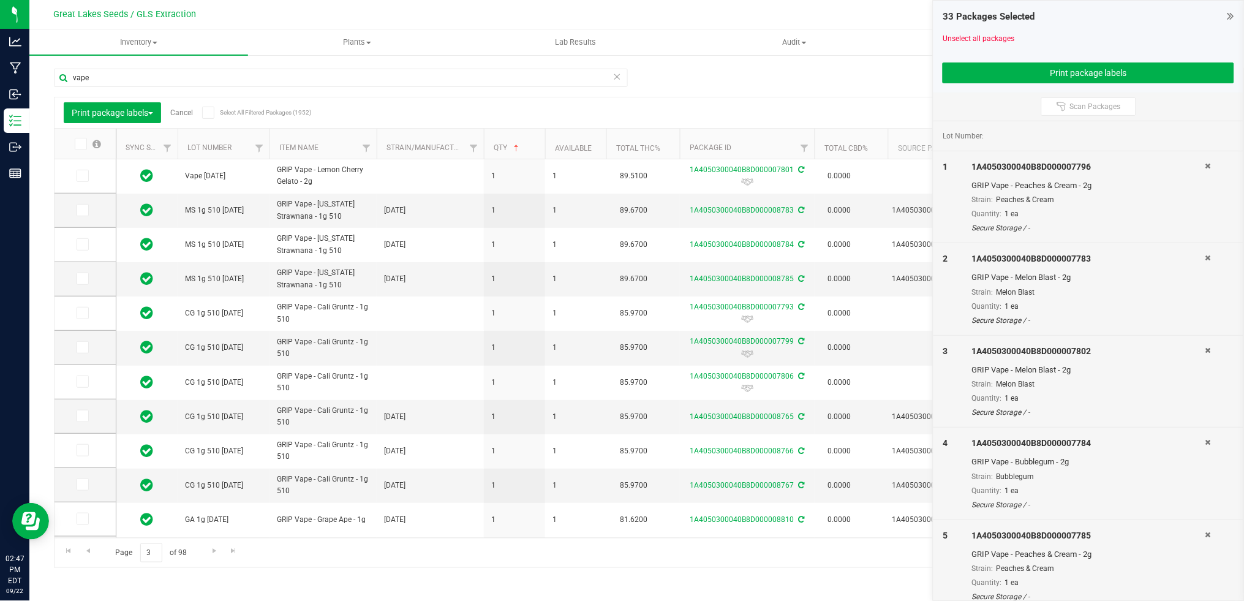
click at [77, 144] on icon at bounding box center [80, 144] width 8 height 0
click at [0, 0] on input "checkbox" at bounding box center [0, 0] width 0 height 0
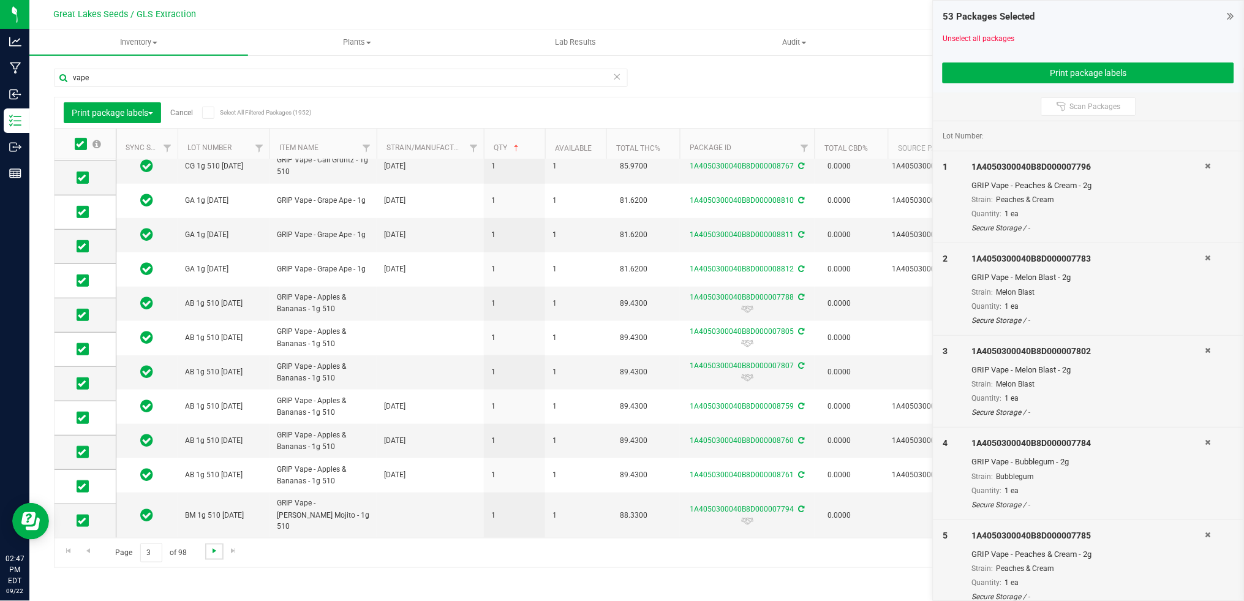
click at [214, 550] on span "Go to the next page" at bounding box center [215, 551] width 10 height 10
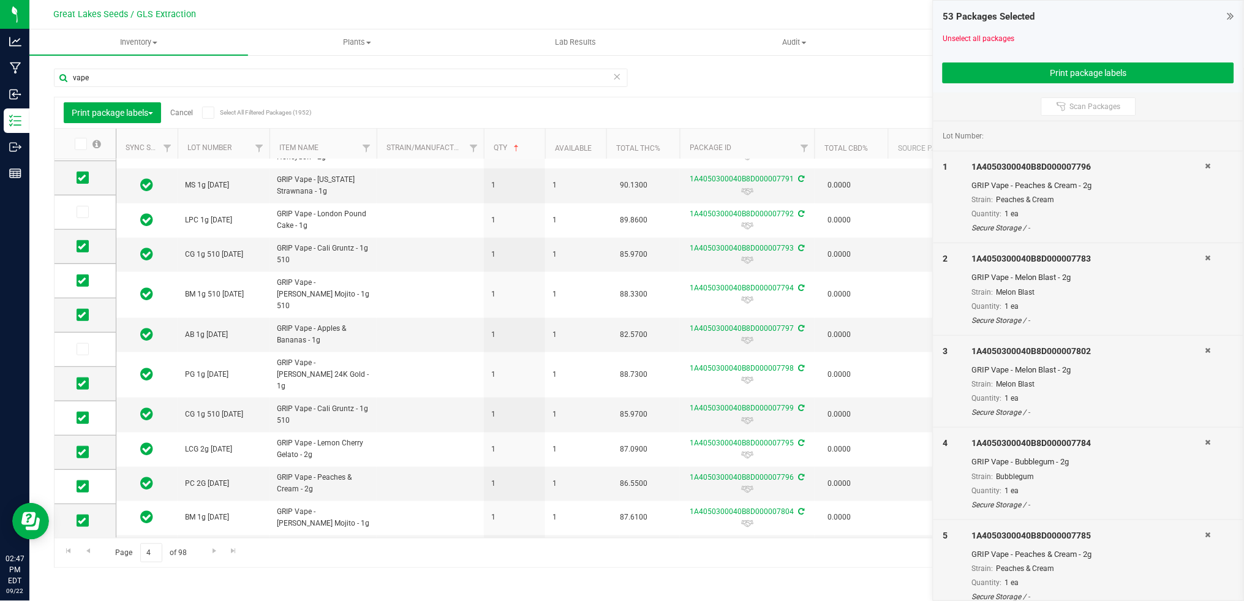
click at [81, 144] on icon at bounding box center [80, 144] width 8 height 0
click at [0, 0] on input "checkbox" at bounding box center [0, 0] width 0 height 0
click at [211, 555] on span "Go to the next page" at bounding box center [215, 551] width 10 height 10
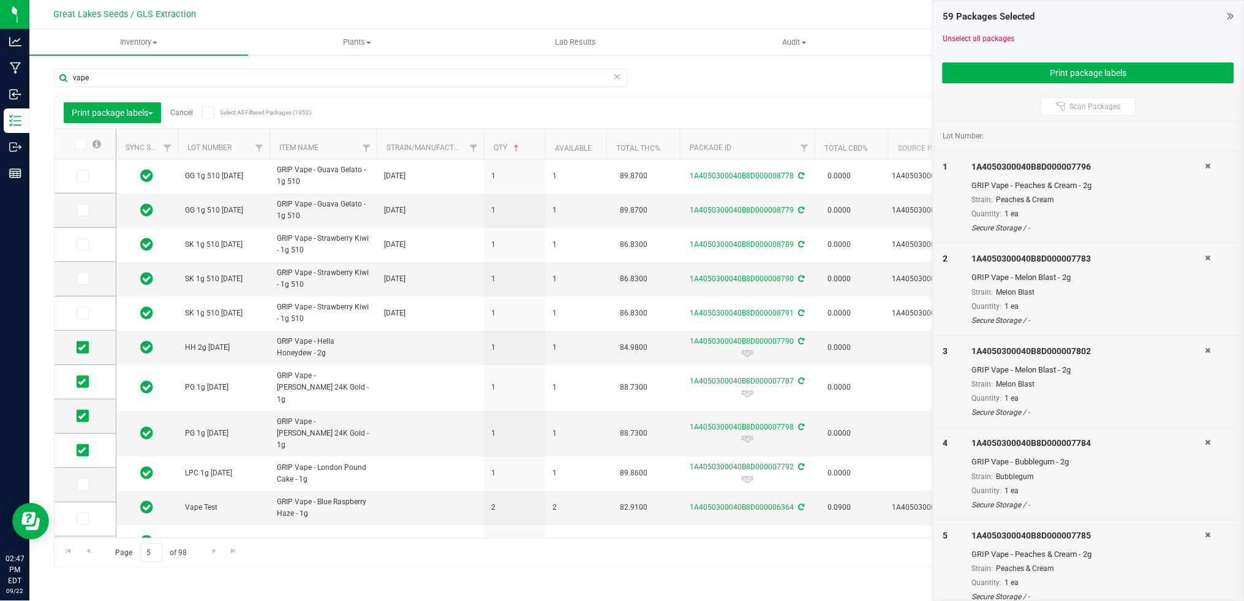
click at [84, 142] on span at bounding box center [81, 144] width 12 height 12
click at [0, 0] on input "checkbox" at bounding box center [0, 0] width 0 height 0
click at [77, 144] on icon at bounding box center [80, 144] width 8 height 0
click at [0, 0] on input "checkbox" at bounding box center [0, 0] width 0 height 0
click at [85, 176] on icon at bounding box center [82, 176] width 8 height 0
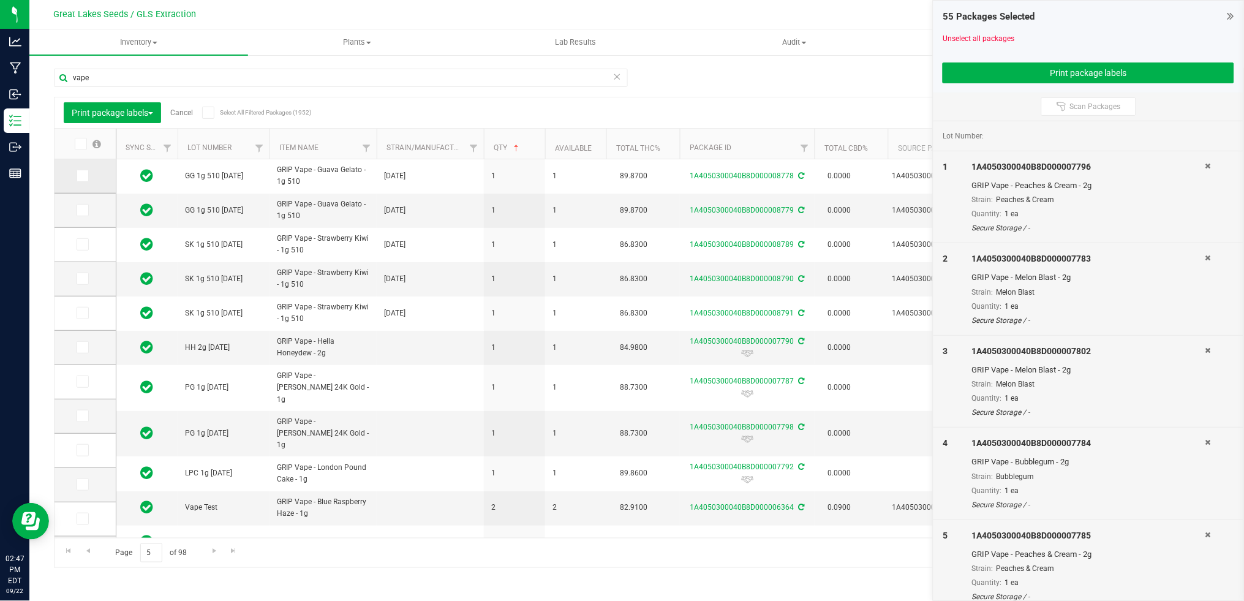
click at [0, 0] on input "checkbox" at bounding box center [0, 0] width 0 height 0
click at [84, 210] on icon at bounding box center [82, 210] width 8 height 0
click at [0, 0] on input "checkbox" at bounding box center [0, 0] width 0 height 0
click at [80, 450] on icon at bounding box center [82, 450] width 8 height 0
click at [0, 0] on input "checkbox" at bounding box center [0, 0] width 0 height 0
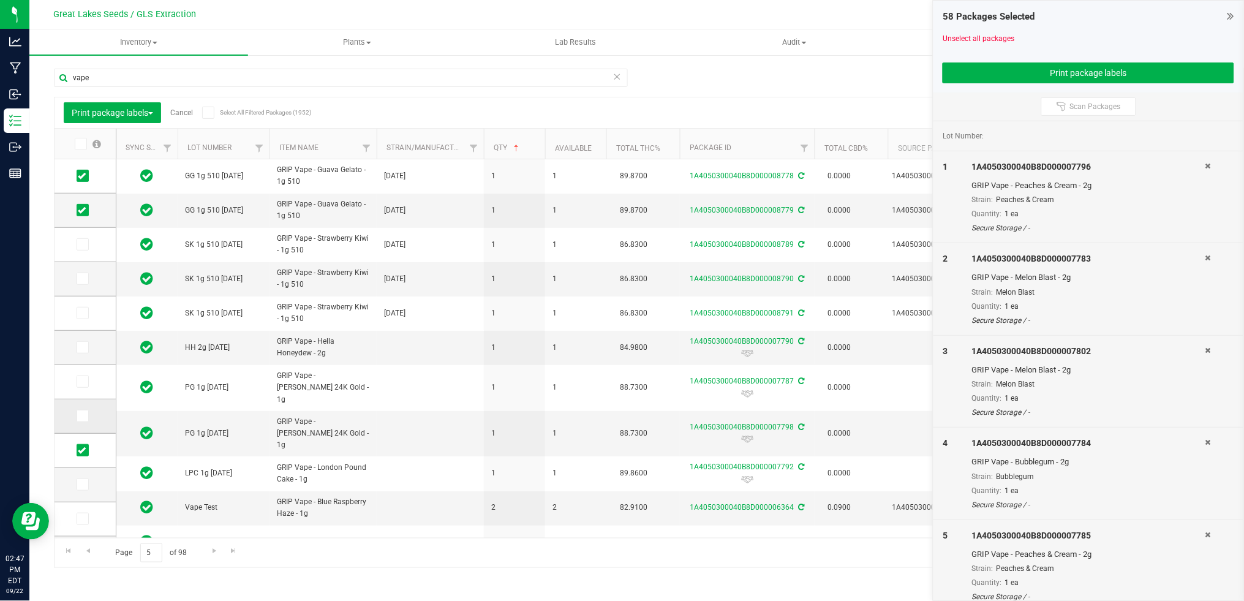
click at [83, 416] on icon at bounding box center [82, 416] width 8 height 0
click at [0, 0] on input "checkbox" at bounding box center [0, 0] width 0 height 0
drag, startPoint x: 79, startPoint y: 378, endPoint x: 82, endPoint y: 354, distance: 24.1
click at [80, 382] on icon at bounding box center [82, 382] width 8 height 0
click at [0, 0] on input "checkbox" at bounding box center [0, 0] width 0 height 0
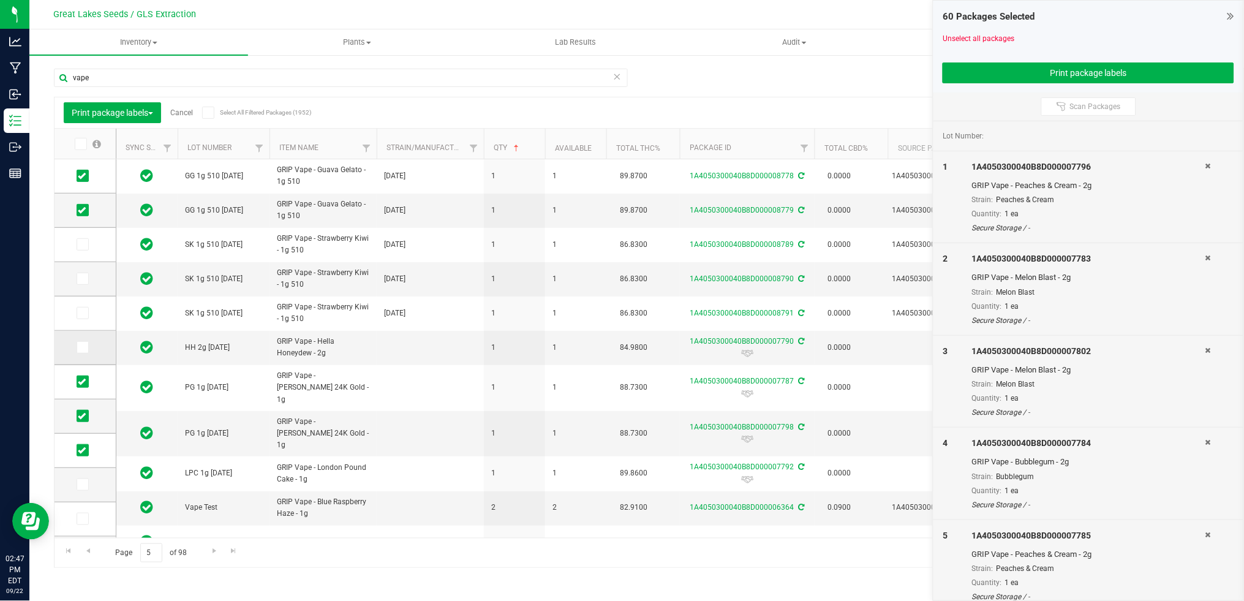
click at [84, 347] on icon at bounding box center [82, 347] width 8 height 0
click at [0, 0] on input "checkbox" at bounding box center [0, 0] width 0 height 0
click at [83, 313] on icon at bounding box center [82, 313] width 8 height 0
click at [0, 0] on input "checkbox" at bounding box center [0, 0] width 0 height 0
click at [80, 279] on icon at bounding box center [82, 279] width 8 height 0
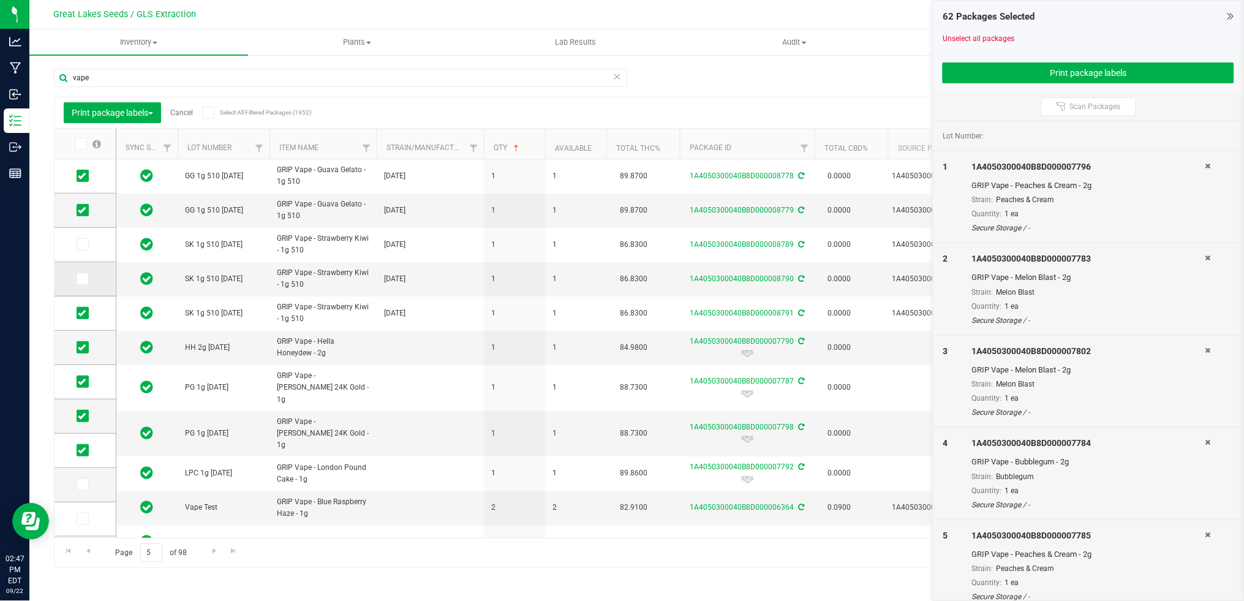
click at [0, 0] on input "checkbox" at bounding box center [0, 0] width 0 height 0
click at [81, 238] on span at bounding box center [83, 244] width 12 height 12
click at [0, 0] on input "checkbox" at bounding box center [0, 0] width 0 height 0
click at [1032, 72] on button "Print package labels" at bounding box center [1089, 72] width 292 height 21
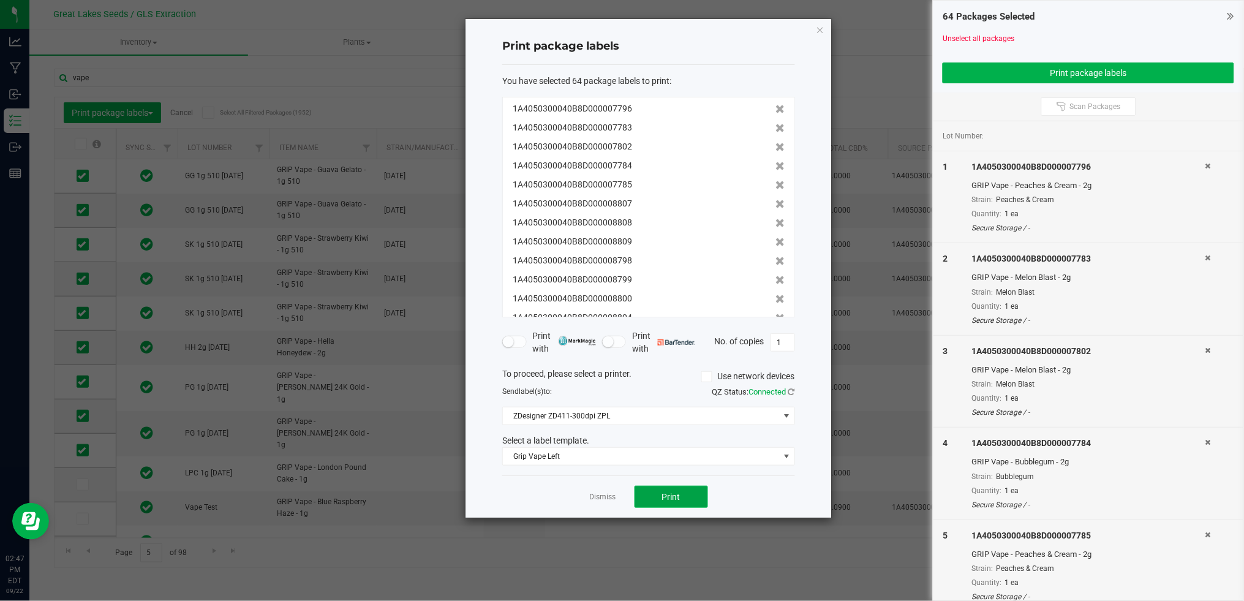
click at [672, 503] on button "Print" at bounding box center [672, 497] width 74 height 22
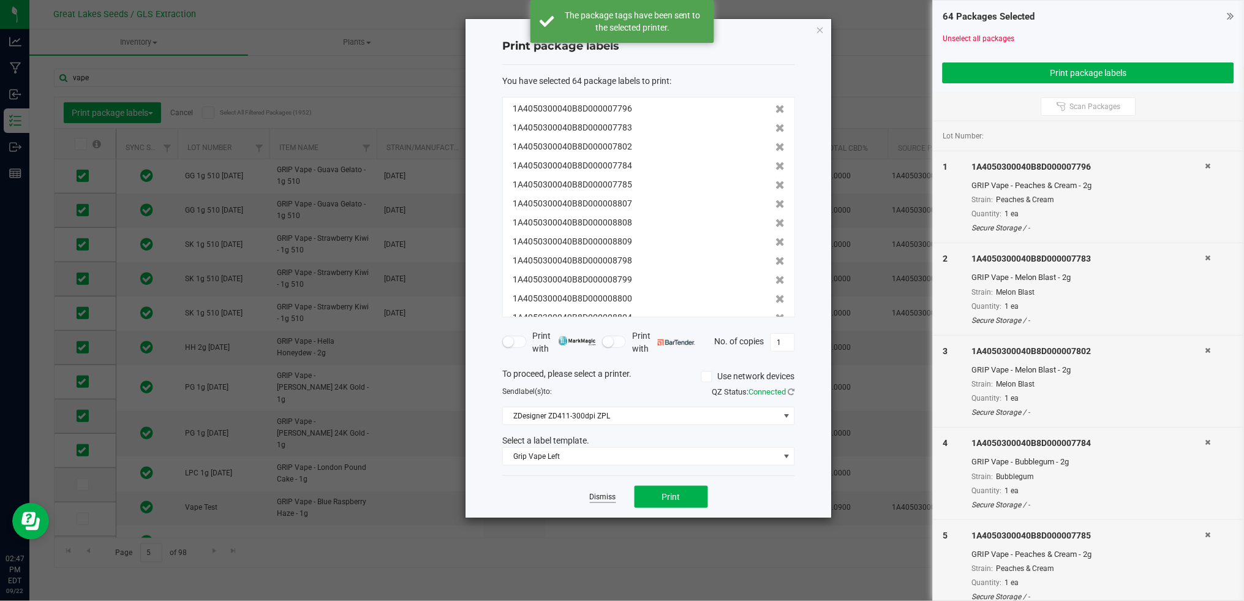
click at [601, 499] on link "Dismiss" at bounding box center [603, 497] width 26 height 10
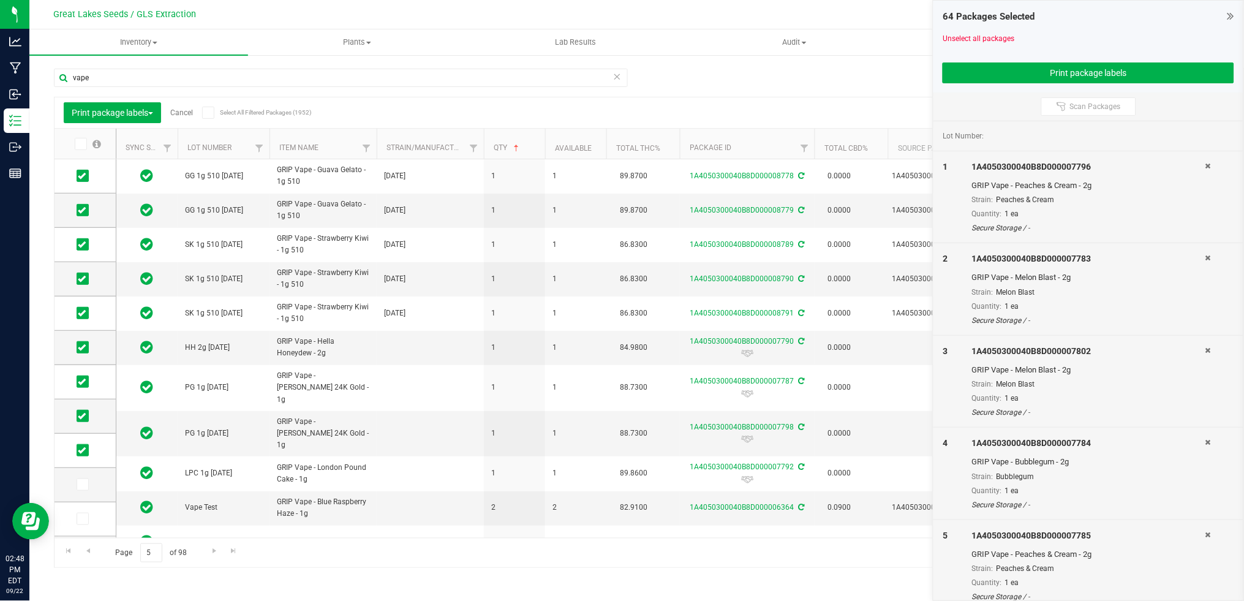
click at [176, 115] on link "Cancel" at bounding box center [181, 112] width 23 height 9
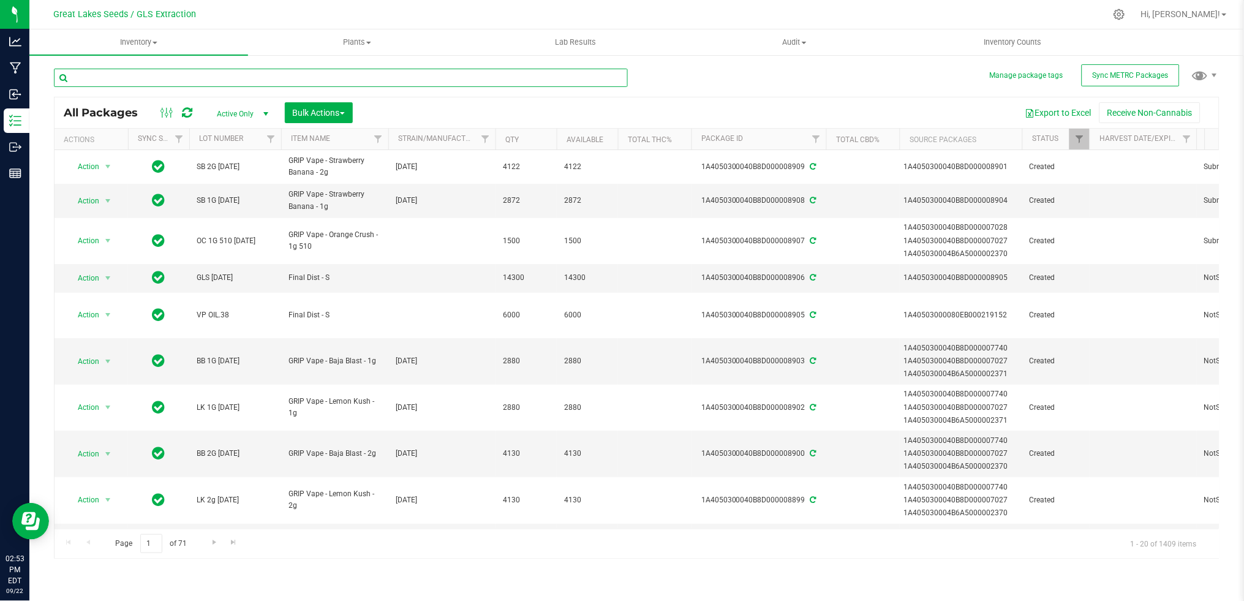
click at [146, 75] on input "text" at bounding box center [341, 78] width 574 height 18
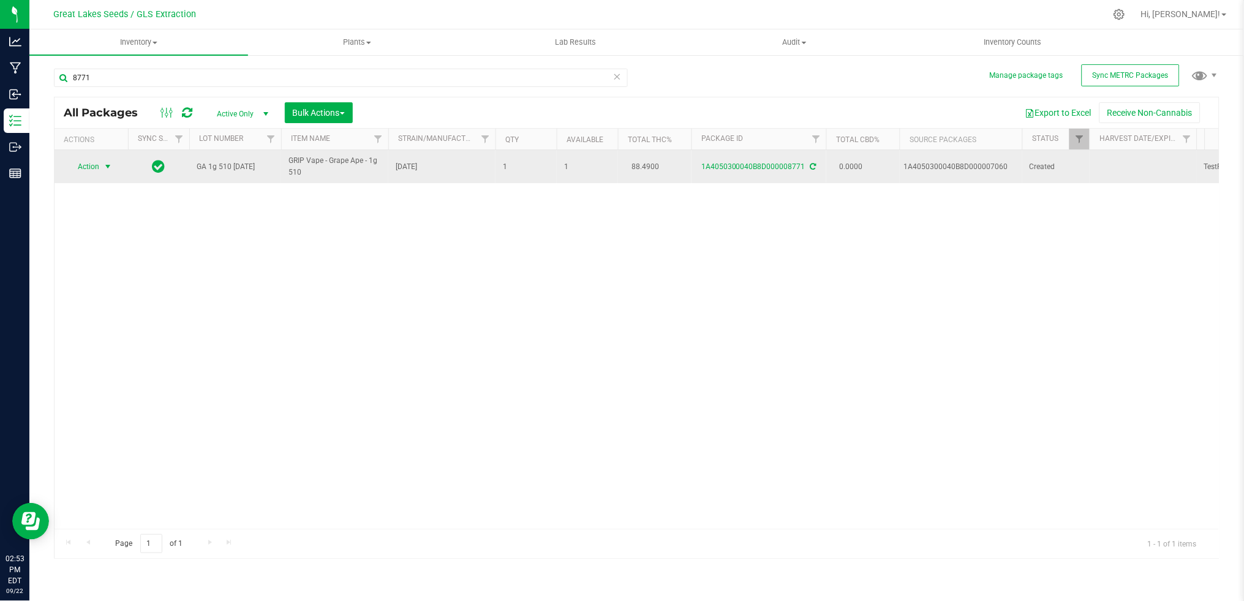
click at [96, 170] on span "Action" at bounding box center [83, 166] width 33 height 17
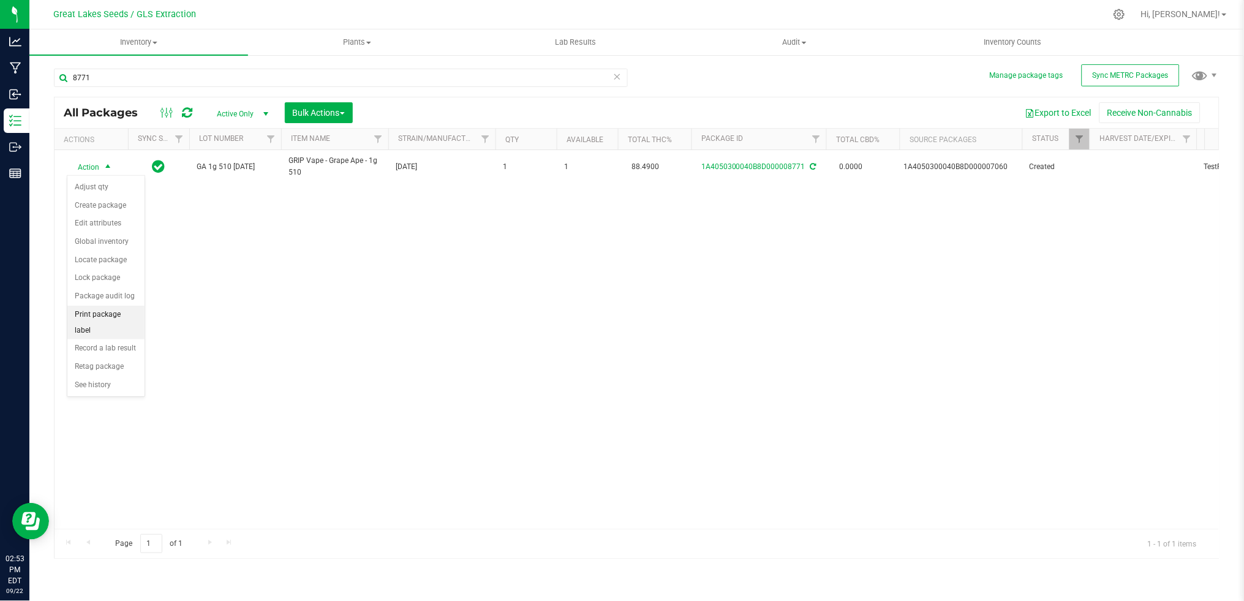
click at [106, 324] on li "Print package label" at bounding box center [105, 323] width 77 height 34
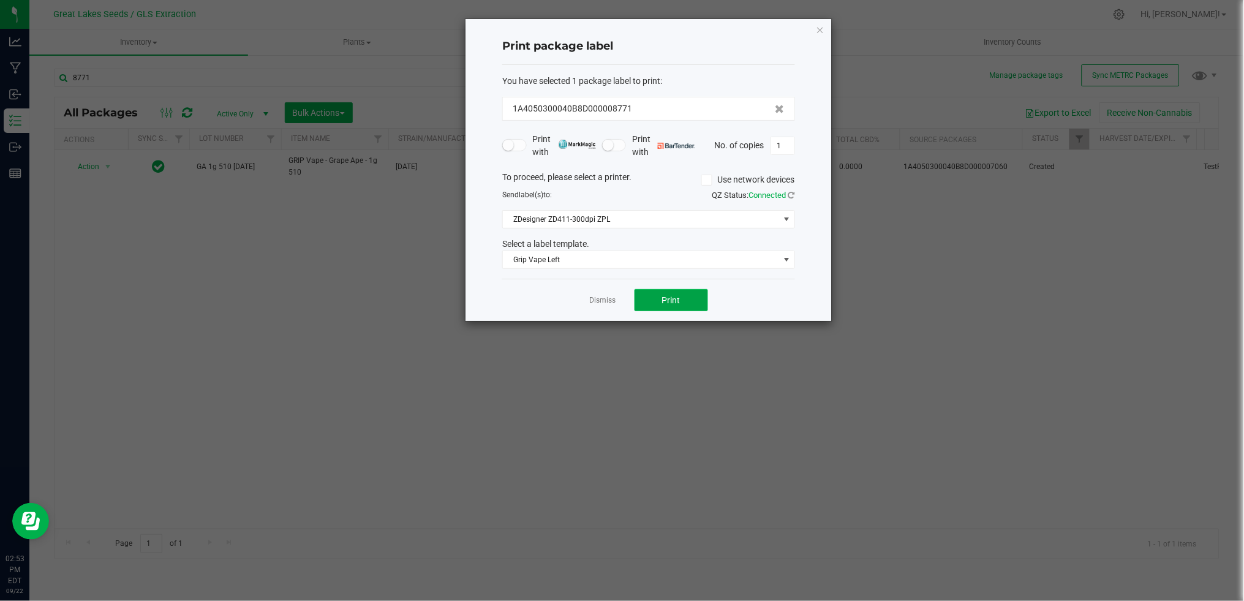
click at [657, 296] on button "Print" at bounding box center [672, 300] width 74 height 22
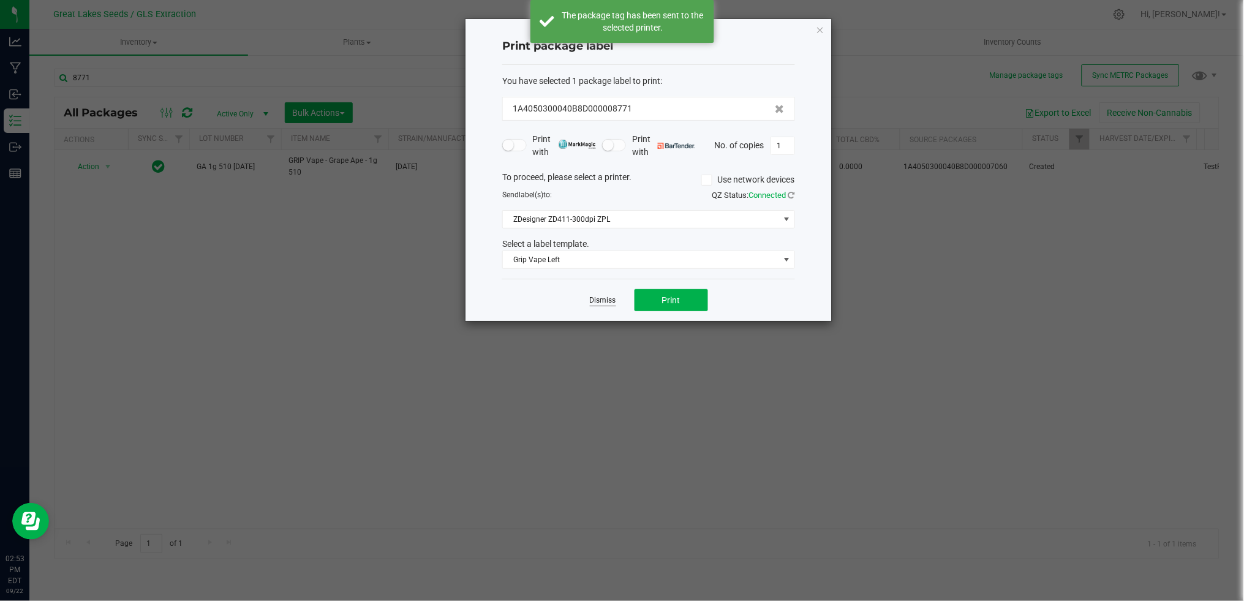
click at [610, 302] on link "Dismiss" at bounding box center [603, 300] width 26 height 10
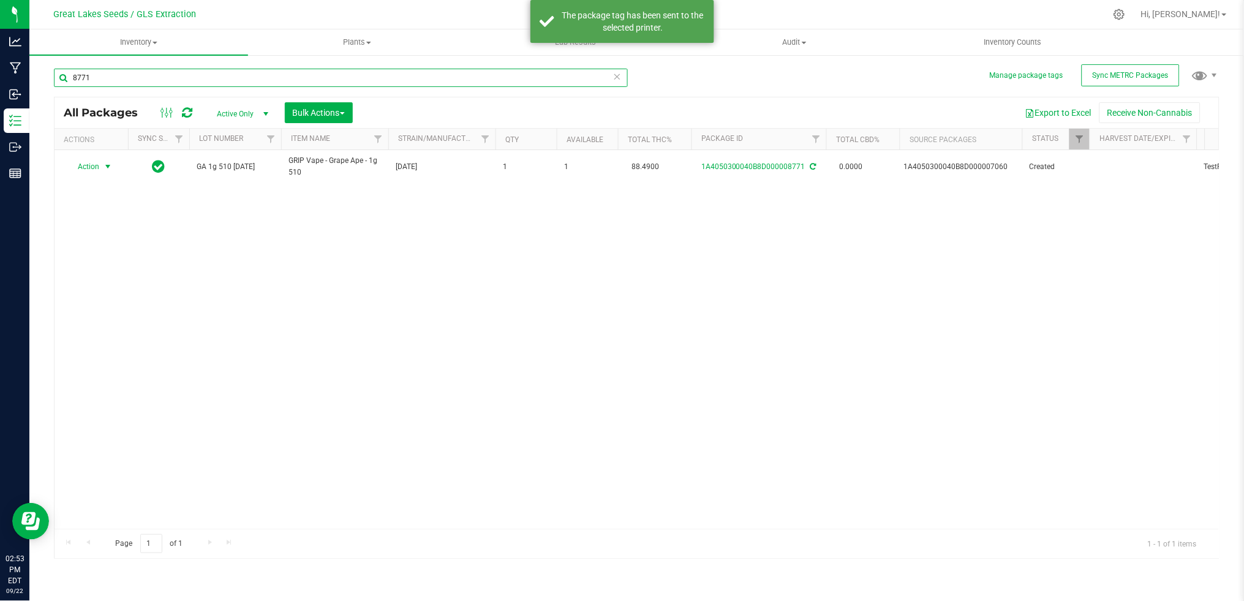
click at [169, 75] on input "8771" at bounding box center [341, 78] width 574 height 18
click at [169, 77] on input "8771" at bounding box center [341, 78] width 574 height 18
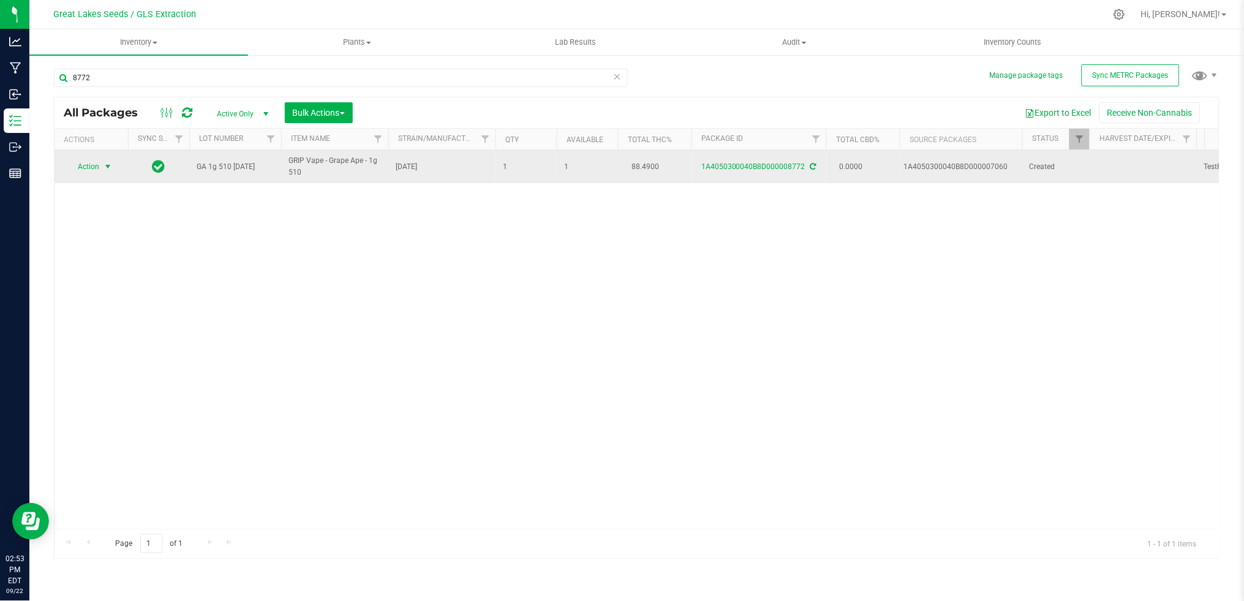
click at [101, 165] on span "select" at bounding box center [107, 166] width 15 height 17
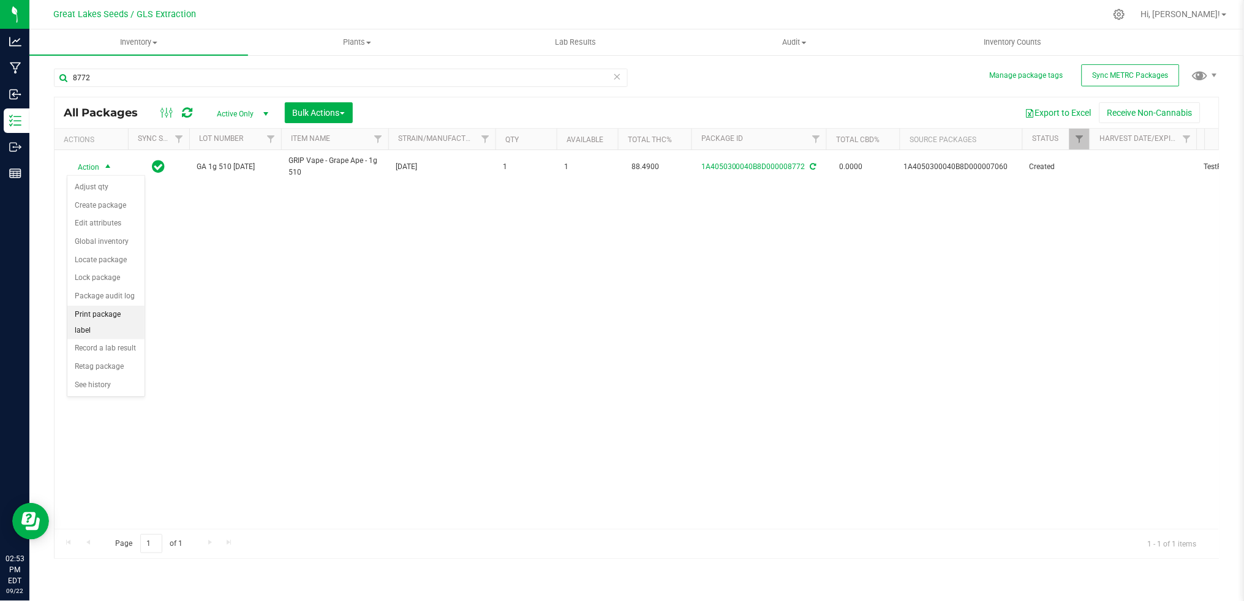
click at [105, 315] on li "Print package label" at bounding box center [105, 323] width 77 height 34
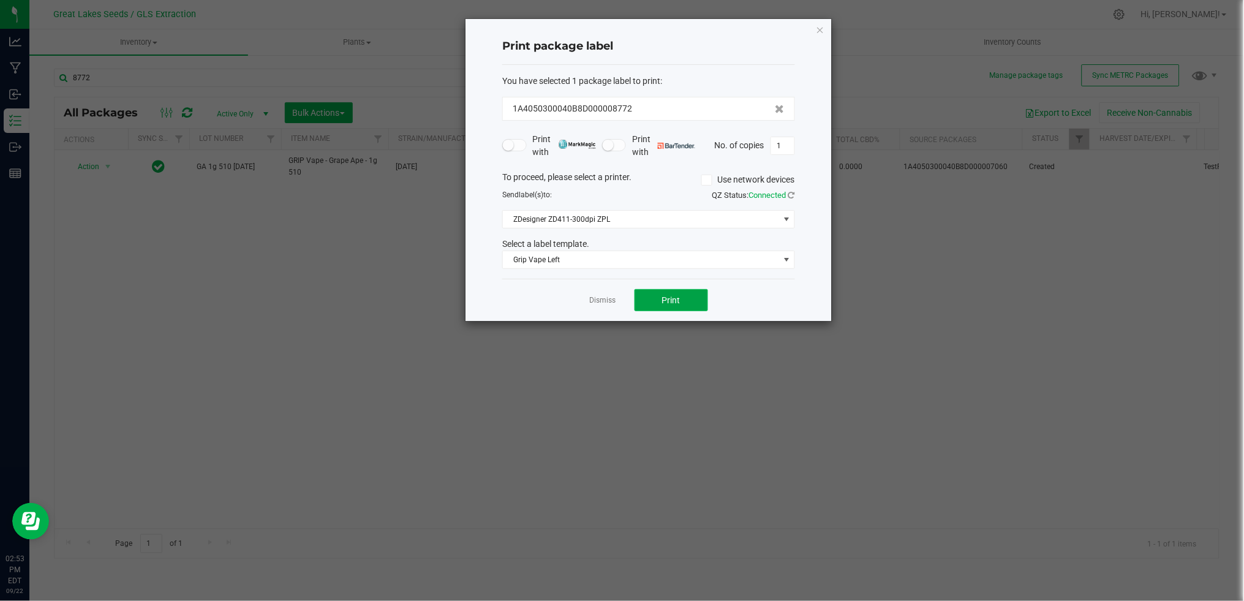
click at [659, 302] on button "Print" at bounding box center [672, 300] width 74 height 22
click at [596, 302] on link "Dismiss" at bounding box center [603, 300] width 26 height 10
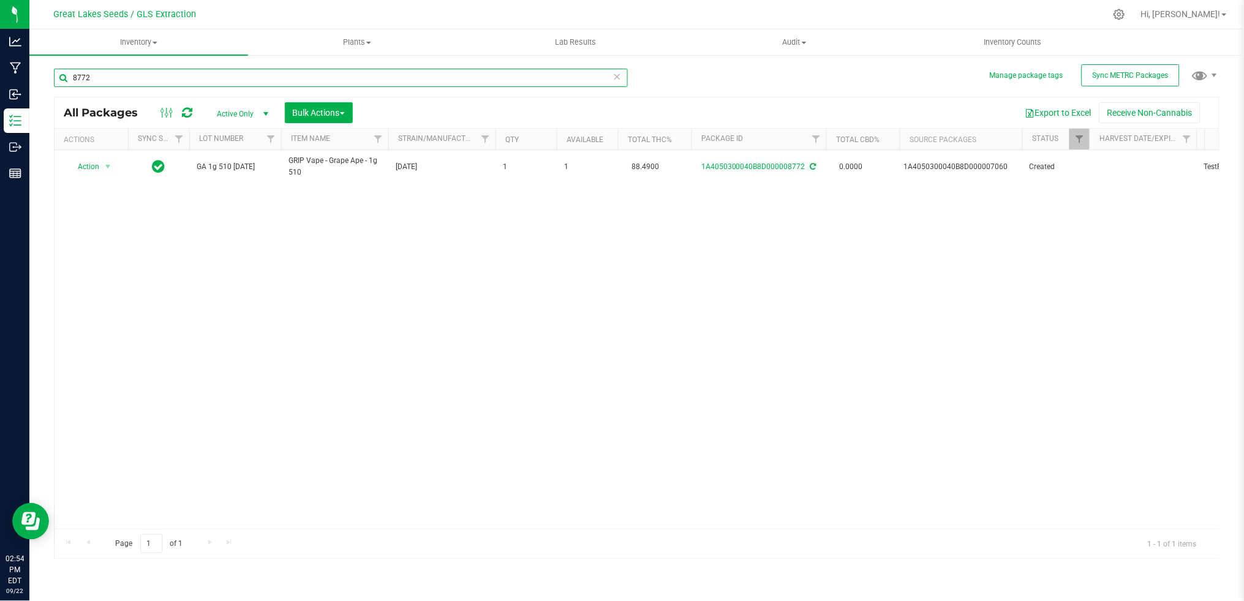
drag, startPoint x: 127, startPoint y: 75, endPoint x: 56, endPoint y: 94, distance: 74.0
click at [56, 94] on div "8772" at bounding box center [341, 83] width 574 height 28
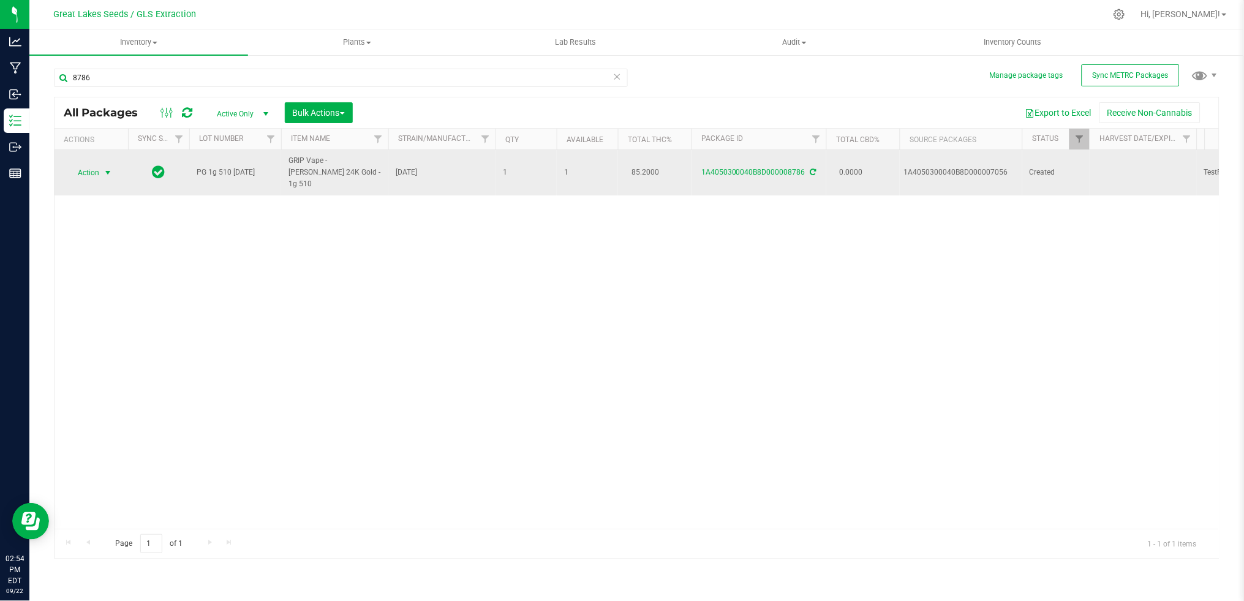
click at [91, 164] on span "Action" at bounding box center [83, 172] width 33 height 17
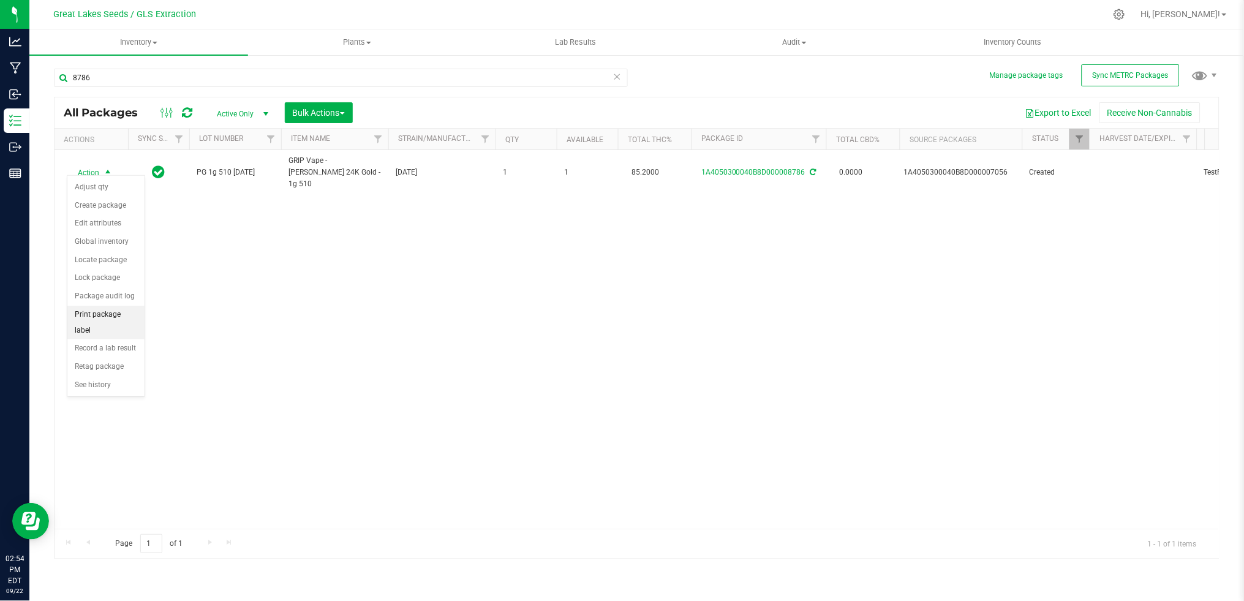
click at [107, 324] on li "Print package label" at bounding box center [105, 323] width 77 height 34
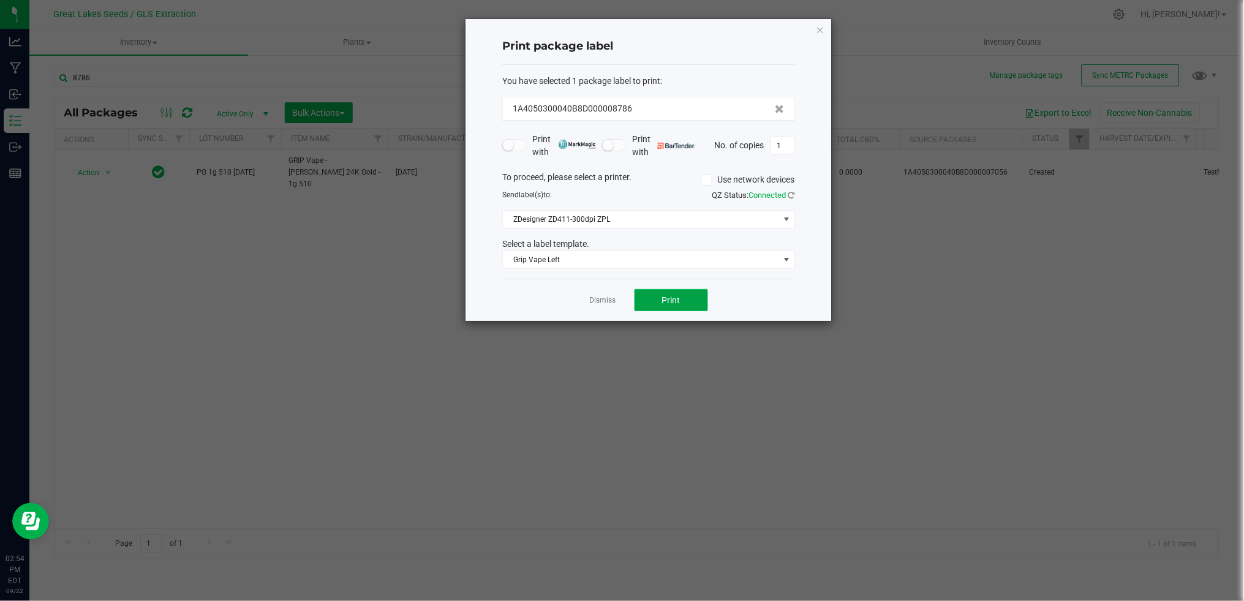
click at [664, 303] on span "Print" at bounding box center [671, 300] width 18 height 10
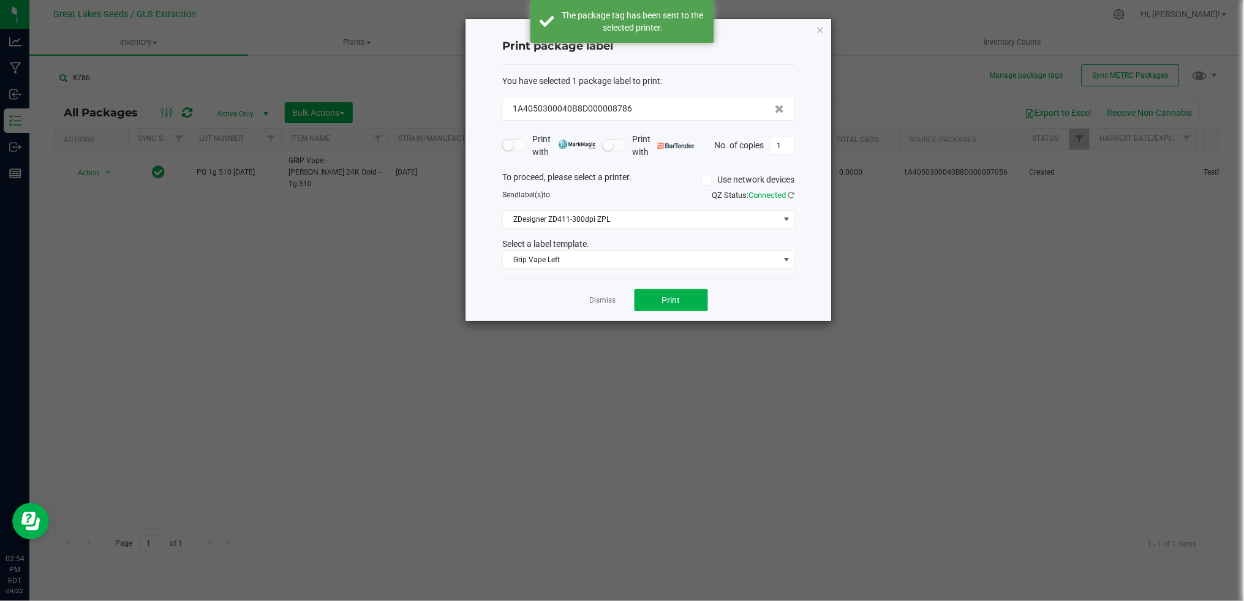
click at [598, 301] on link "Dismiss" at bounding box center [603, 300] width 26 height 10
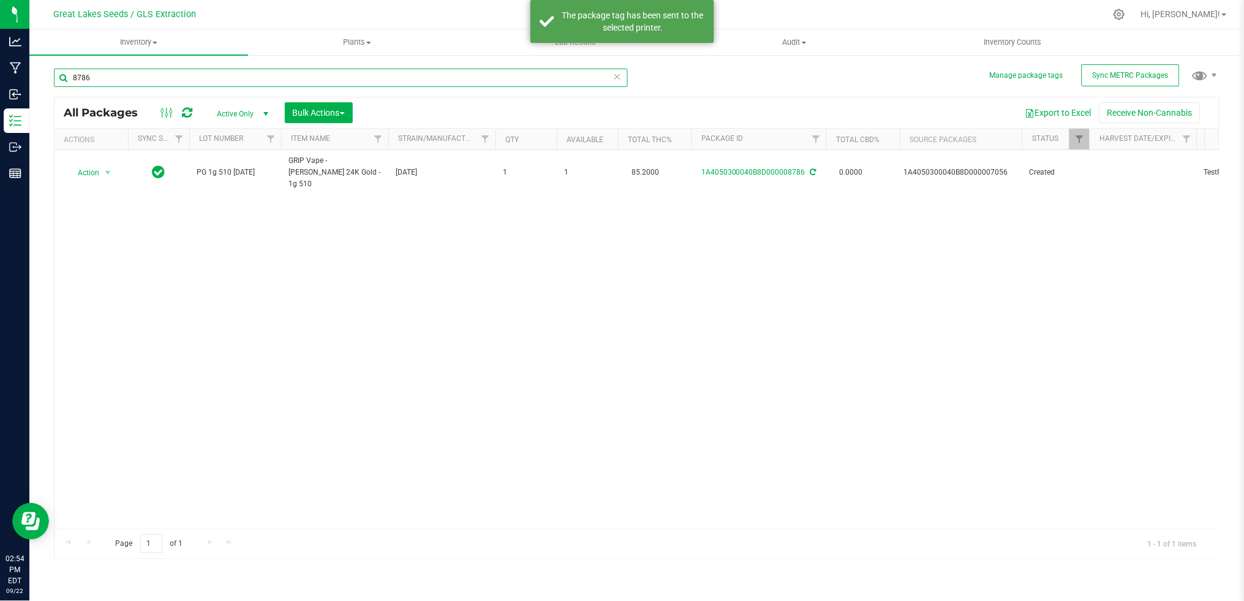
click at [140, 82] on input "8786" at bounding box center [341, 78] width 574 height 18
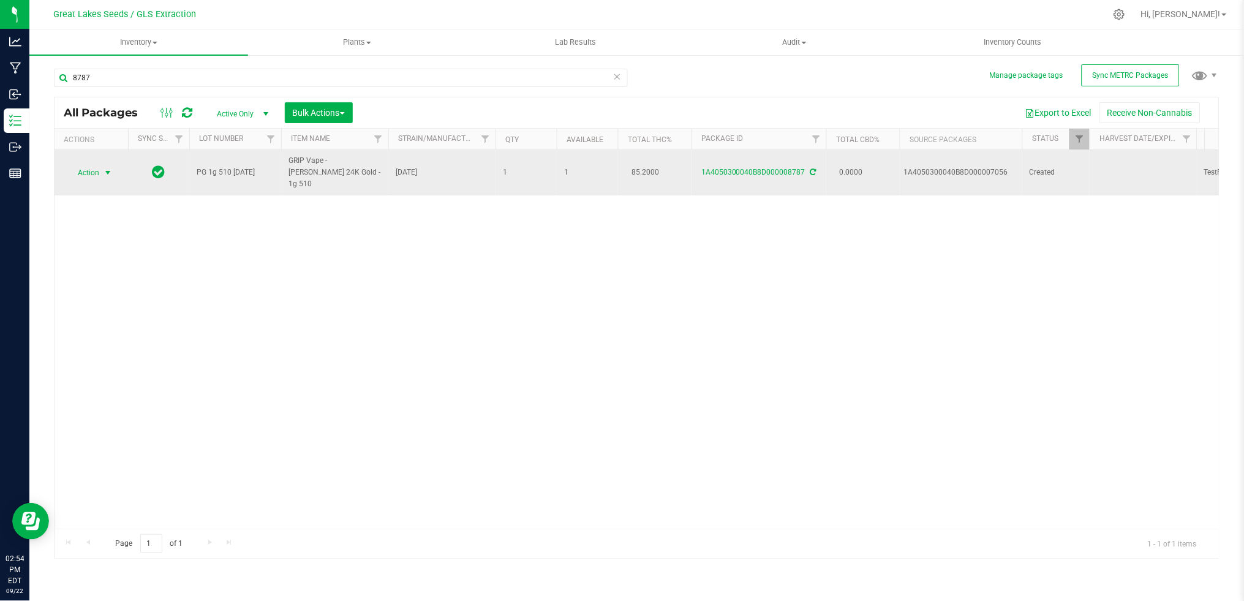
click at [99, 169] on span "Action" at bounding box center [83, 172] width 33 height 17
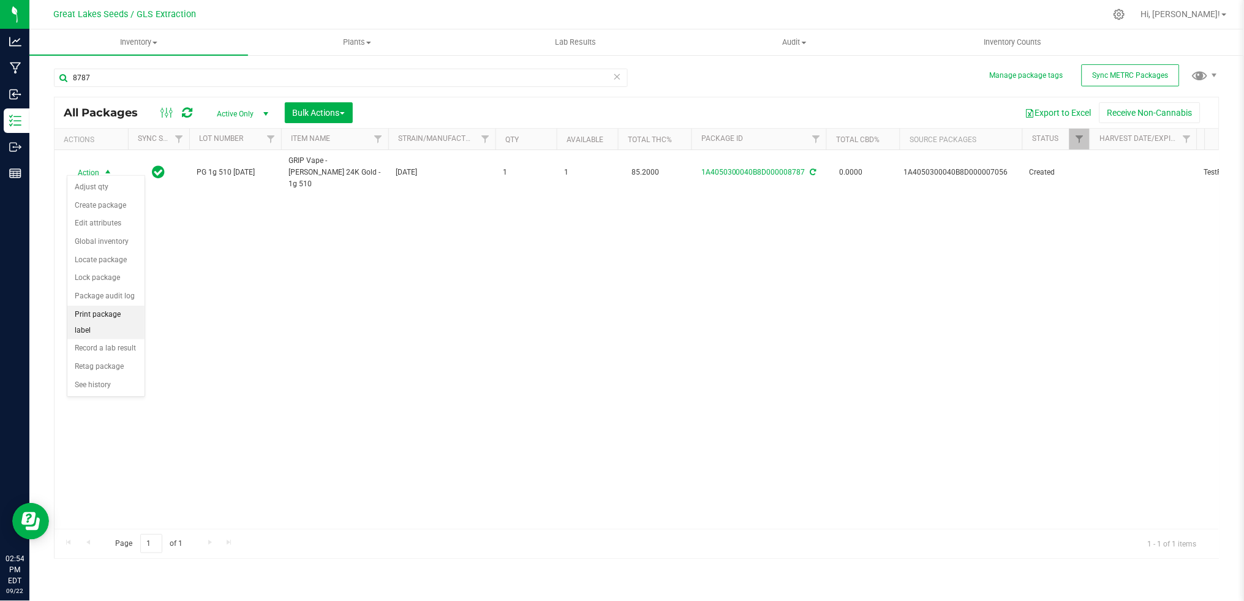
click at [106, 317] on li "Print package label" at bounding box center [105, 323] width 77 height 34
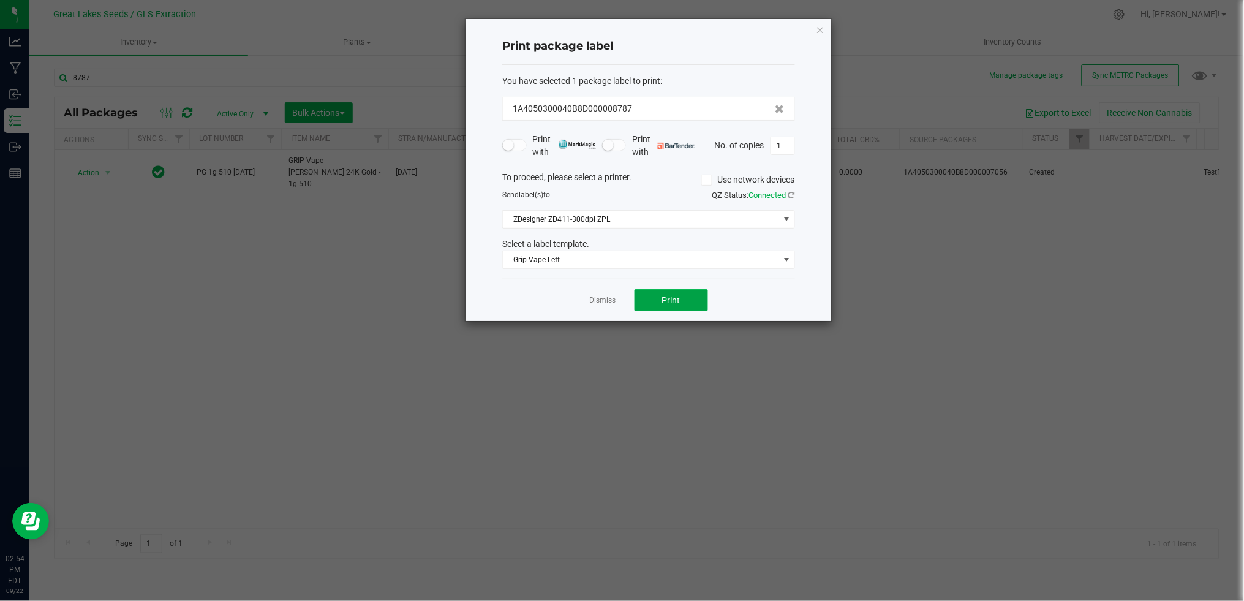
click at [662, 302] on span "Print" at bounding box center [671, 300] width 18 height 10
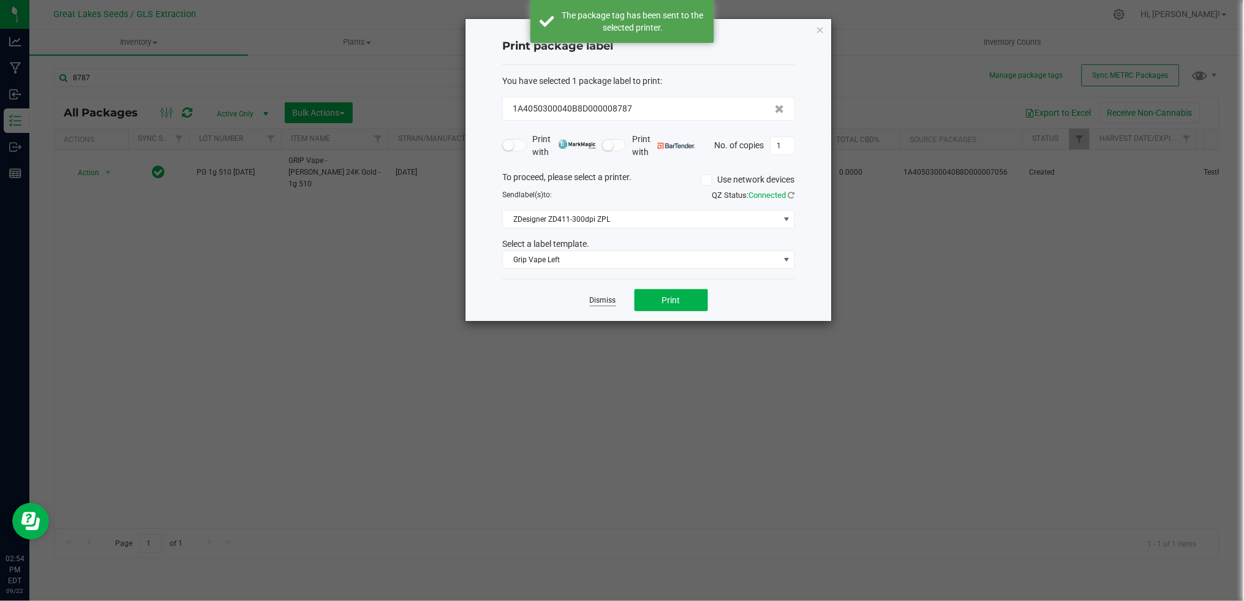
click at [601, 300] on link "Dismiss" at bounding box center [603, 300] width 26 height 10
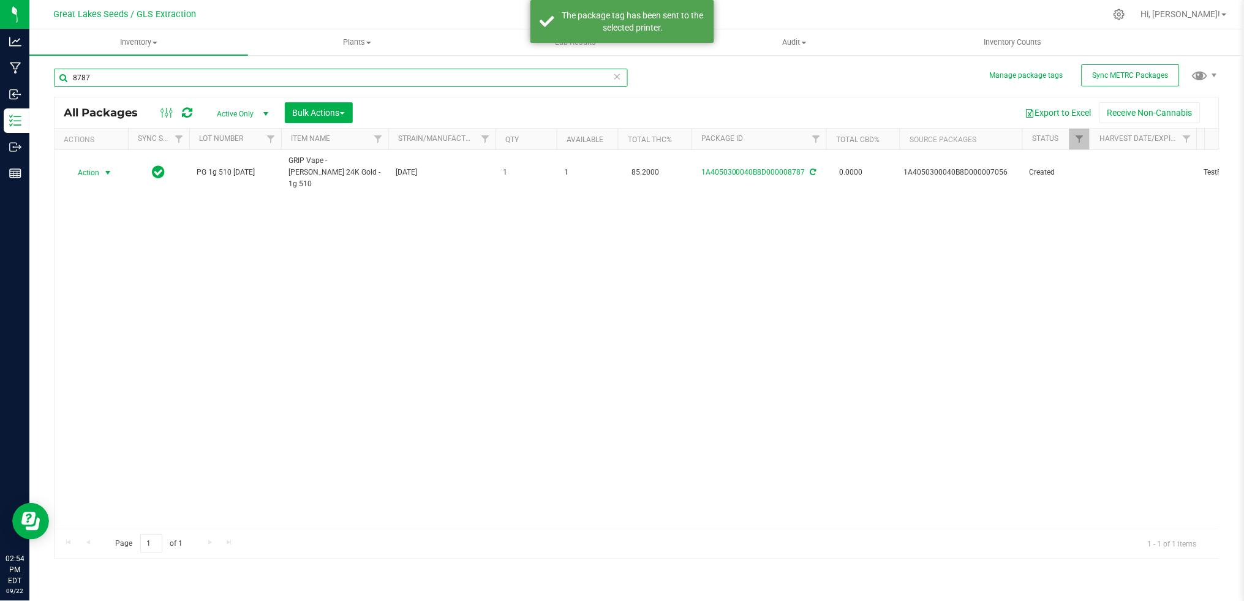
click at [176, 83] on input "8787" at bounding box center [341, 78] width 574 height 18
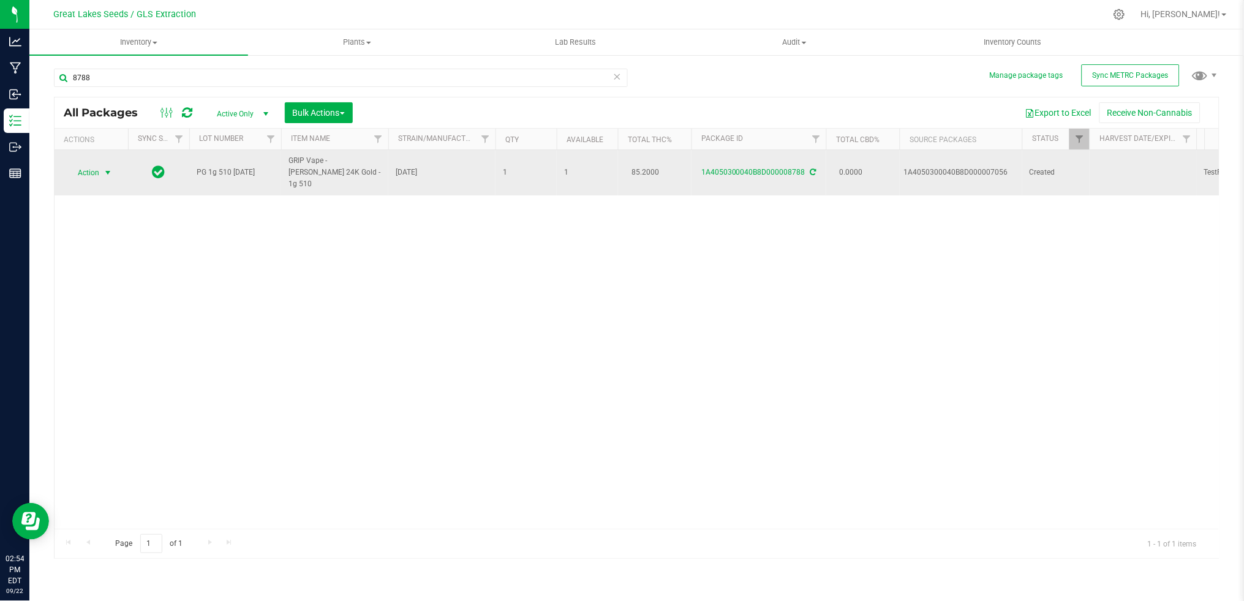
click at [93, 166] on span "Action" at bounding box center [83, 172] width 33 height 17
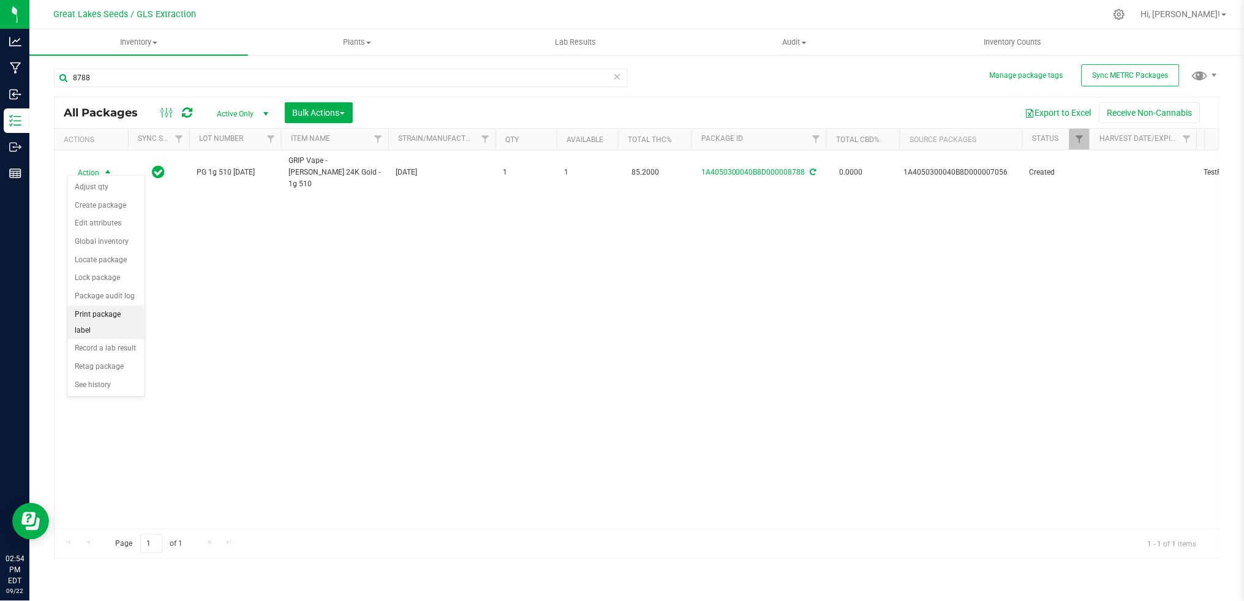
click at [112, 316] on li "Print package label" at bounding box center [105, 323] width 77 height 34
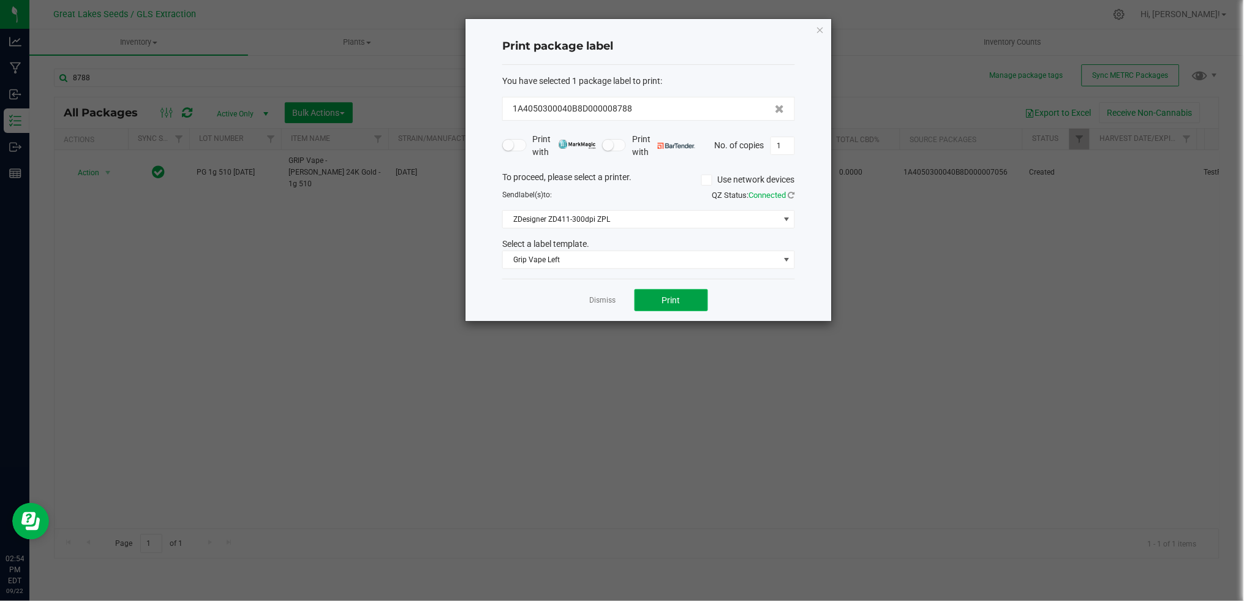
click at [662, 297] on span "Print" at bounding box center [671, 300] width 18 height 10
drag, startPoint x: 482, startPoint y: 21, endPoint x: 502, endPoint y: 433, distance: 412.3
click at [502, 433] on ngb-modal-window "Print package label You have selected 1 package label to print : 1A4050300040B8…" at bounding box center [627, 300] width 1254 height 601
click at [612, 298] on link "Dismiss" at bounding box center [603, 300] width 26 height 10
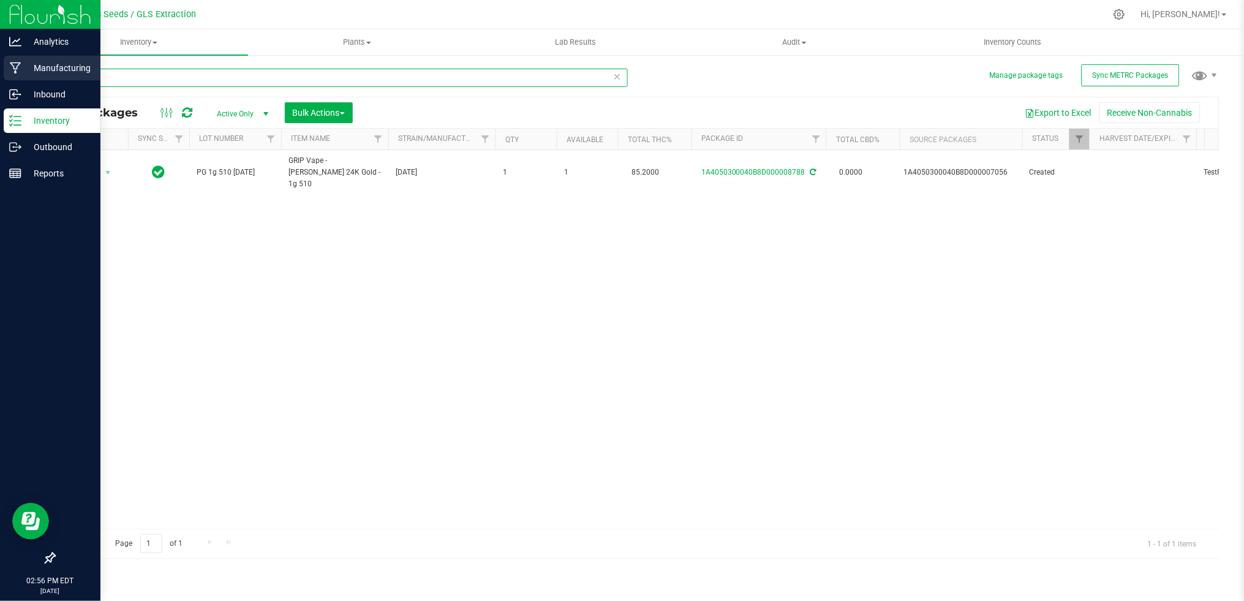
drag, startPoint x: 110, startPoint y: 78, endPoint x: 21, endPoint y: 72, distance: 89.7
click at [21, 72] on div "Analytics Manufacturing Inbound Inventory Outbound Reports 02:56 PM EDT 09/22/2…" at bounding box center [622, 300] width 1244 height 601
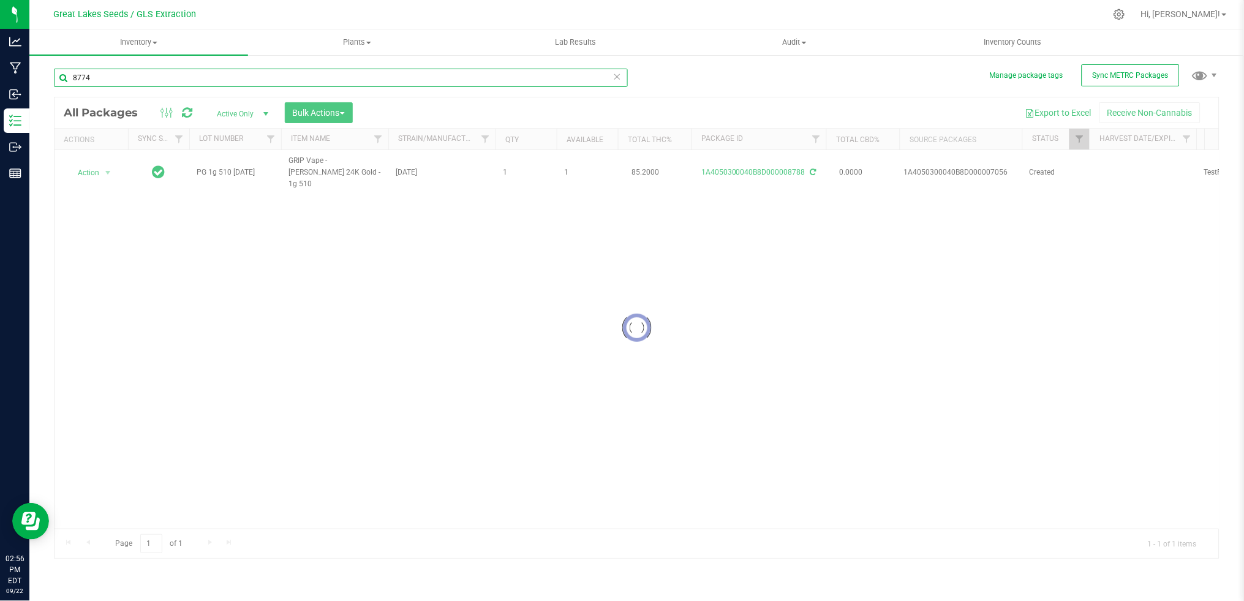
type input "8774"
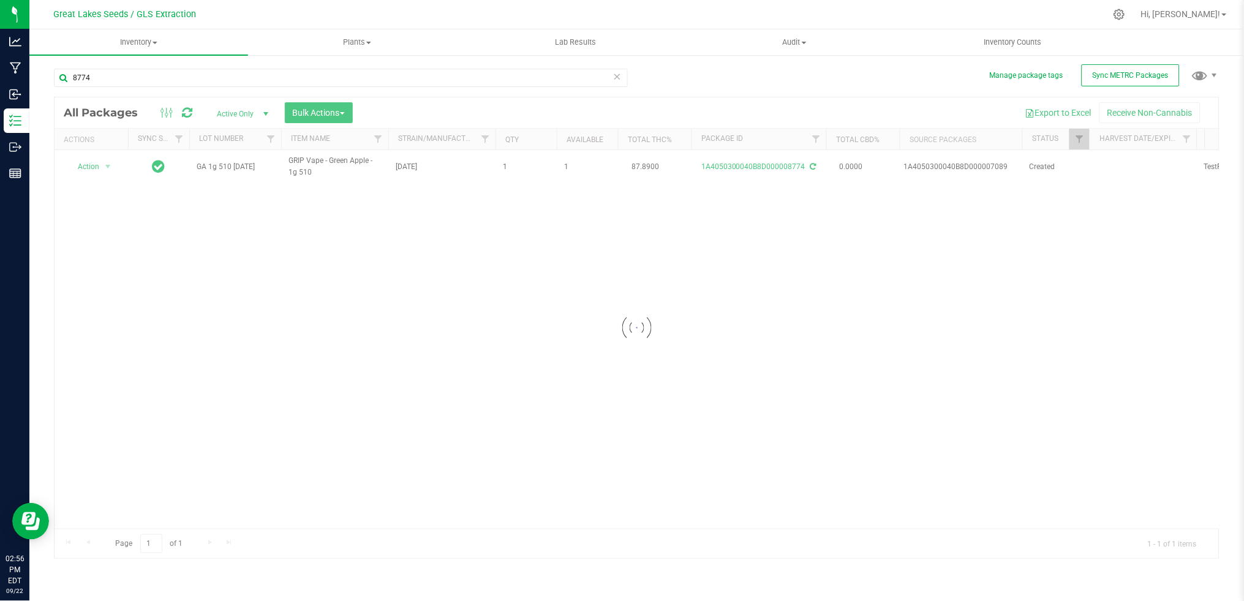
click at [322, 111] on div at bounding box center [637, 327] width 1165 height 461
click at [327, 112] on span "Bulk Actions" at bounding box center [319, 113] width 52 height 10
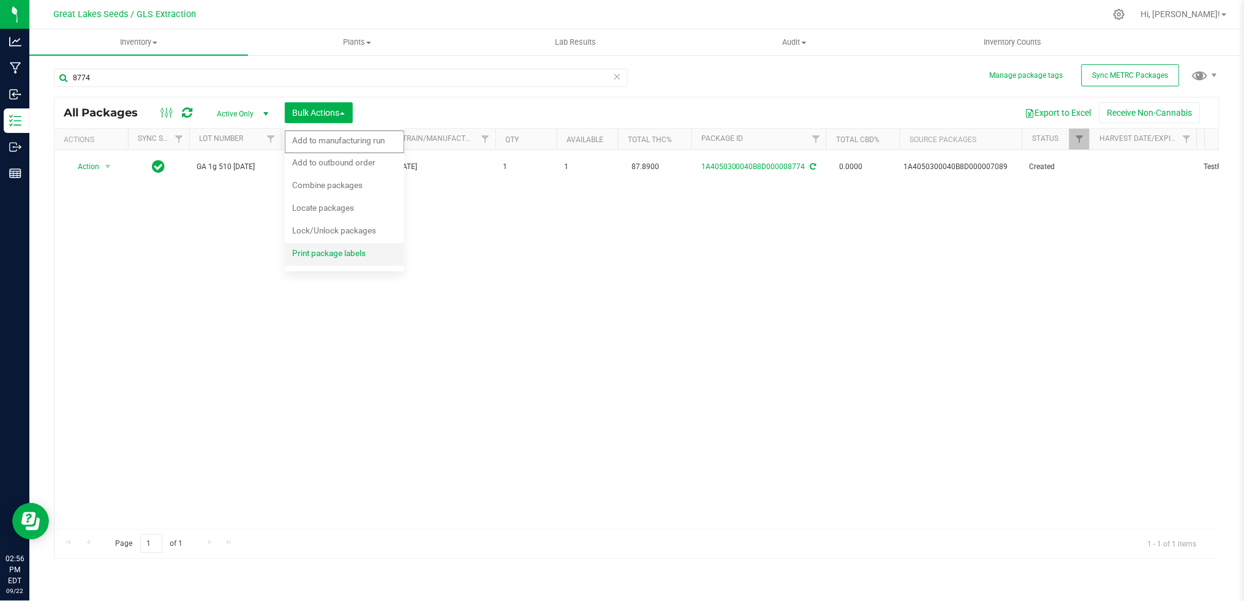
click at [330, 245] on div "Print package labels" at bounding box center [337, 255] width 90 height 20
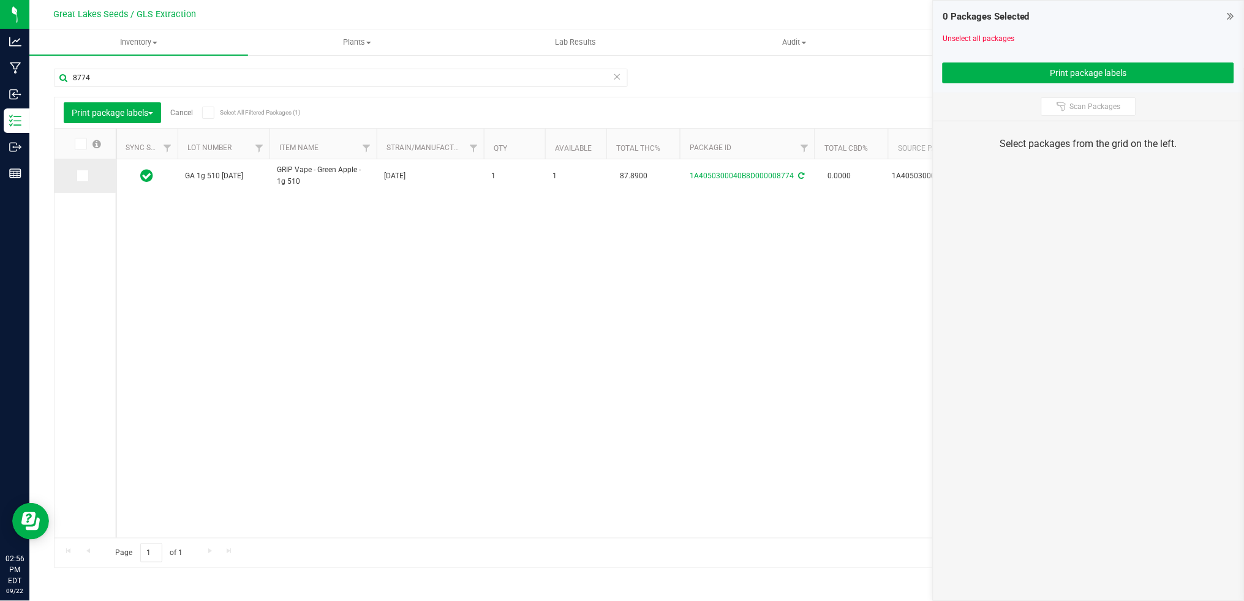
click at [81, 181] on span at bounding box center [83, 176] width 12 height 12
click at [0, 0] on input "checkbox" at bounding box center [0, 0] width 0 height 0
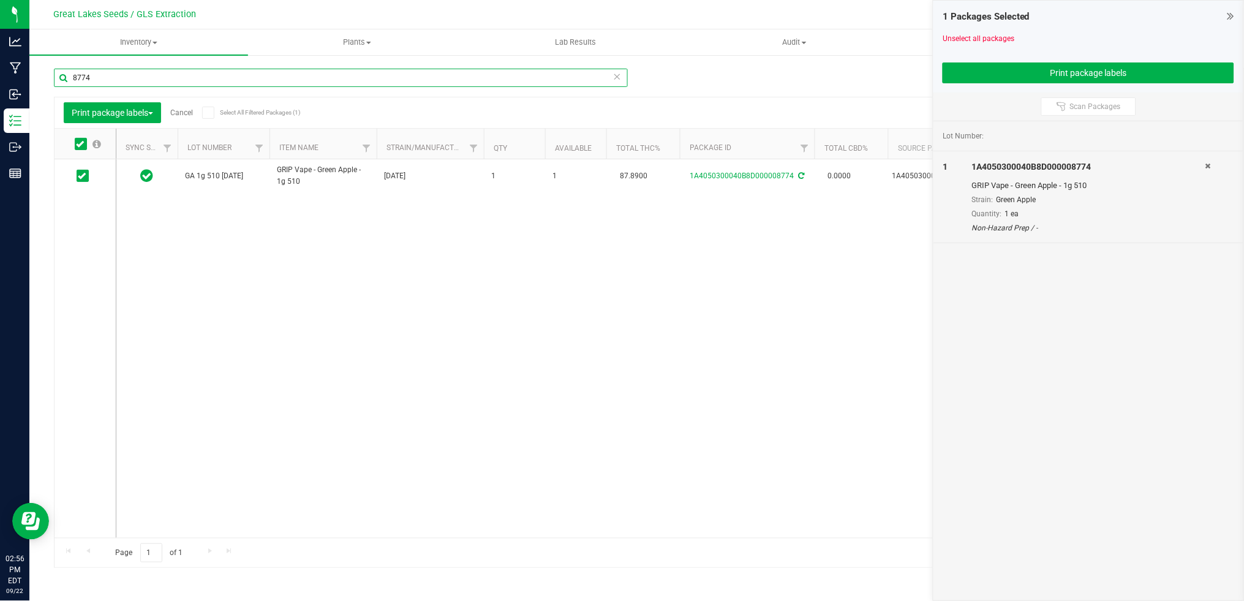
drag, startPoint x: 107, startPoint y: 78, endPoint x: 75, endPoint y: 74, distance: 32.7
click at [75, 74] on input "8774" at bounding box center [341, 78] width 574 height 18
drag, startPoint x: 116, startPoint y: 73, endPoint x: 50, endPoint y: 72, distance: 66.8
click at [50, 72] on div "Manage package tags Sync METRC Packages 8774 Print package labels Cancel Select…" at bounding box center [636, 241] width 1215 height 374
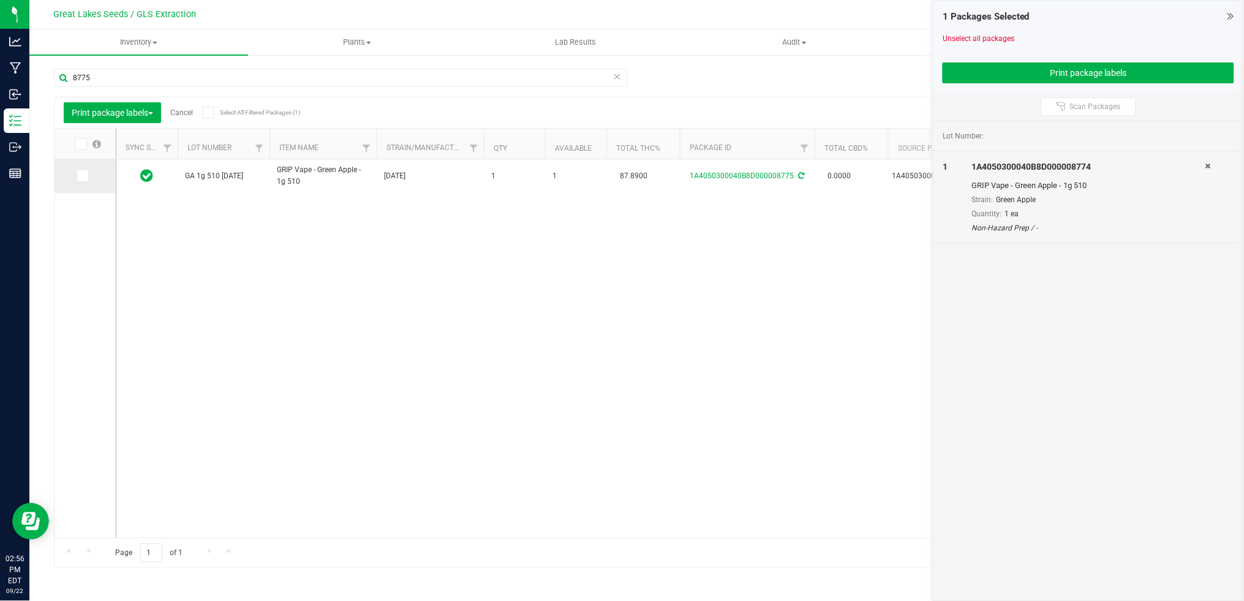
click at [87, 170] on span at bounding box center [83, 176] width 12 height 12
click at [0, 0] on input "checkbox" at bounding box center [0, 0] width 0 height 0
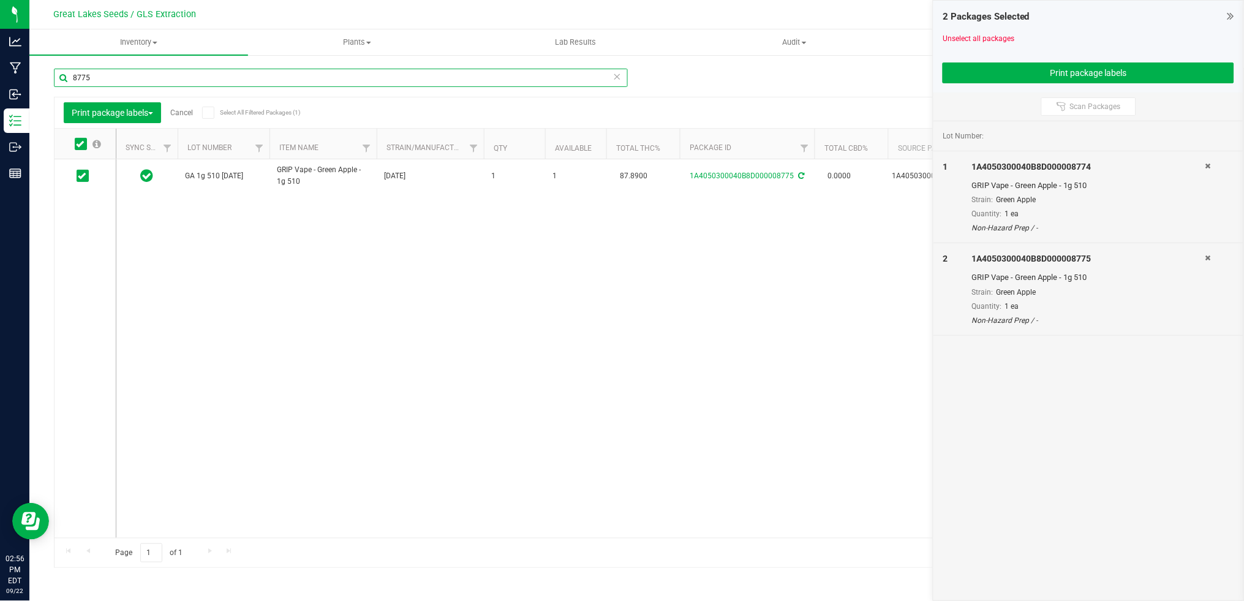
click at [100, 78] on input "8775" at bounding box center [341, 78] width 574 height 18
click at [80, 176] on icon at bounding box center [82, 176] width 8 height 0
click at [0, 0] on input "checkbox" at bounding box center [0, 0] width 0 height 0
drag, startPoint x: 118, startPoint y: 76, endPoint x: 34, endPoint y: 76, distance: 83.3
click at [34, 76] on div "Manage package tags Sync METRC Packages 8776 Print package labels Cancel Select…" at bounding box center [636, 241] width 1215 height 374
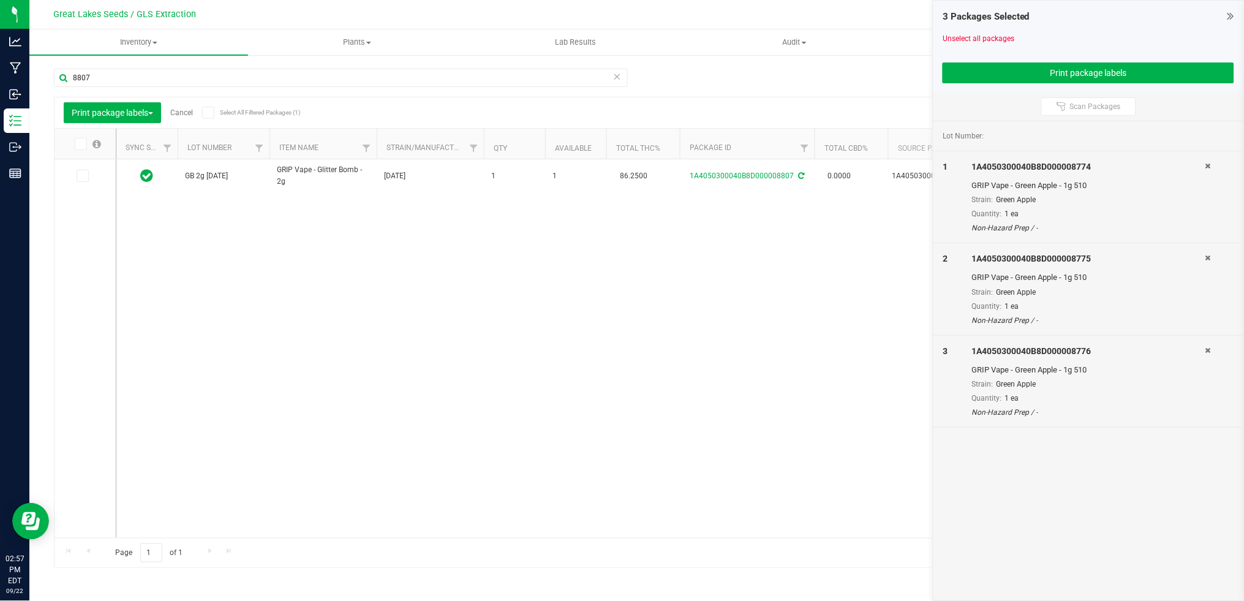
click at [86, 175] on span at bounding box center [83, 176] width 12 height 12
click at [0, 0] on input "checkbox" at bounding box center [0, 0] width 0 height 0
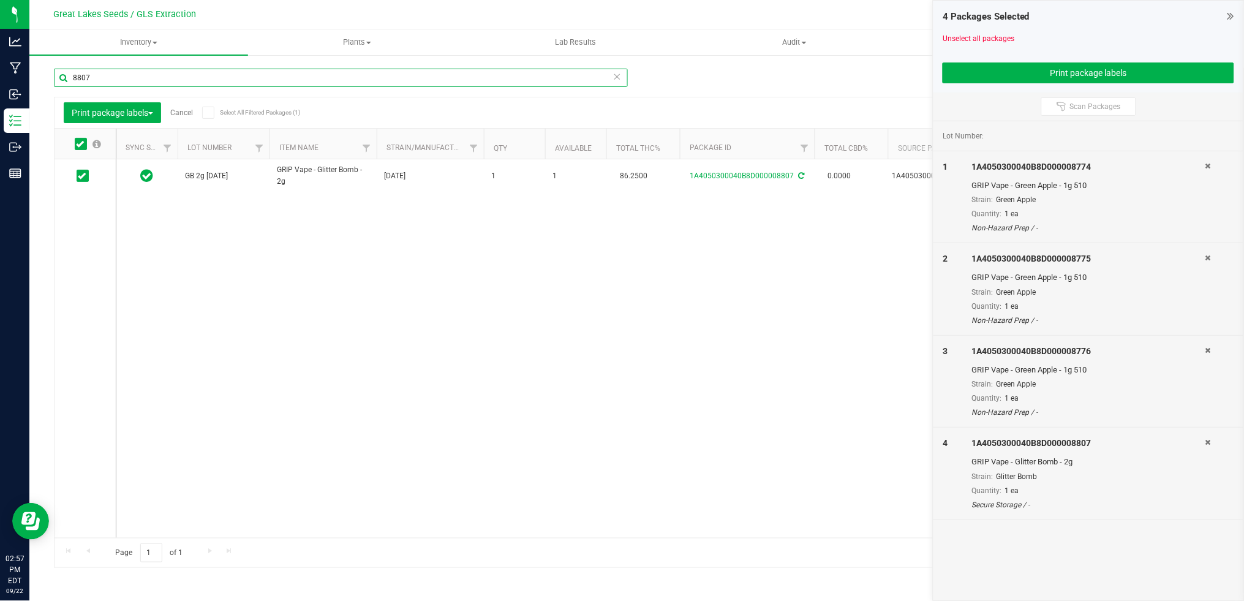
click at [109, 71] on input "8807" at bounding box center [341, 78] width 574 height 18
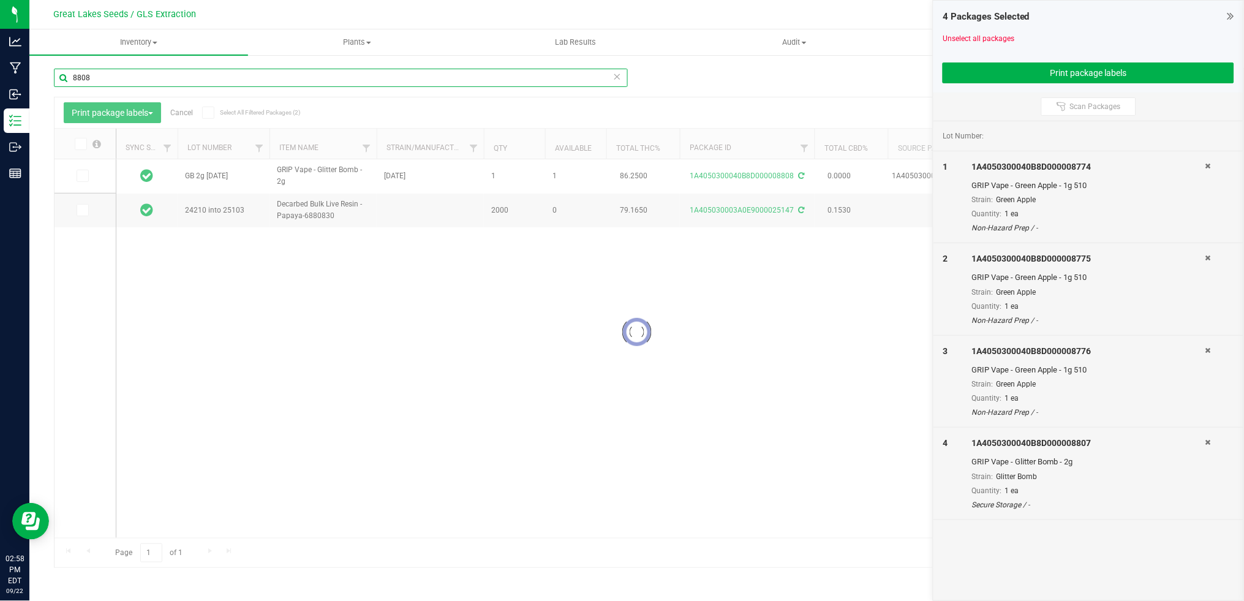
click at [116, 82] on input "8808" at bounding box center [341, 78] width 574 height 18
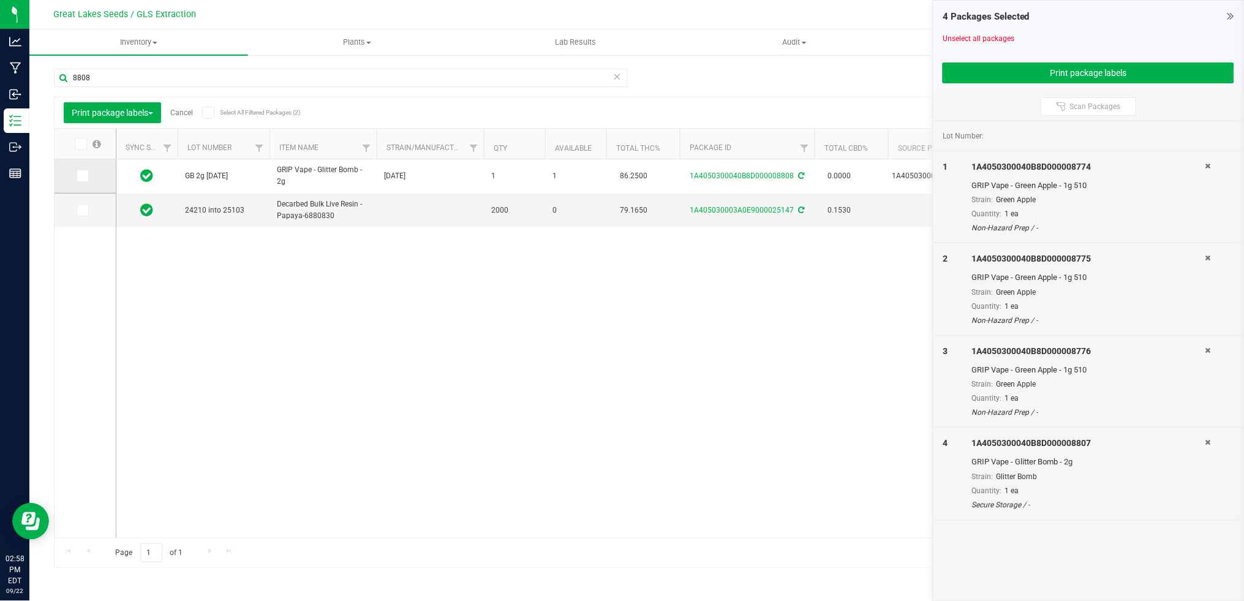
click at [81, 176] on icon at bounding box center [82, 176] width 8 height 0
click at [0, 0] on input "checkbox" at bounding box center [0, 0] width 0 height 0
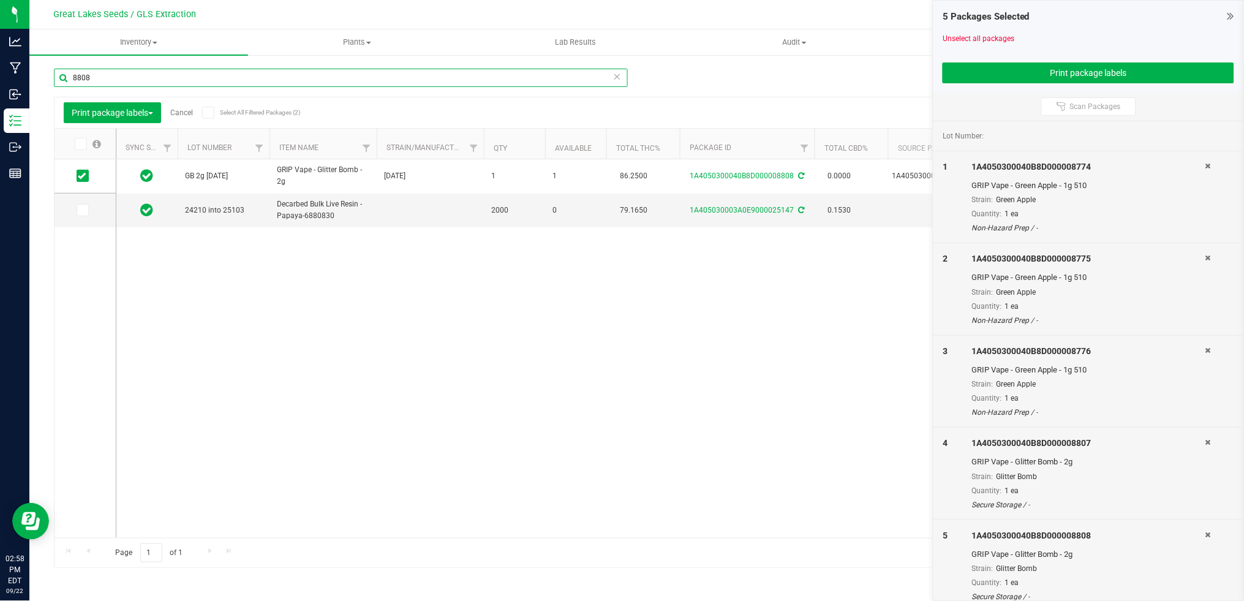
click at [112, 85] on input "8808" at bounding box center [341, 78] width 574 height 18
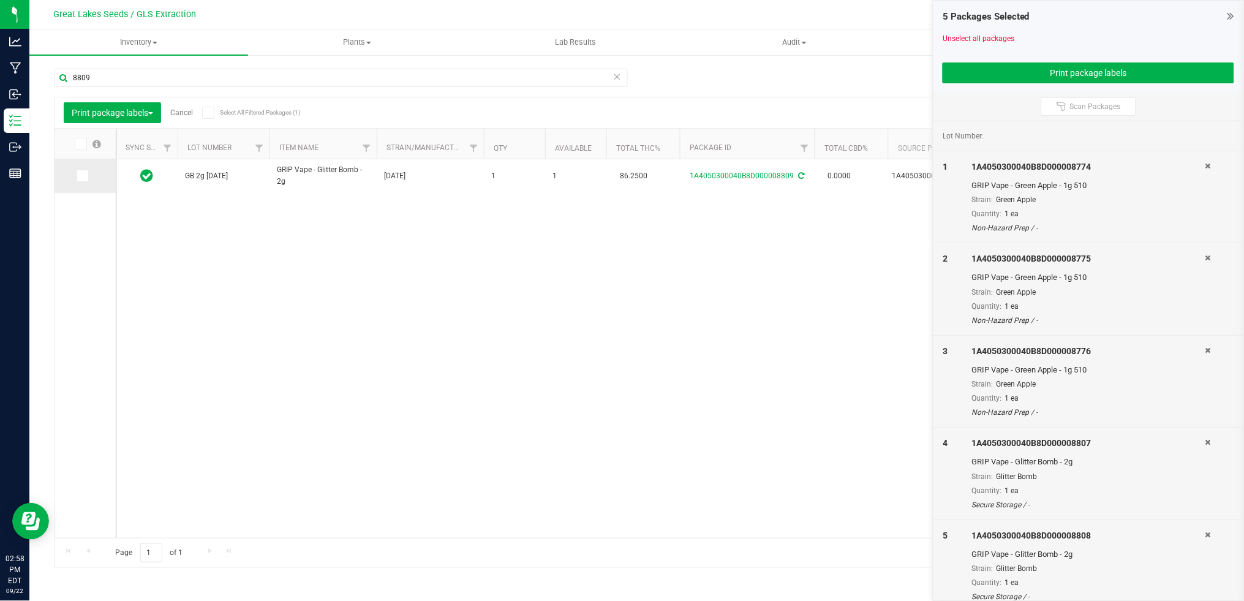
click at [81, 176] on icon at bounding box center [82, 176] width 8 height 0
click at [0, 0] on input "checkbox" at bounding box center [0, 0] width 0 height 0
click at [150, 72] on input "8809" at bounding box center [341, 78] width 574 height 18
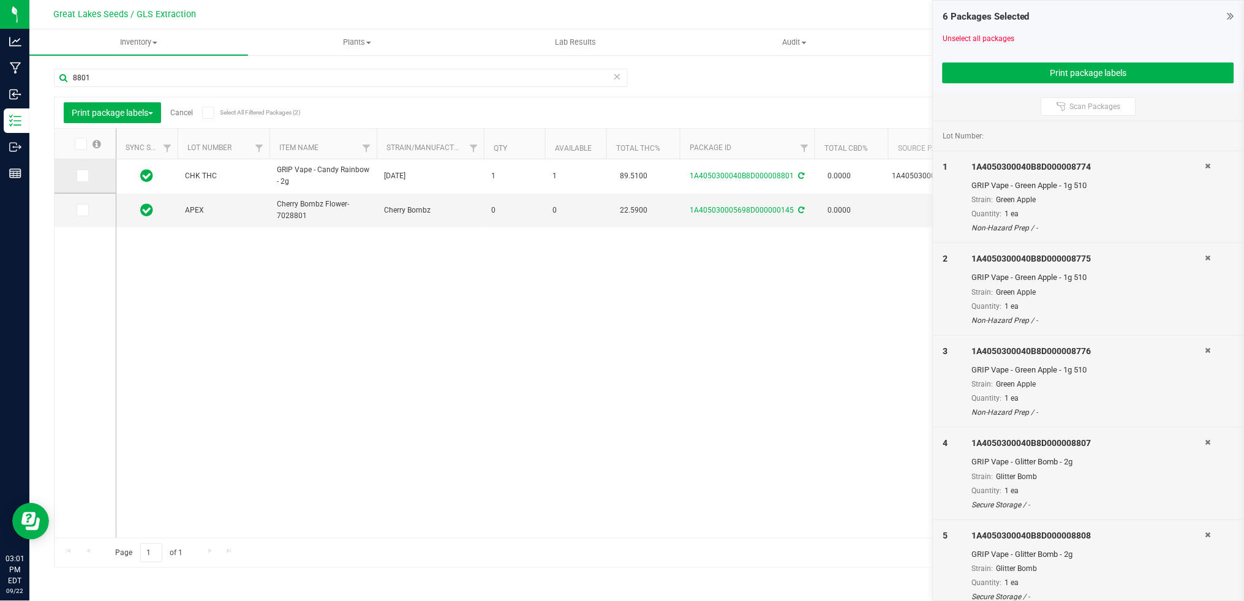
click at [83, 176] on icon at bounding box center [82, 176] width 8 height 0
click at [0, 0] on input "checkbox" at bounding box center [0, 0] width 0 height 0
click at [138, 77] on input "8801" at bounding box center [341, 78] width 574 height 18
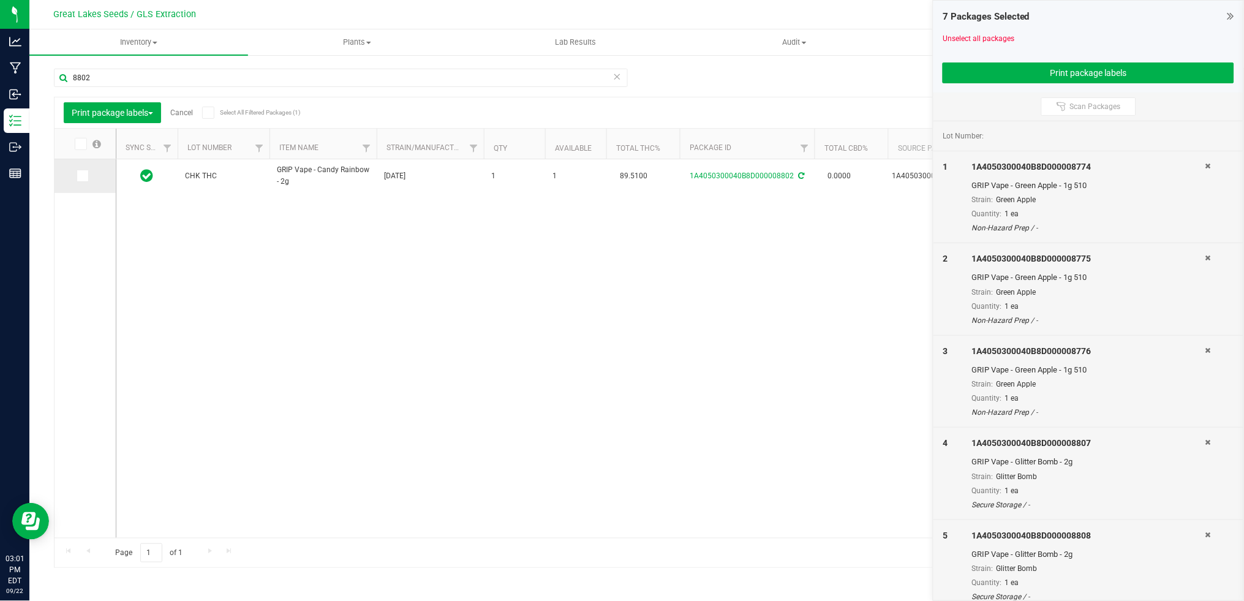
click at [81, 176] on icon at bounding box center [82, 176] width 8 height 0
click at [0, 0] on input "checkbox" at bounding box center [0, 0] width 0 height 0
click at [116, 72] on input "8802" at bounding box center [341, 78] width 574 height 18
click at [86, 173] on span at bounding box center [83, 176] width 12 height 12
click at [0, 0] on input "checkbox" at bounding box center [0, 0] width 0 height 0
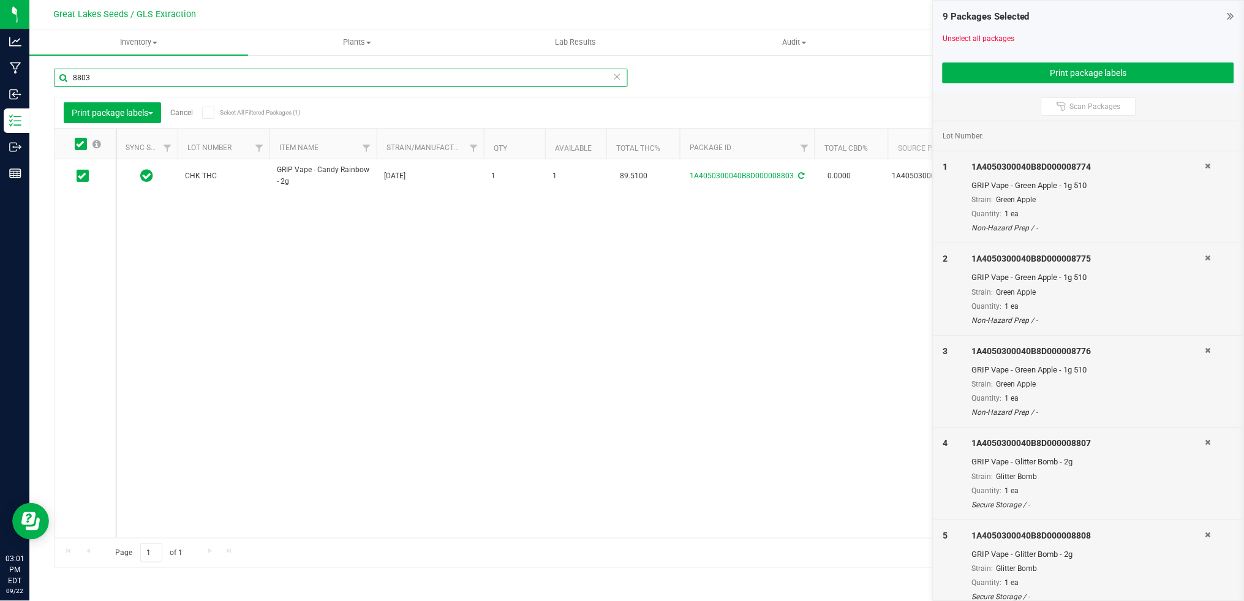
click at [96, 77] on input "8803" at bounding box center [341, 78] width 574 height 18
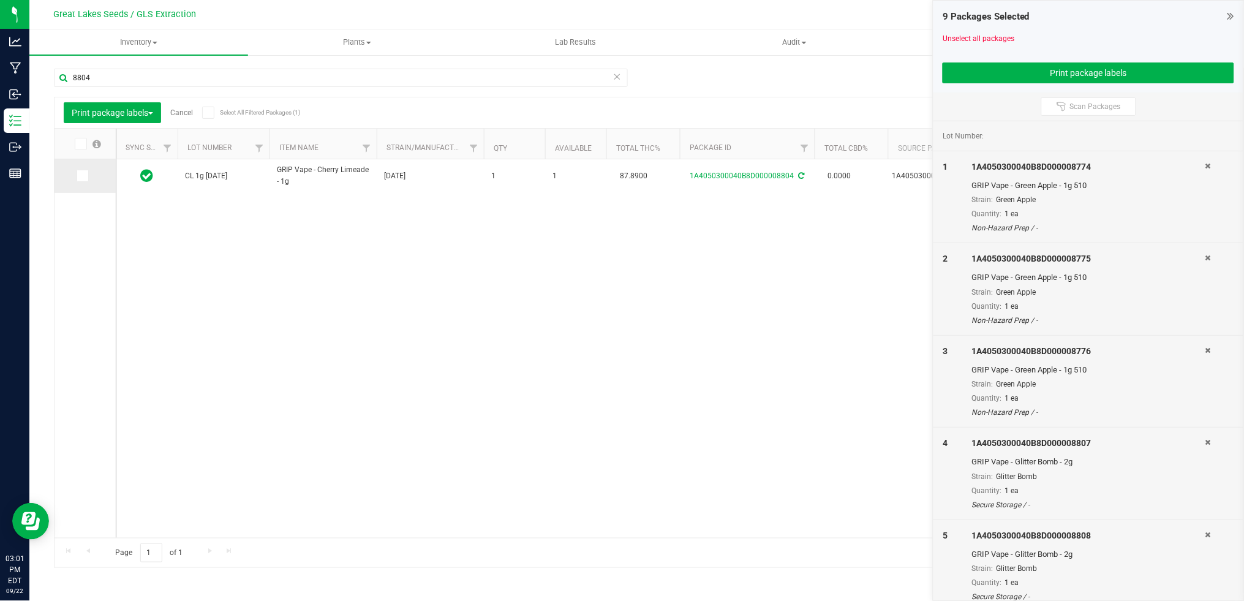
click at [85, 176] on icon at bounding box center [82, 176] width 8 height 0
click at [0, 0] on input "checkbox" at bounding box center [0, 0] width 0 height 0
click at [102, 75] on input "8804" at bounding box center [341, 78] width 574 height 18
click at [84, 176] on icon at bounding box center [82, 176] width 8 height 0
click at [0, 0] on input "checkbox" at bounding box center [0, 0] width 0 height 0
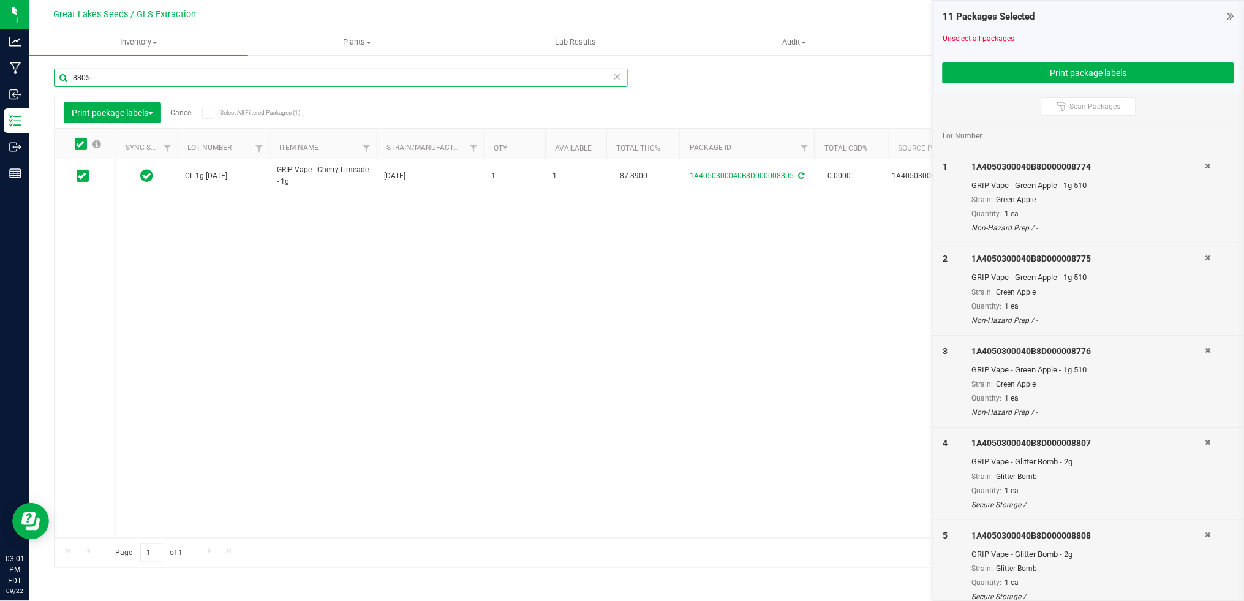
click at [116, 72] on input "8805" at bounding box center [341, 78] width 574 height 18
click at [87, 178] on span at bounding box center [83, 176] width 12 height 12
click at [0, 0] on input "checkbox" at bounding box center [0, 0] width 0 height 0
click at [103, 80] on input "8806" at bounding box center [341, 78] width 574 height 18
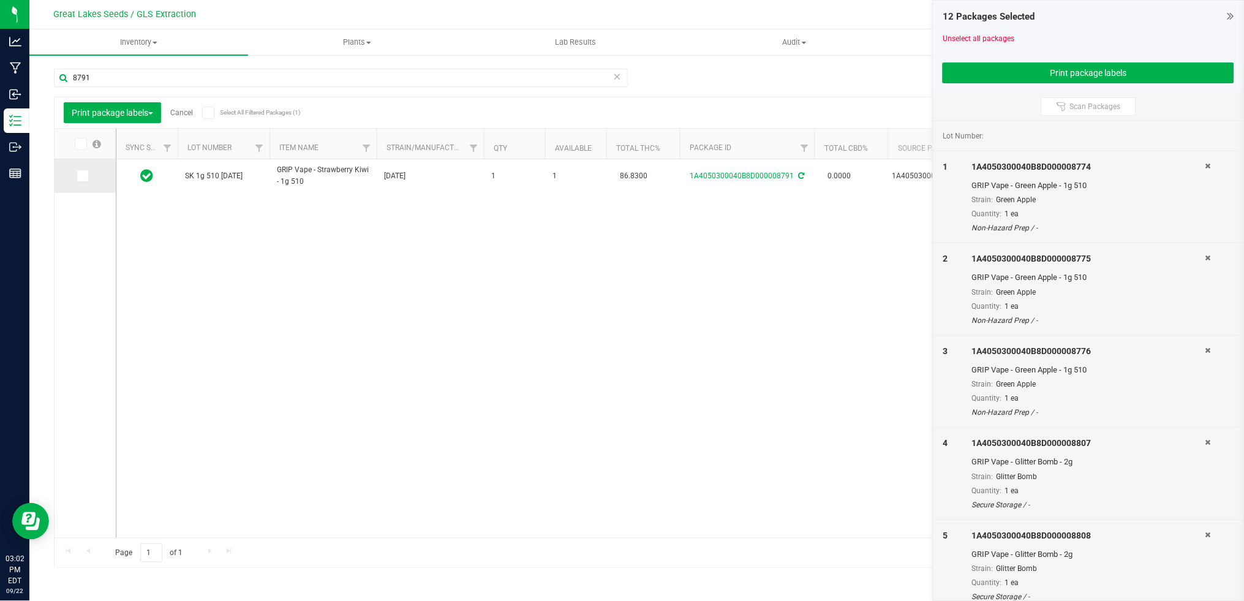
click at [81, 176] on icon at bounding box center [82, 176] width 8 height 0
click at [0, 0] on input "checkbox" at bounding box center [0, 0] width 0 height 0
click at [112, 73] on input "8791" at bounding box center [341, 78] width 574 height 18
click at [85, 176] on icon at bounding box center [82, 176] width 8 height 0
click at [0, 0] on input "checkbox" at bounding box center [0, 0] width 0 height 0
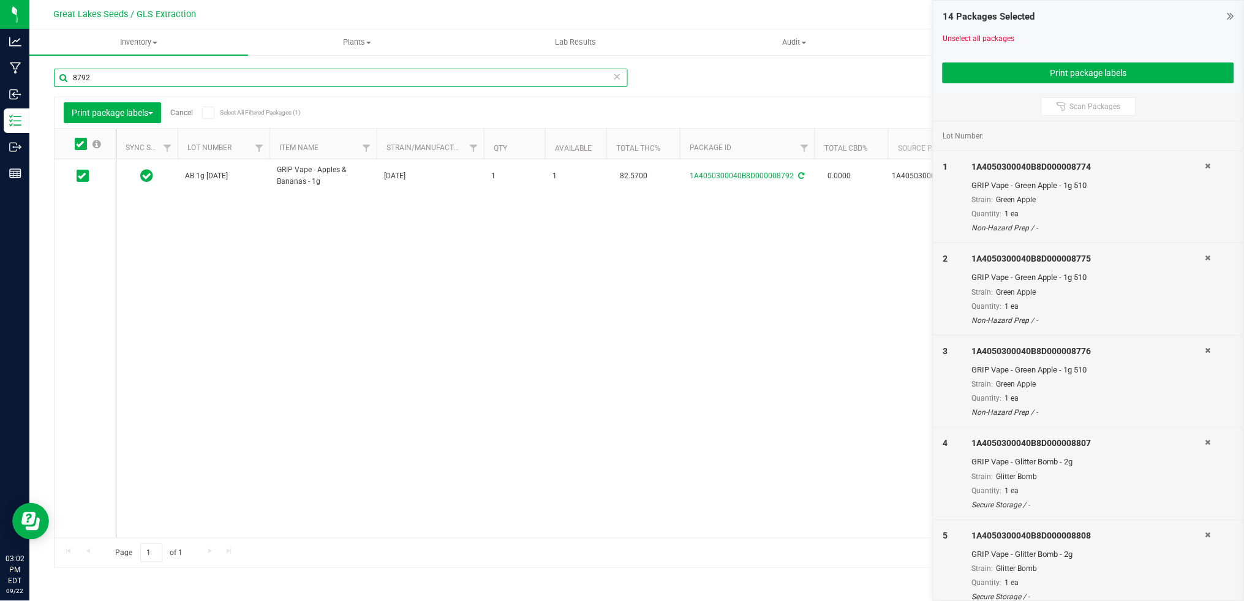
click at [105, 80] on input "8792" at bounding box center [341, 78] width 574 height 18
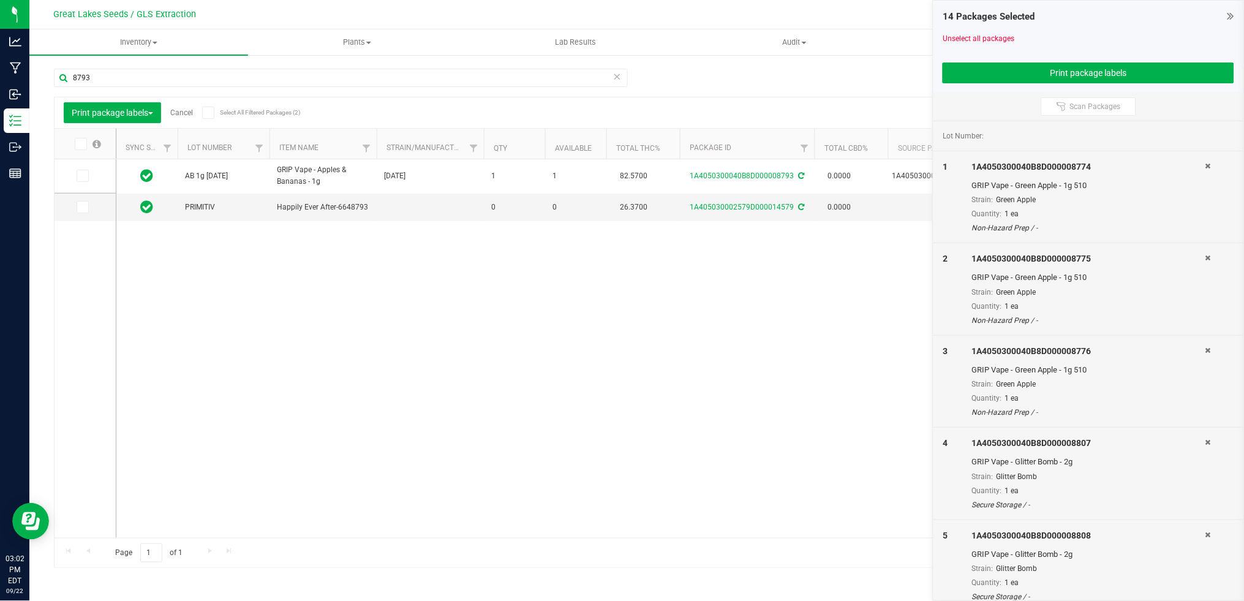
click at [83, 176] on icon at bounding box center [82, 176] width 8 height 0
click at [0, 0] on input "checkbox" at bounding box center [0, 0] width 0 height 0
click at [115, 74] on input "8793" at bounding box center [341, 78] width 574 height 18
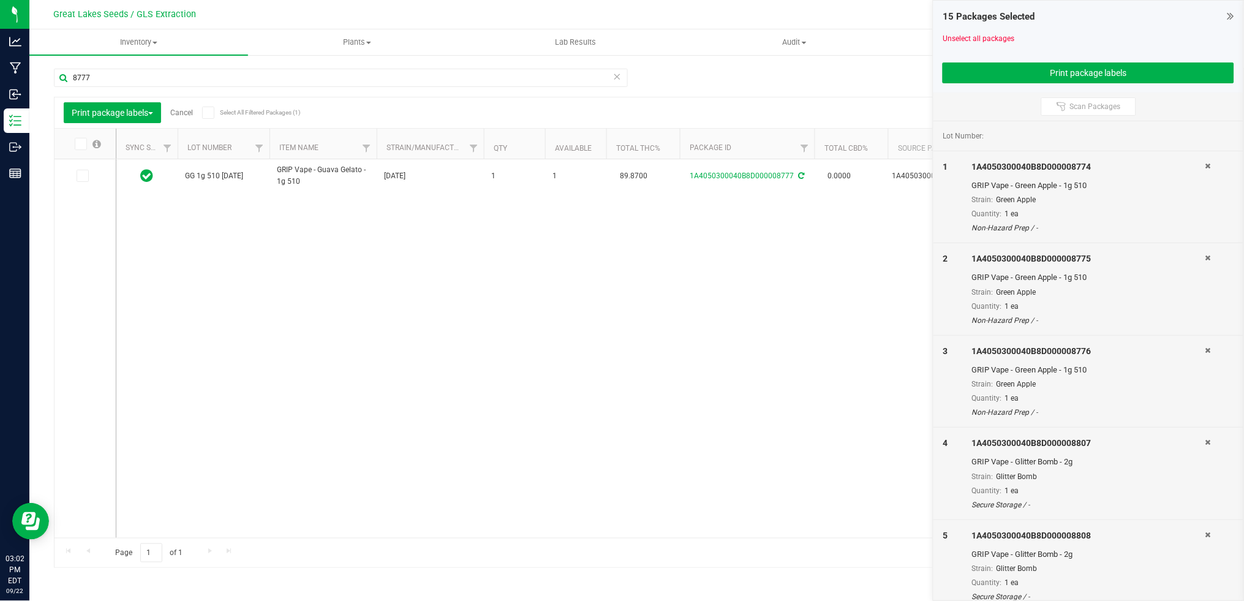
click at [85, 176] on icon at bounding box center [82, 176] width 8 height 0
click at [0, 0] on input "checkbox" at bounding box center [0, 0] width 0 height 0
click at [110, 81] on input "8777" at bounding box center [341, 78] width 574 height 18
click at [81, 176] on icon at bounding box center [82, 176] width 8 height 0
click at [0, 0] on input "checkbox" at bounding box center [0, 0] width 0 height 0
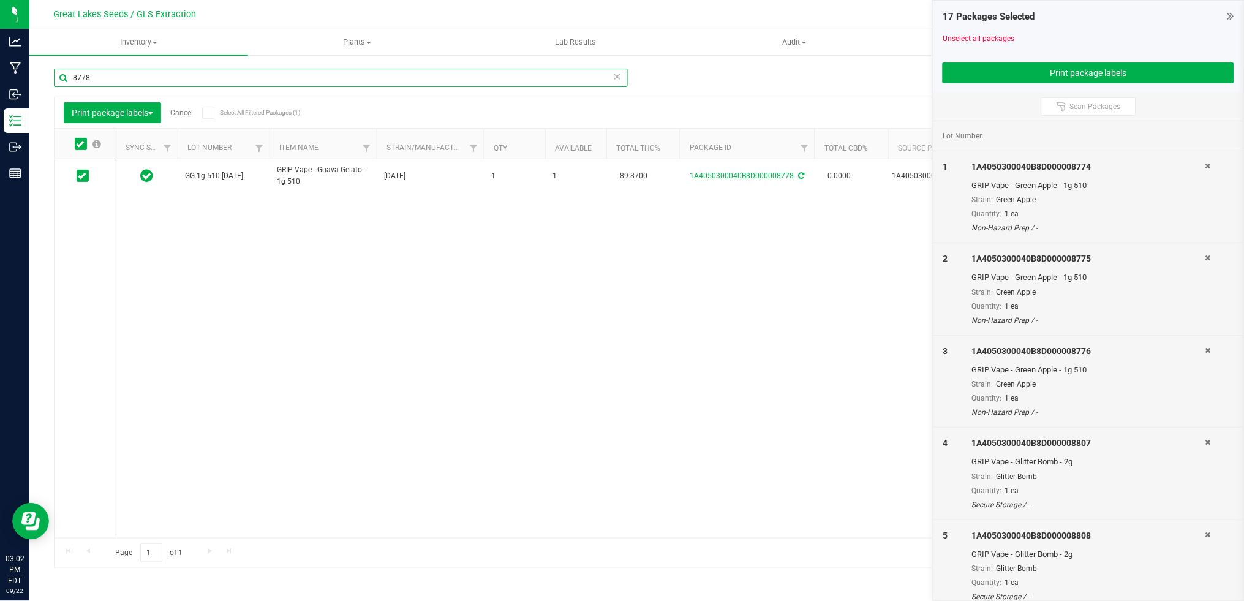
click at [100, 76] on input "8778" at bounding box center [341, 78] width 574 height 18
type input "8779"
click at [81, 176] on icon at bounding box center [82, 176] width 8 height 0
click at [0, 0] on input "checkbox" at bounding box center [0, 0] width 0 height 0
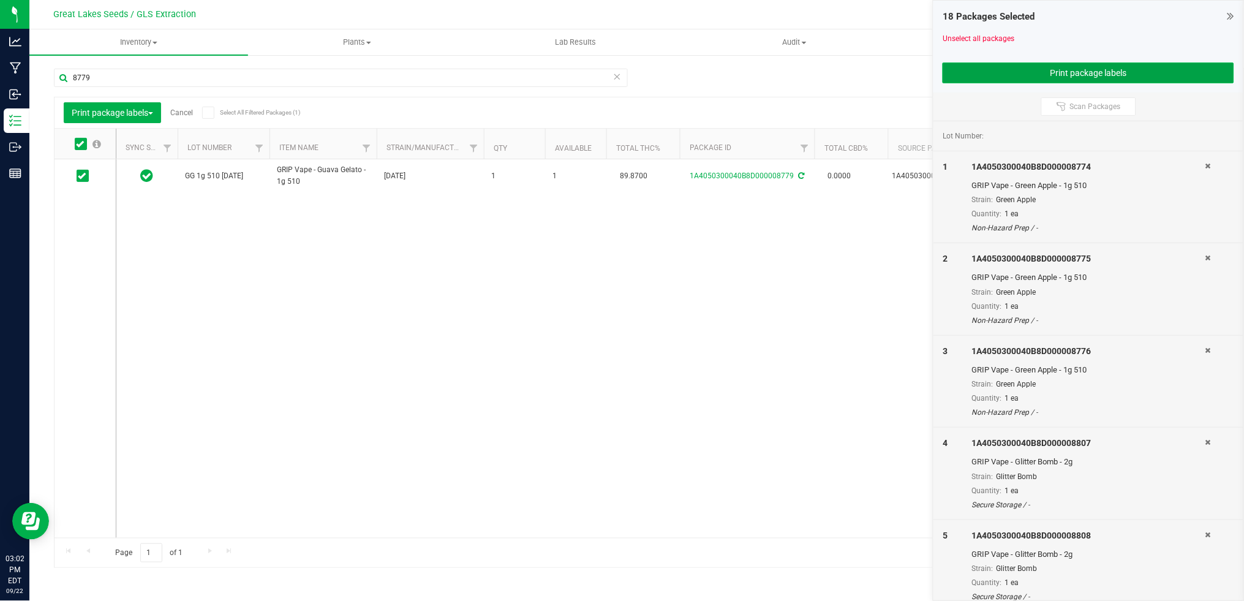
click at [1022, 72] on button "Print package labels" at bounding box center [1089, 72] width 292 height 21
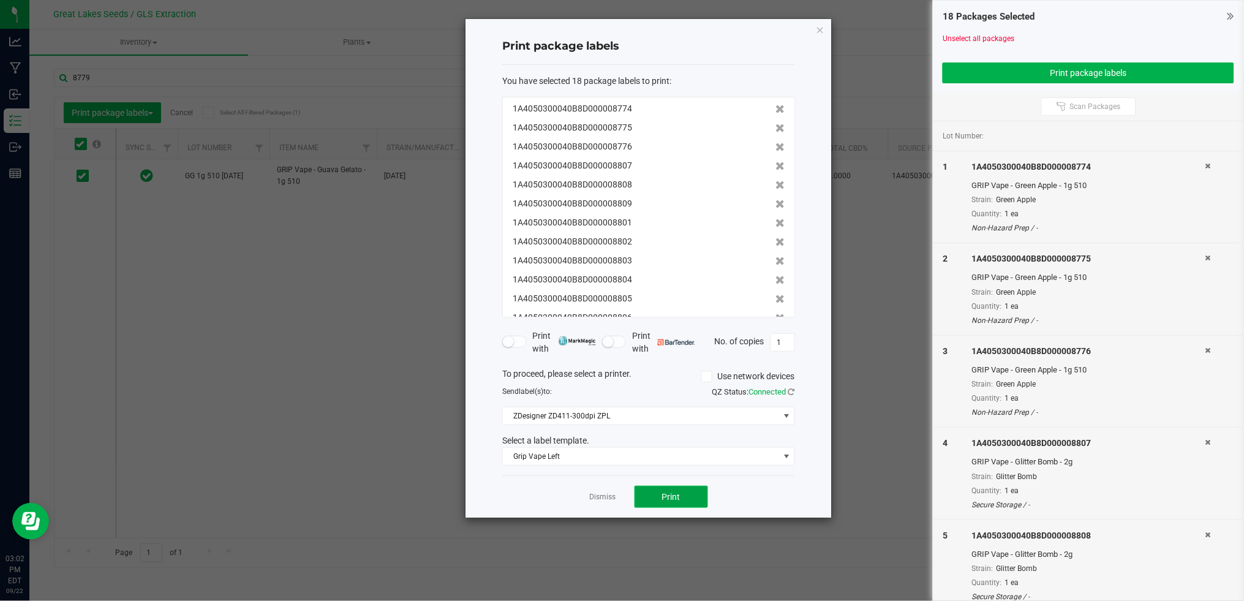
click at [673, 492] on span "Print" at bounding box center [671, 497] width 18 height 10
click at [598, 497] on link "Dismiss" at bounding box center [603, 497] width 26 height 10
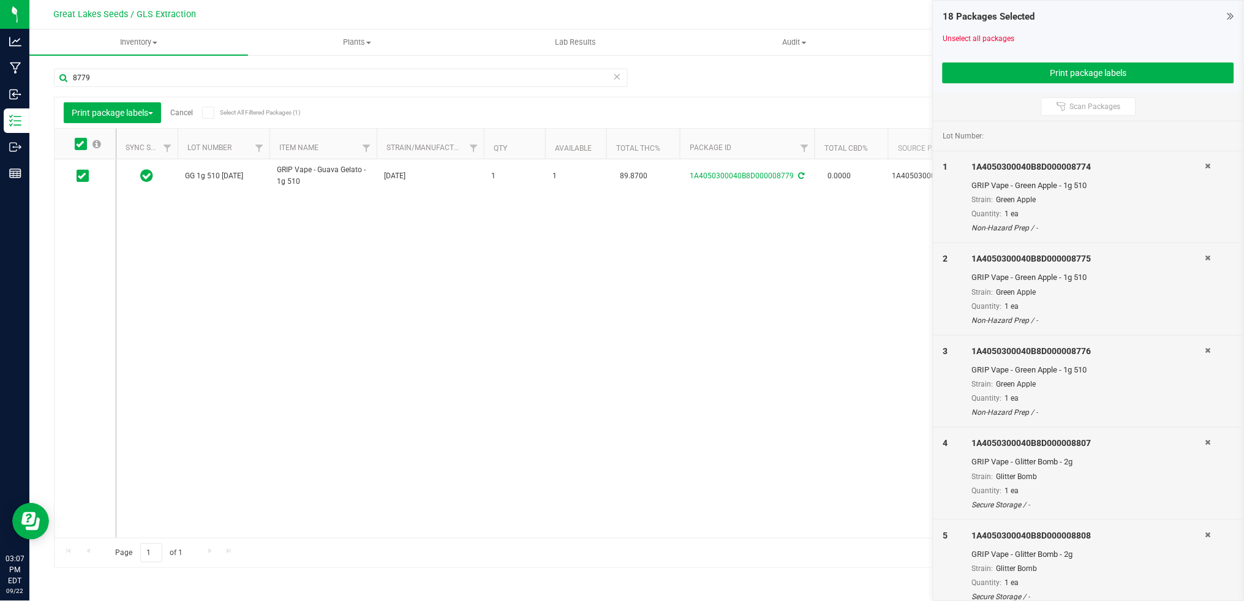
click at [191, 112] on link "Cancel" at bounding box center [181, 112] width 23 height 9
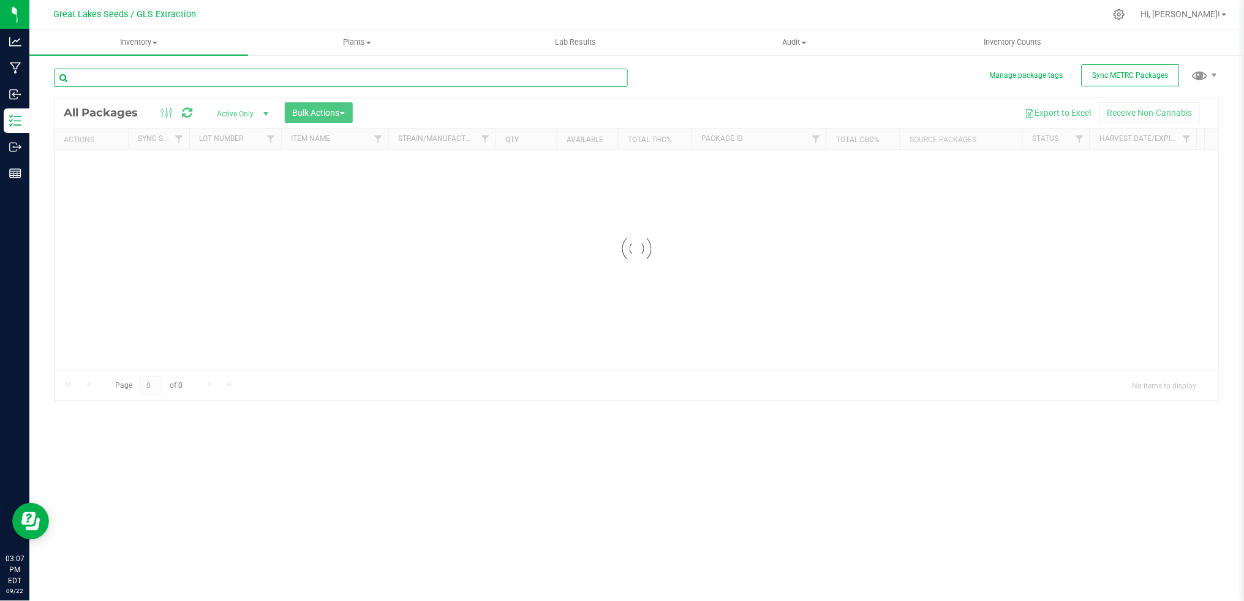
click at [115, 75] on input "text" at bounding box center [341, 78] width 574 height 18
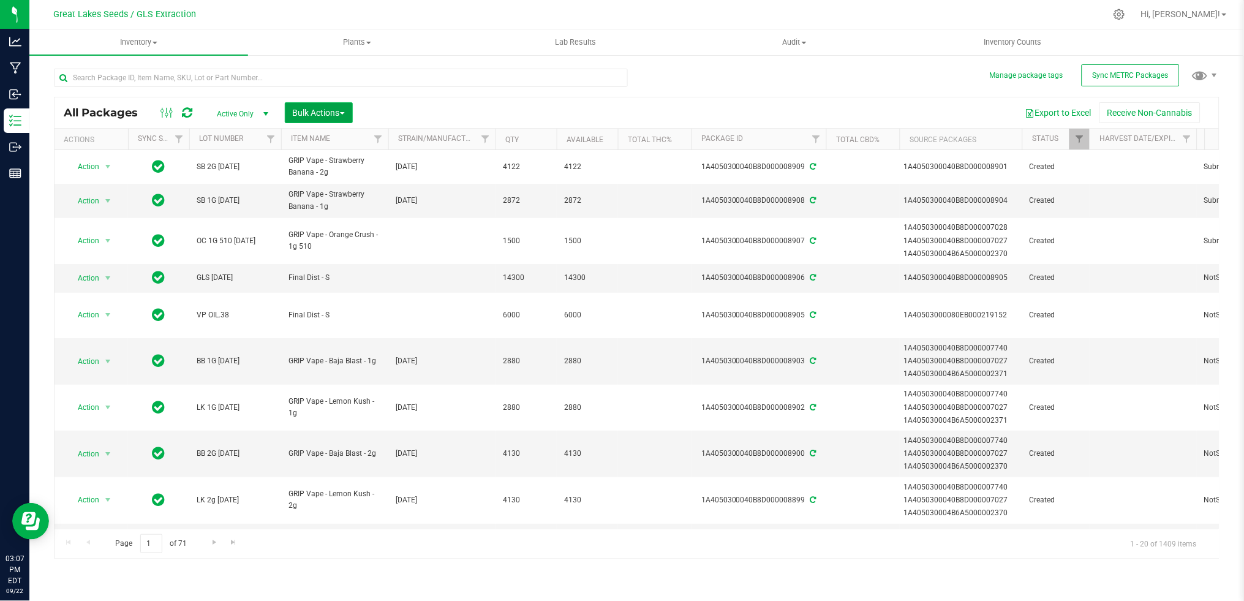
click at [328, 111] on span "Bulk Actions" at bounding box center [319, 113] width 52 height 10
click at [336, 258] on div "Print package labels" at bounding box center [337, 255] width 90 height 20
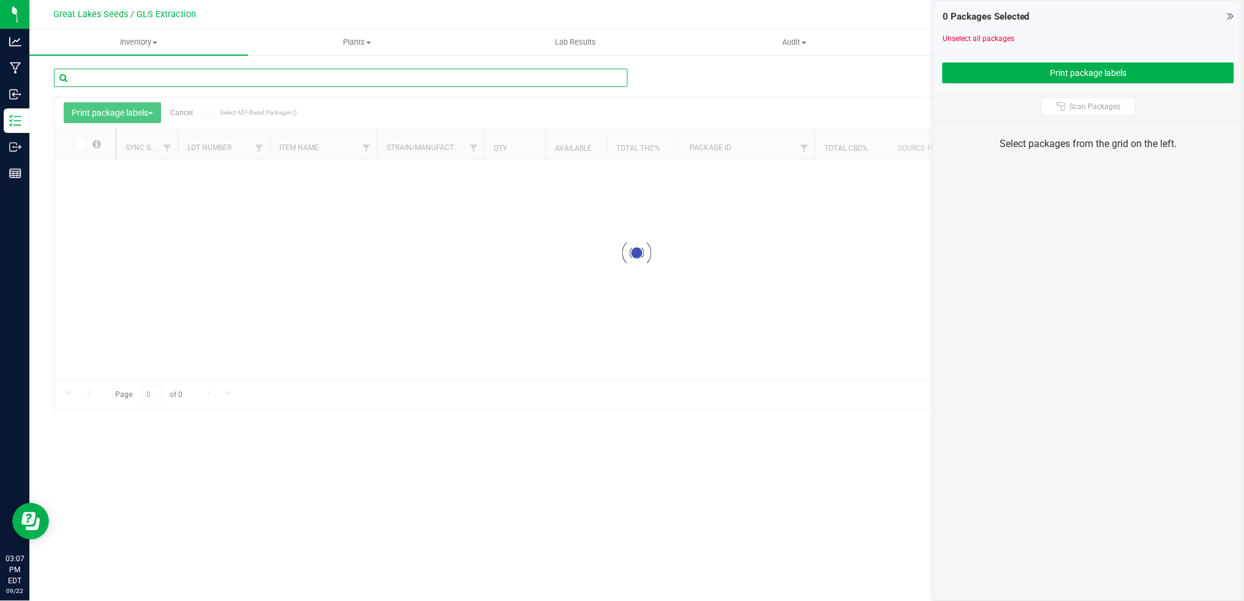
click at [138, 74] on input "text" at bounding box center [341, 78] width 574 height 18
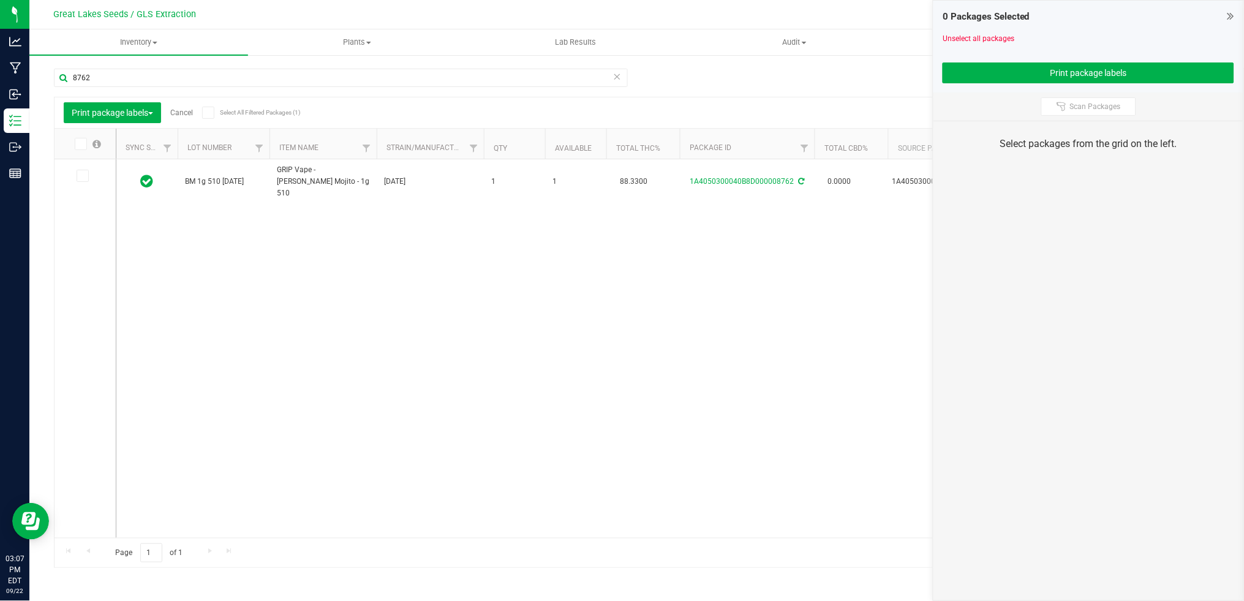
click at [83, 176] on icon at bounding box center [82, 176] width 8 height 0
click at [0, 0] on input "checkbox" at bounding box center [0, 0] width 0 height 0
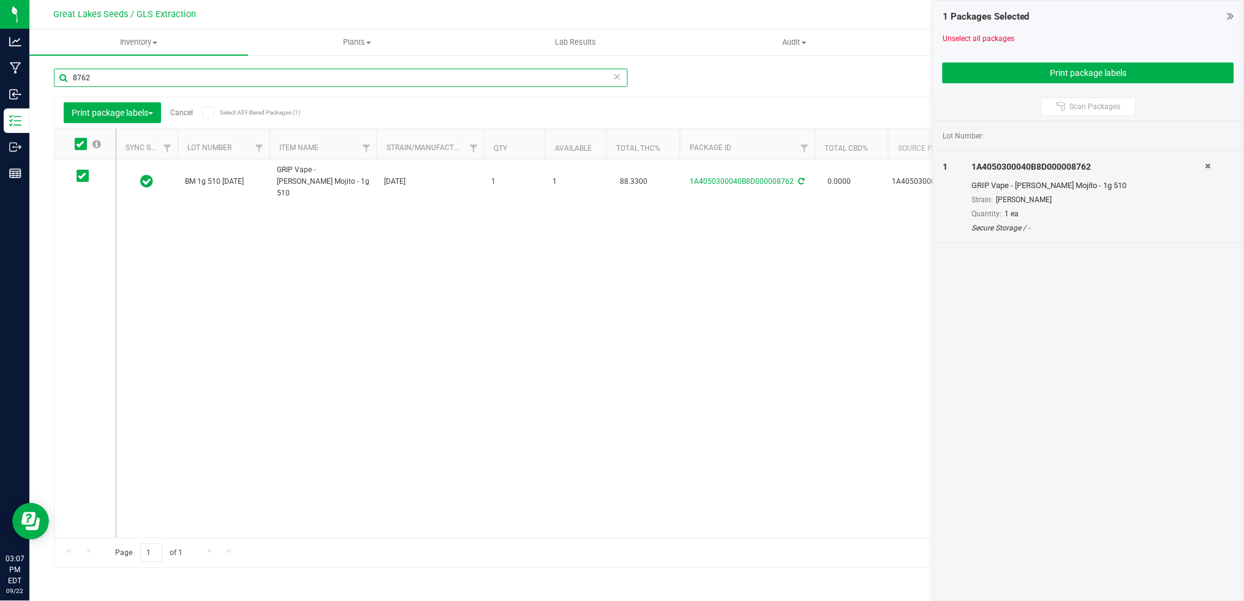
click at [107, 74] on input "8762" at bounding box center [341, 78] width 574 height 18
drag, startPoint x: 89, startPoint y: 179, endPoint x: 97, endPoint y: 132, distance: 47.8
click at [83, 176] on icon at bounding box center [82, 176] width 8 height 0
click at [0, 0] on input "checkbox" at bounding box center [0, 0] width 0 height 0
click at [105, 80] on input "8763" at bounding box center [341, 78] width 574 height 18
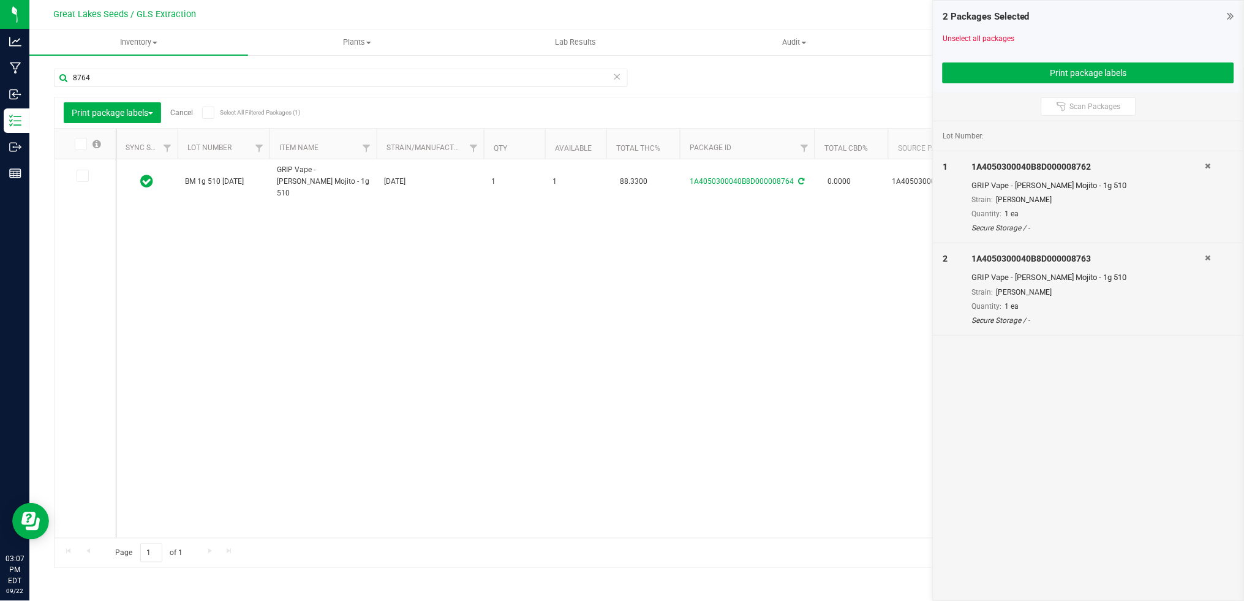
click at [83, 176] on icon at bounding box center [82, 176] width 8 height 0
click at [0, 0] on input "checkbox" at bounding box center [0, 0] width 0 height 0
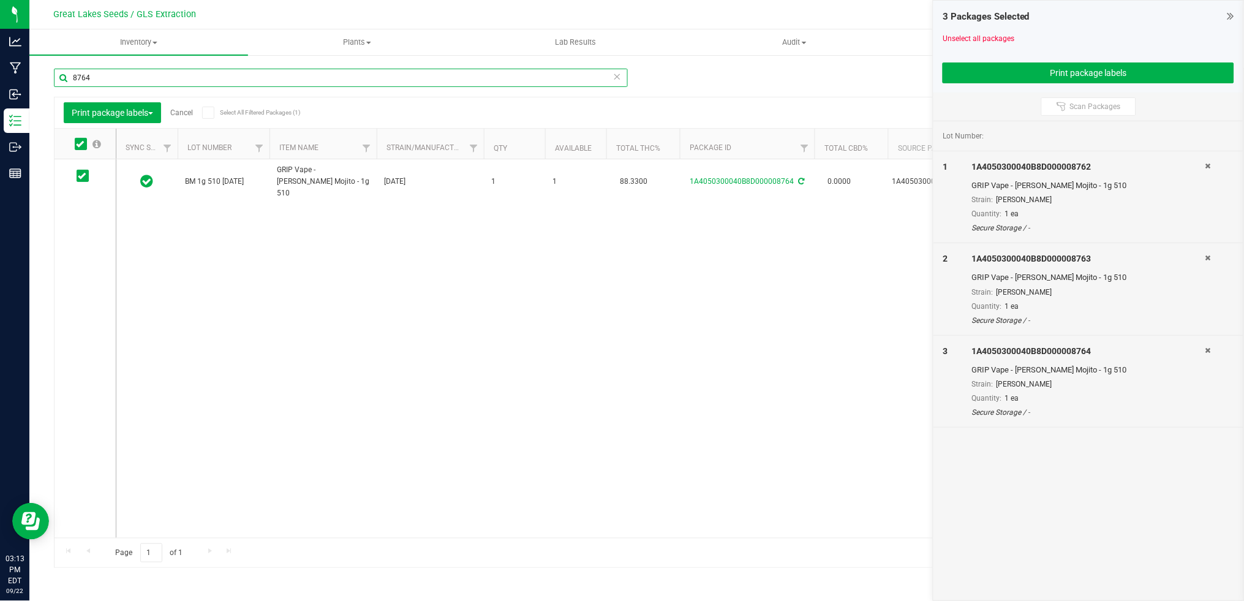
click at [170, 72] on input "8764" at bounding box center [341, 78] width 574 height 18
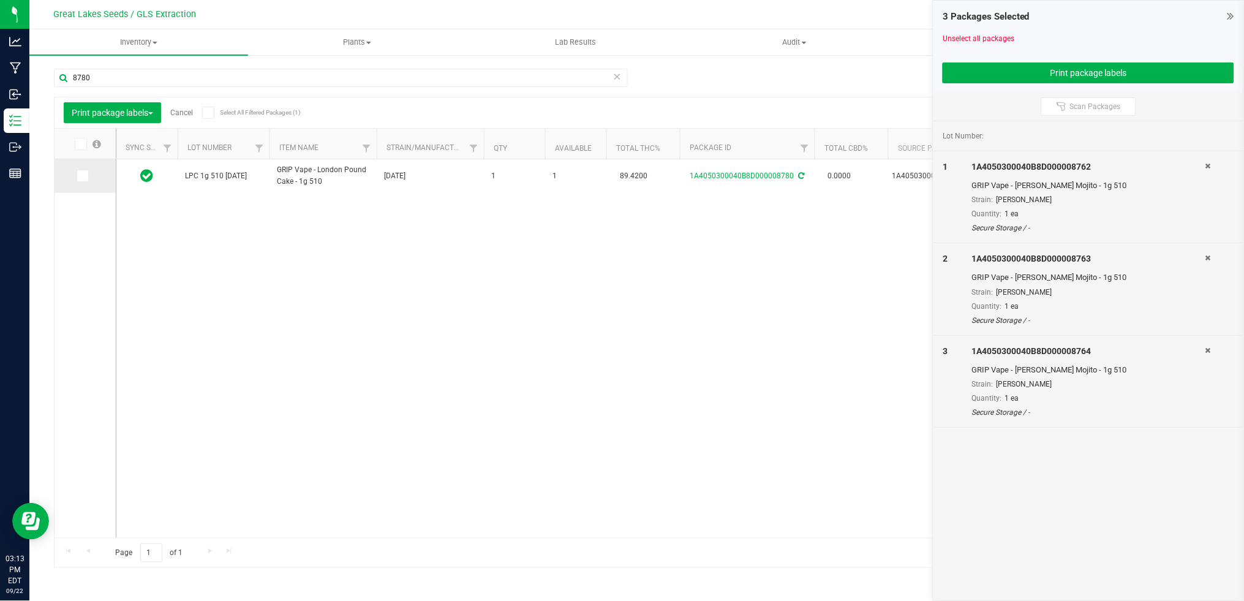
click at [83, 176] on icon at bounding box center [82, 176] width 8 height 0
click at [0, 0] on input "checkbox" at bounding box center [0, 0] width 0 height 0
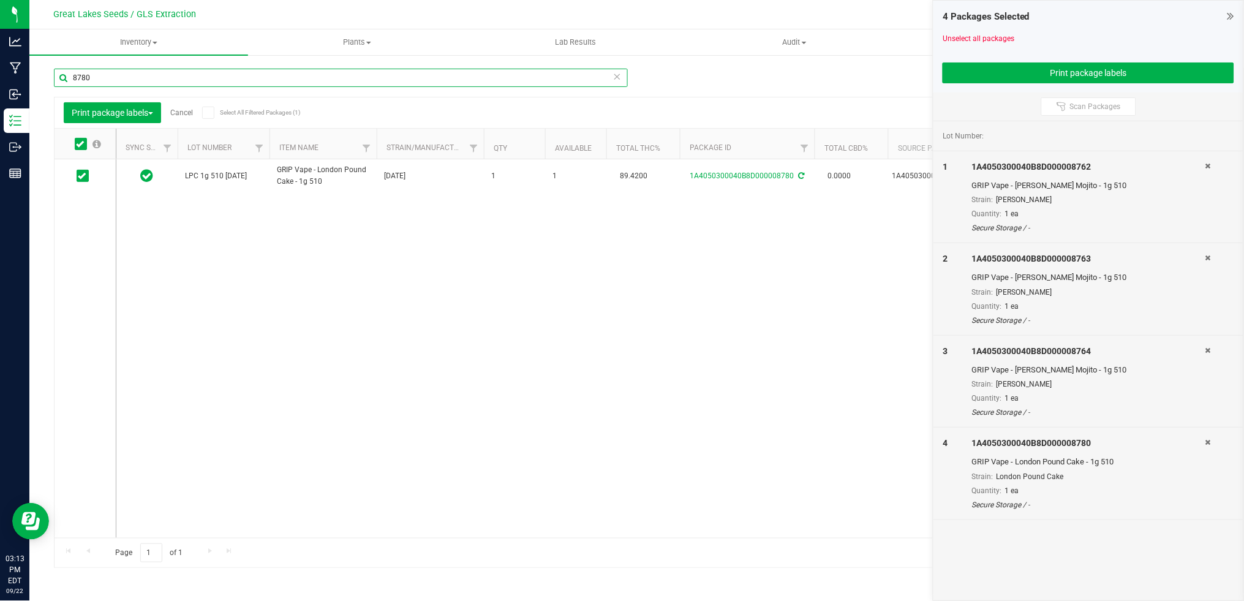
click at [100, 80] on input "8780" at bounding box center [341, 78] width 574 height 18
click at [83, 176] on icon at bounding box center [82, 176] width 8 height 0
click at [0, 0] on input "checkbox" at bounding box center [0, 0] width 0 height 0
click at [95, 83] on input "8781" at bounding box center [341, 78] width 574 height 18
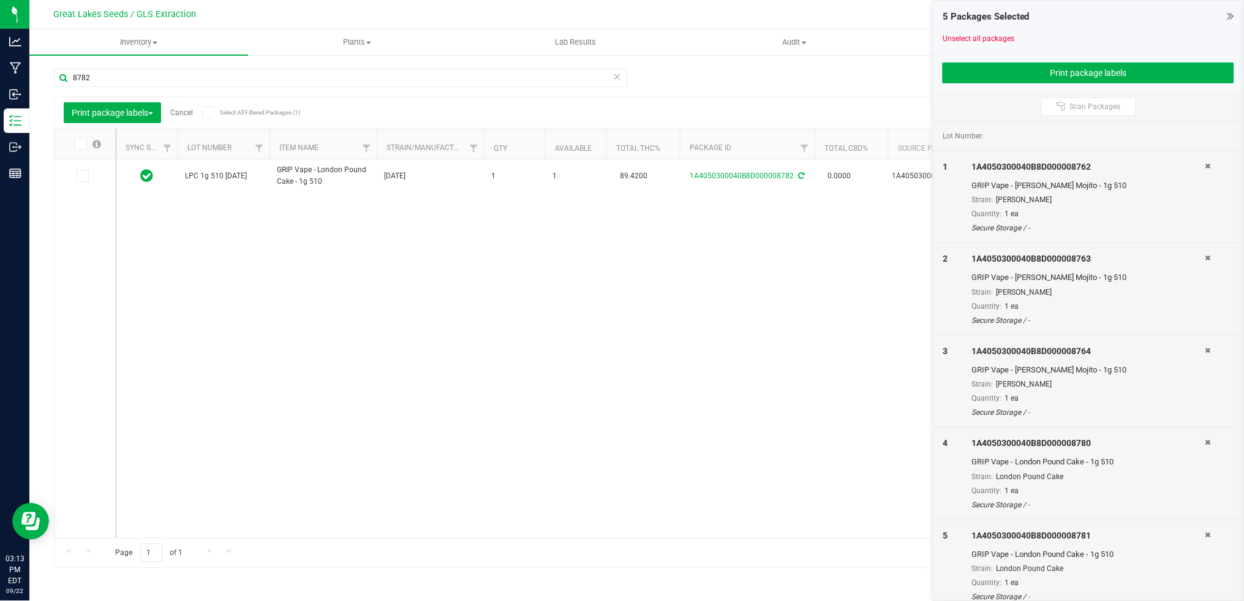
click at [81, 176] on icon at bounding box center [82, 176] width 8 height 0
click at [0, 0] on input "checkbox" at bounding box center [0, 0] width 0 height 0
click at [105, 82] on input "8782" at bounding box center [341, 78] width 574 height 18
drag, startPoint x: 113, startPoint y: 75, endPoint x: 59, endPoint y: 78, distance: 53.4
click at [59, 78] on input "8782" at bounding box center [341, 78] width 574 height 18
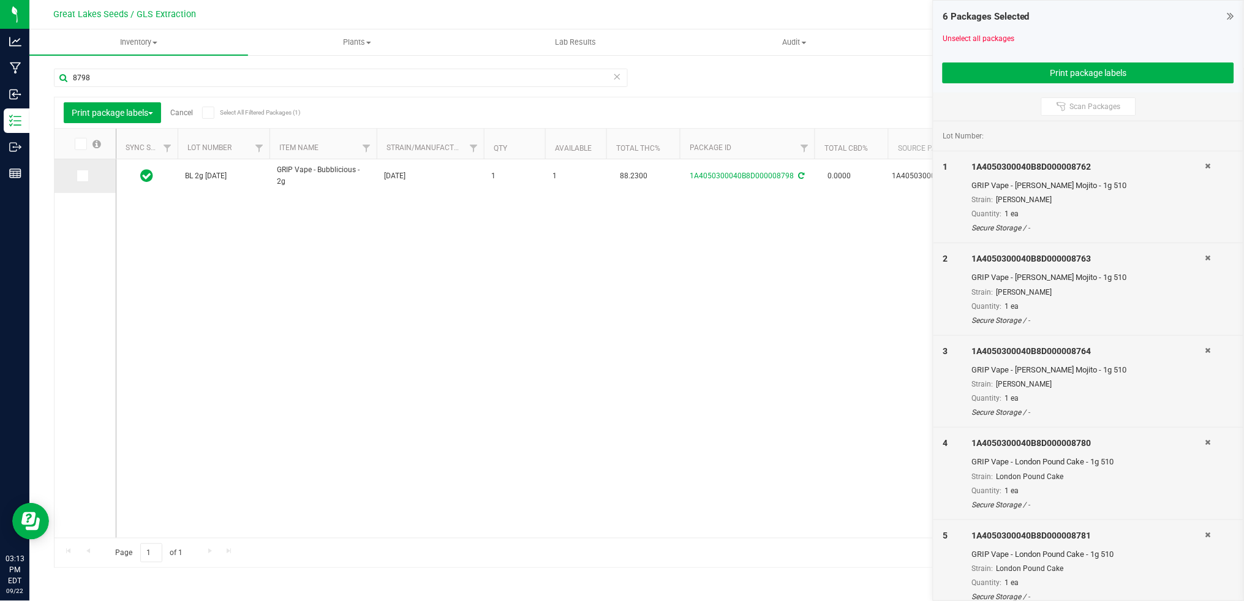
click at [83, 176] on icon at bounding box center [82, 176] width 8 height 0
click at [0, 0] on input "checkbox" at bounding box center [0, 0] width 0 height 0
click at [101, 78] on input "8798" at bounding box center [341, 78] width 574 height 18
click at [81, 176] on icon at bounding box center [82, 176] width 8 height 0
click at [0, 0] on input "checkbox" at bounding box center [0, 0] width 0 height 0
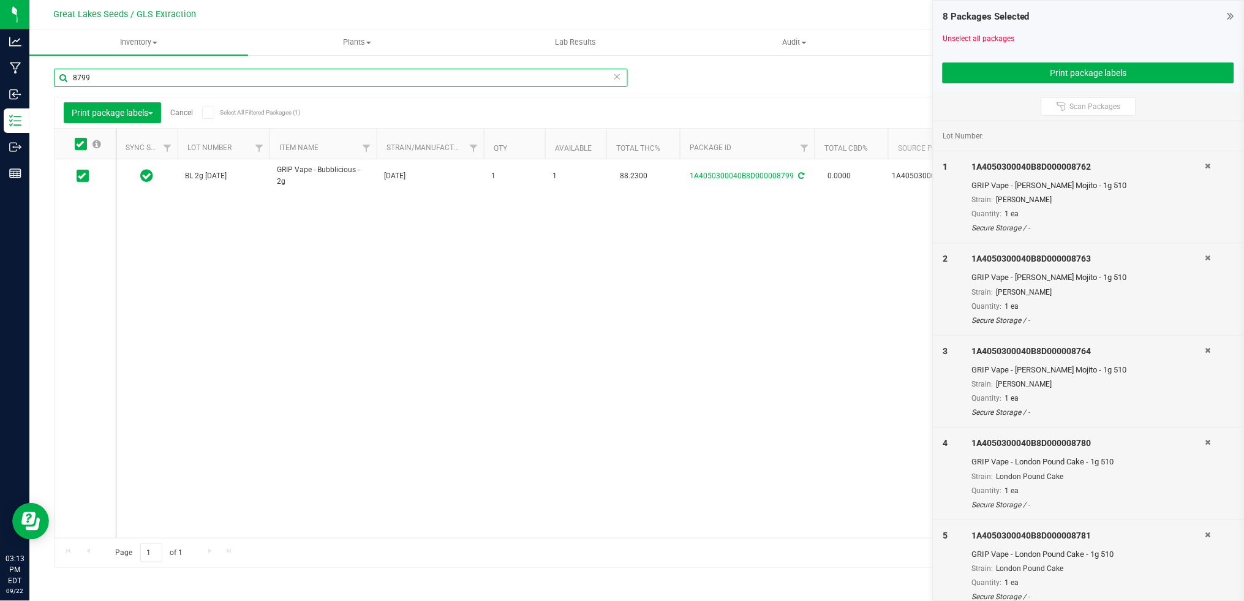
drag, startPoint x: 111, startPoint y: 74, endPoint x: 59, endPoint y: 74, distance: 52.1
click at [59, 74] on input "8799" at bounding box center [341, 78] width 574 height 18
type input "8800"
click at [84, 176] on icon at bounding box center [82, 176] width 8 height 0
click at [0, 0] on input "checkbox" at bounding box center [0, 0] width 0 height 0
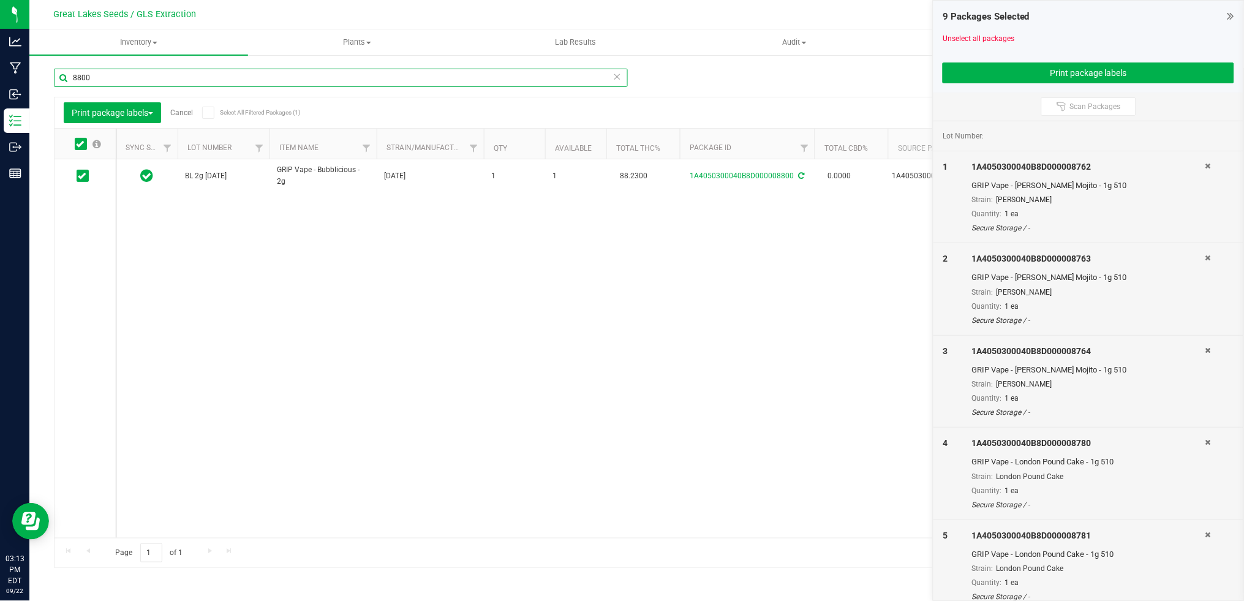
drag, startPoint x: 100, startPoint y: 78, endPoint x: 48, endPoint y: 77, distance: 52.1
click at [48, 77] on div "Manage package tags Sync METRC Packages 8800 Print package labels Cancel Select…" at bounding box center [636, 241] width 1215 height 374
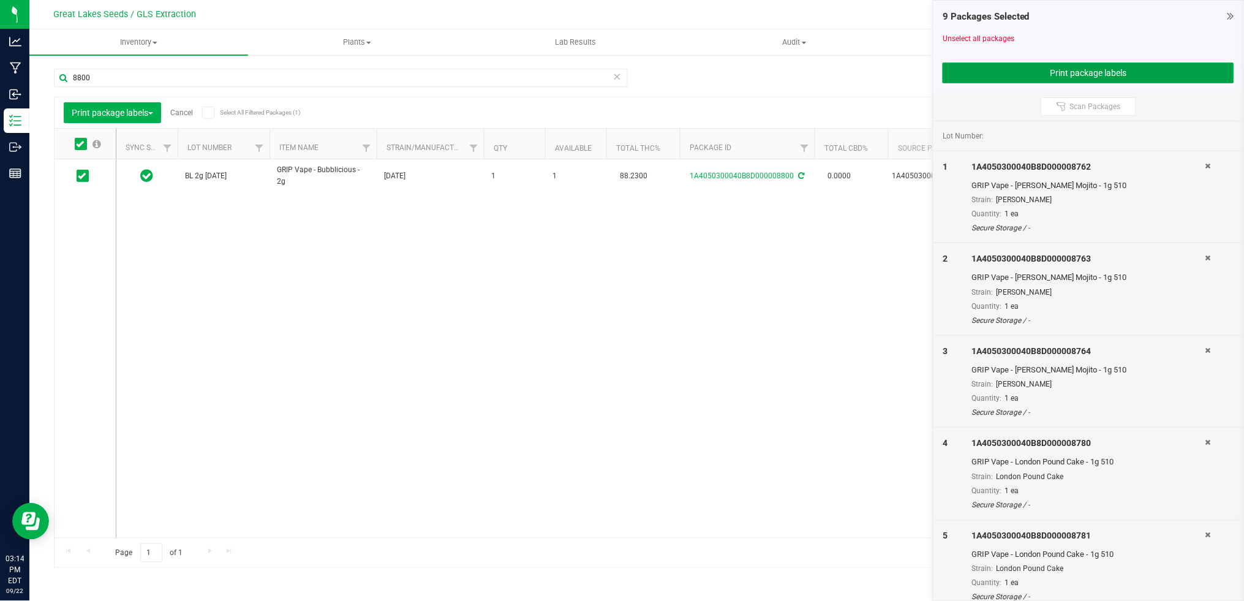
click at [1051, 71] on button "Print package labels" at bounding box center [1089, 72] width 292 height 21
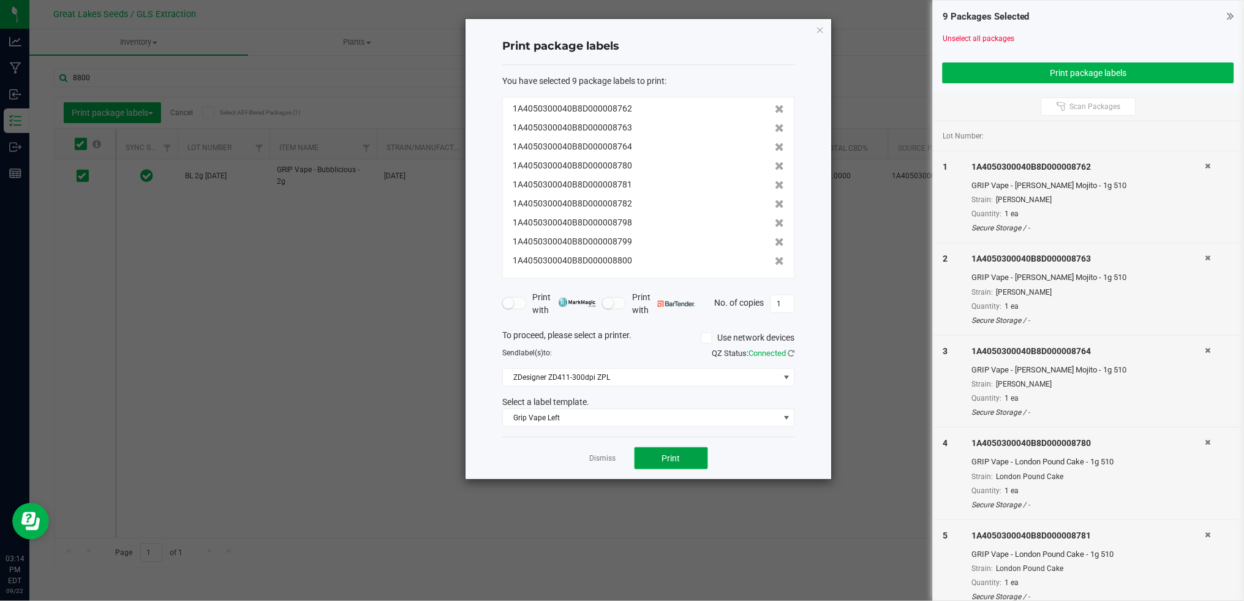
click at [679, 460] on span "Print" at bounding box center [671, 458] width 18 height 10
